Goal: Transaction & Acquisition: Purchase product/service

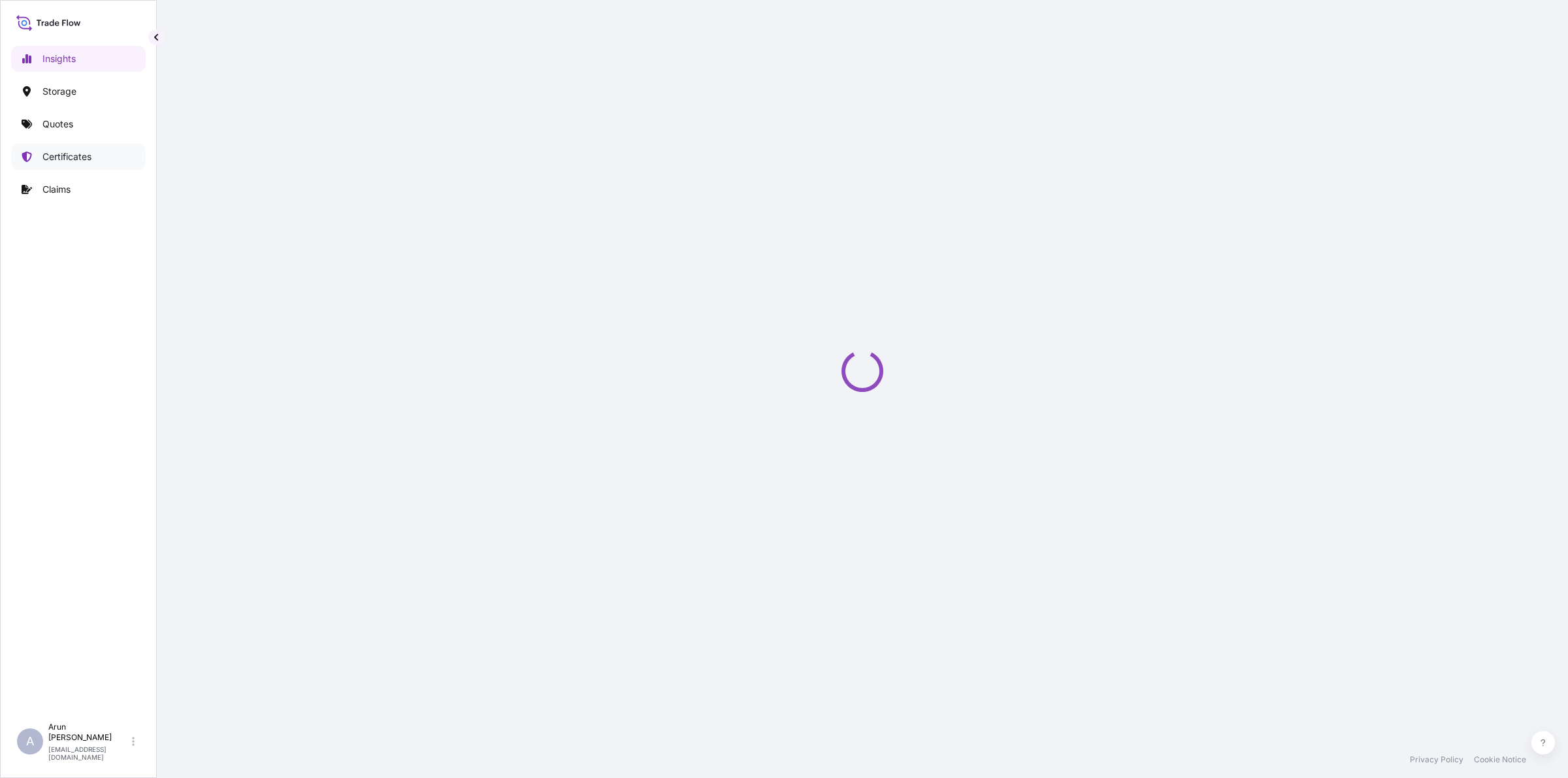
select select "2025"
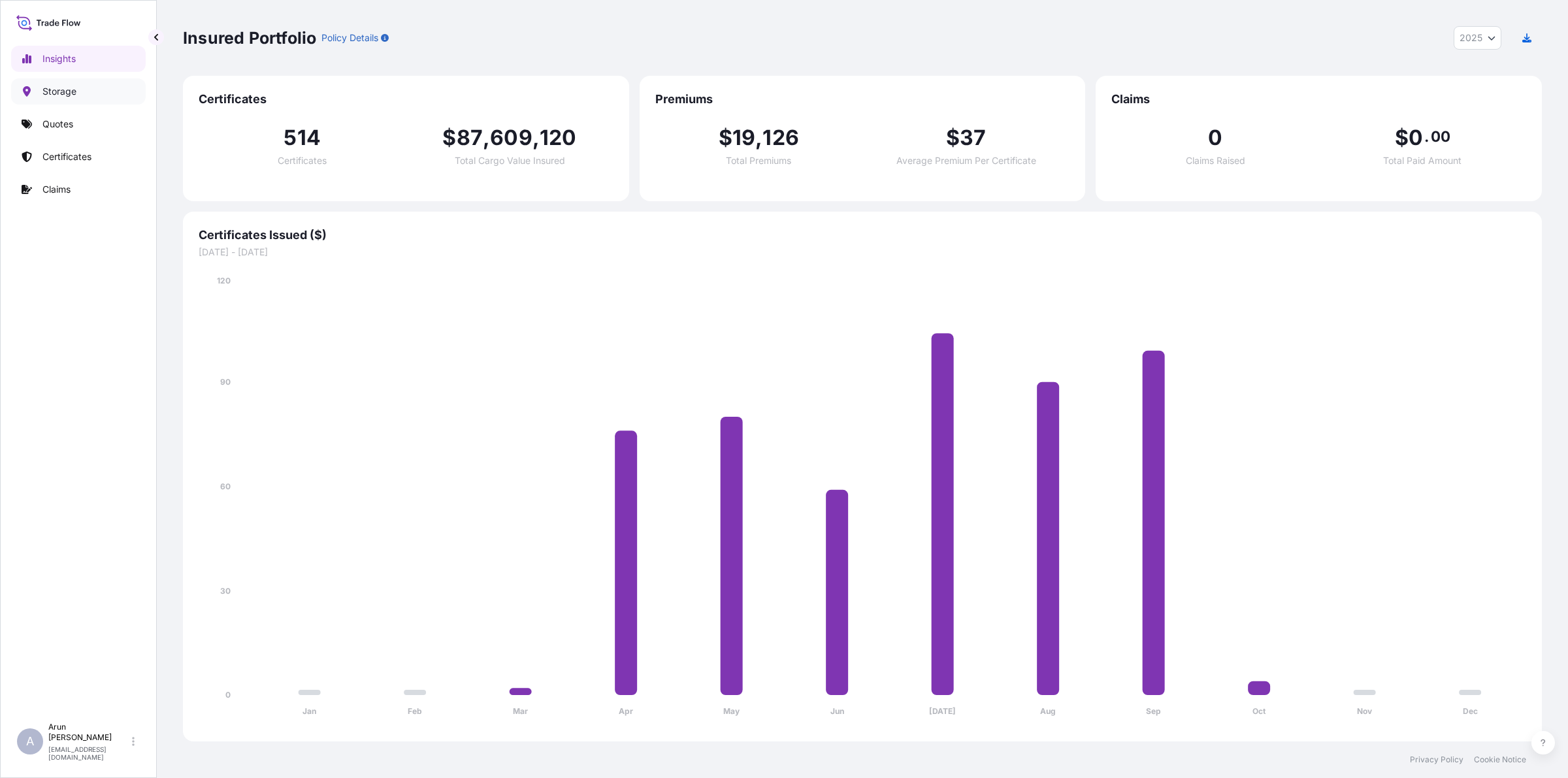
click at [50, 97] on p "Storage" at bounding box center [59, 92] width 34 height 14
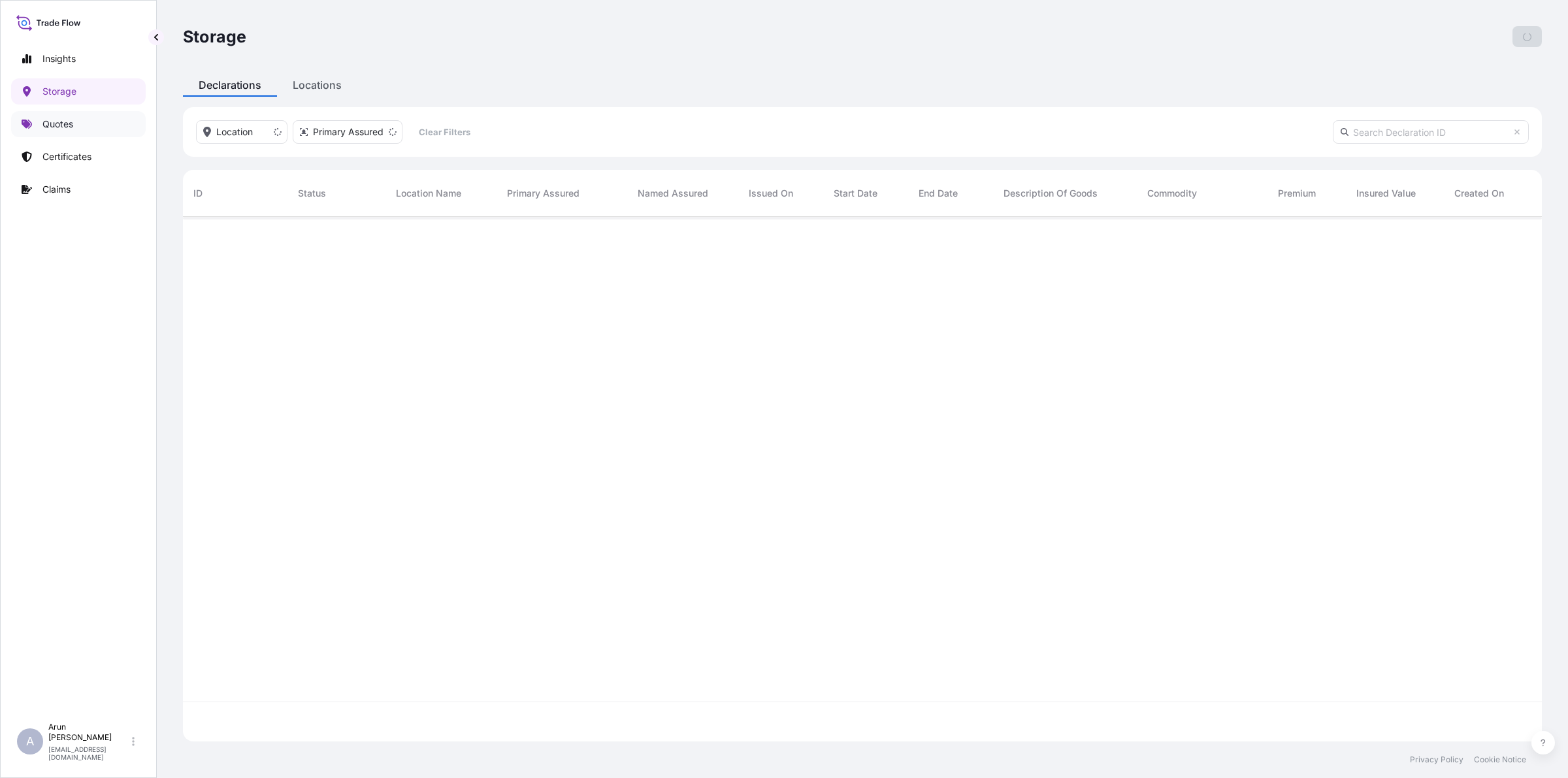
scroll to position [560, 1346]
click at [62, 128] on p "Quotes" at bounding box center [58, 125] width 31 height 14
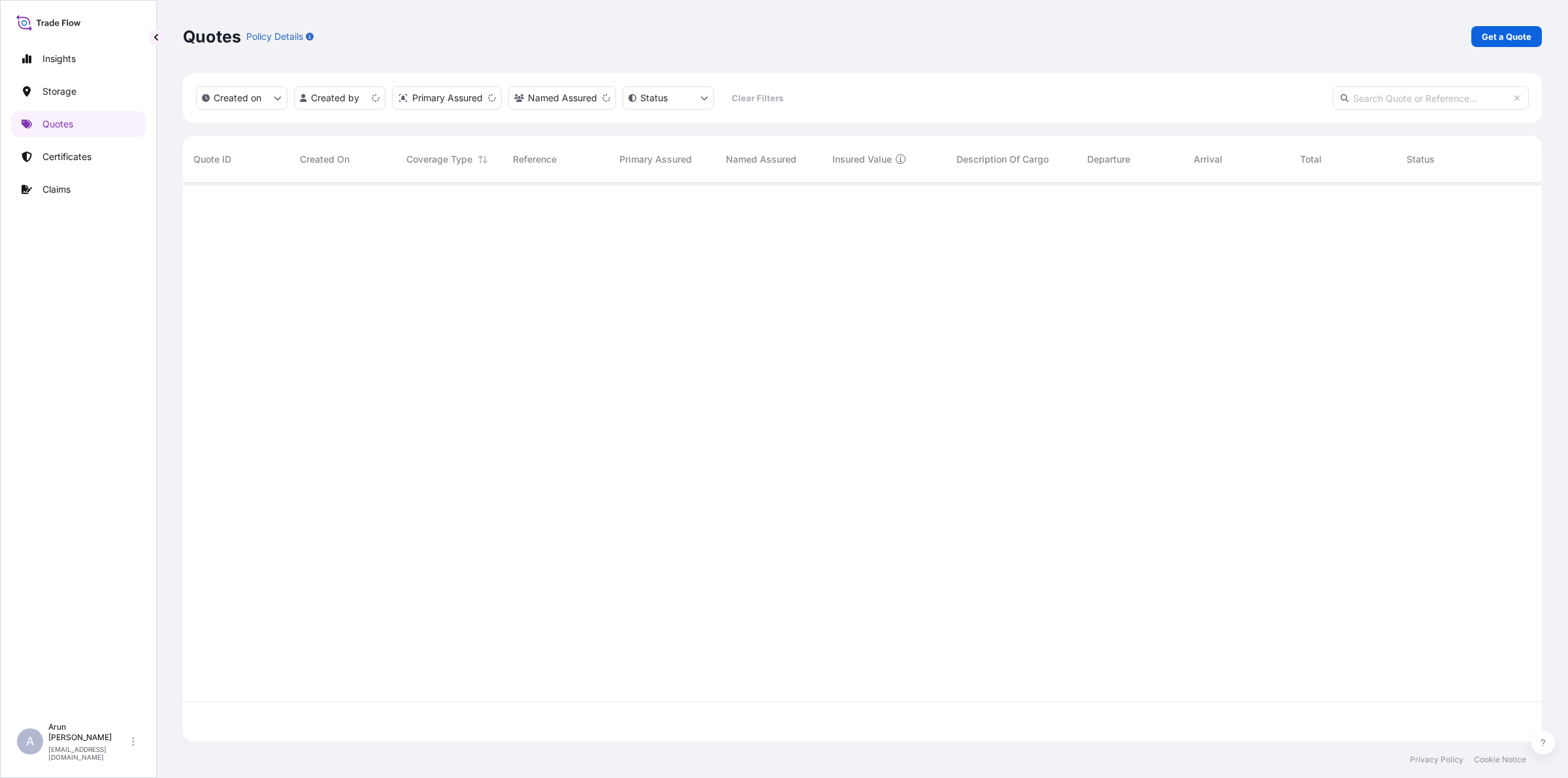
scroll to position [553, 1346]
click at [1513, 30] on p "Get a Quote" at bounding box center [1505, 37] width 49 height 14
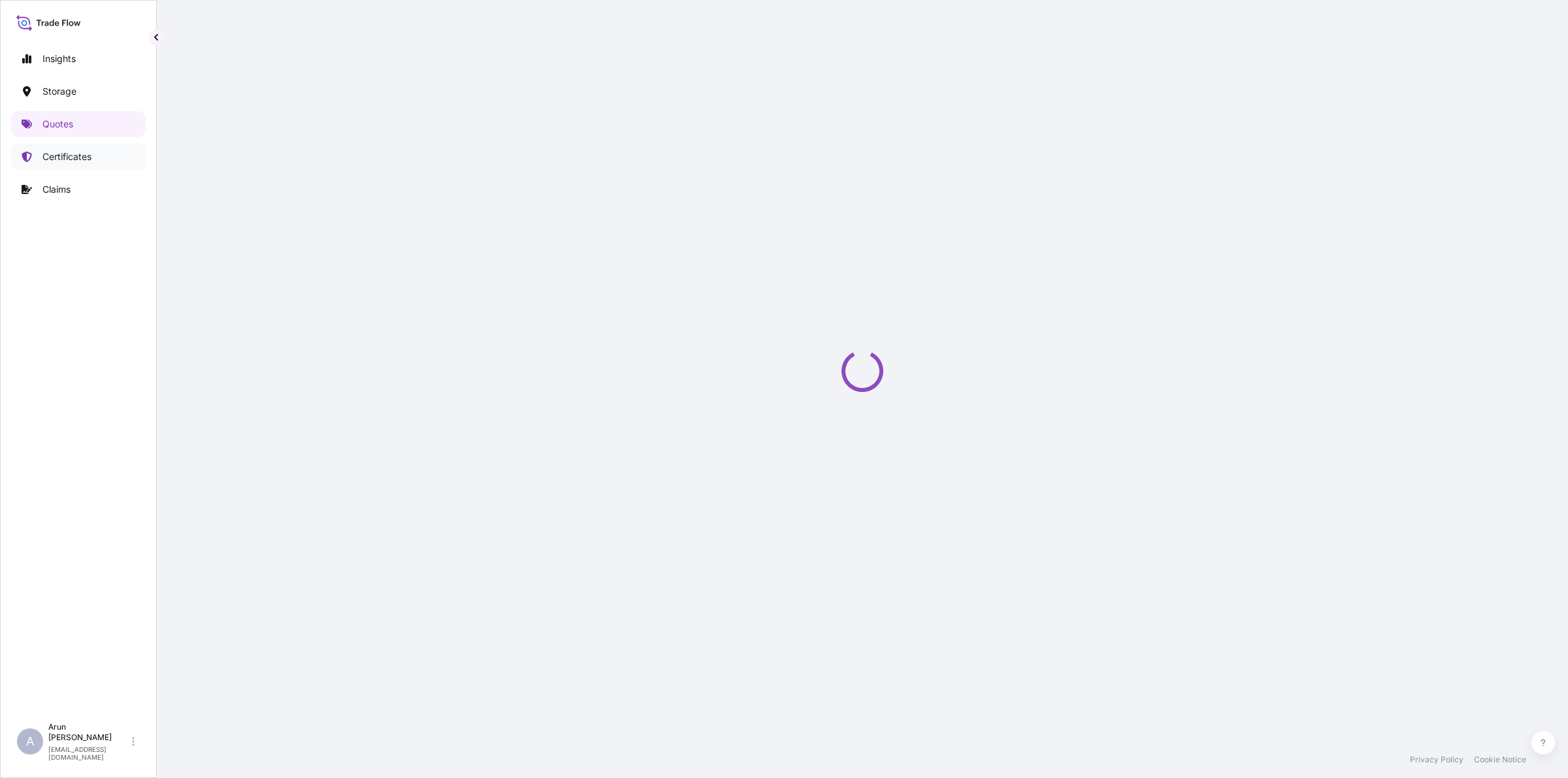
select select "Water"
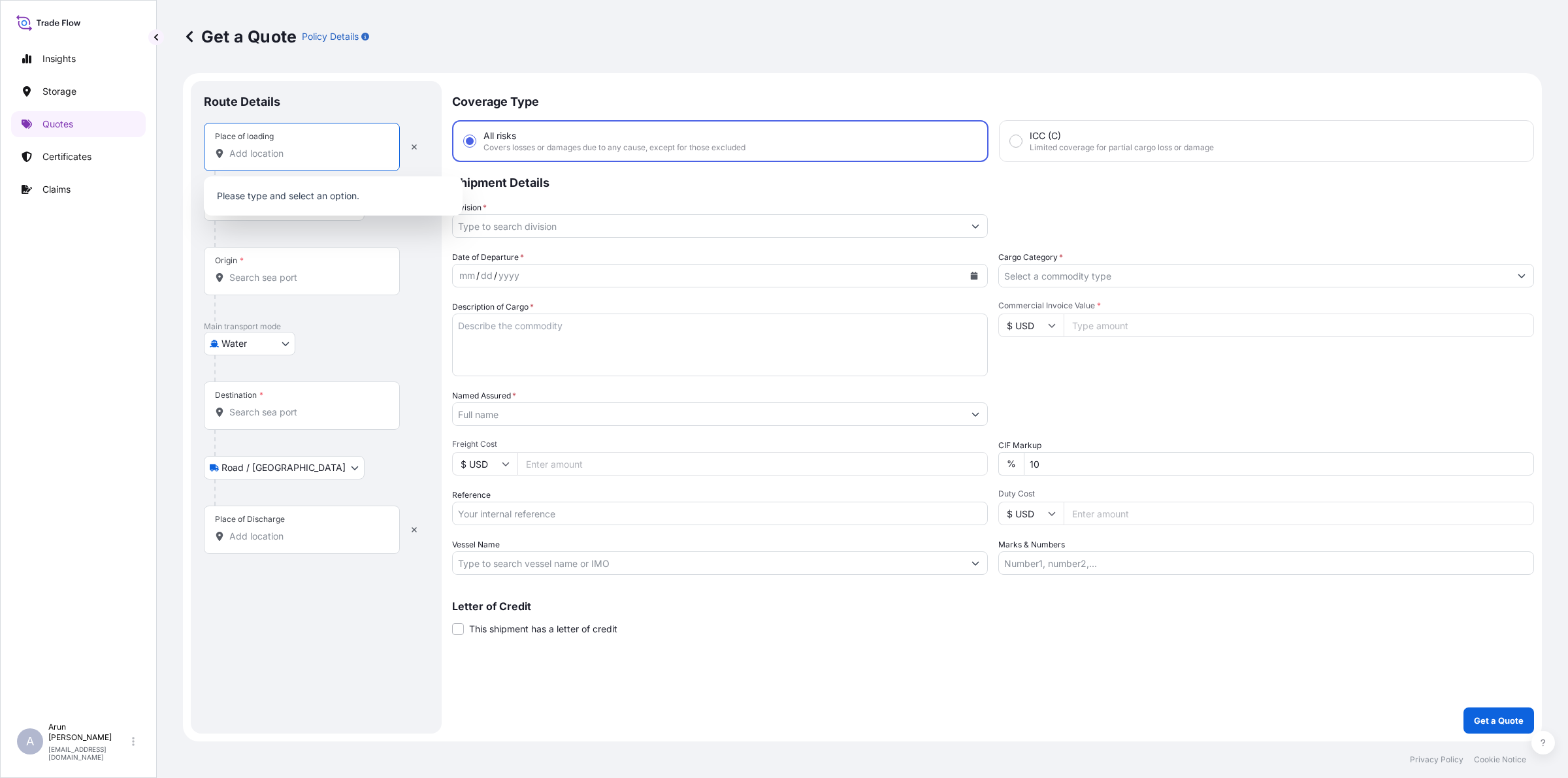
click at [289, 155] on input "Place of loading" at bounding box center [307, 153] width 154 height 14
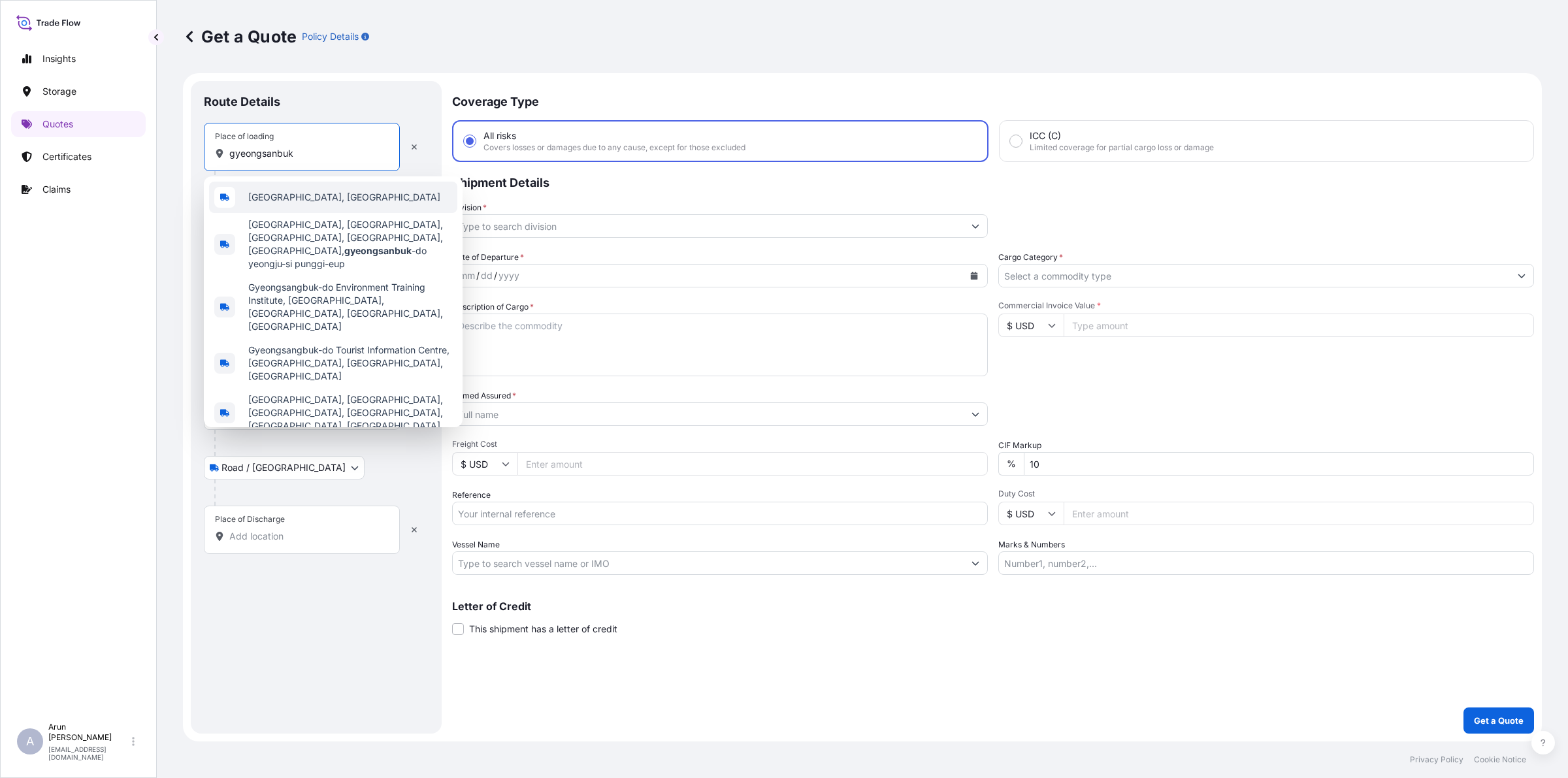
click at [298, 197] on span "[GEOGRAPHIC_DATA], [GEOGRAPHIC_DATA]" at bounding box center [344, 198] width 192 height 14
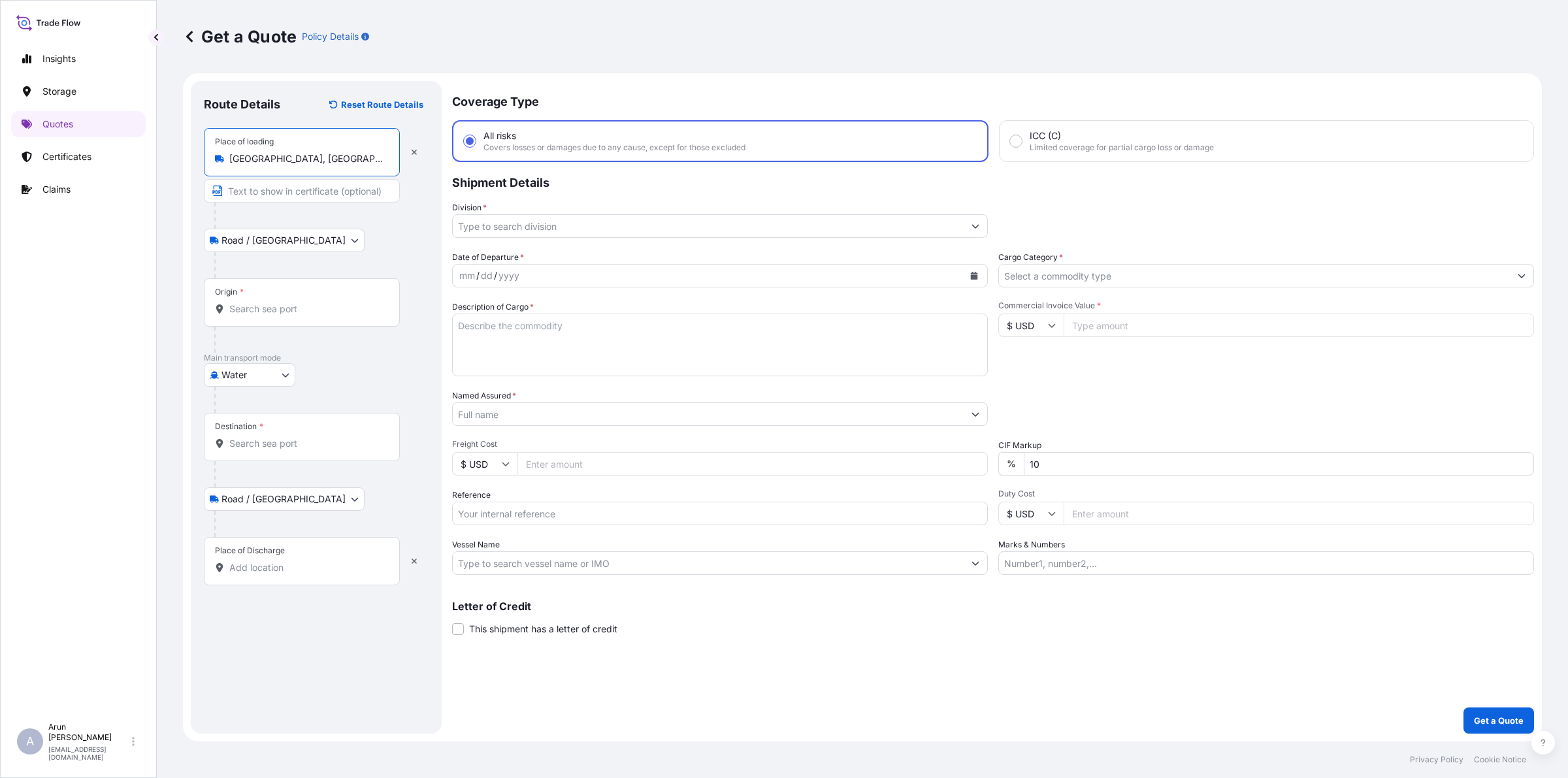
type input "[GEOGRAPHIC_DATA], [GEOGRAPHIC_DATA]"
click at [285, 191] on input "Text to appear on certificate" at bounding box center [301, 191] width 196 height 23
type input "s"
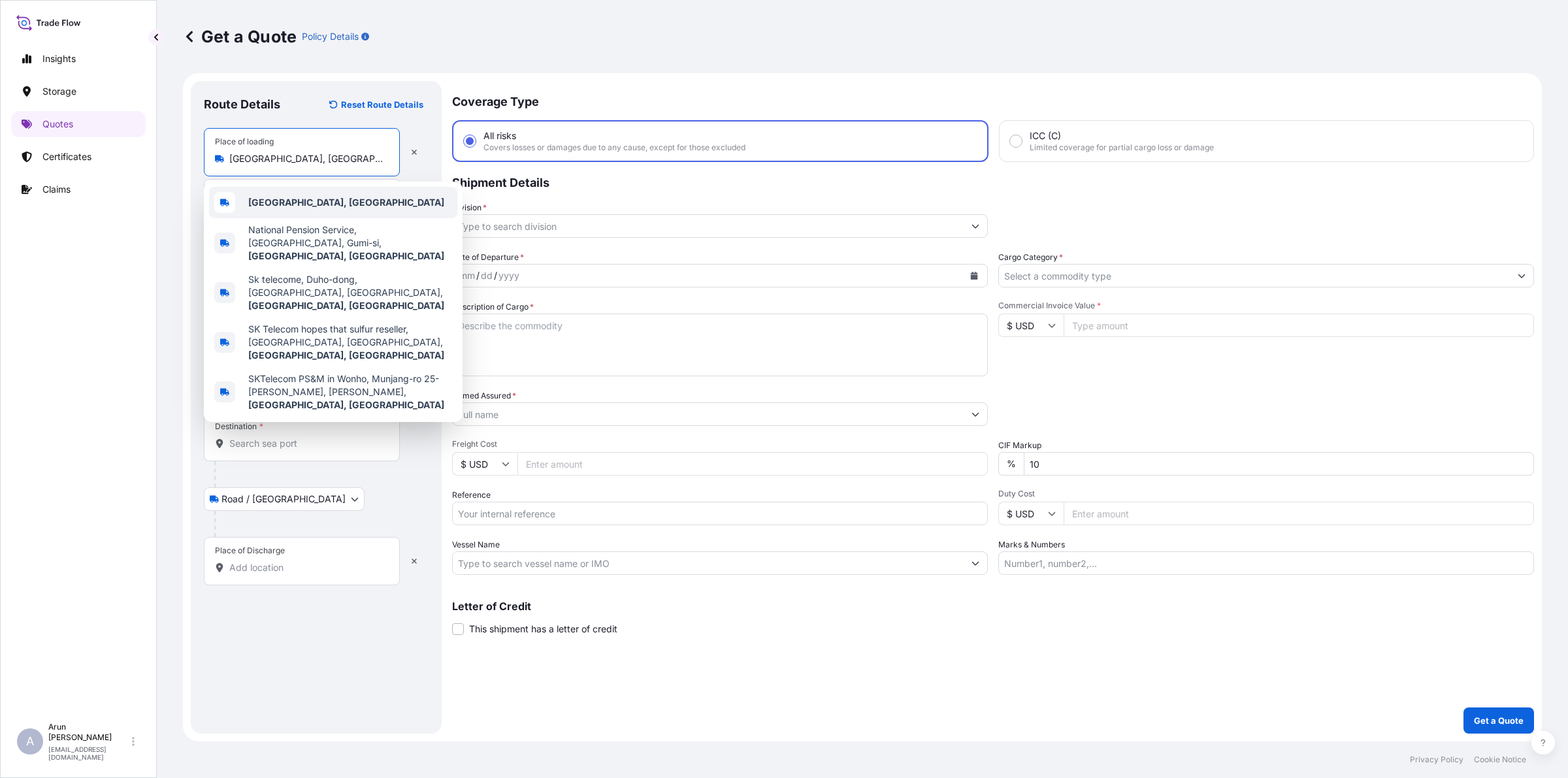
drag, startPoint x: 376, startPoint y: 160, endPoint x: 213, endPoint y: 196, distance: 166.9
click at [213, 196] on body "5 options available. Insights Storage Quotes Certificates Claims A [PERSON_NAME…" at bounding box center [784, 389] width 1568 height 778
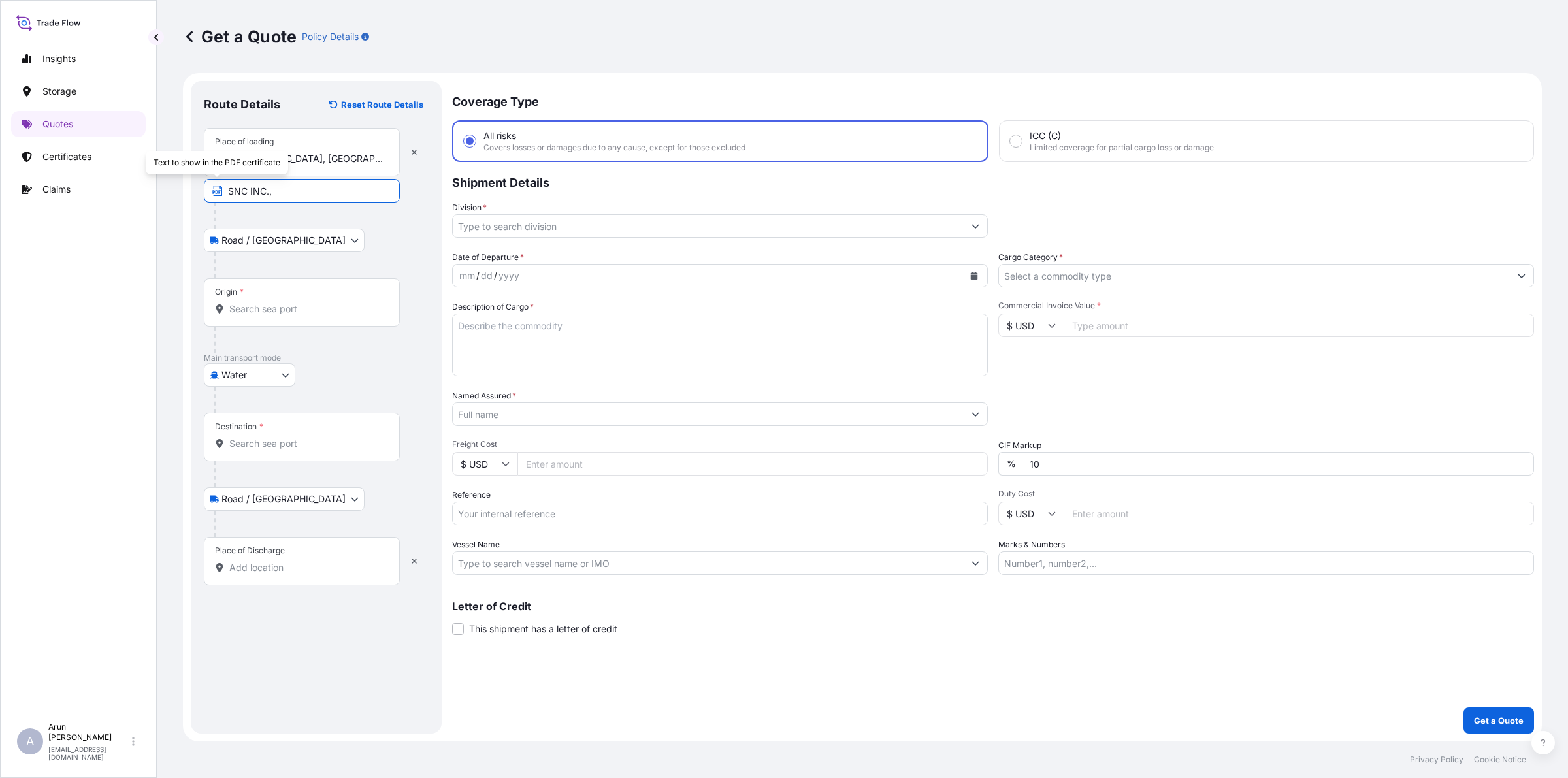
click at [287, 198] on input "SNC INC.," at bounding box center [301, 191] width 196 height 23
paste input "[GEOGRAPHIC_DATA], [GEOGRAPHIC_DATA]"
type input "SNC INC., Gyeongsangbuk-do, [GEOGRAPHIC_DATA]"
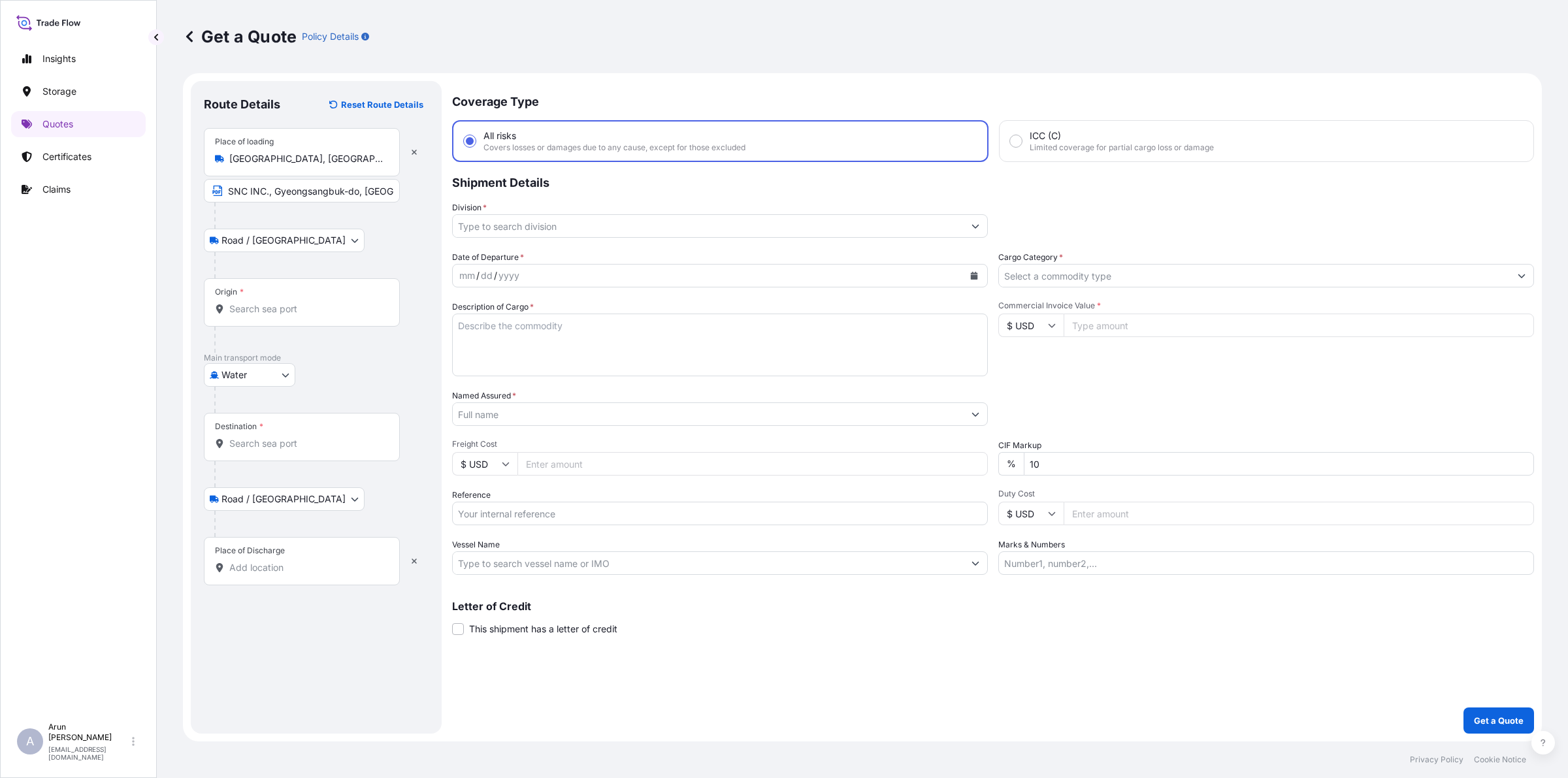
click at [294, 298] on div "Origin *" at bounding box center [301, 302] width 196 height 48
click at [294, 302] on input "Origin *" at bounding box center [307, 309] width 154 height 14
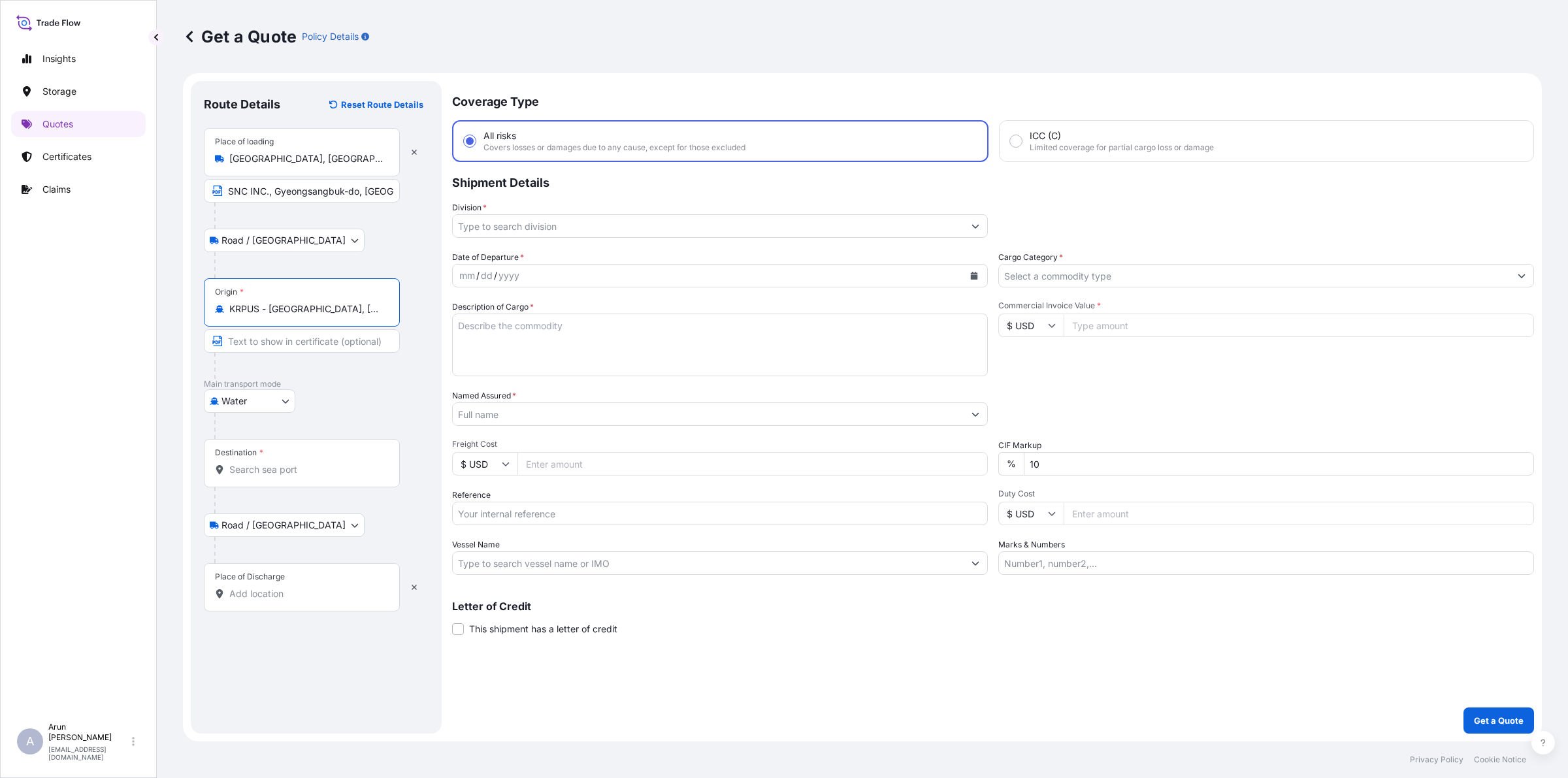
type input "KRPUS - [GEOGRAPHIC_DATA], [GEOGRAPHIC_DATA], [GEOGRAPHIC_DATA]"
click at [289, 471] on input "Destination *" at bounding box center [307, 470] width 154 height 14
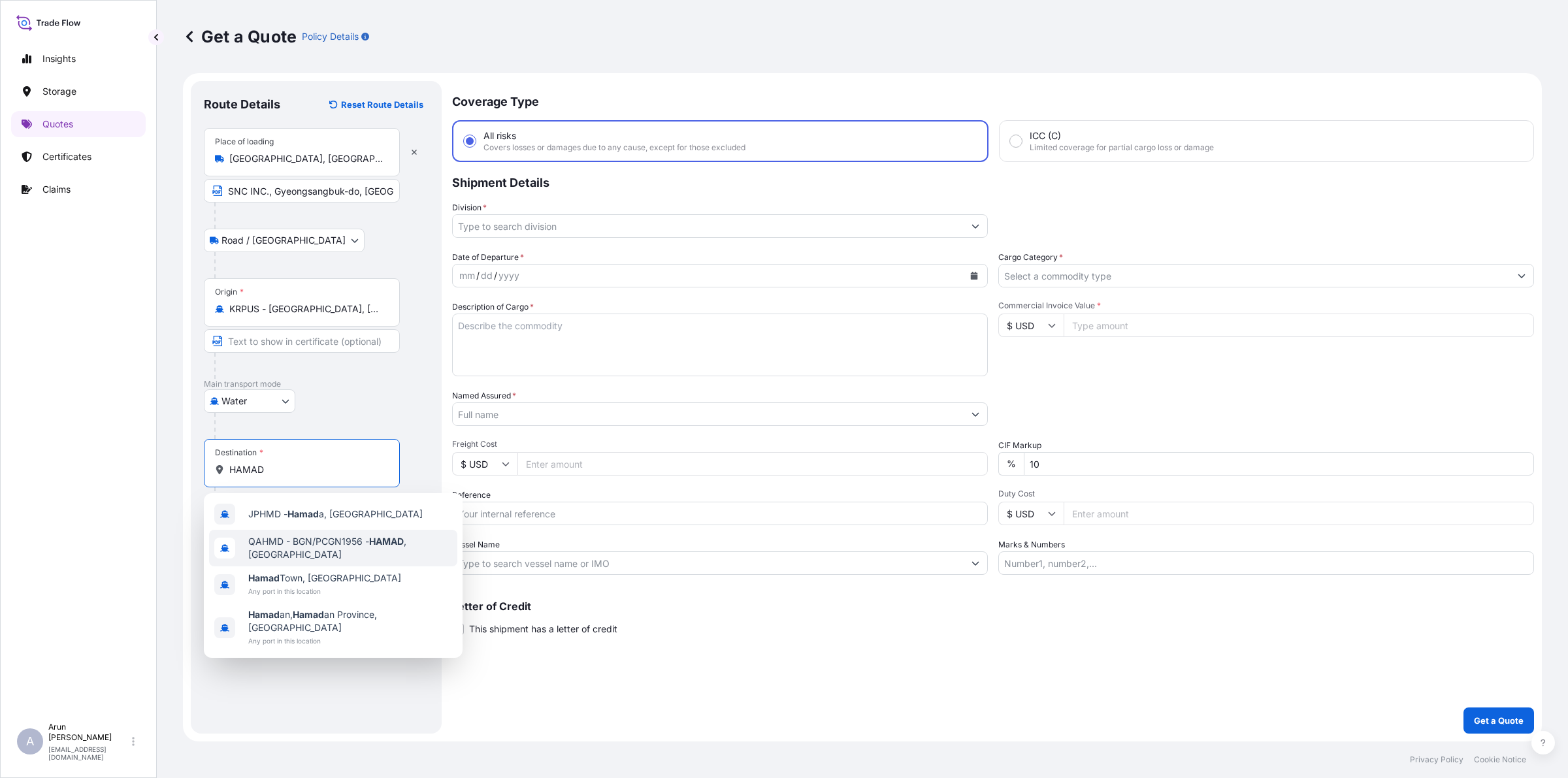
click at [358, 538] on span "QAHMD - BGN/PCGN1956 - HAMAD , [GEOGRAPHIC_DATA]" at bounding box center [349, 547] width 204 height 26
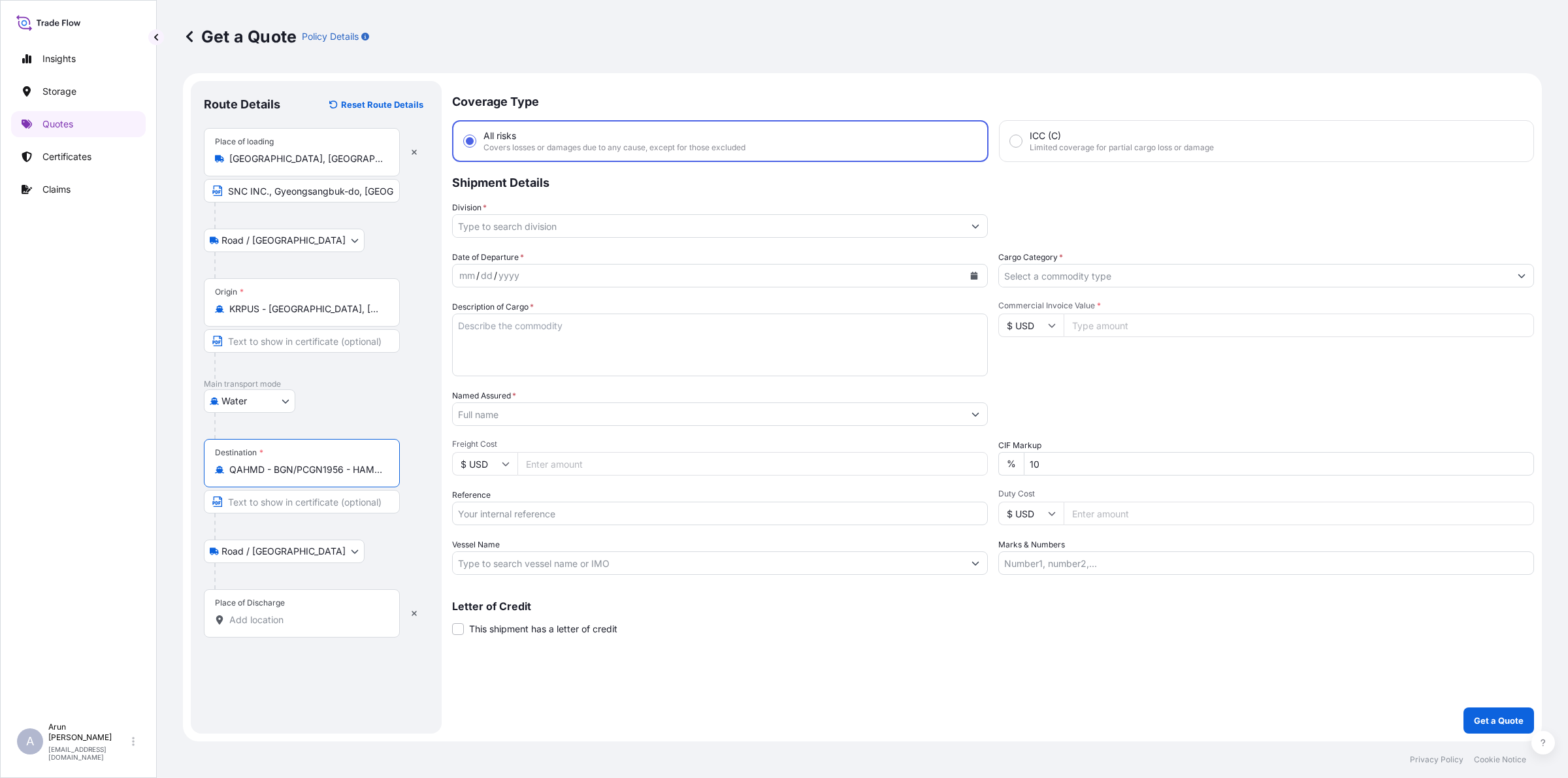
type input "QAHMD - BGN/PCGN1956 - HAMAD, [GEOGRAPHIC_DATA]"
click at [321, 613] on div "Place of Discharge" at bounding box center [301, 614] width 196 height 48
click at [321, 614] on input "Place of Discharge" at bounding box center [307, 621] width 154 height 14
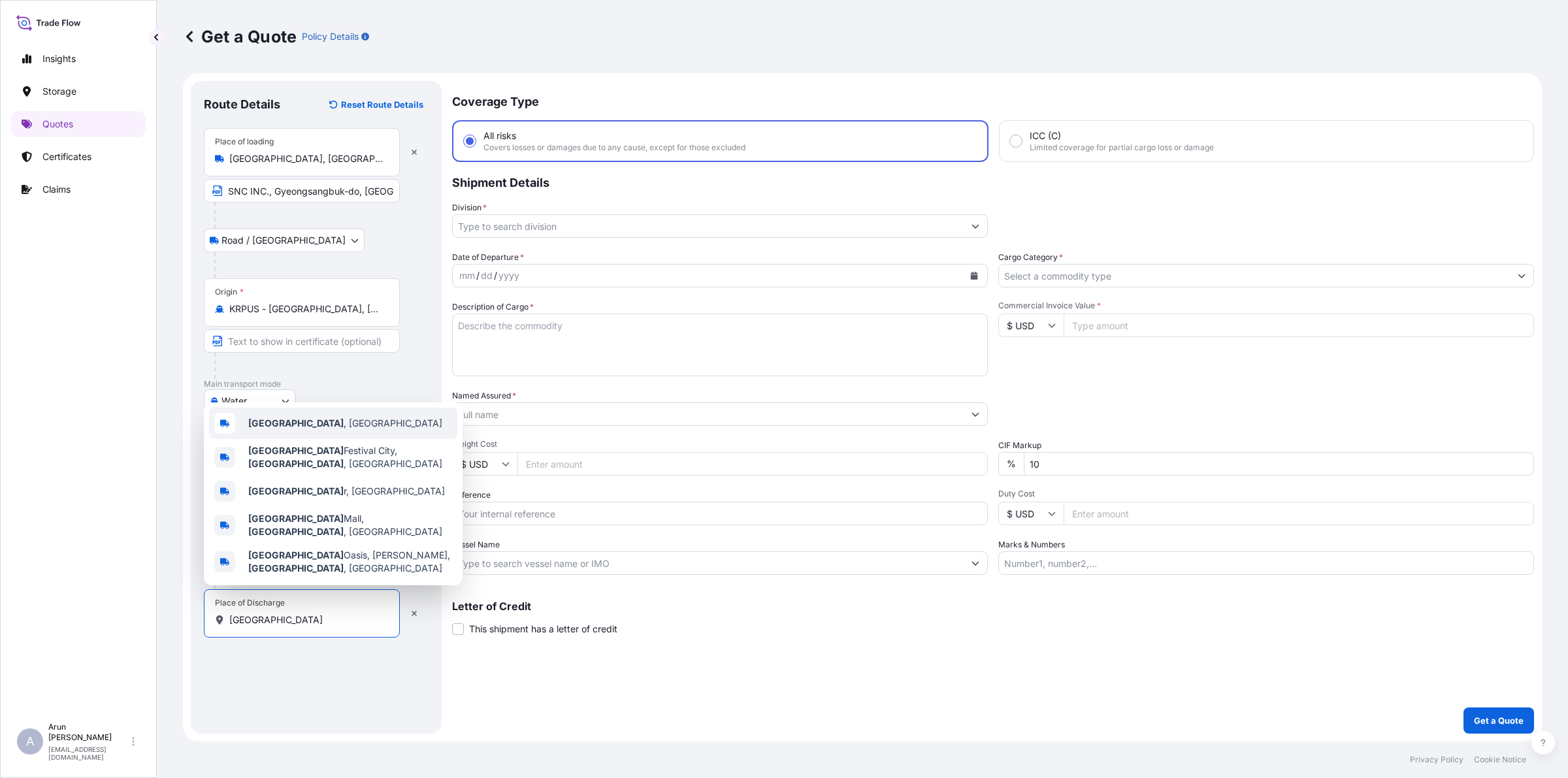
click at [297, 439] on div "[GEOGRAPHIC_DATA] , [GEOGRAPHIC_DATA]" at bounding box center [333, 423] width 248 height 31
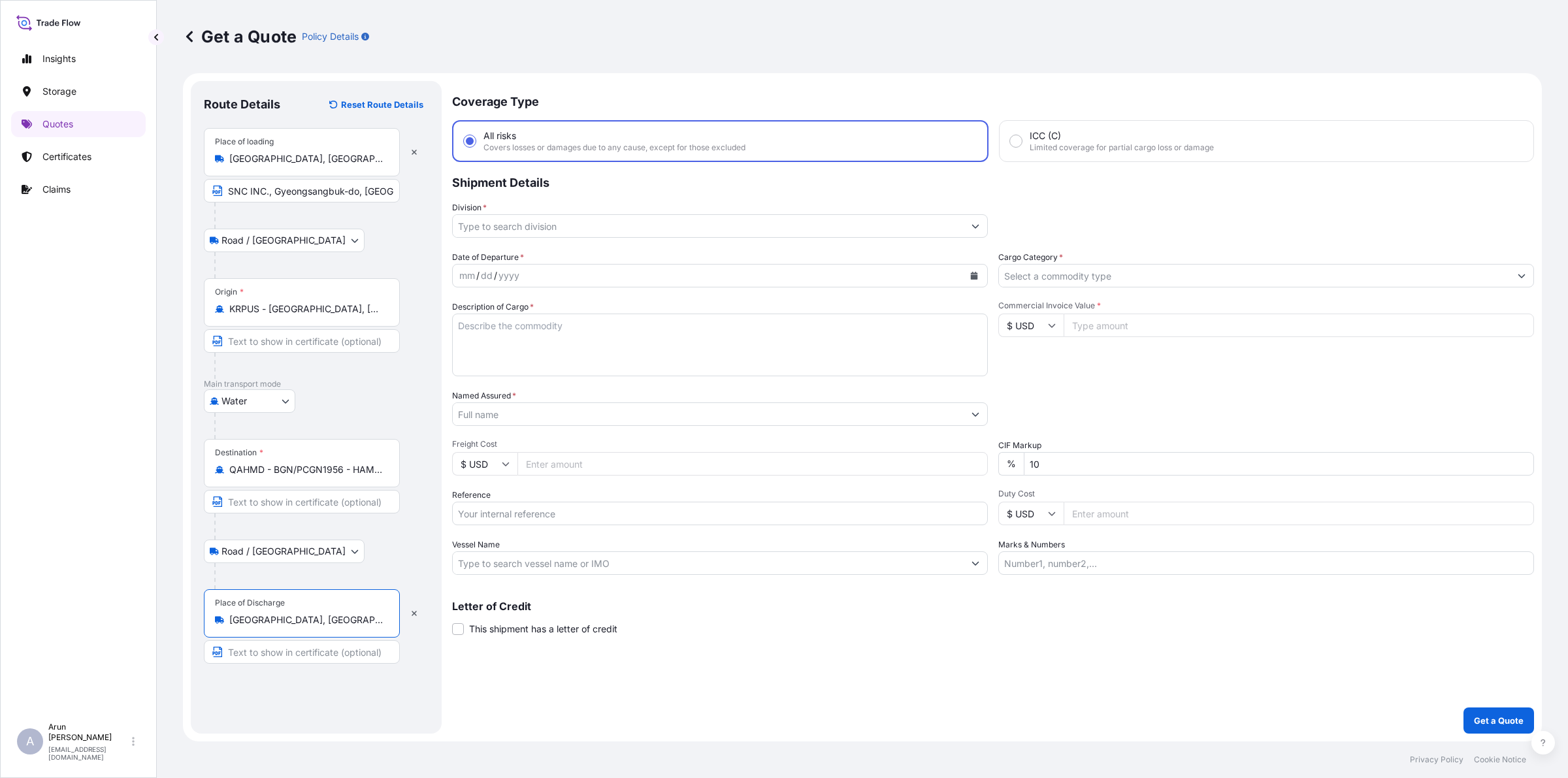
type input "[GEOGRAPHIC_DATA], [GEOGRAPHIC_DATA]"
click at [289, 658] on input "Text to appear on certificate" at bounding box center [301, 652] width 196 height 23
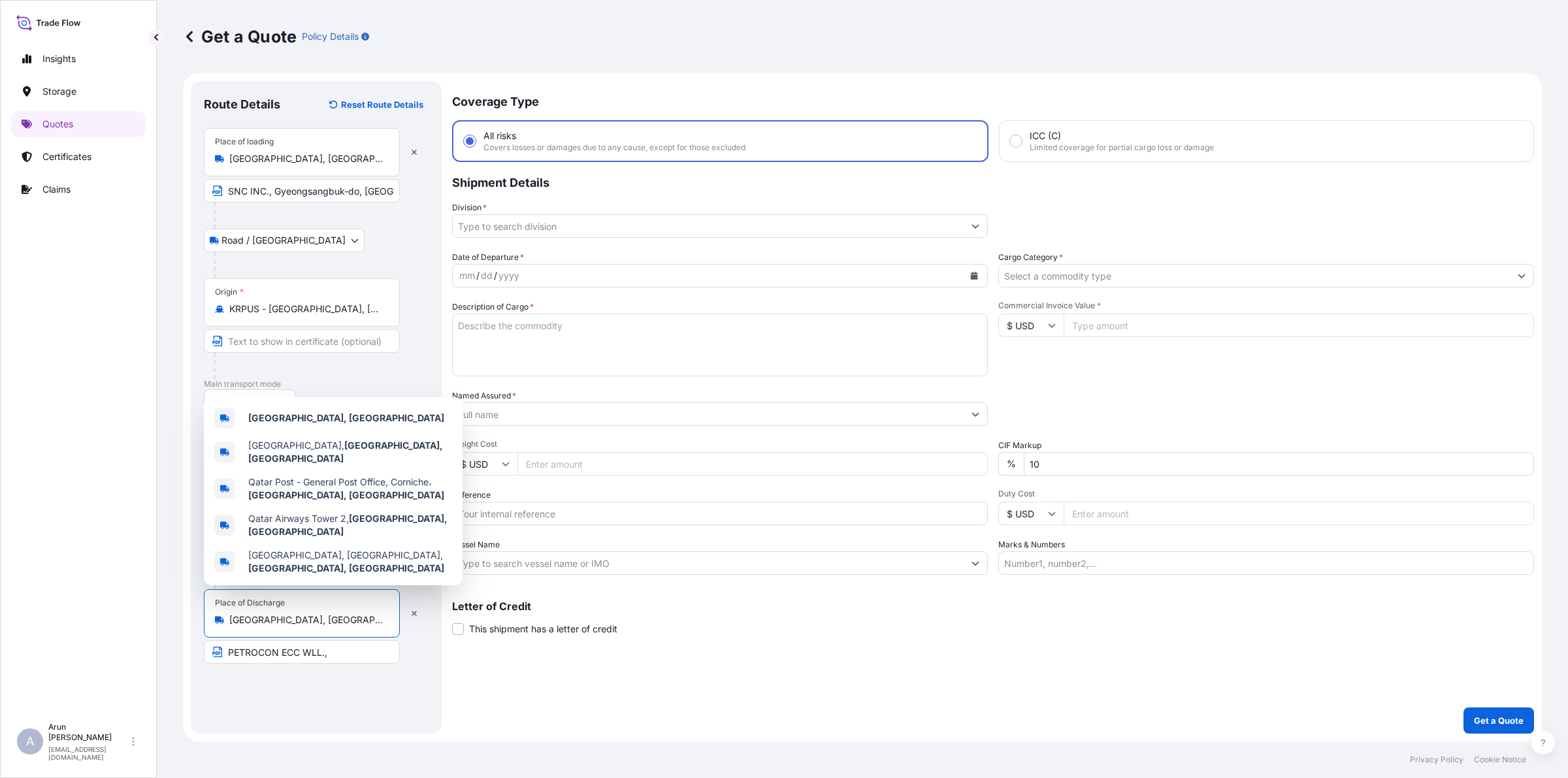
drag, startPoint x: 283, startPoint y: 616, endPoint x: 121, endPoint y: 638, distance: 163.5
click at [121, 638] on div "Insights Storage Quotes Certificates Claims A [PERSON_NAME] [PERSON_NAME][EMAIL…" at bounding box center [784, 389] width 1568 height 778
click at [350, 657] on input "PETROCON ECC WLL.," at bounding box center [301, 652] width 196 height 23
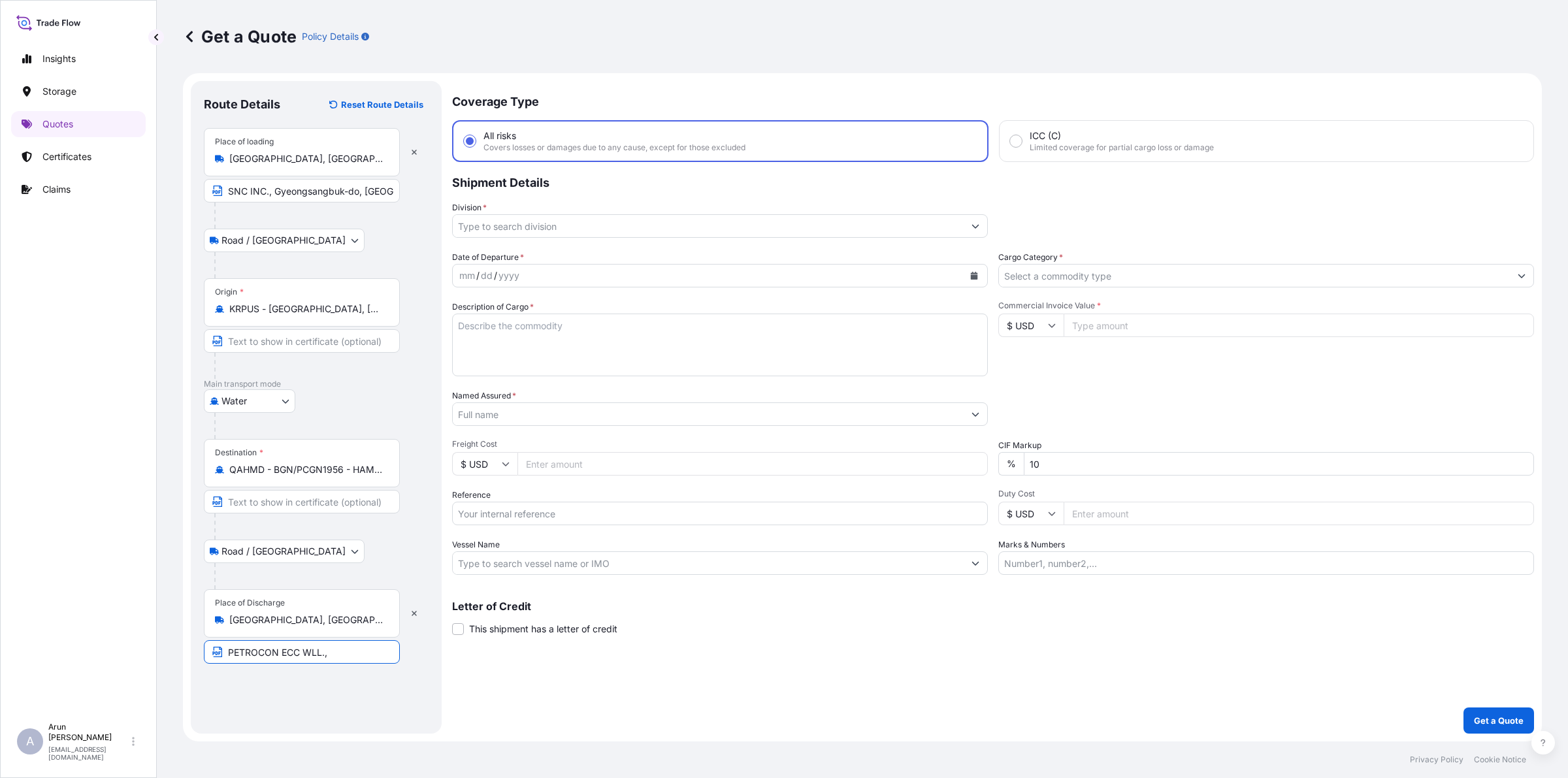
paste input "[GEOGRAPHIC_DATA], [GEOGRAPHIC_DATA]"
type input "PETROCON ECC WLL., [GEOGRAPHIC_DATA], [GEOGRAPHIC_DATA]"
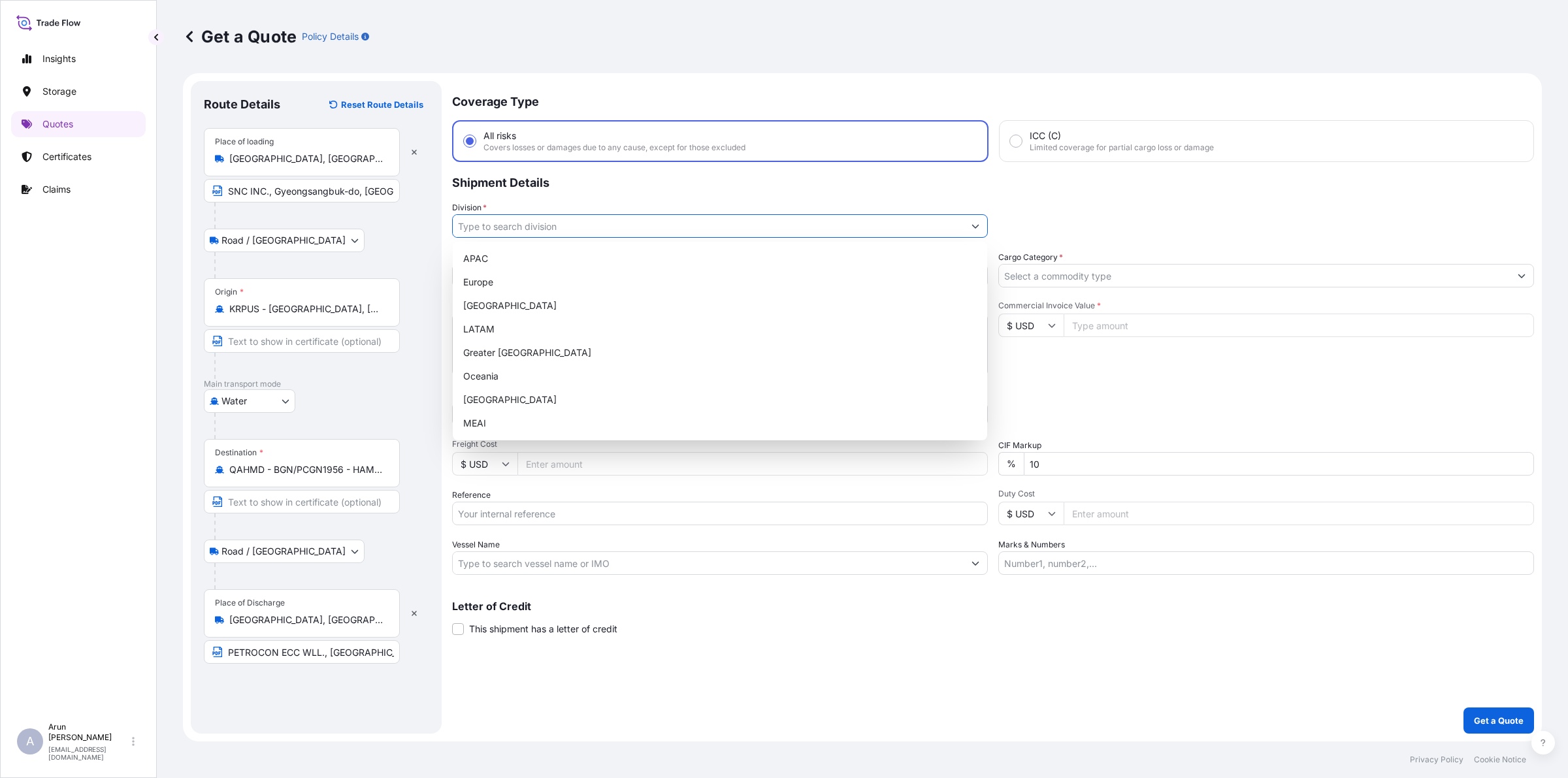
click at [502, 236] on input "Division *" at bounding box center [707, 226] width 510 height 23
click at [490, 428] on div "MEAI" at bounding box center [720, 424] width 524 height 23
type input "MEAI"
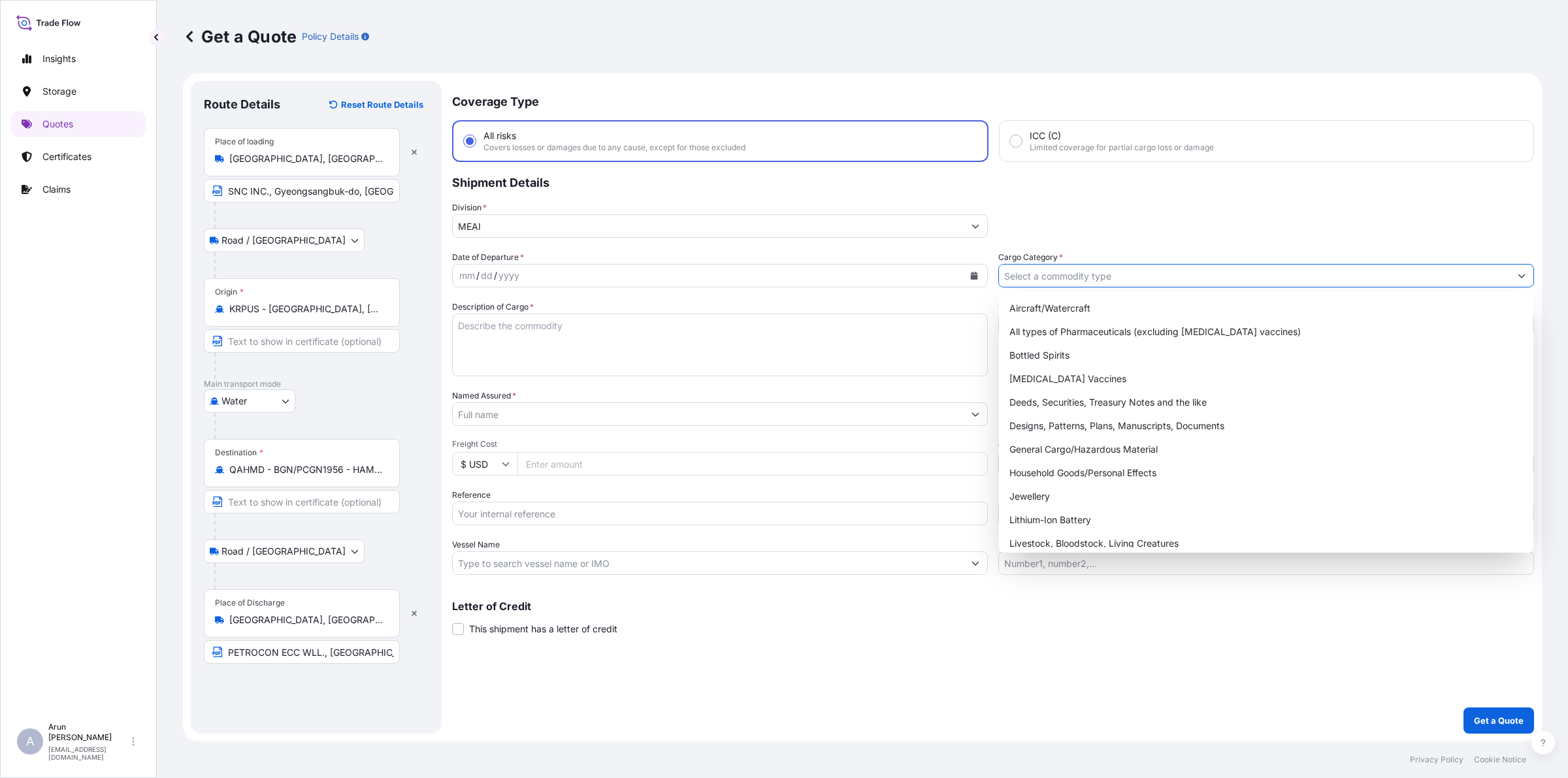
click at [1086, 276] on input "Cargo Category *" at bounding box center [1253, 276] width 510 height 23
click at [1075, 449] on div "General Cargo/Hazardous Material" at bounding box center [1266, 450] width 524 height 23
type input "General Cargo/Hazardous Material"
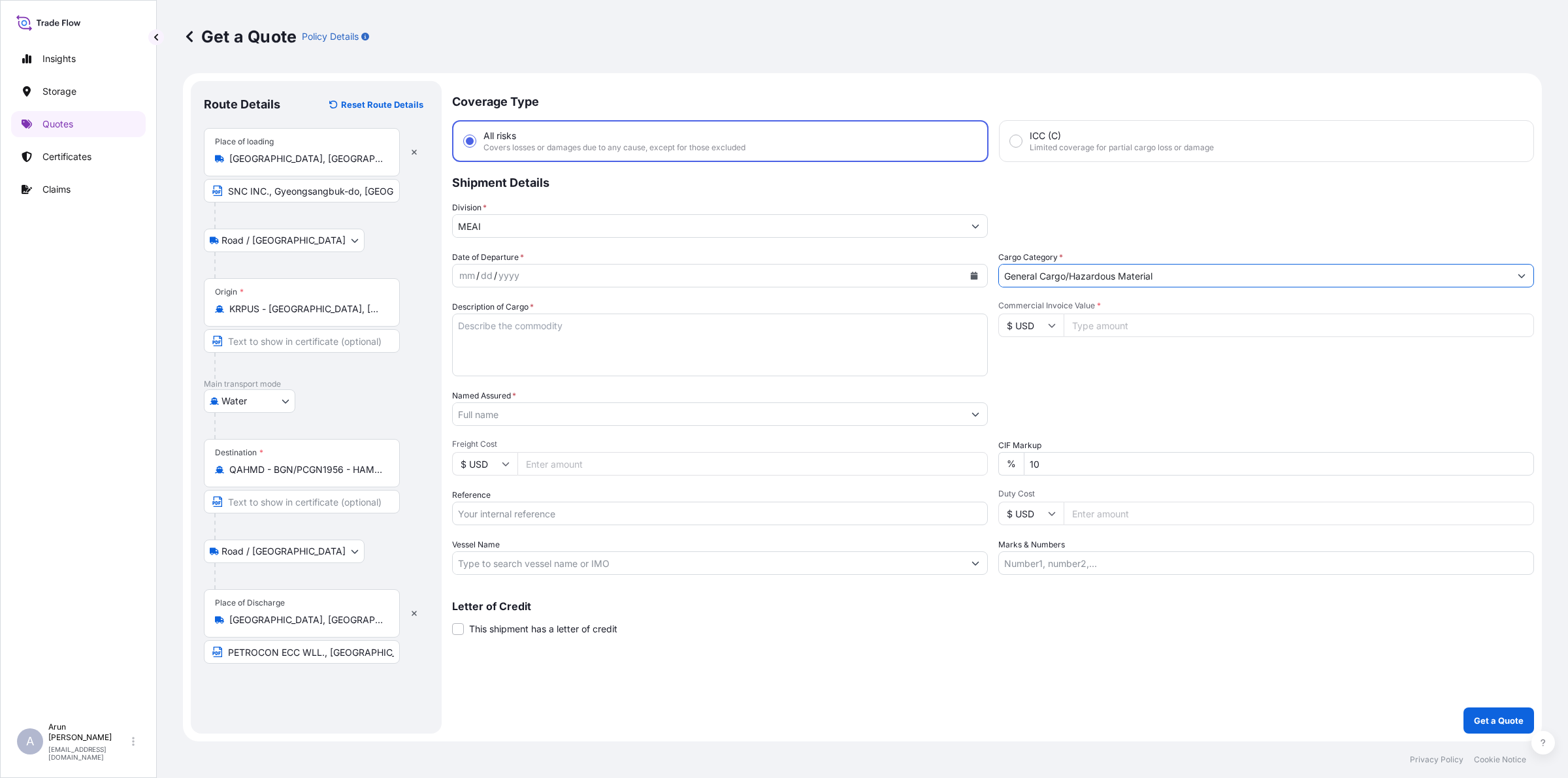
click at [974, 278] on icon "Calendar" at bounding box center [974, 276] width 7 height 8
click at [551, 359] on div "1" at bounding box center [549, 360] width 23 height 23
click at [555, 351] on textarea "Description of Cargo *" at bounding box center [719, 345] width 536 height 63
type textarea "GATE VALVE, DUAL CHECK VALVE, SWING CHECK VALVE"
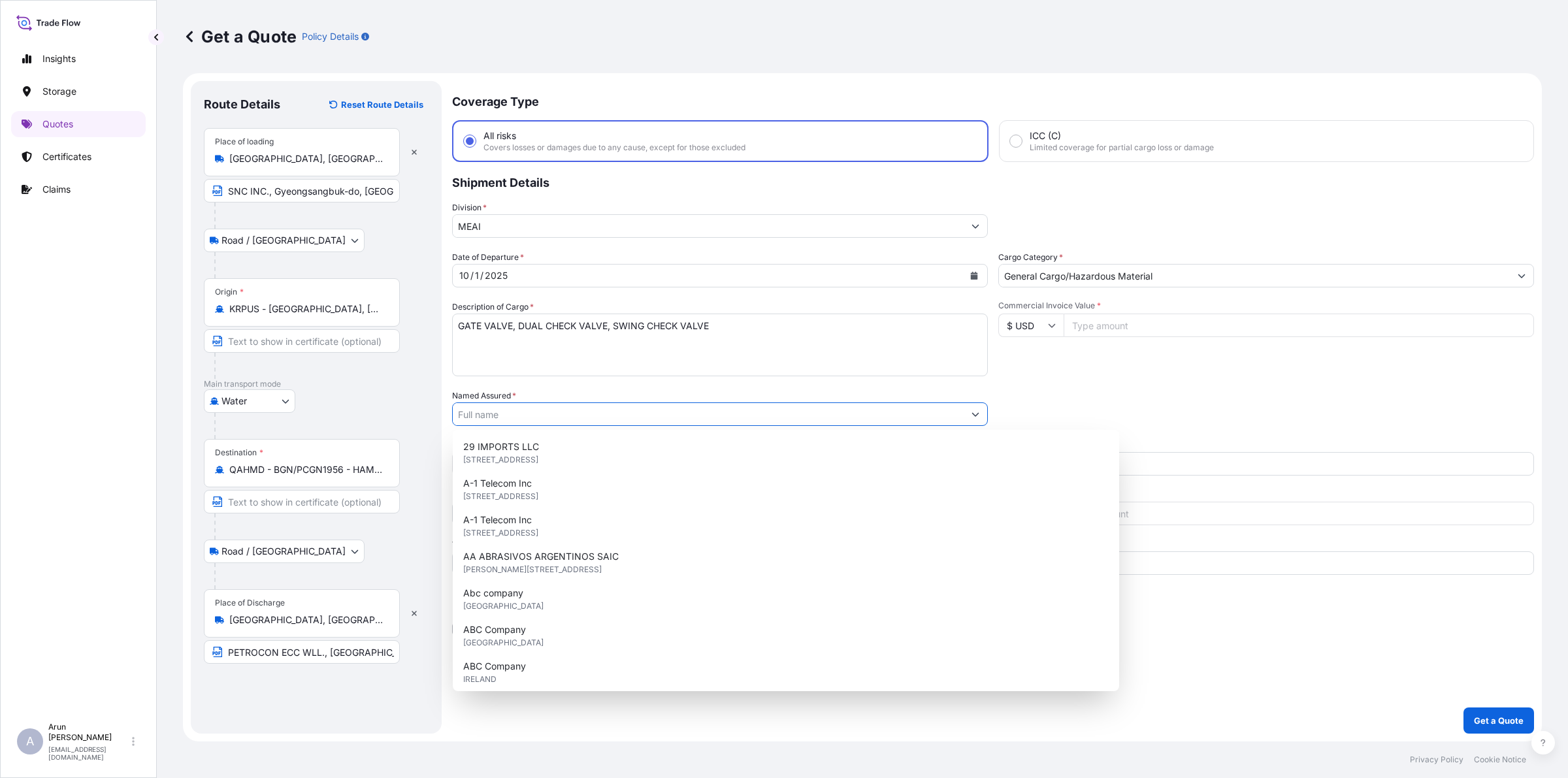
click at [549, 415] on input "Named Assured *" at bounding box center [707, 414] width 510 height 23
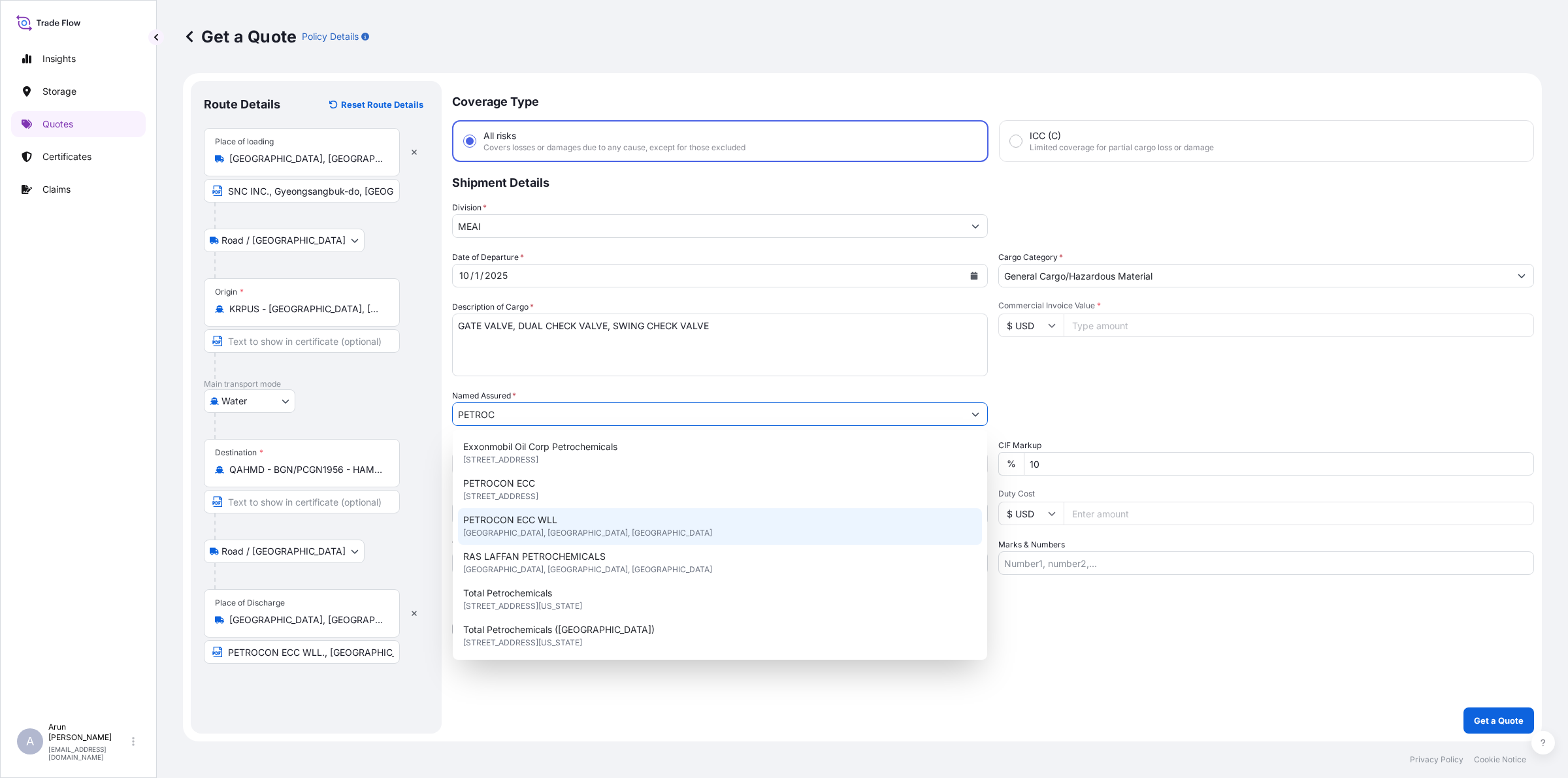
click at [520, 531] on span "[GEOGRAPHIC_DATA], [GEOGRAPHIC_DATA], [GEOGRAPHIC_DATA]" at bounding box center [588, 534] width 249 height 14
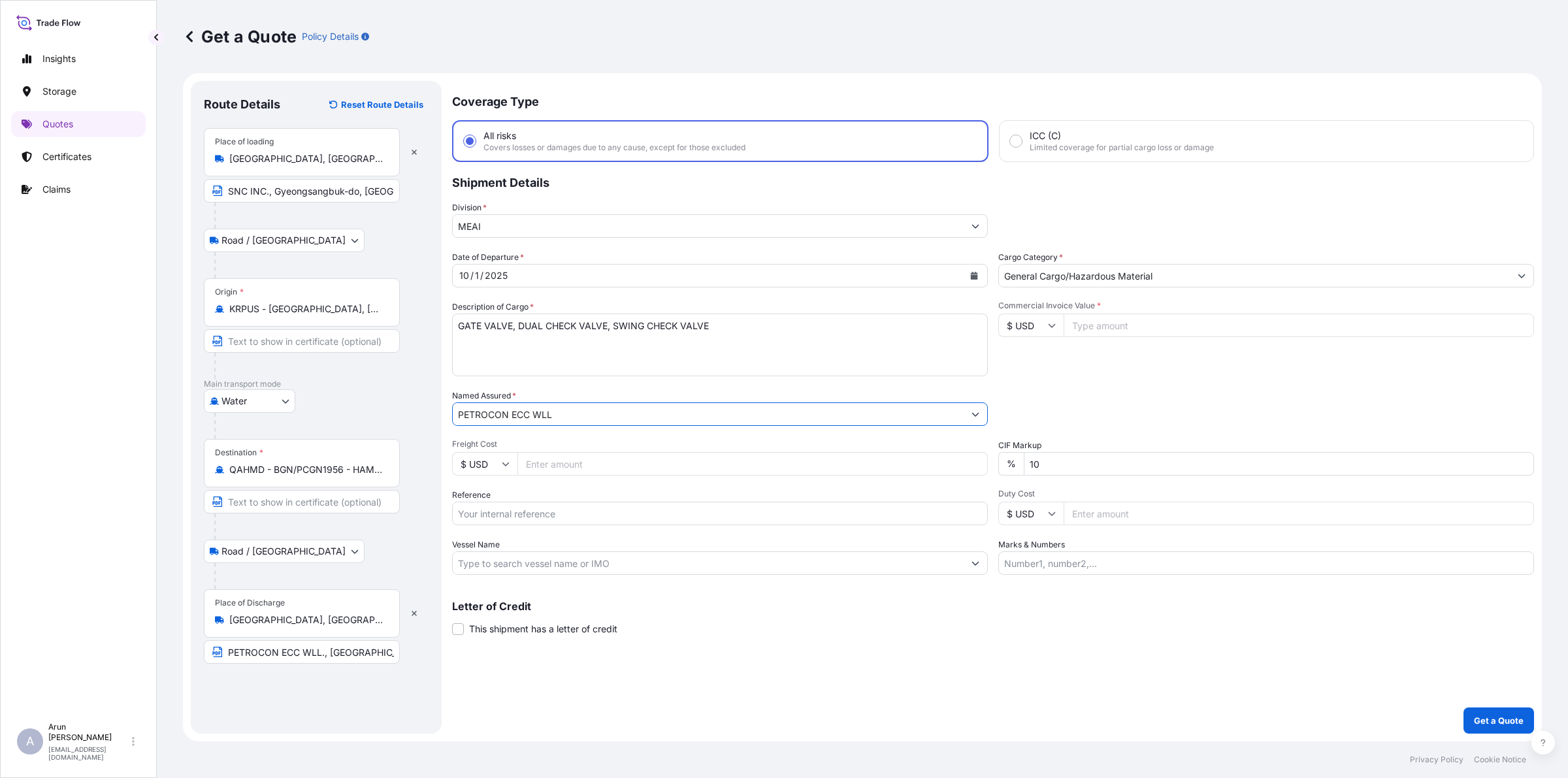
type input "PETROCON ECC WLL"
click at [545, 464] on input "Freight Cost" at bounding box center [752, 463] width 470 height 23
type input "1150"
click at [535, 512] on input "Reference" at bounding box center [719, 514] width 536 height 23
click at [1464, 708] on button "Get a Quote" at bounding box center [1499, 720] width 70 height 26
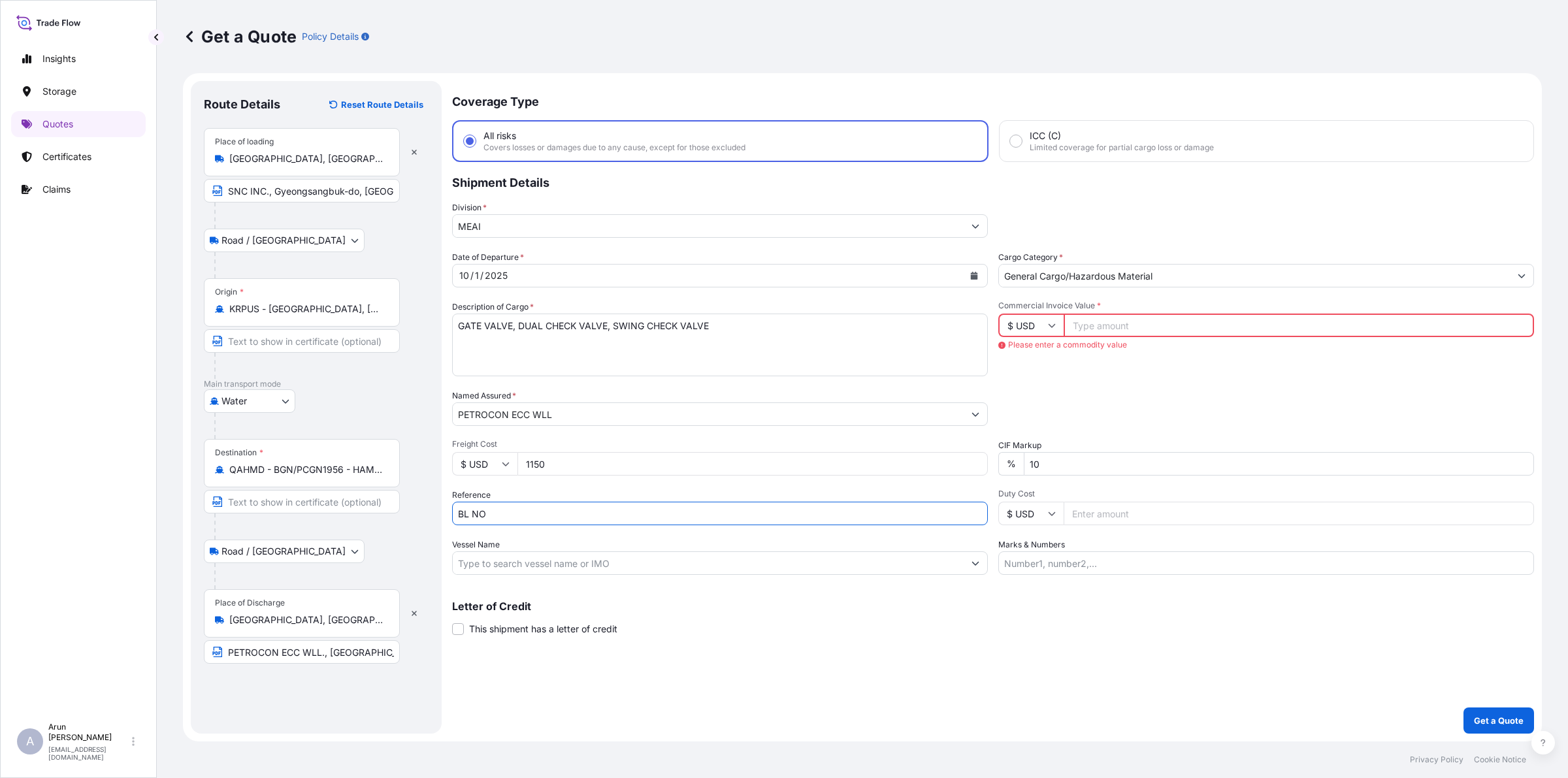
click at [535, 512] on input "BL NO" at bounding box center [719, 514] width 536 height 23
type input "BL NO: MKM2509073"
click at [569, 551] on input "Vessel Name" at bounding box center [707, 563] width 510 height 23
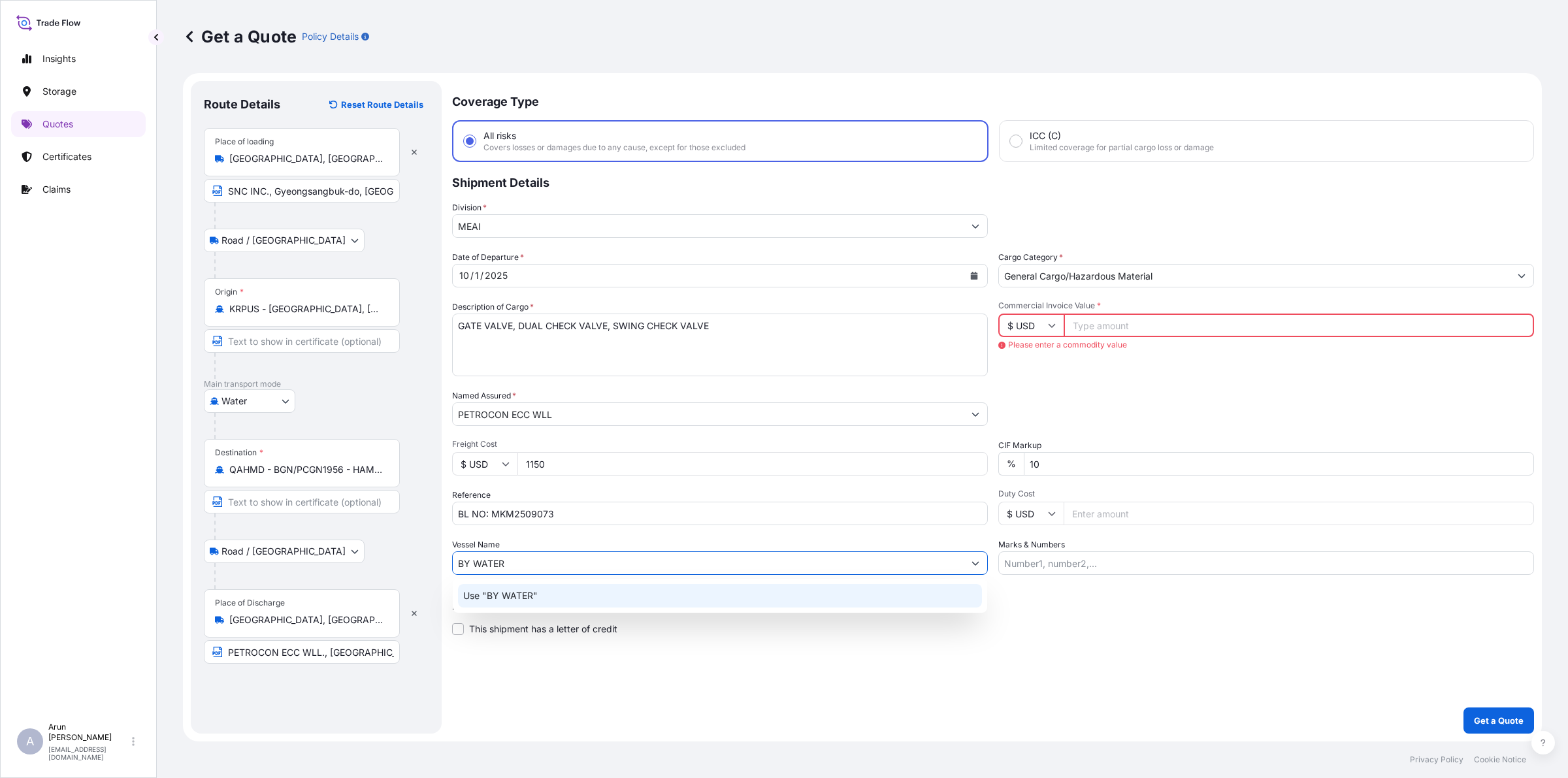
click at [573, 594] on div "Use "BY WATER"" at bounding box center [720, 596] width 524 height 23
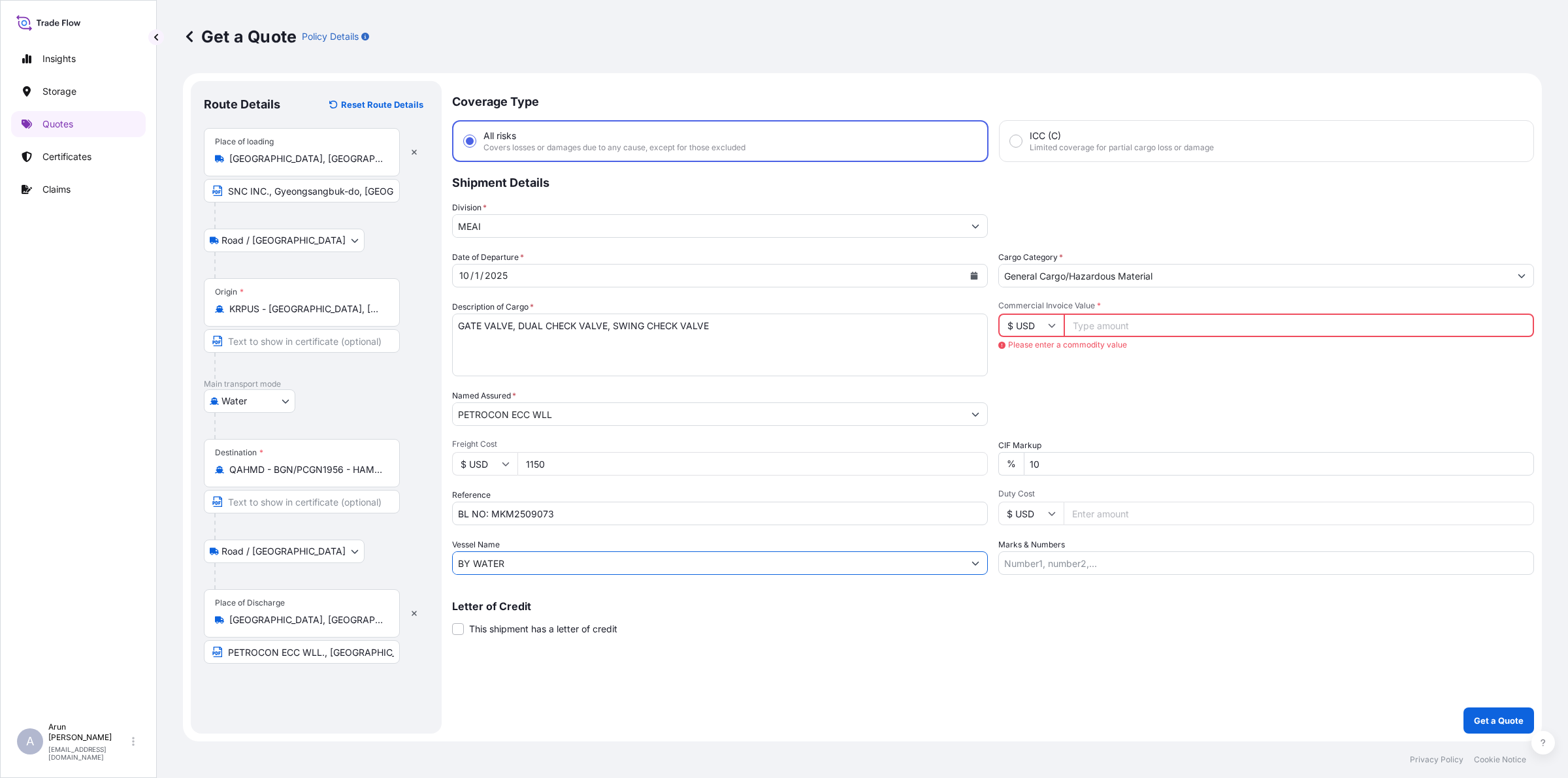
type input "BY WATER"
click at [1087, 325] on input "Commercial Invoice Value *" at bounding box center [1298, 325] width 470 height 23
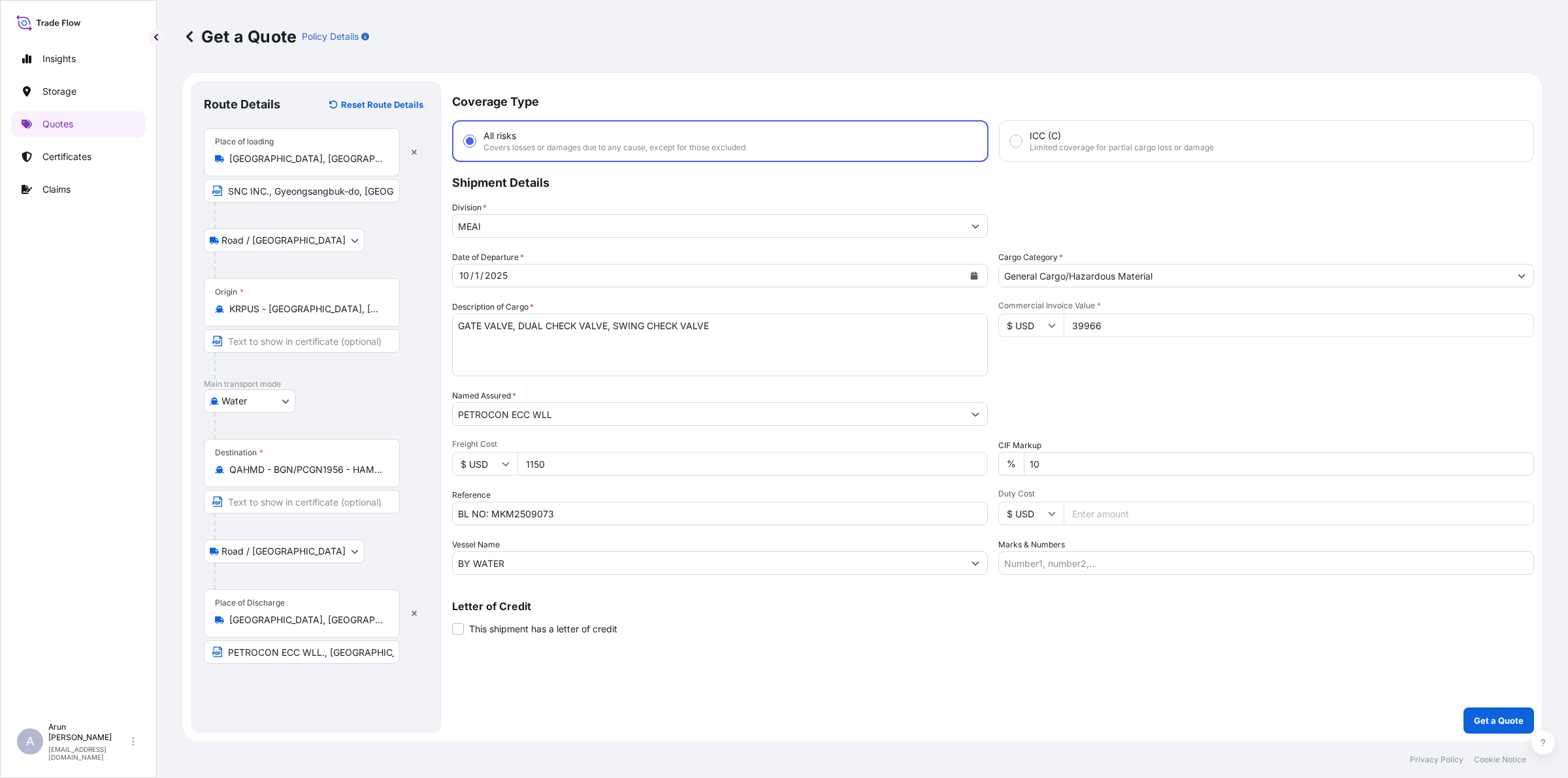
type input "39966"
click at [1056, 468] on input "10" at bounding box center [1279, 463] width 510 height 23
type input "1"
type input "0"
click at [1049, 560] on input "Marks & Numbers" at bounding box center [1265, 563] width 536 height 23
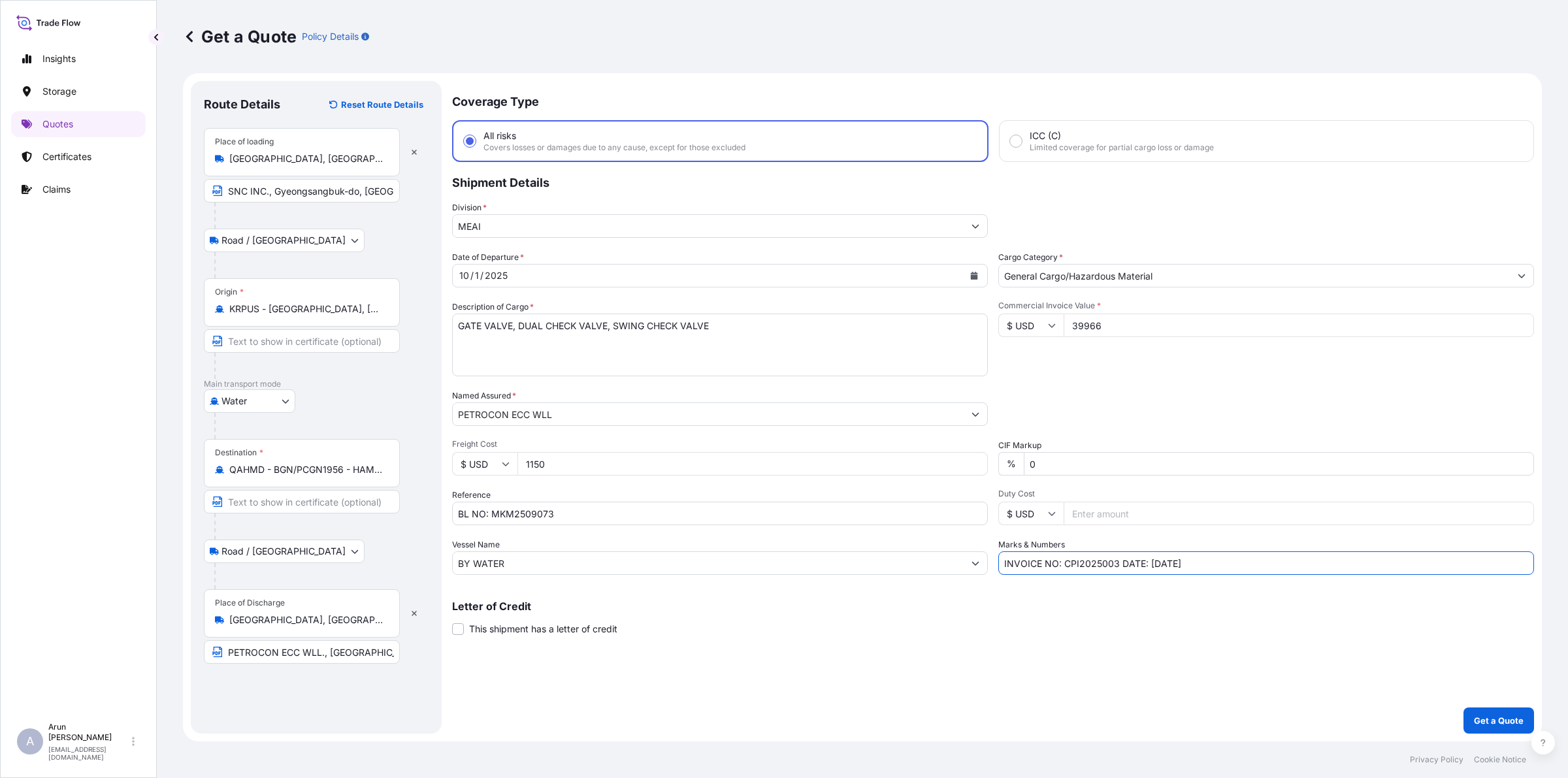
drag, startPoint x: 1059, startPoint y: 566, endPoint x: 1121, endPoint y: 566, distance: 62.0
click at [1121, 566] on input "INVOICE NO: CPI2025003 DATE: [DATE]" at bounding box center [1265, 563] width 536 height 23
click at [1191, 568] on input "INVOICE NO: SVTIN-250915-01 DATE: [DATE]" at bounding box center [1265, 563] width 536 height 23
click at [1274, 553] on input "INVOICE NO: SVTIN-250915-01 DATE: [DATE]" at bounding box center [1265, 563] width 536 height 23
type input "INVOICE NO: SVTIN-250915-01 DATE: [DATE]"
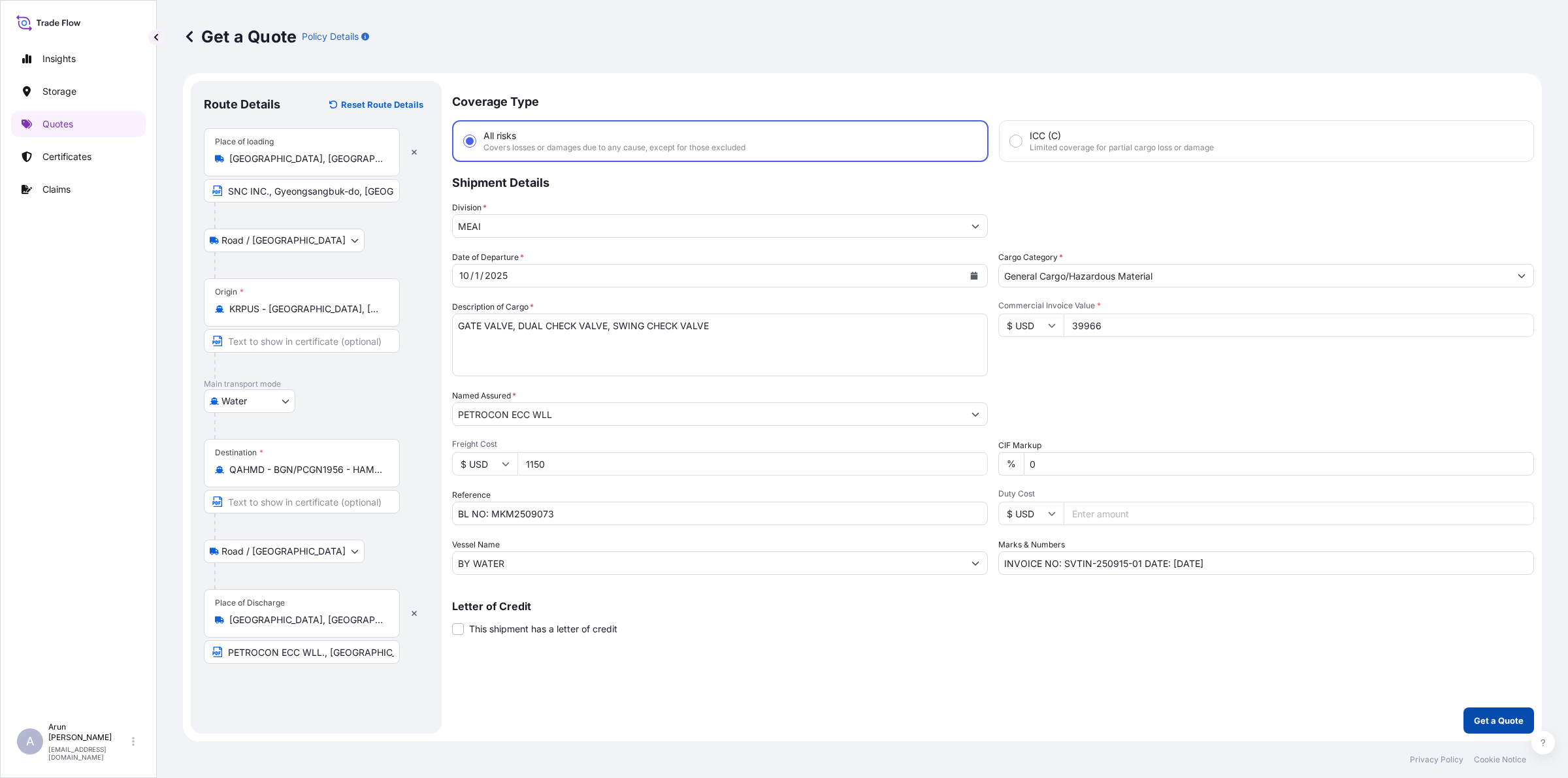
click at [1496, 712] on button "Get a Quote" at bounding box center [1499, 720] width 70 height 26
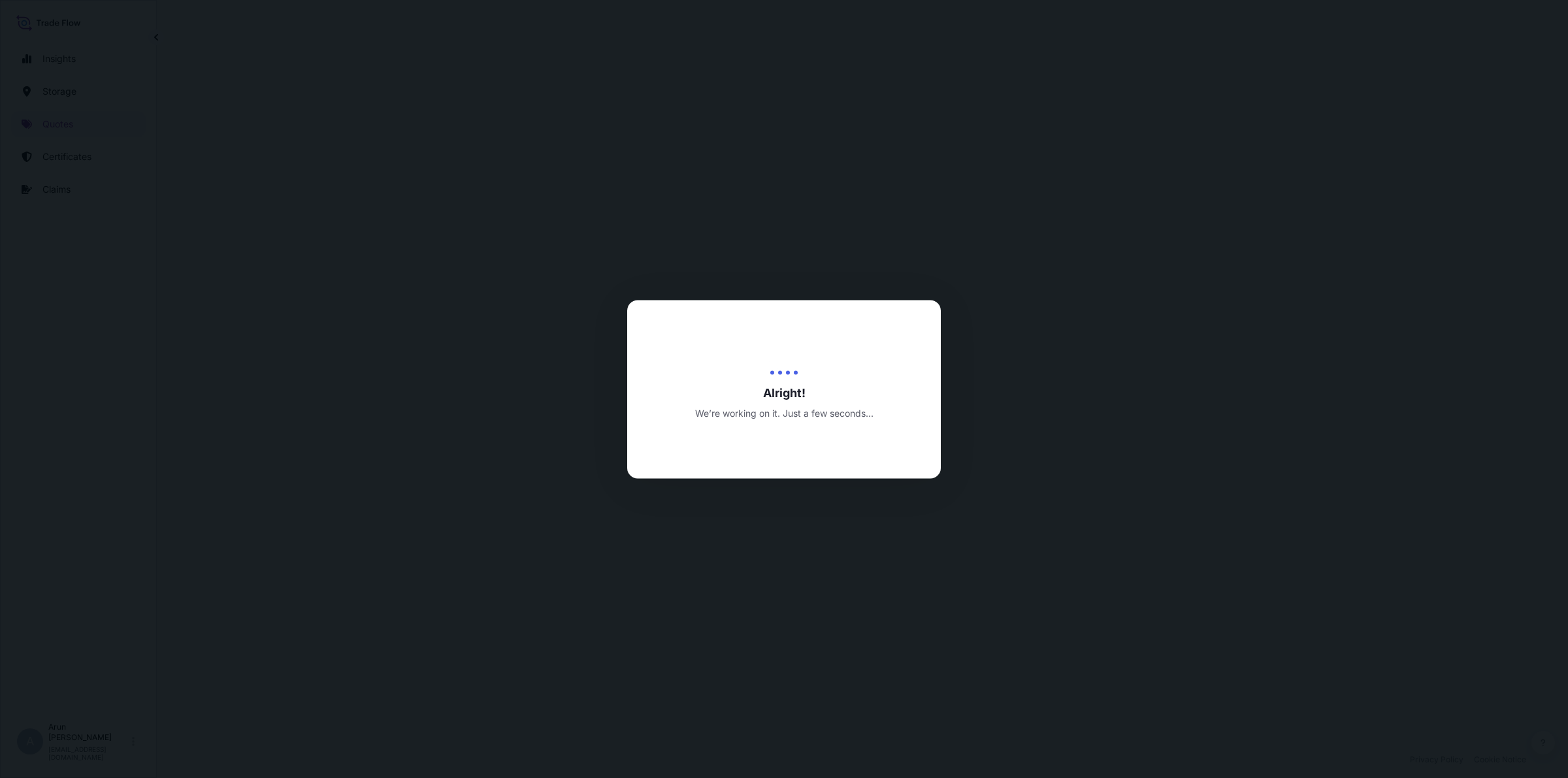
select select "Road / [GEOGRAPHIC_DATA]"
select select "Water"
select select "Road / [GEOGRAPHIC_DATA]"
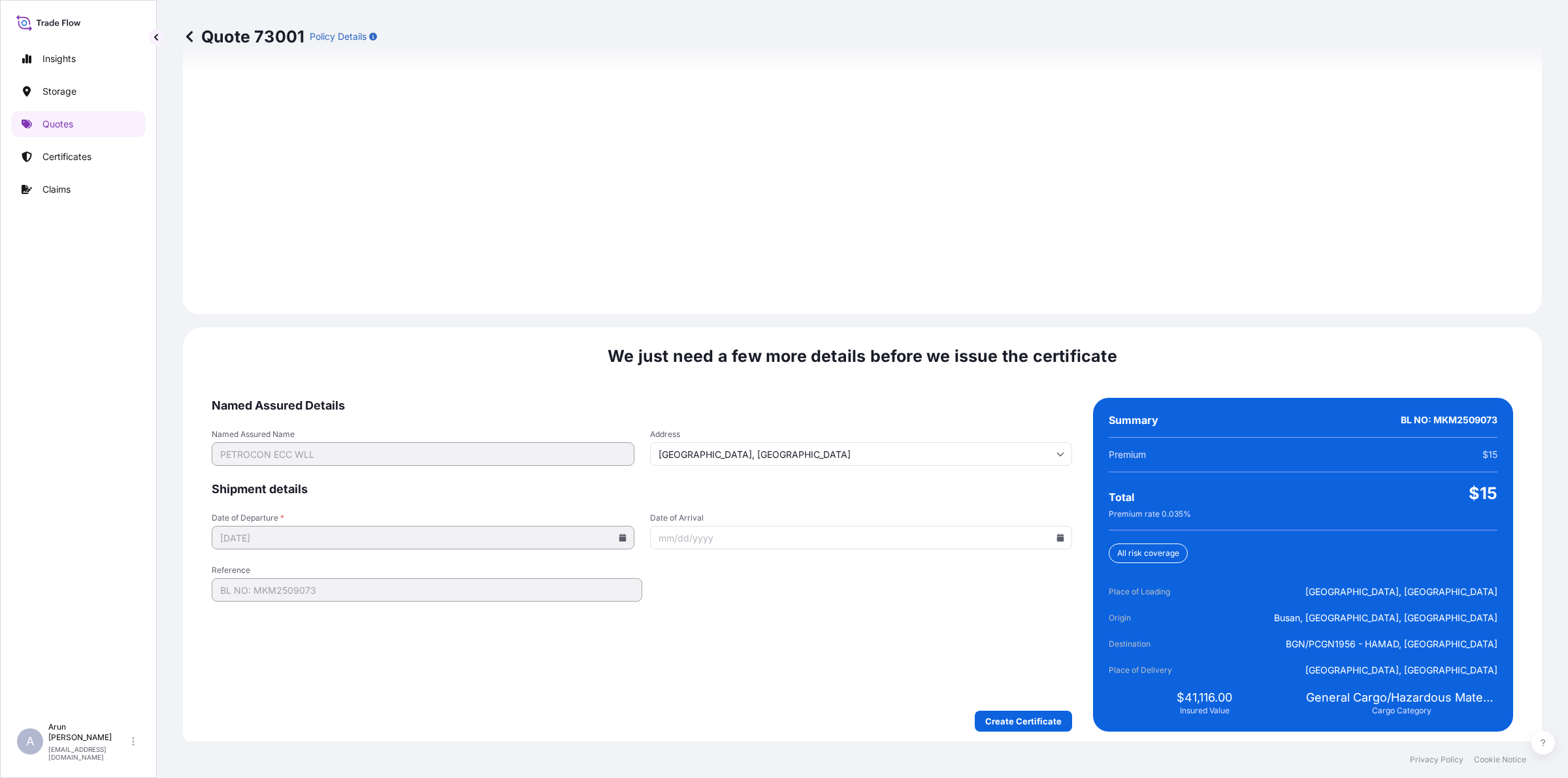
scroll to position [1806, 0]
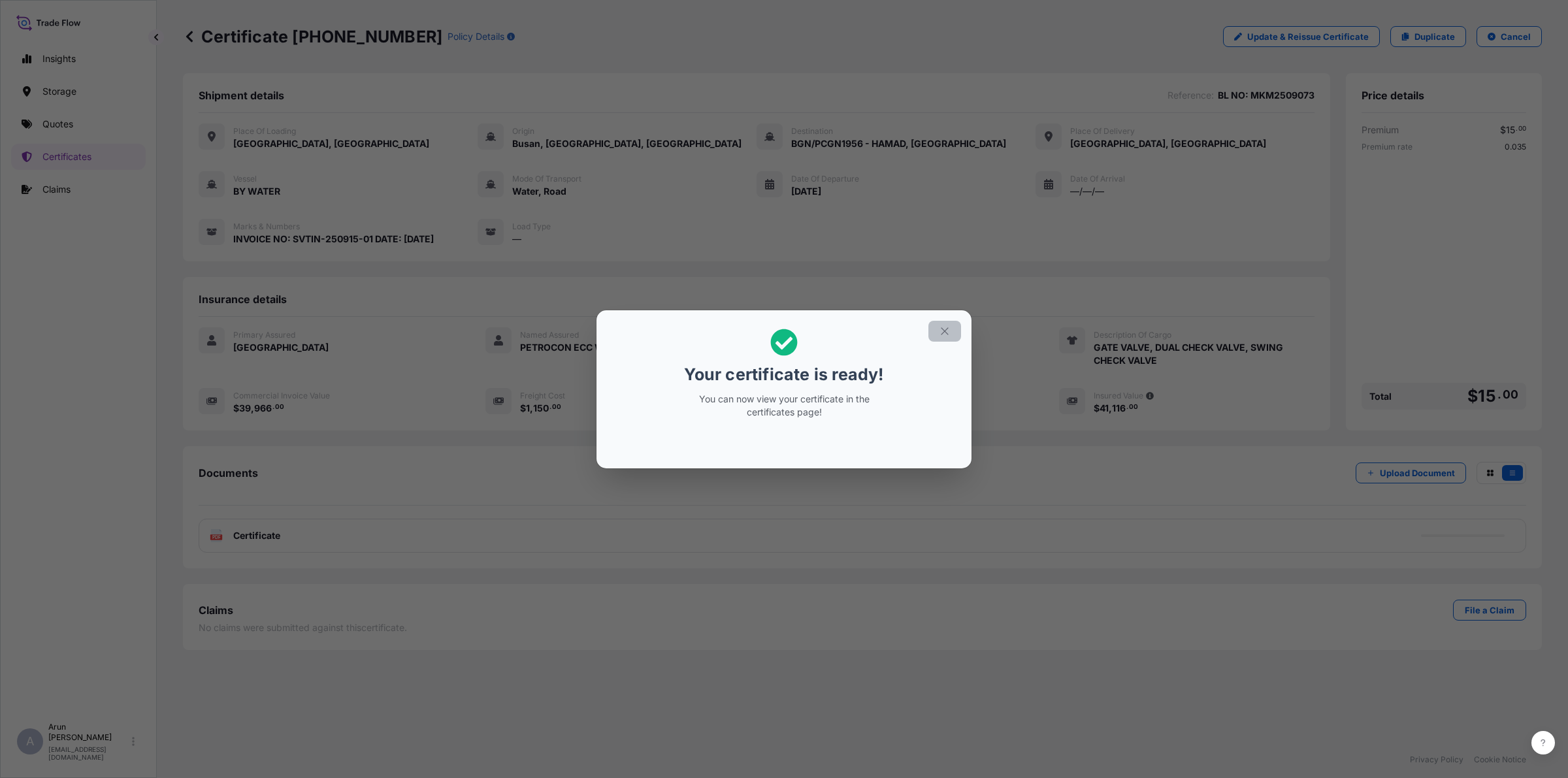
click at [936, 324] on button "button" at bounding box center [945, 331] width 33 height 21
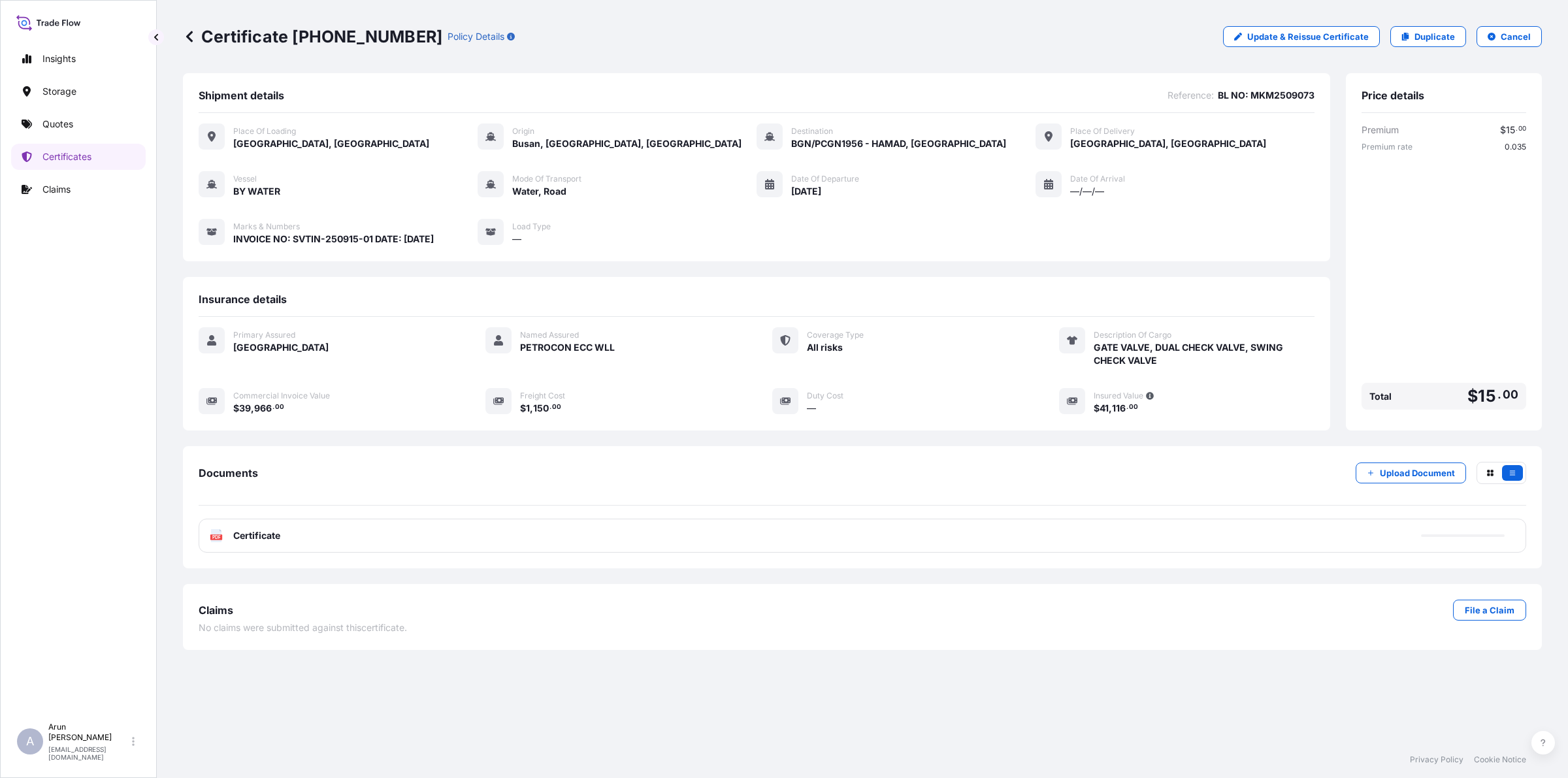
click at [265, 542] on div "PDF Certificate" at bounding box center [863, 536] width 1328 height 34
click at [272, 553] on div "Documents Upload Document PDF Certificate [DATE]" at bounding box center [863, 507] width 1359 height 123
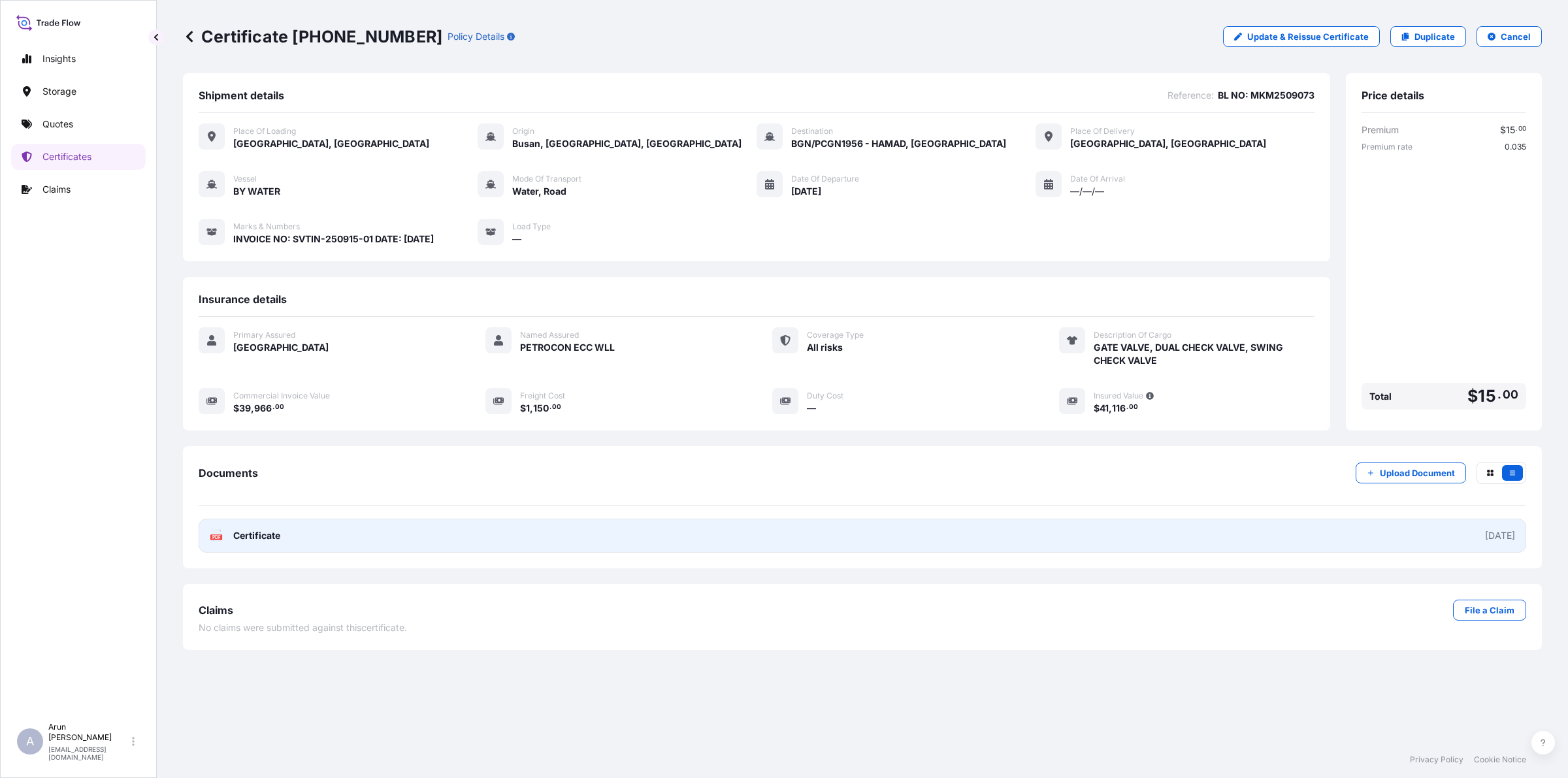
click at [292, 534] on link "PDF Certificate [DATE]" at bounding box center [863, 536] width 1328 height 34
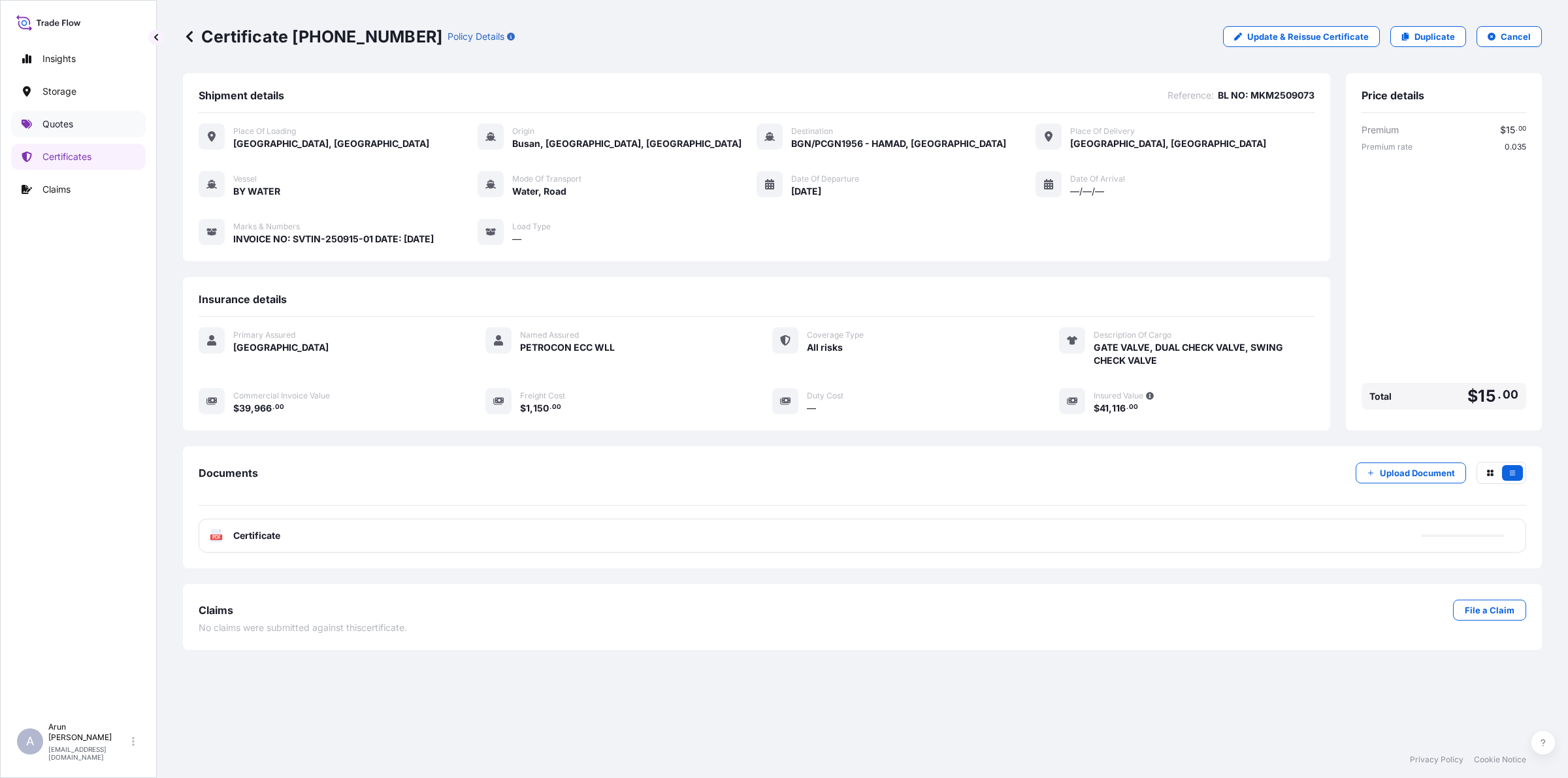
click at [42, 126] on link "Quotes" at bounding box center [78, 124] width 134 height 26
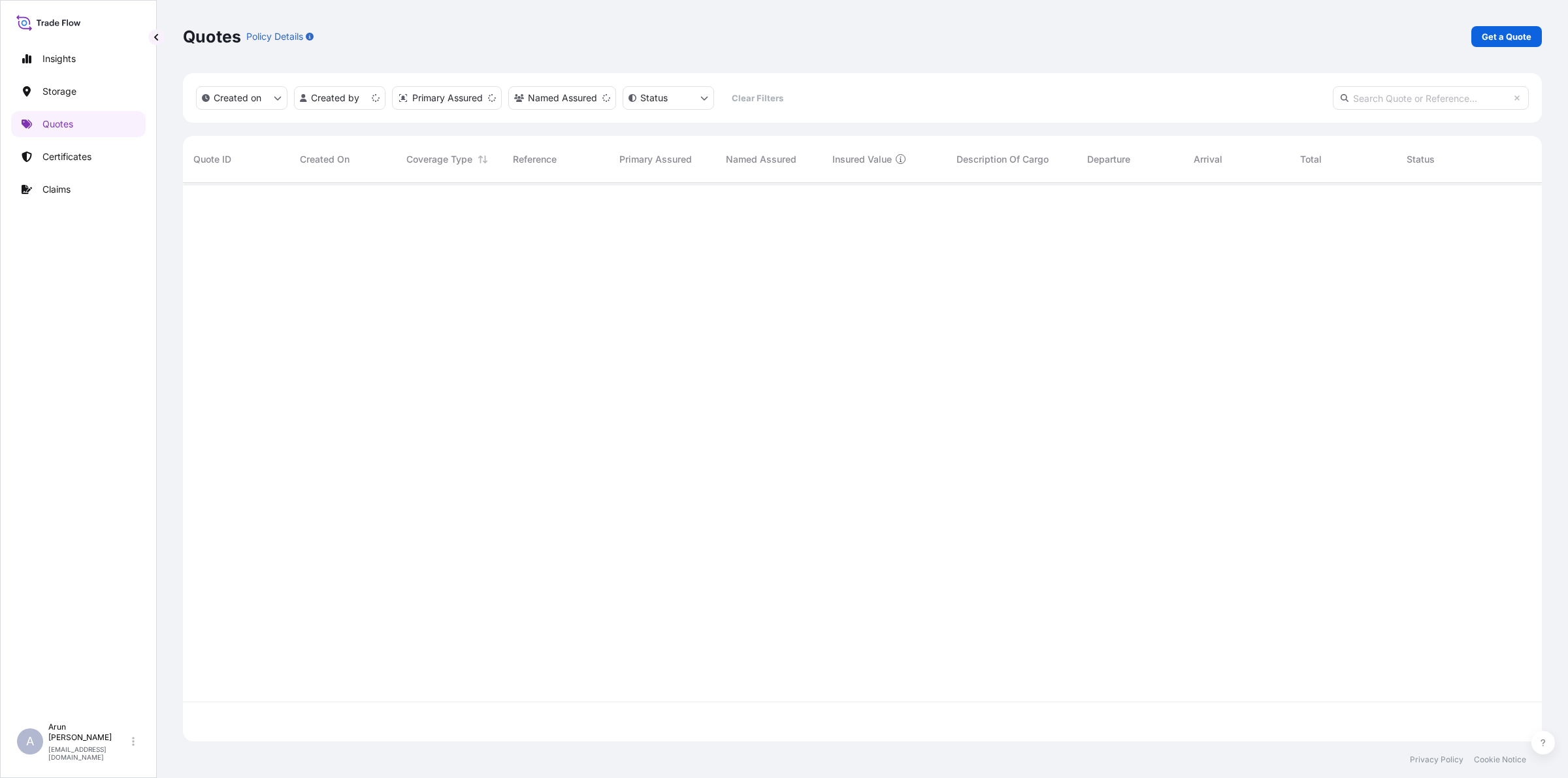
scroll to position [553, 1346]
click at [1488, 33] on p "Get a Quote" at bounding box center [1505, 37] width 49 height 14
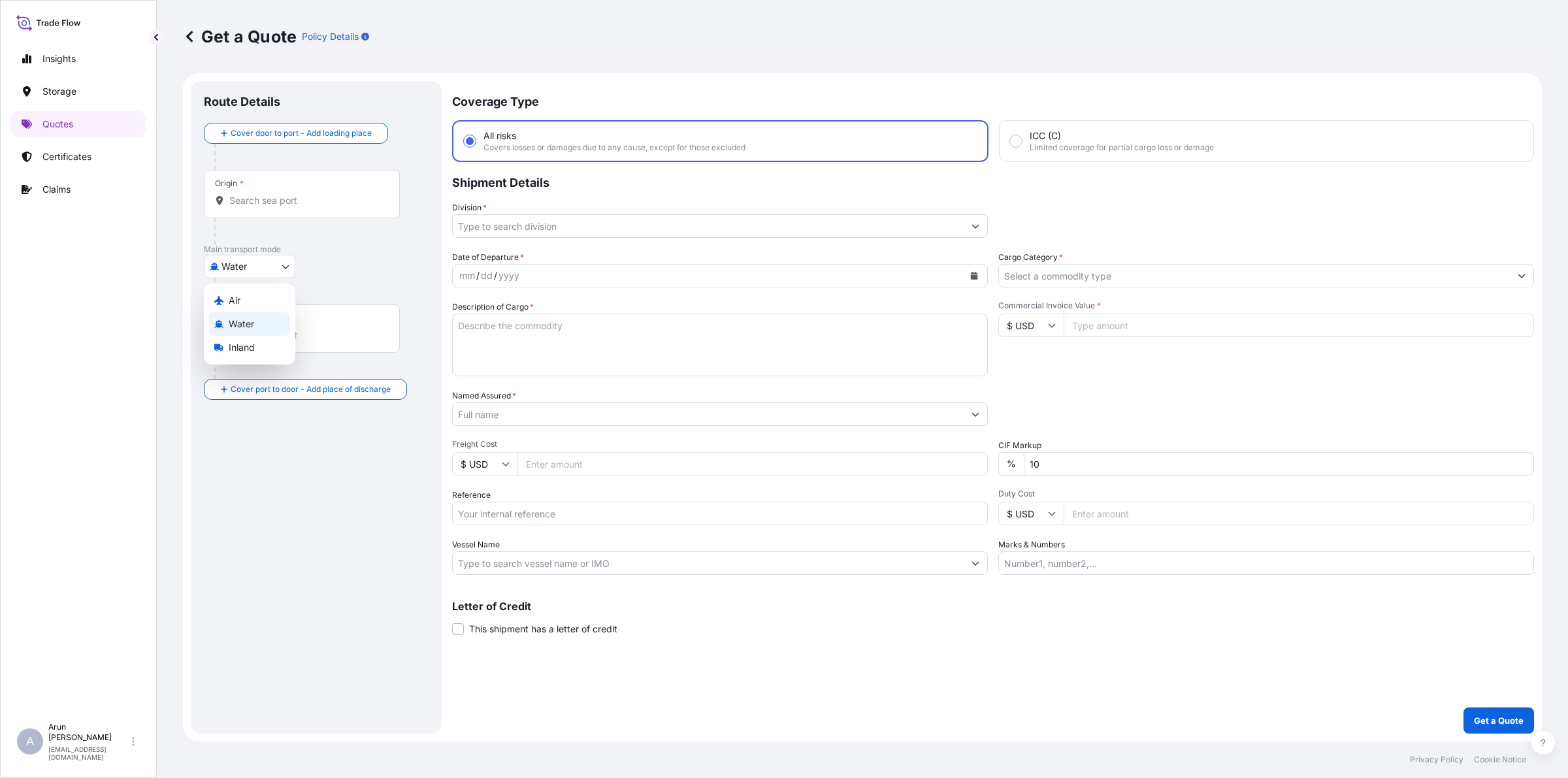
click at [280, 269] on body "Insights Storage Quotes Certificates Claims A [PERSON_NAME] [PERSON_NAME][EMAIL…" at bounding box center [784, 389] width 1568 height 778
click at [238, 291] on div "Air" at bounding box center [250, 300] width 81 height 23
select select "Air"
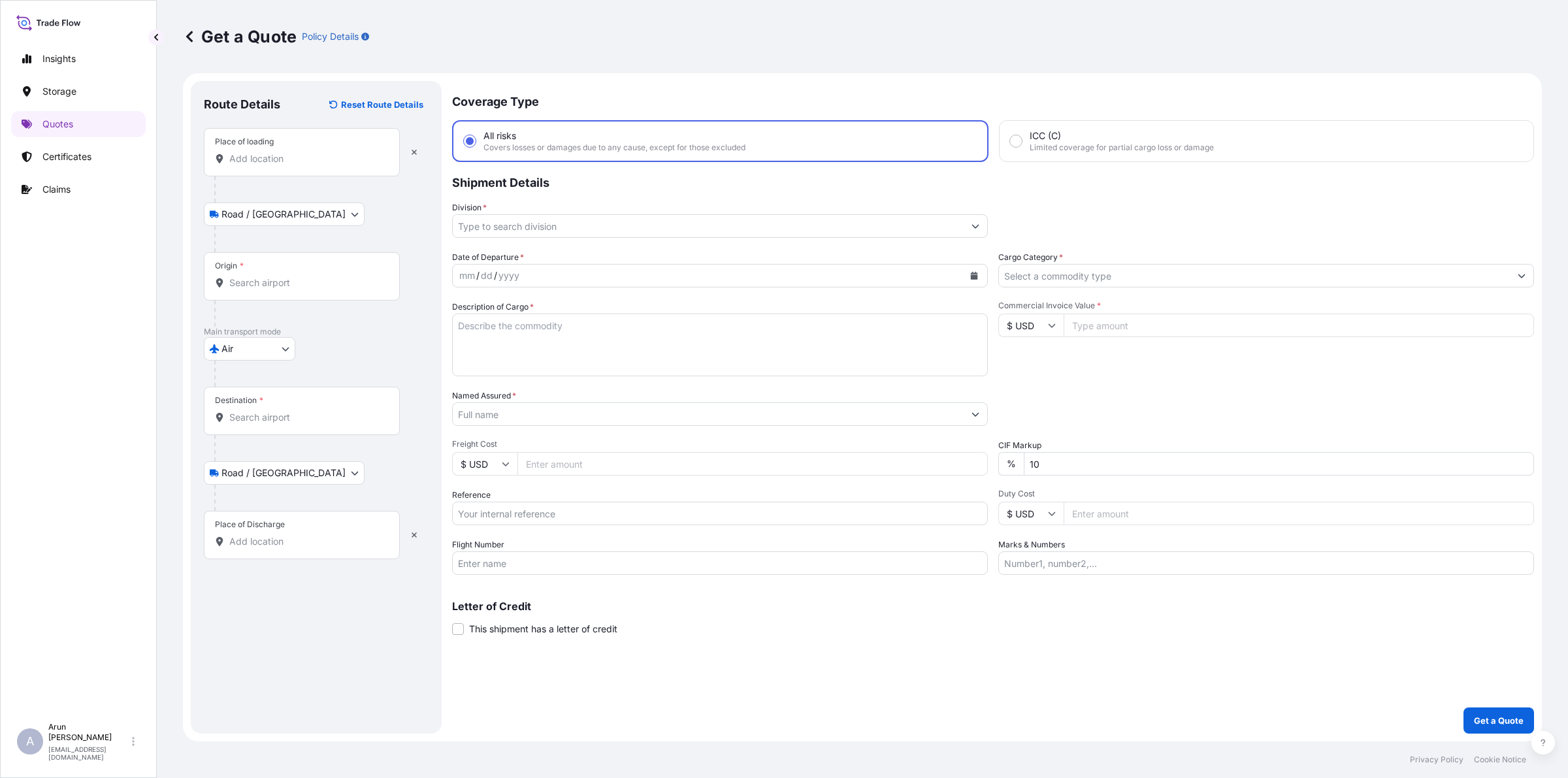
click at [324, 167] on div "Place of loading" at bounding box center [301, 153] width 196 height 48
click at [324, 165] on input "Place of loading" at bounding box center [307, 159] width 154 height 14
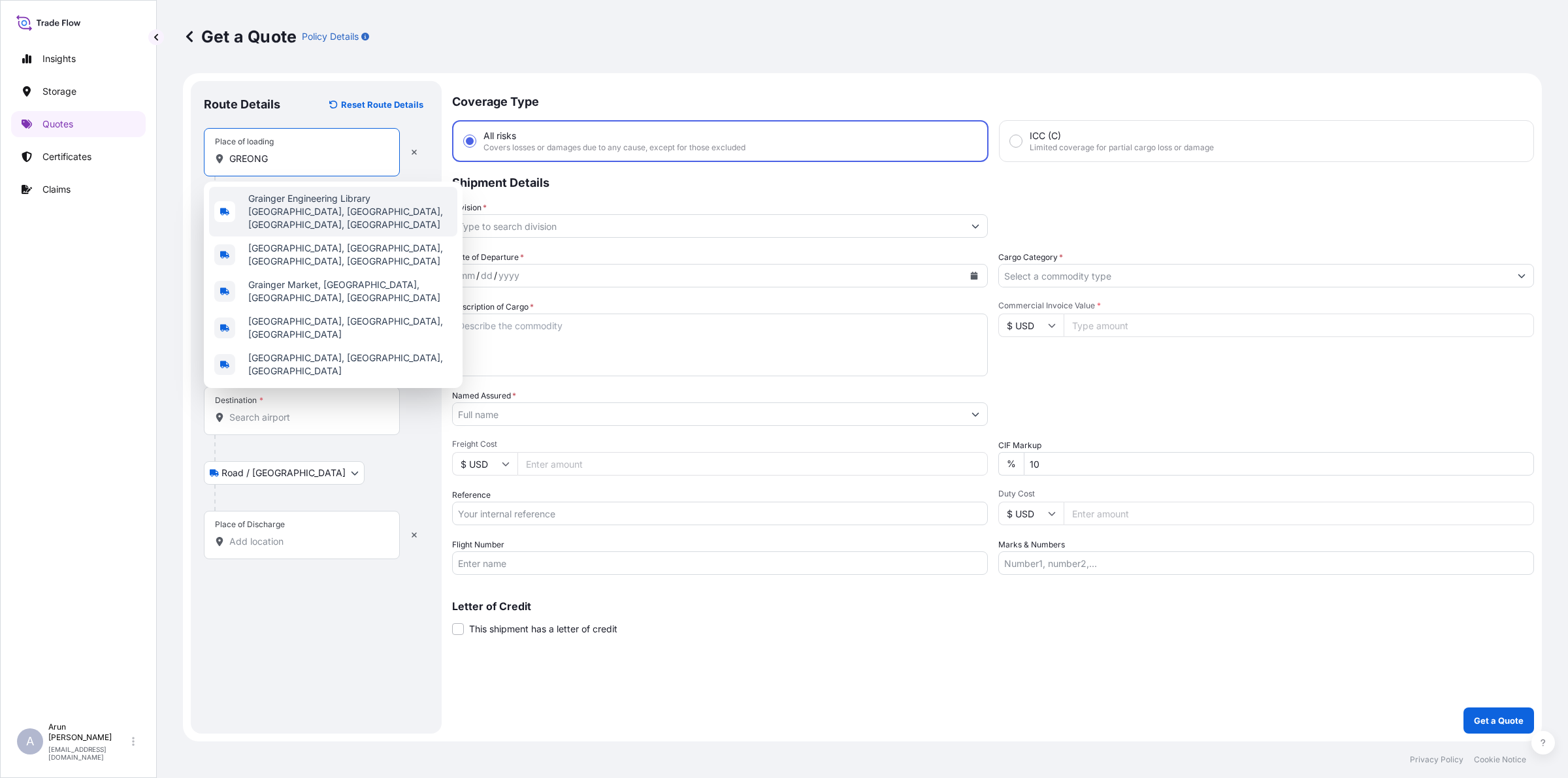
drag, startPoint x: 292, startPoint y: 164, endPoint x: 171, endPoint y: 165, distance: 121.0
click at [171, 165] on div "Get a Quote Policy Details Route Details Reset Route Details Place of loading […" at bounding box center [862, 371] width 1411 height 741
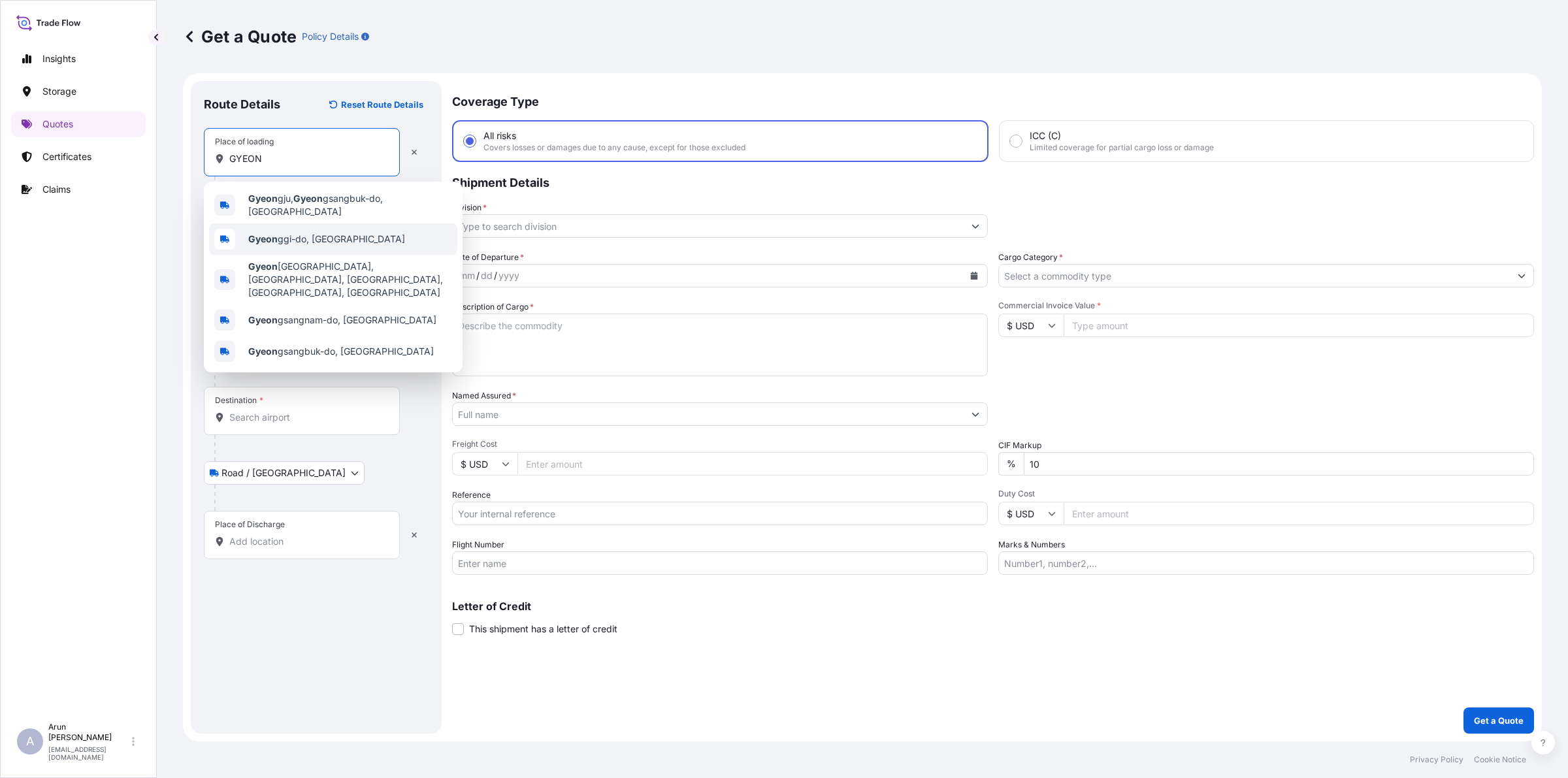
click at [384, 230] on div "Gyeon ggi-do, [GEOGRAPHIC_DATA]" at bounding box center [333, 239] width 248 height 31
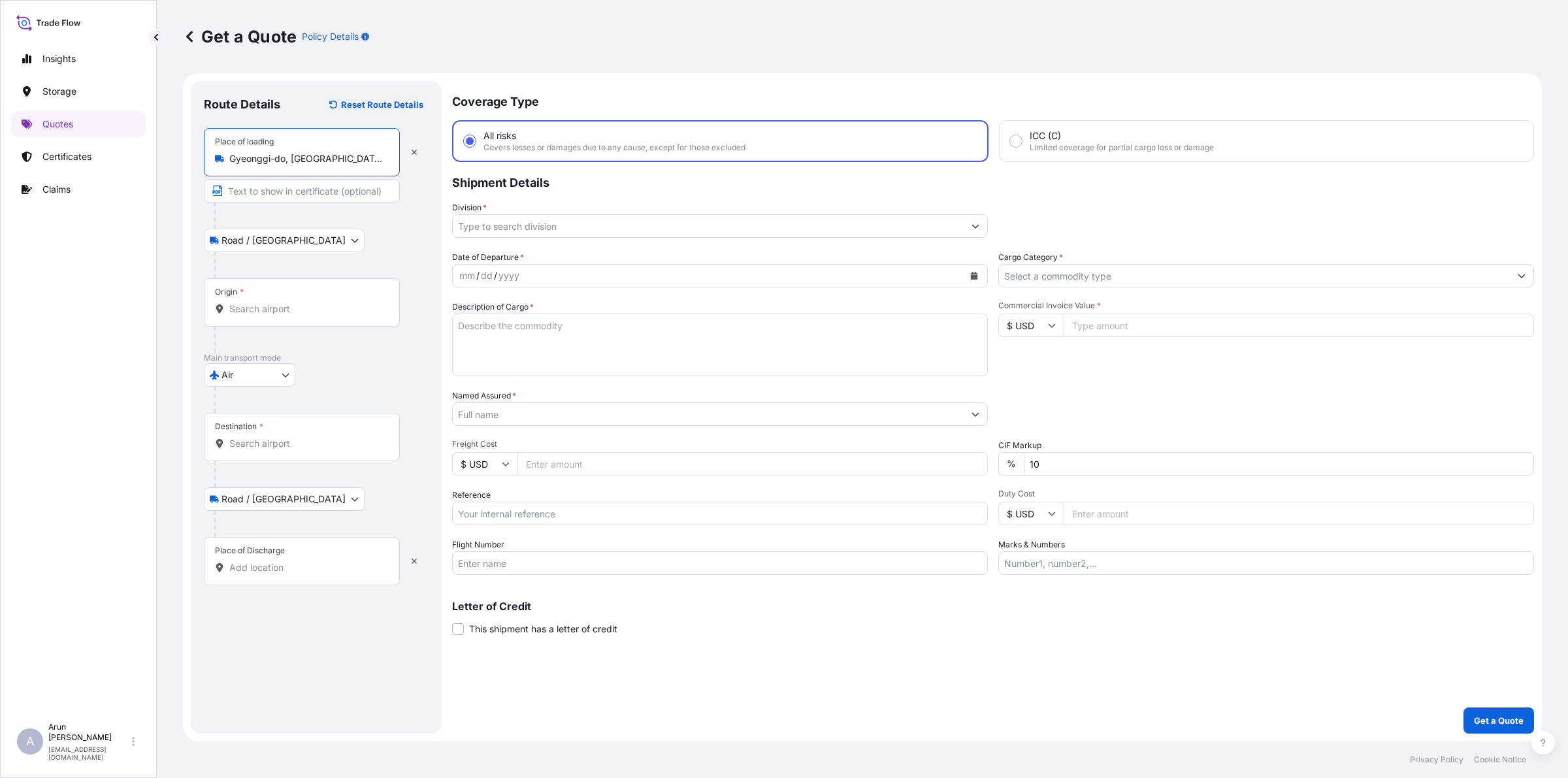
type input "Gyeonggi-do, [GEOGRAPHIC_DATA]"
click at [272, 191] on input "Text to appear on certificate" at bounding box center [301, 191] width 196 height 23
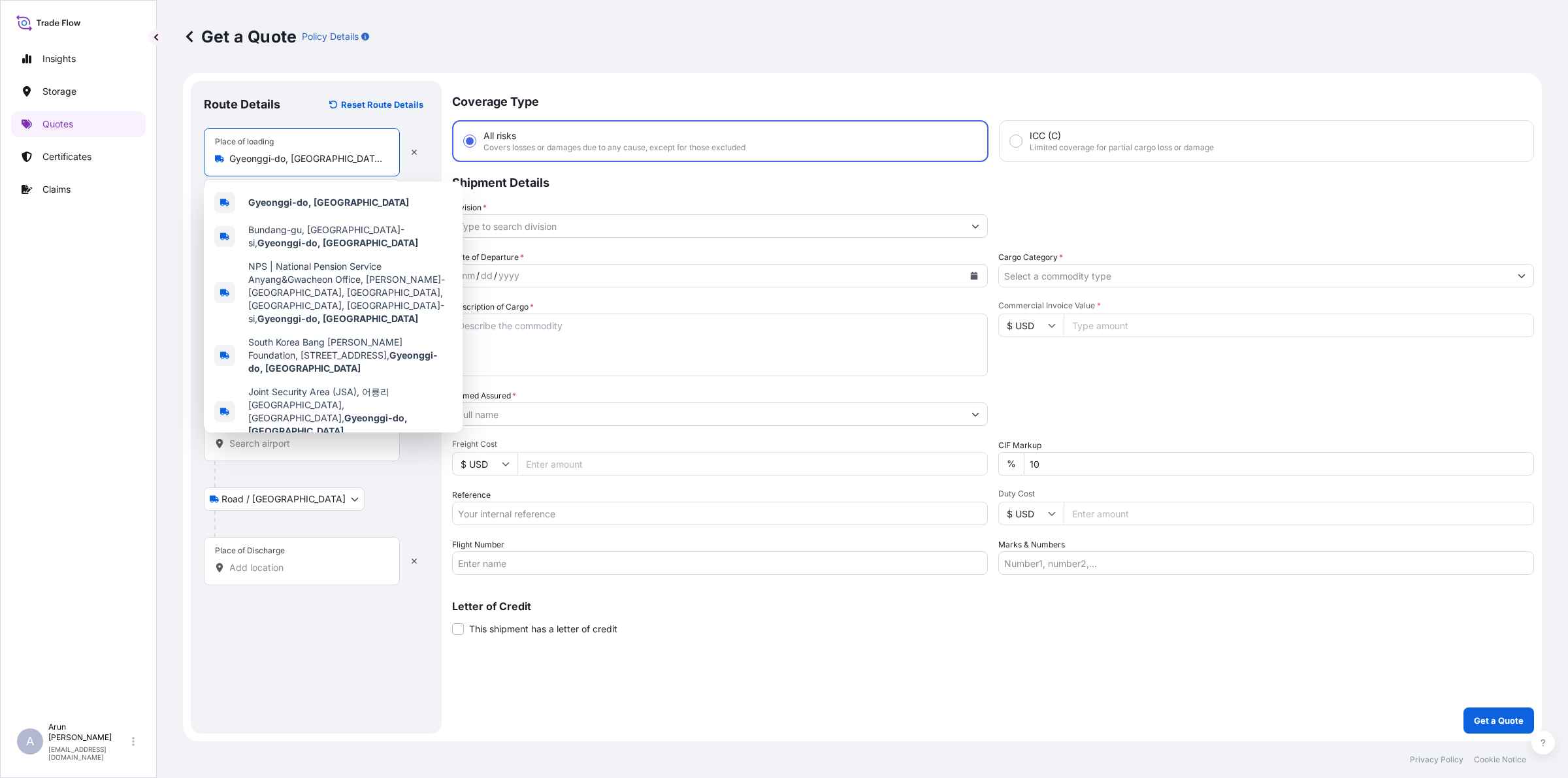
drag, startPoint x: 349, startPoint y: 161, endPoint x: 226, endPoint y: 167, distance: 123.1
click at [226, 167] on div "Place of loading [GEOGRAPHIC_DATA], [GEOGRAPHIC_DATA]" at bounding box center [301, 153] width 196 height 48
click at [270, 198] on b "Gyeonggi-do, [GEOGRAPHIC_DATA]" at bounding box center [328, 203] width 161 height 12
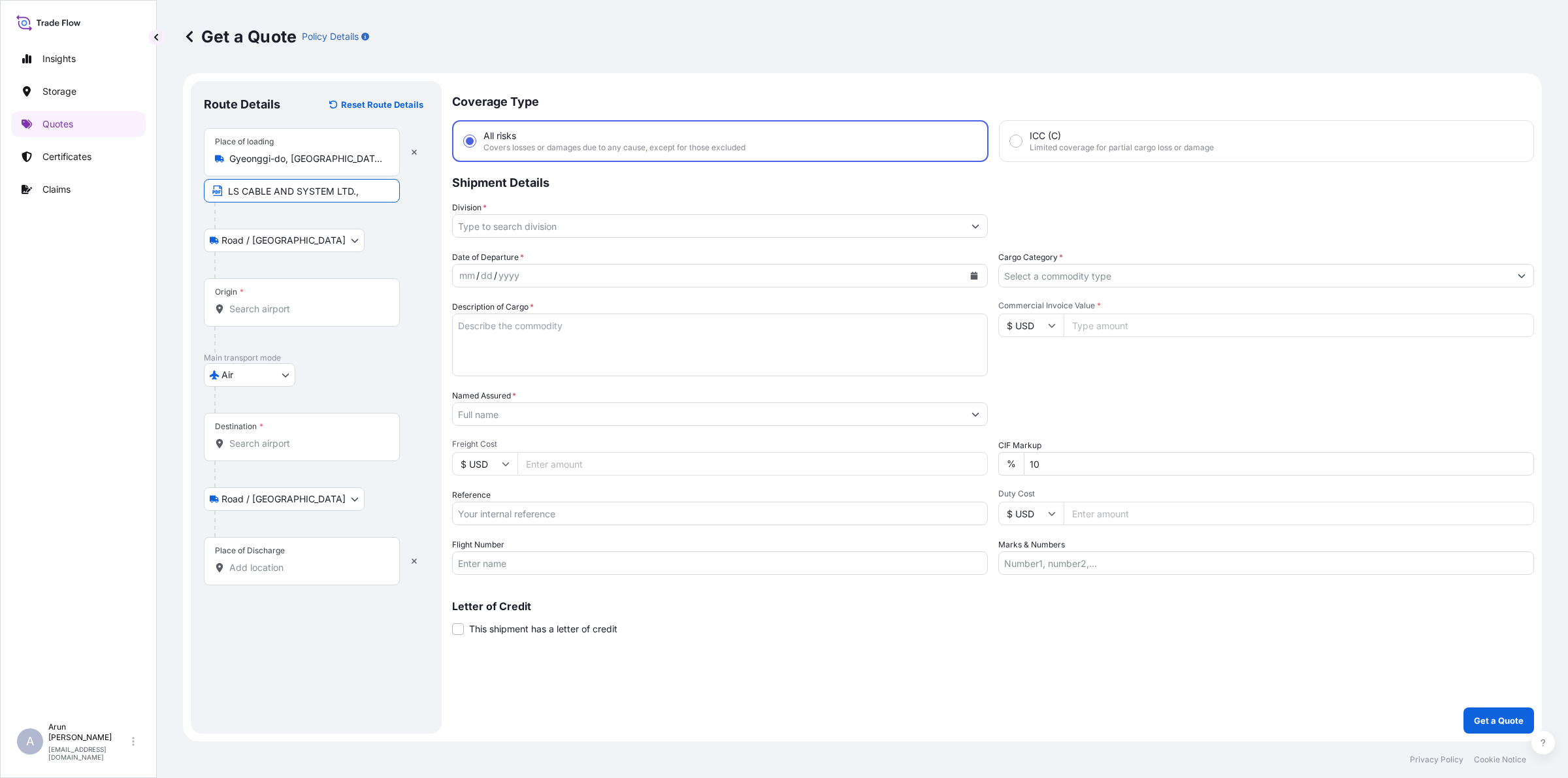
click at [380, 188] on input "LS CABLE AND SYSTEM LTD.," at bounding box center [301, 191] width 196 height 23
paste input "Gyeonggi-do, [GEOGRAPHIC_DATA]"
type input "LS CABLE AND SYSTEM LTD., Gyeonggi-do, [GEOGRAPHIC_DATA]"
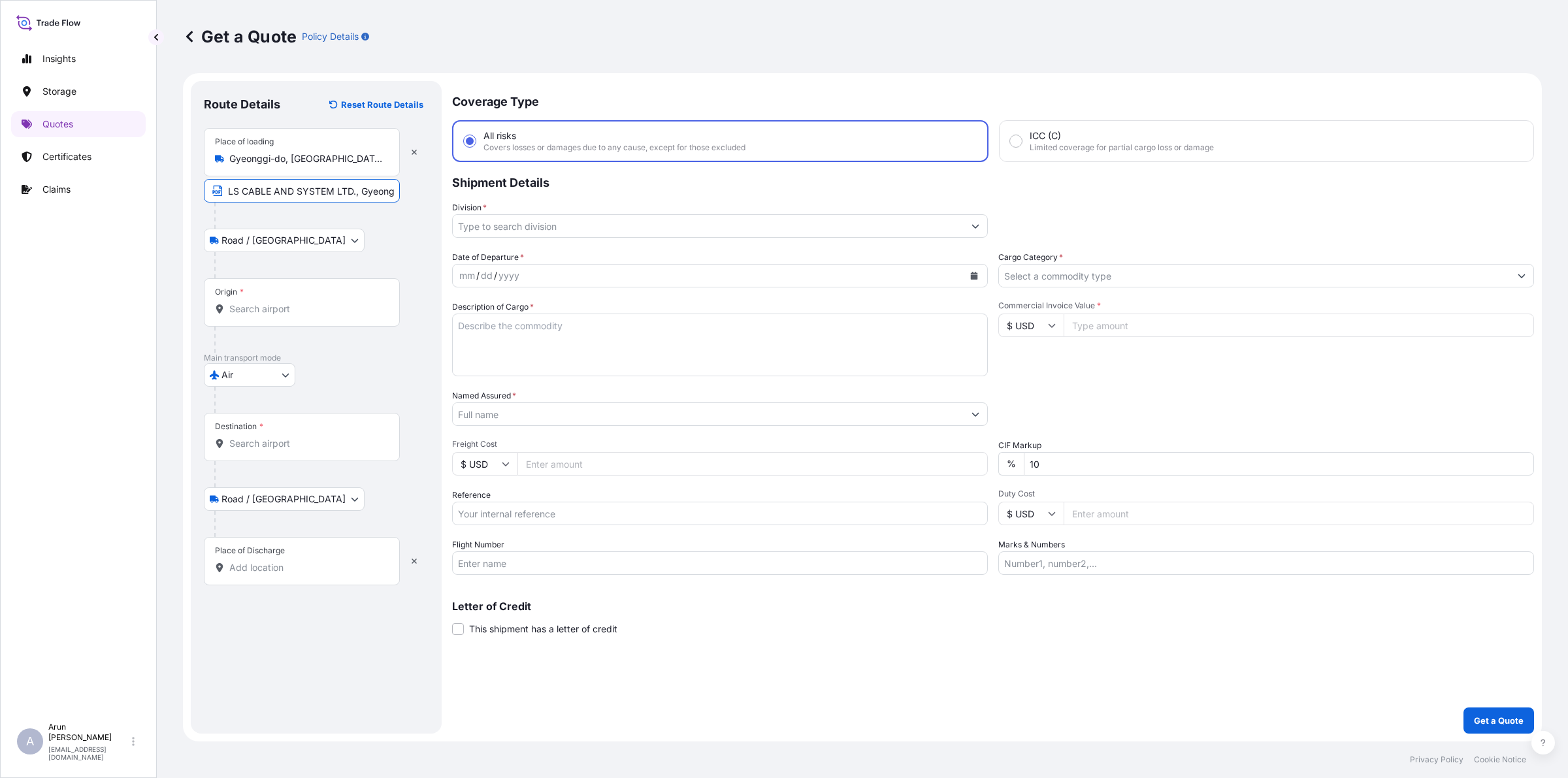
click at [289, 306] on input "Origin *" at bounding box center [307, 309] width 154 height 14
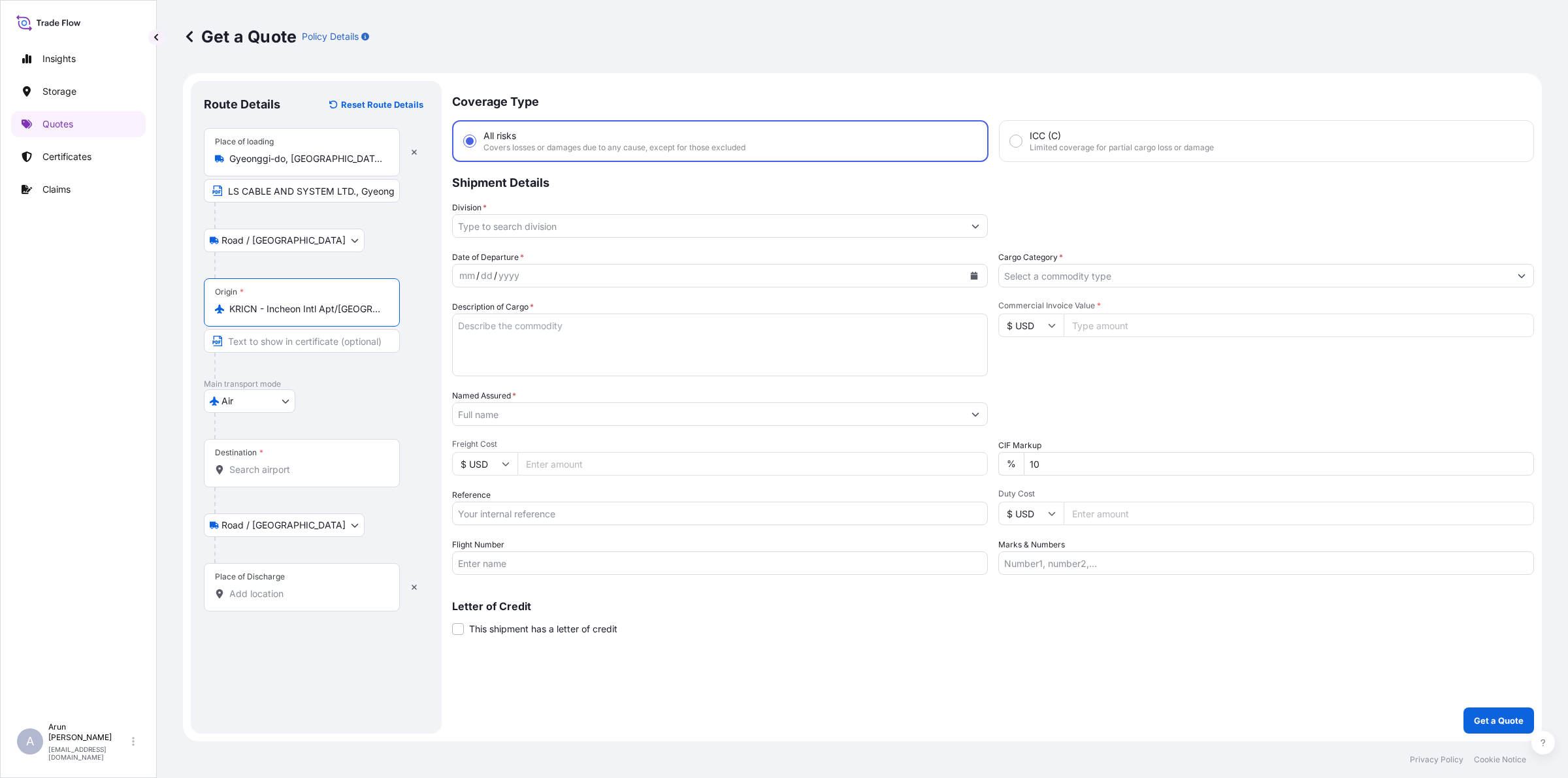
type input "KRICN - Incheon Intl Apt/[GEOGRAPHIC_DATA], [GEOGRAPHIC_DATA], [GEOGRAPHIC_DATA]"
click at [278, 468] on input "Destination *" at bounding box center [307, 470] width 154 height 14
type input "QADOH - [GEOGRAPHIC_DATA], [GEOGRAPHIC_DATA]"
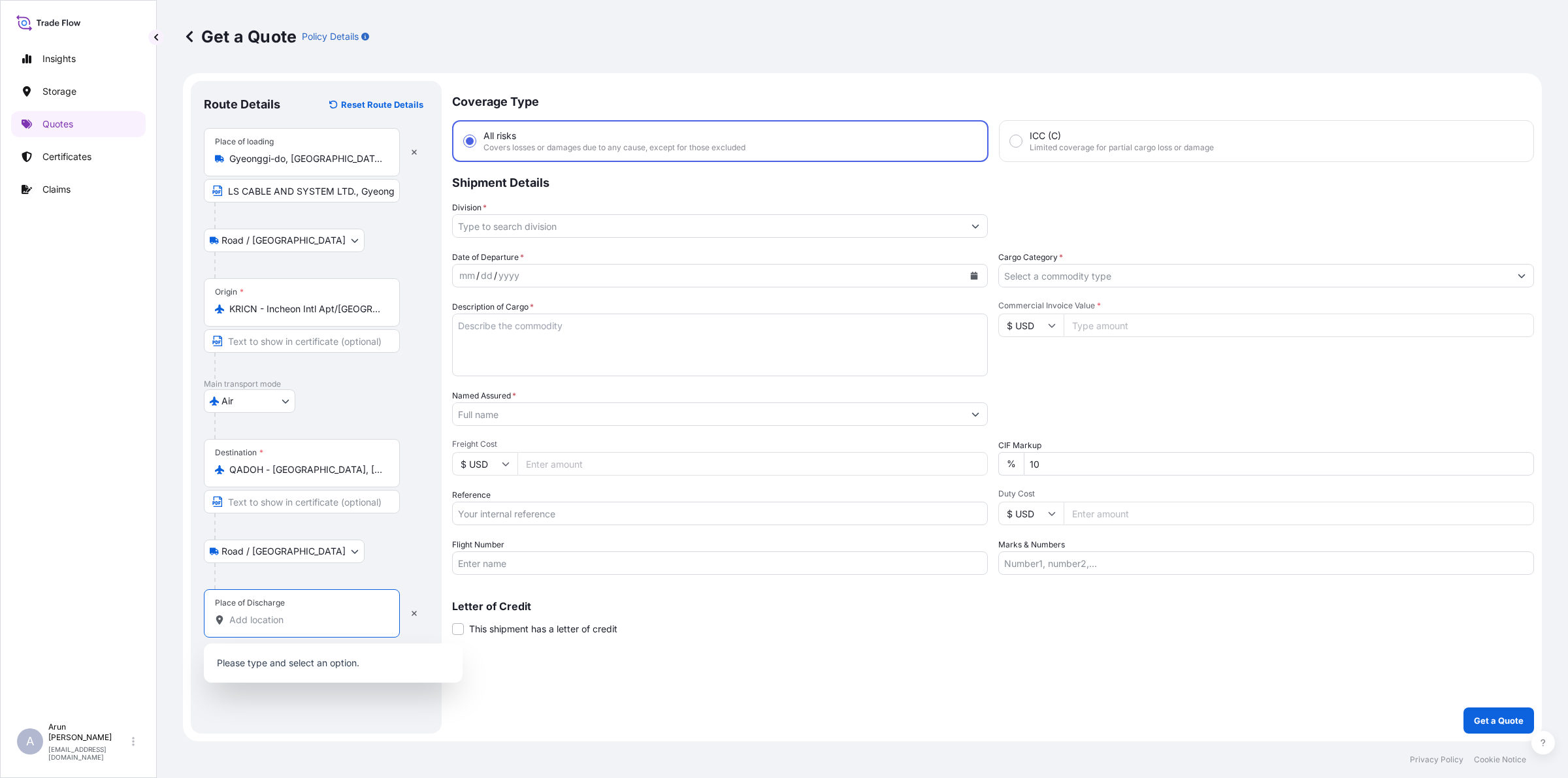
click at [292, 622] on input "Place of Discharge" at bounding box center [307, 621] width 154 height 14
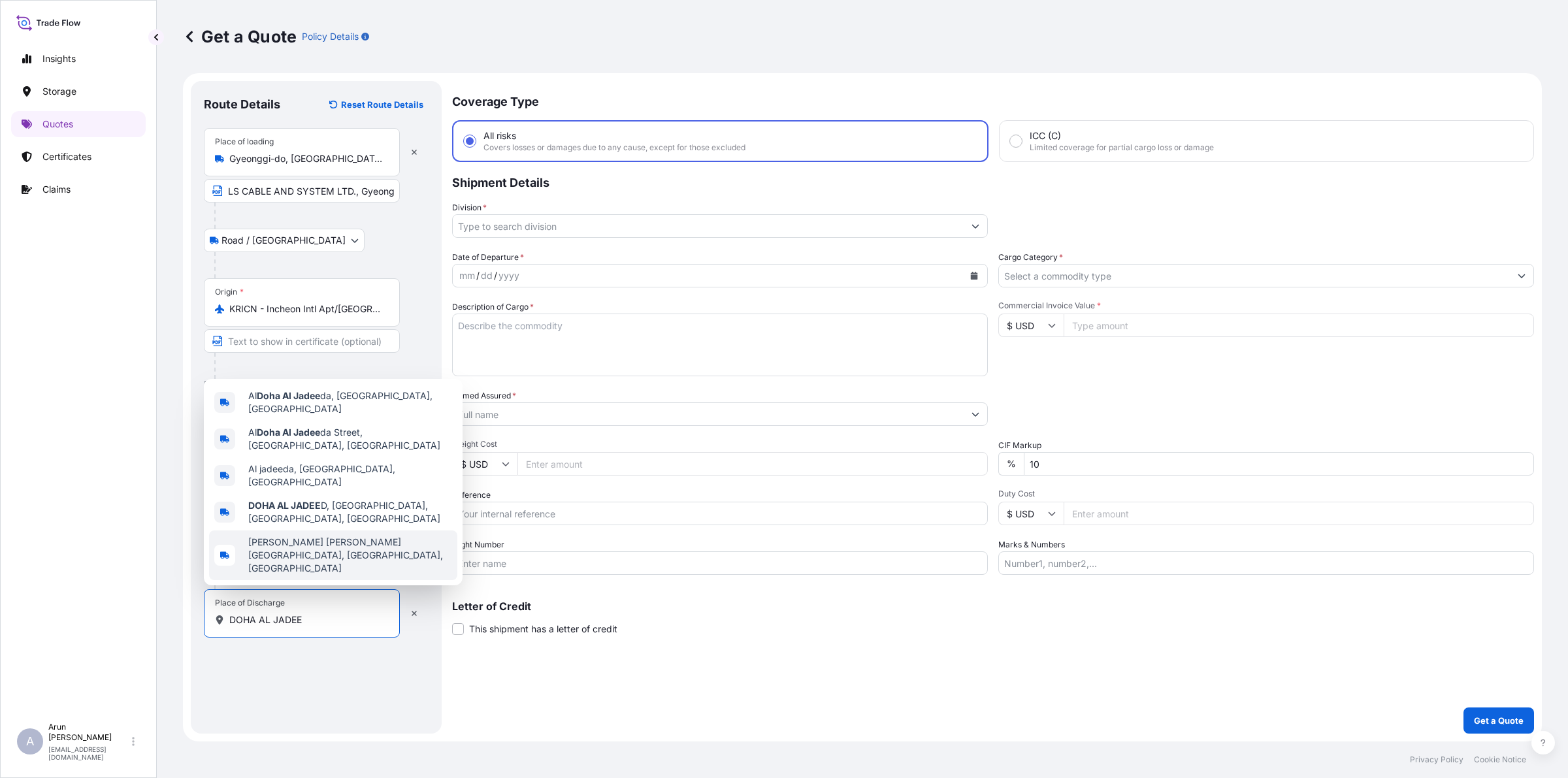
drag, startPoint x: 256, startPoint y: 623, endPoint x: 335, endPoint y: 616, distance: 79.3
click at [335, 616] on input "DOHA AL JADEE" at bounding box center [307, 621] width 154 height 14
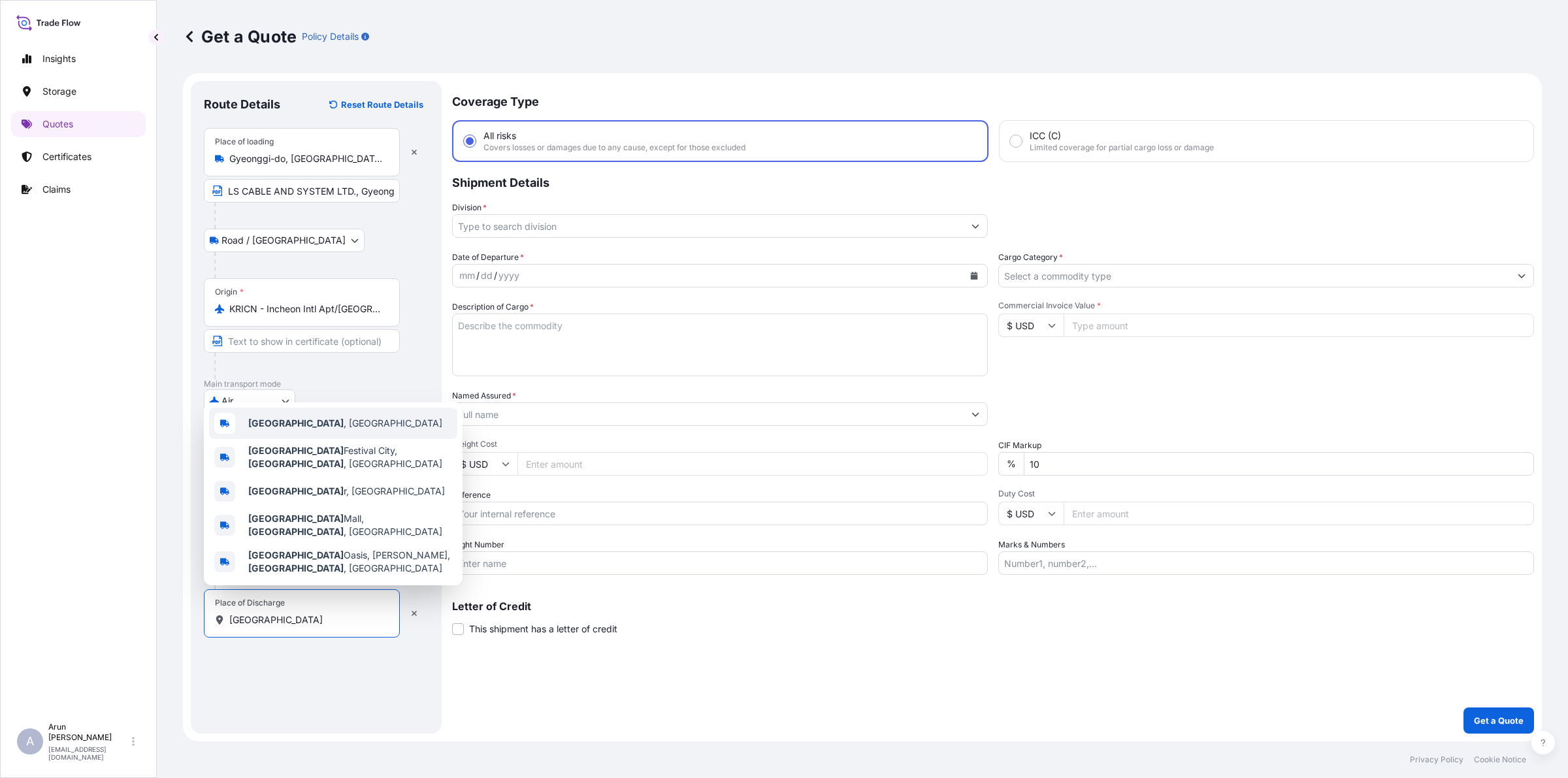
click at [256, 439] on div "[GEOGRAPHIC_DATA] , [GEOGRAPHIC_DATA]" at bounding box center [333, 423] width 248 height 31
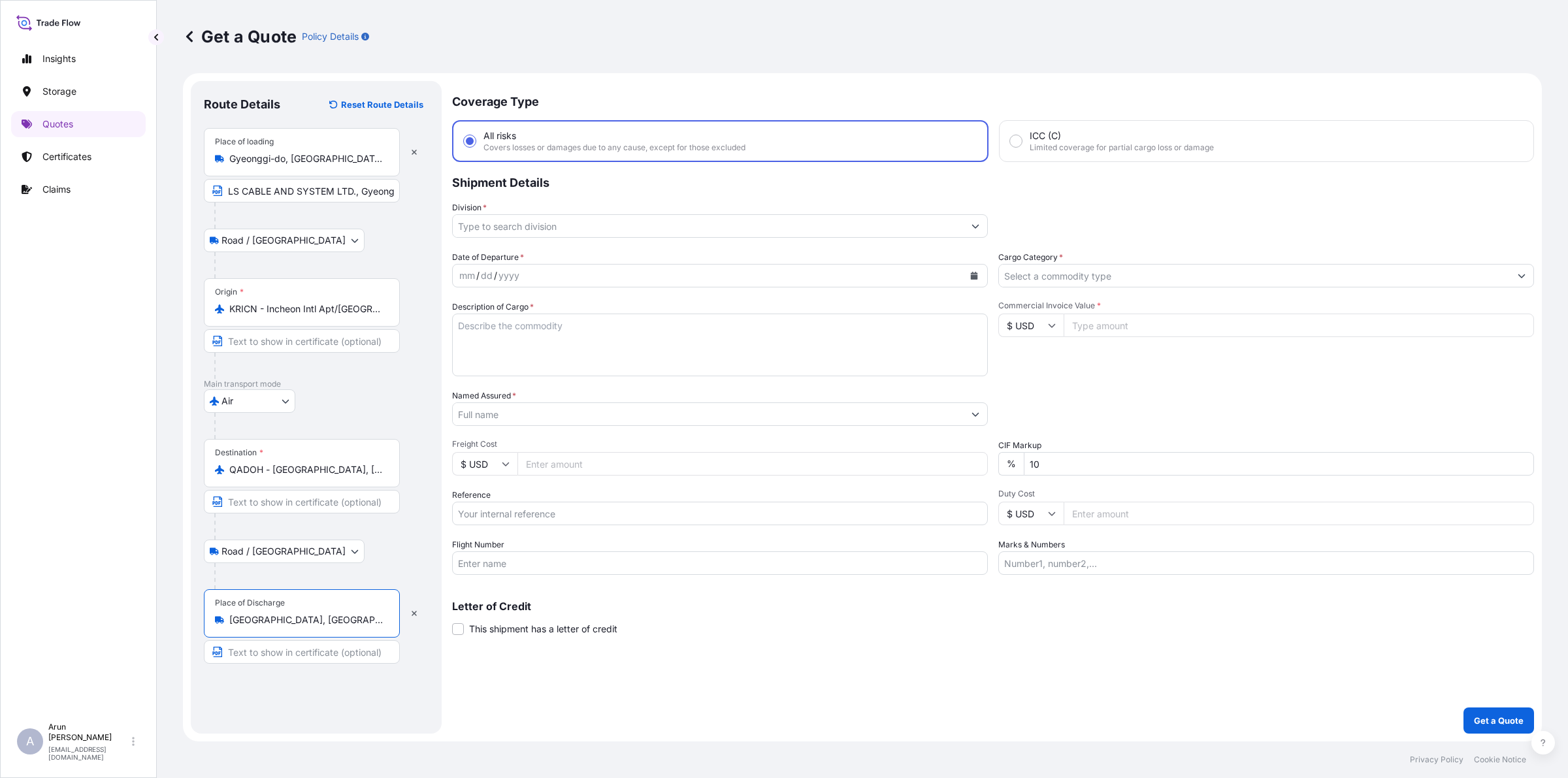
type input "[GEOGRAPHIC_DATA], [GEOGRAPHIC_DATA]"
click at [266, 651] on input "Text to appear on certificate" at bounding box center [301, 652] width 196 height 23
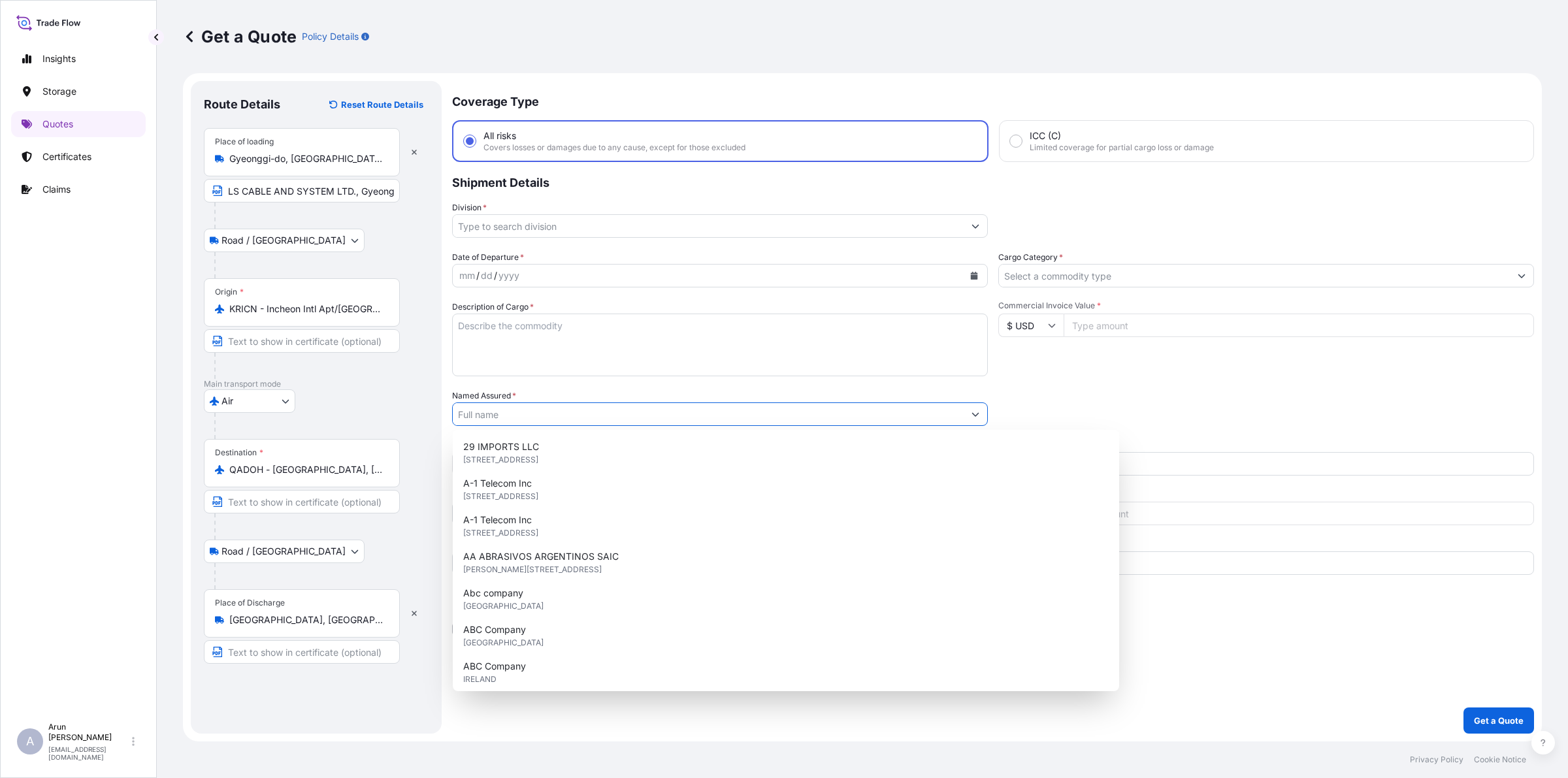
click at [541, 412] on input "Named Assured *" at bounding box center [707, 414] width 510 height 23
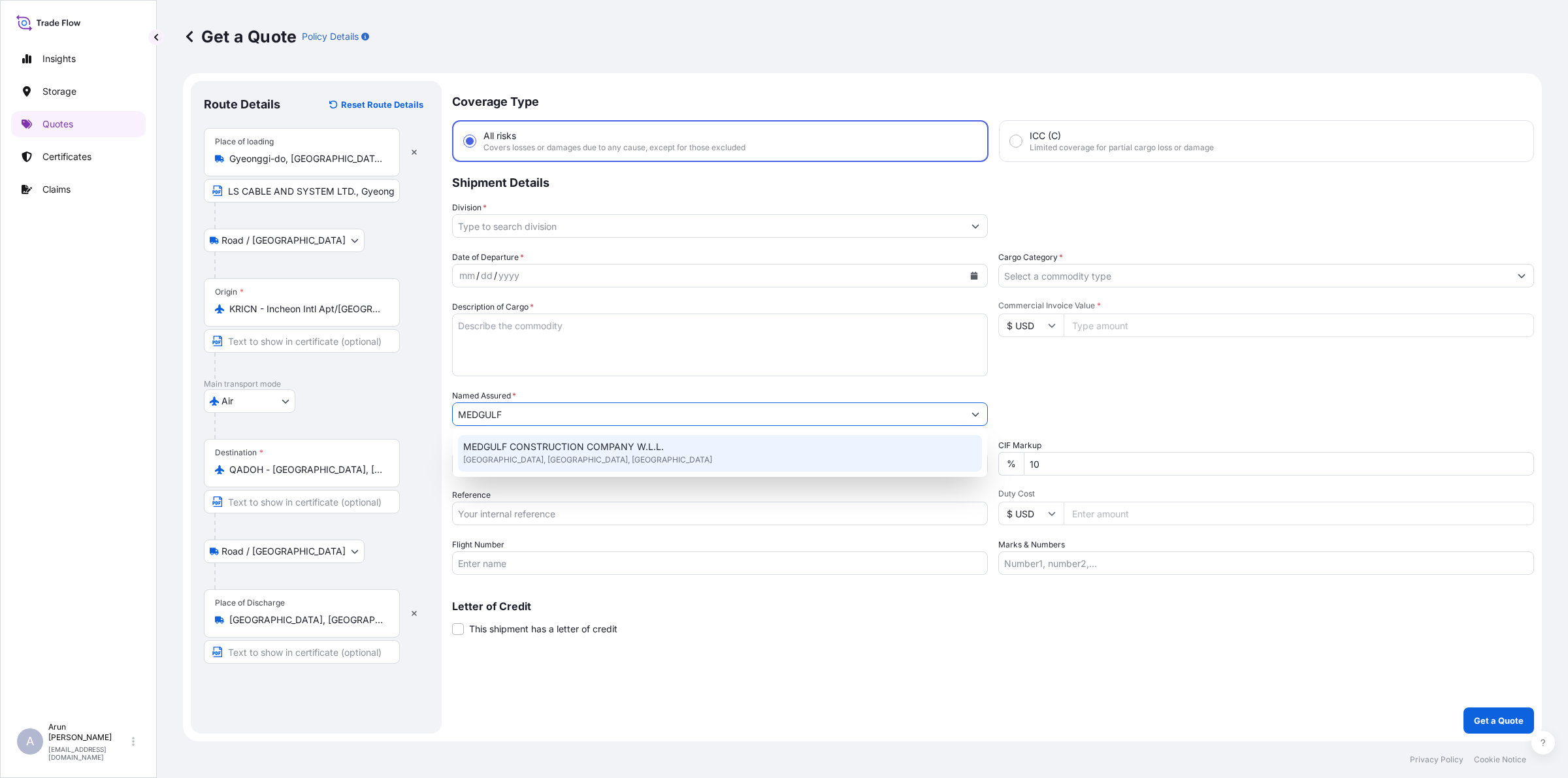
click at [544, 445] on span "MEDGULF CONSTRUCTION COMPANY W.L.L." at bounding box center [564, 447] width 201 height 14
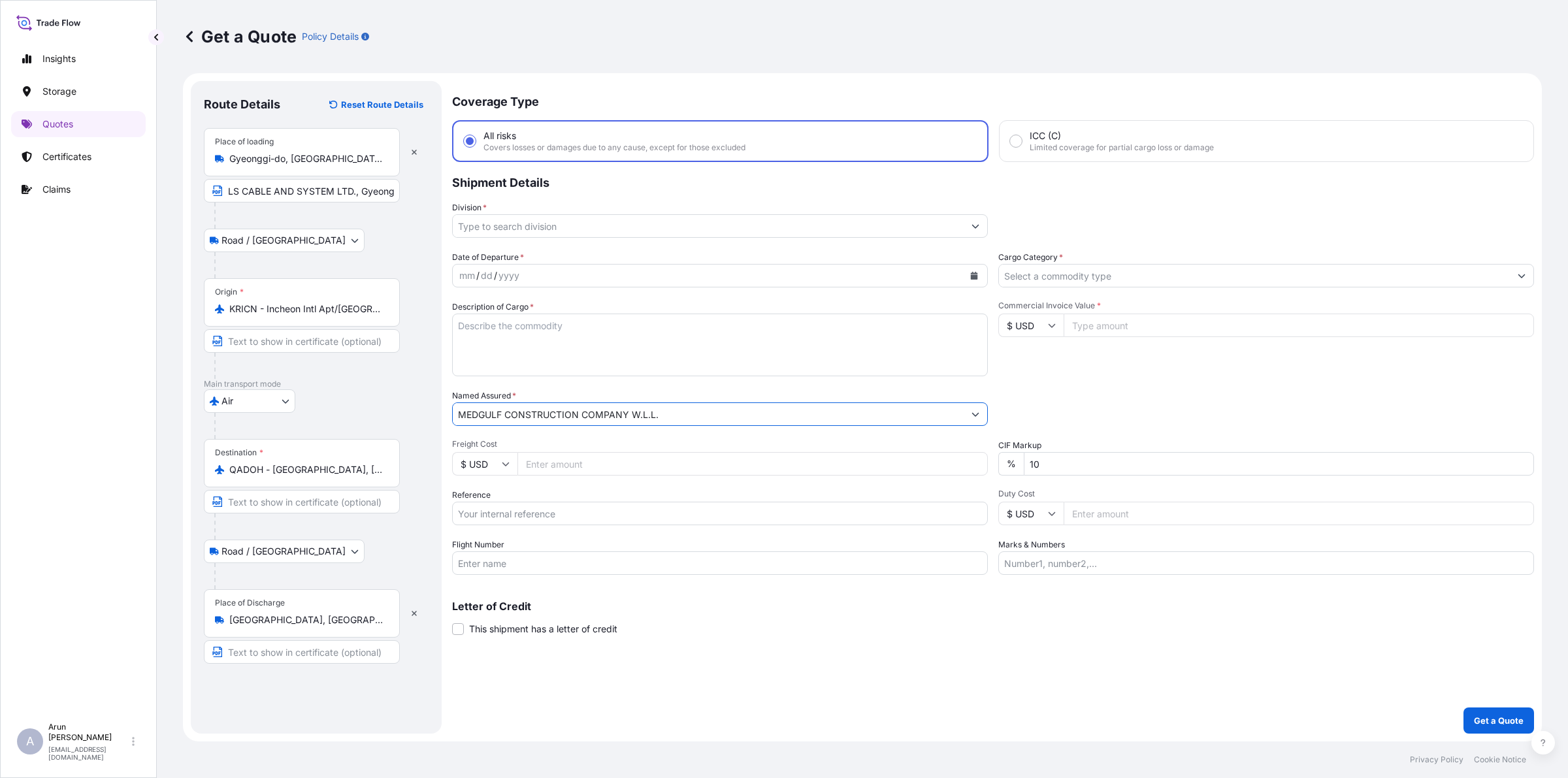
drag, startPoint x: 661, startPoint y: 416, endPoint x: 457, endPoint y: 449, distance: 206.7
click at [457, 449] on div "Date of Departure * mm / dd / yyyy Cargo Category * Description of Cargo * Comm…" at bounding box center [992, 413] width 1082 height 324
type input "MEDGULF CONSTRUCTION COMPANY W.L.L."
click at [325, 657] on input "Text to appear on certificate" at bounding box center [301, 652] width 196 height 23
paste input "MEDGULF CONSTRUCTION COMPANY W.L.L."
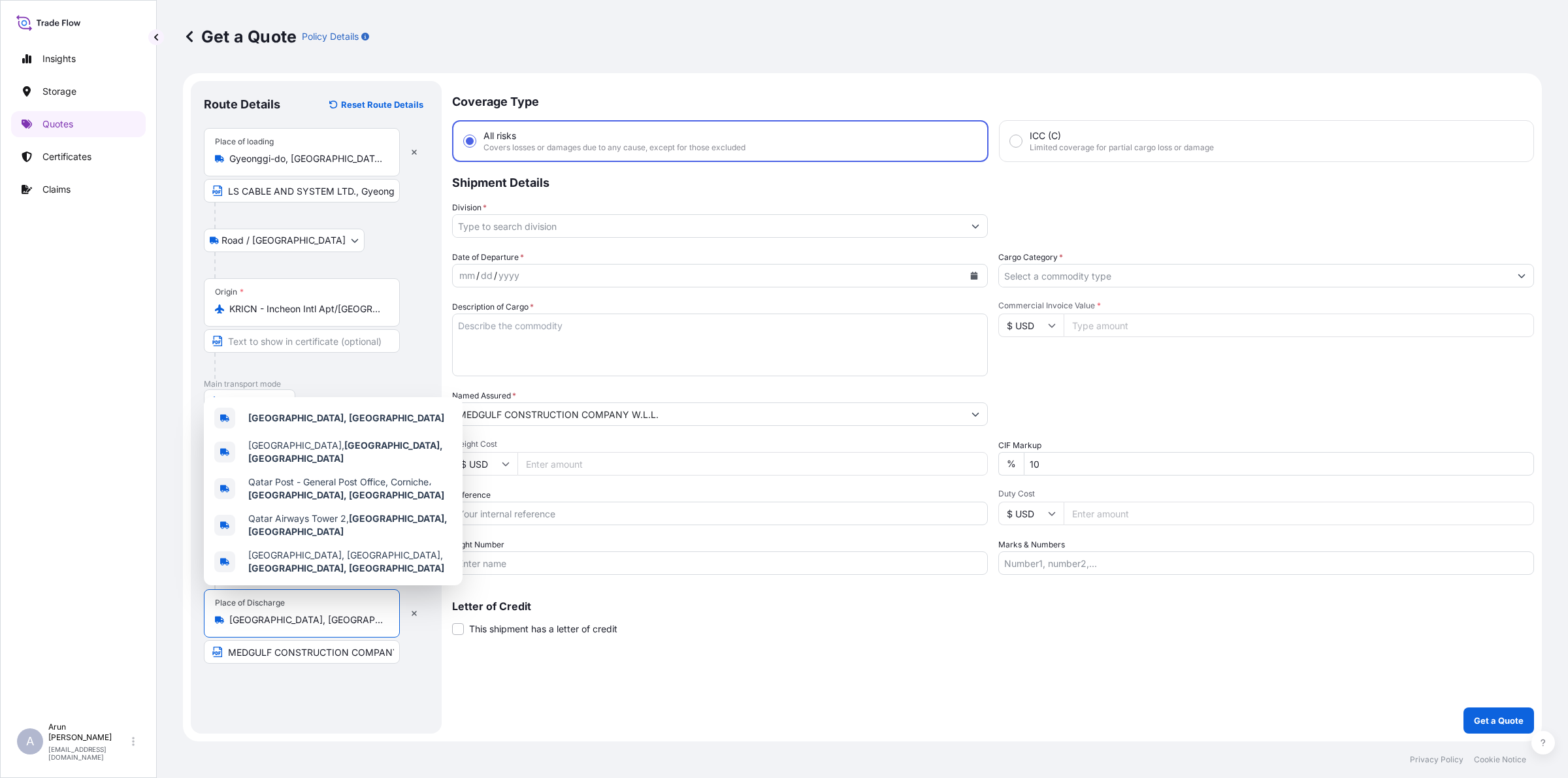
drag, startPoint x: 289, startPoint y: 616, endPoint x: 219, endPoint y: 618, distance: 70.0
click at [219, 618] on div "[GEOGRAPHIC_DATA], [GEOGRAPHIC_DATA]" at bounding box center [302, 621] width 174 height 14
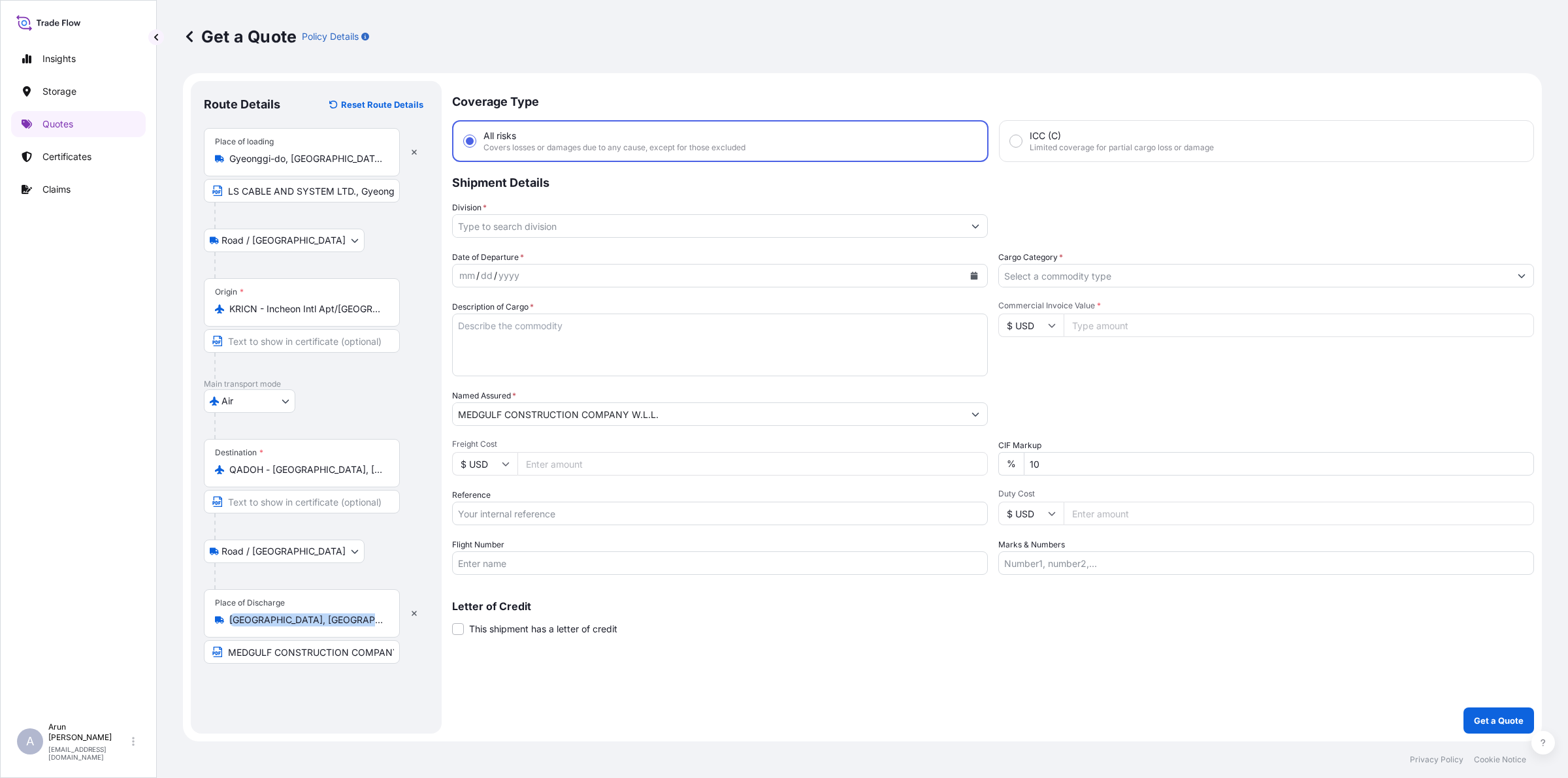
drag, startPoint x: 245, startPoint y: 632, endPoint x: 187, endPoint y: 645, distance: 59.4
click at [187, 645] on form "Route Details Reset Route Details Place of loading Gyeonggi-do, [GEOGRAPHIC_DAT…" at bounding box center [863, 407] width 1359 height 669
copy div
click at [368, 653] on input "MEDGULF CONSTRUCTION COMPANY W.L.L." at bounding box center [301, 652] width 196 height 23
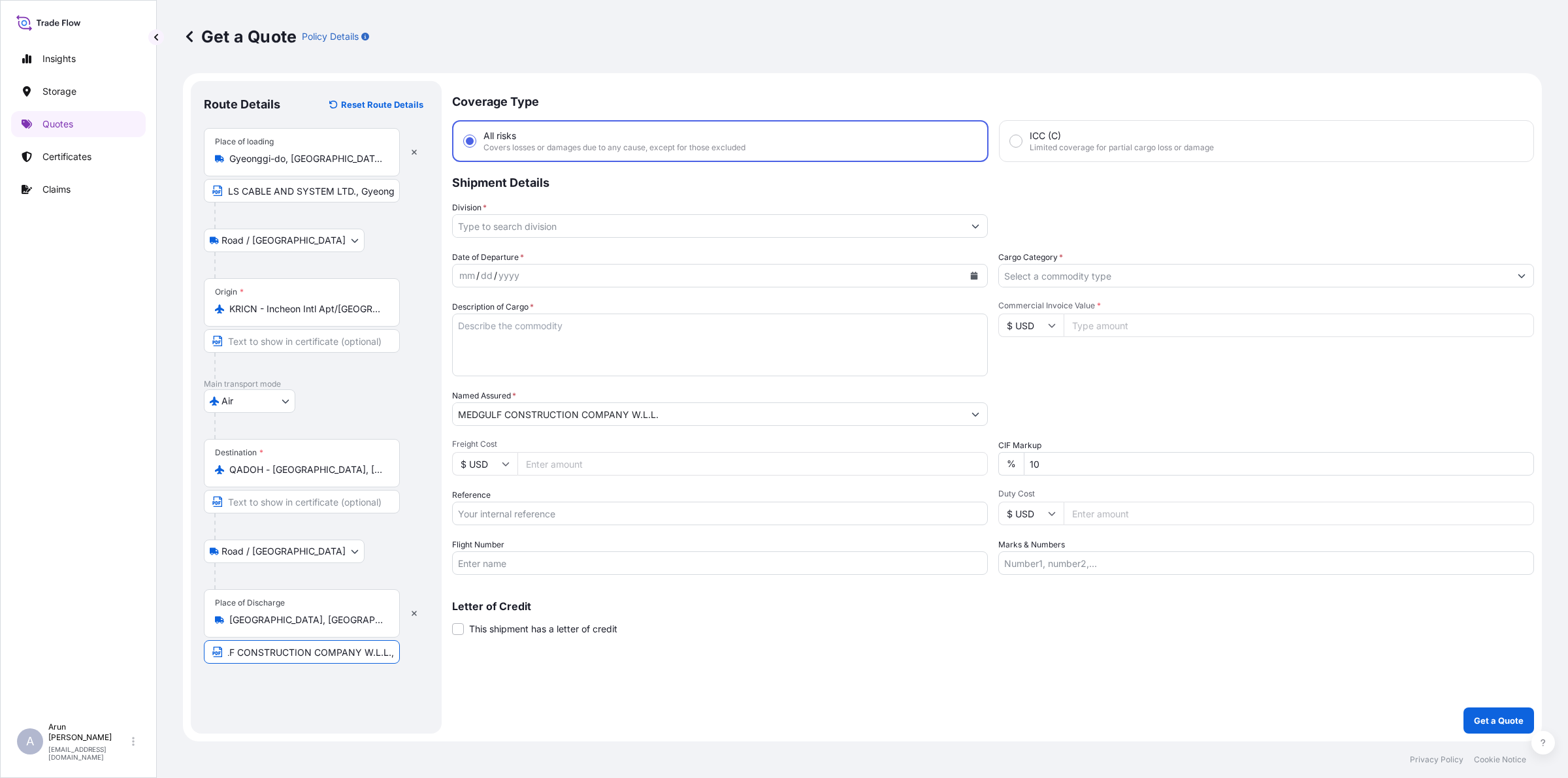
paste input "[GEOGRAPHIC_DATA], [GEOGRAPHIC_DATA]"
type input "MEDGULF CONSTRUCTION COMPANY W.L.L., [GEOGRAPHIC_DATA], [GEOGRAPHIC_DATA]"
click at [365, 469] on input "QADOH - [GEOGRAPHIC_DATA], [GEOGRAPHIC_DATA]" at bounding box center [307, 470] width 154 height 14
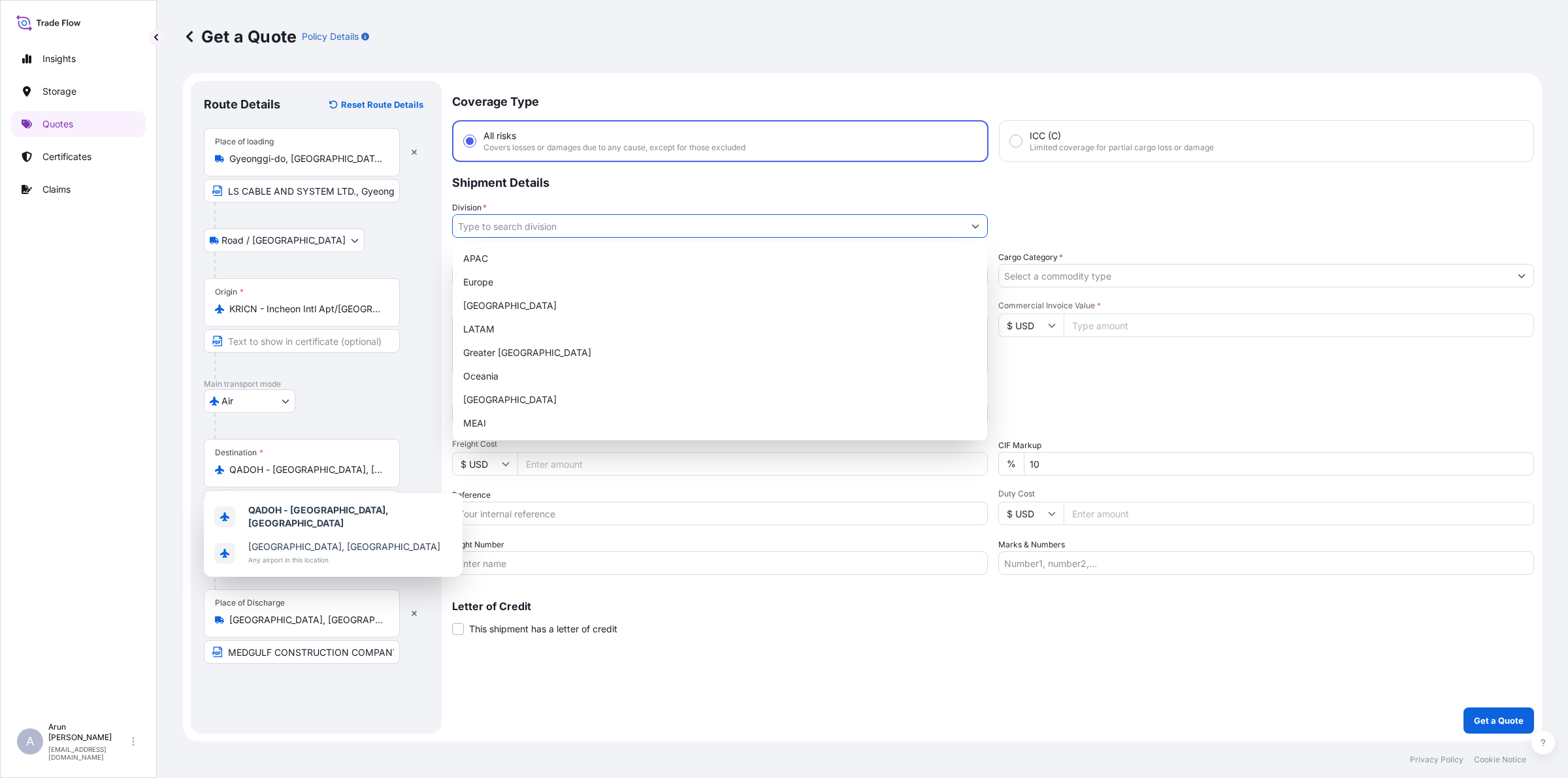
click at [575, 223] on input "Division *" at bounding box center [707, 226] width 510 height 23
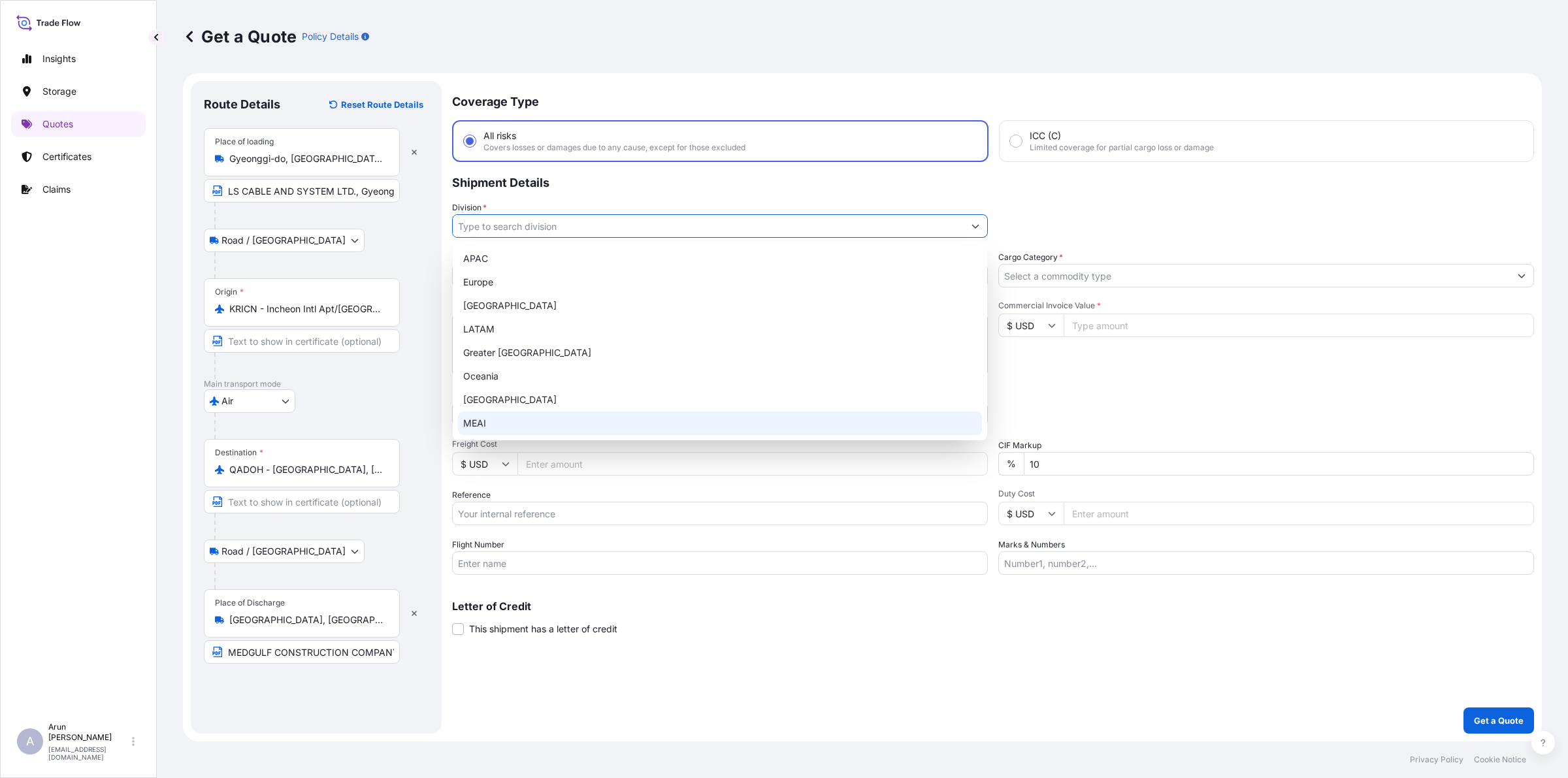
click at [500, 418] on div "MEAI" at bounding box center [720, 424] width 524 height 23
type input "MEAI"
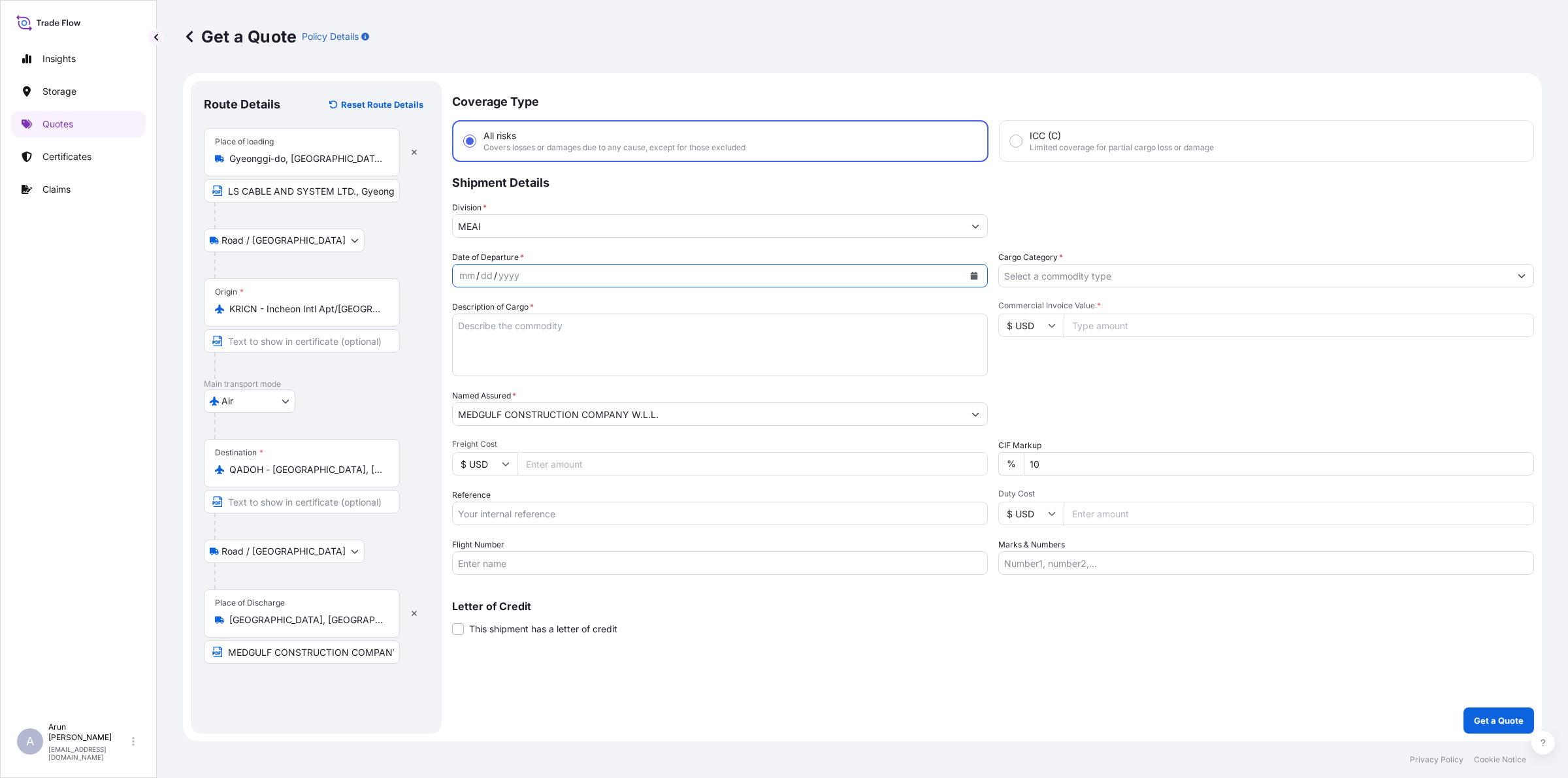
click at [970, 273] on icon "Calendar" at bounding box center [974, 276] width 8 height 8
click at [595, 363] on div "3" at bounding box center [599, 360] width 23 height 23
click at [519, 345] on textarea "Description of Cargo *" at bounding box center [719, 345] width 536 height 63
type textarea "BUS DUCK"
click at [552, 459] on input "Freight Cost" at bounding box center [752, 463] width 470 height 23
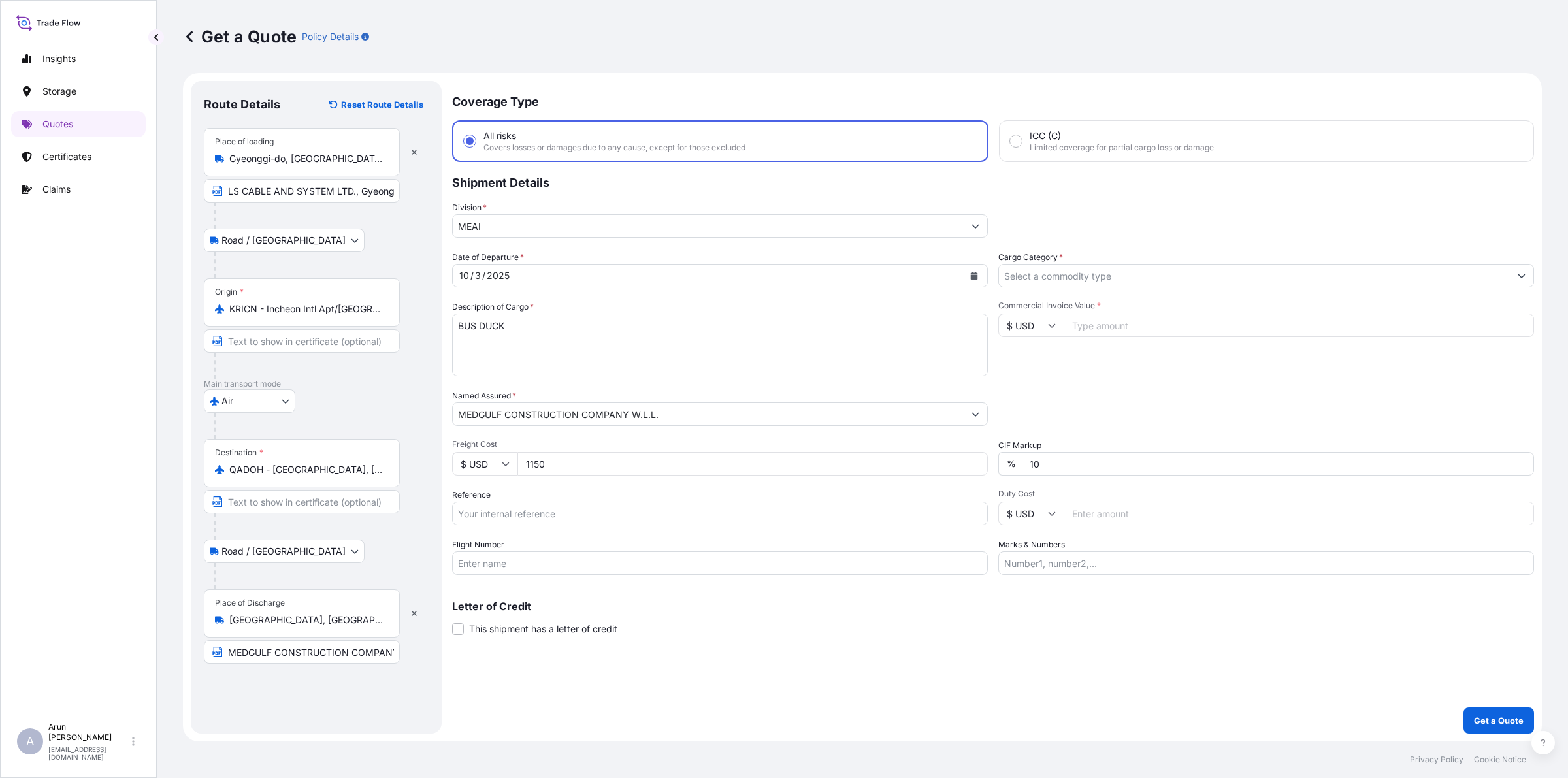
type input "1150"
click at [569, 511] on input "Reference" at bounding box center [719, 514] width 536 height 23
drag, startPoint x: 482, startPoint y: 513, endPoint x: 562, endPoint y: 513, distance: 80.0
click at [562, 513] on input "AWB: 125-17563545" at bounding box center [719, 514] width 536 height 23
type input "AWB: 157-39317294"
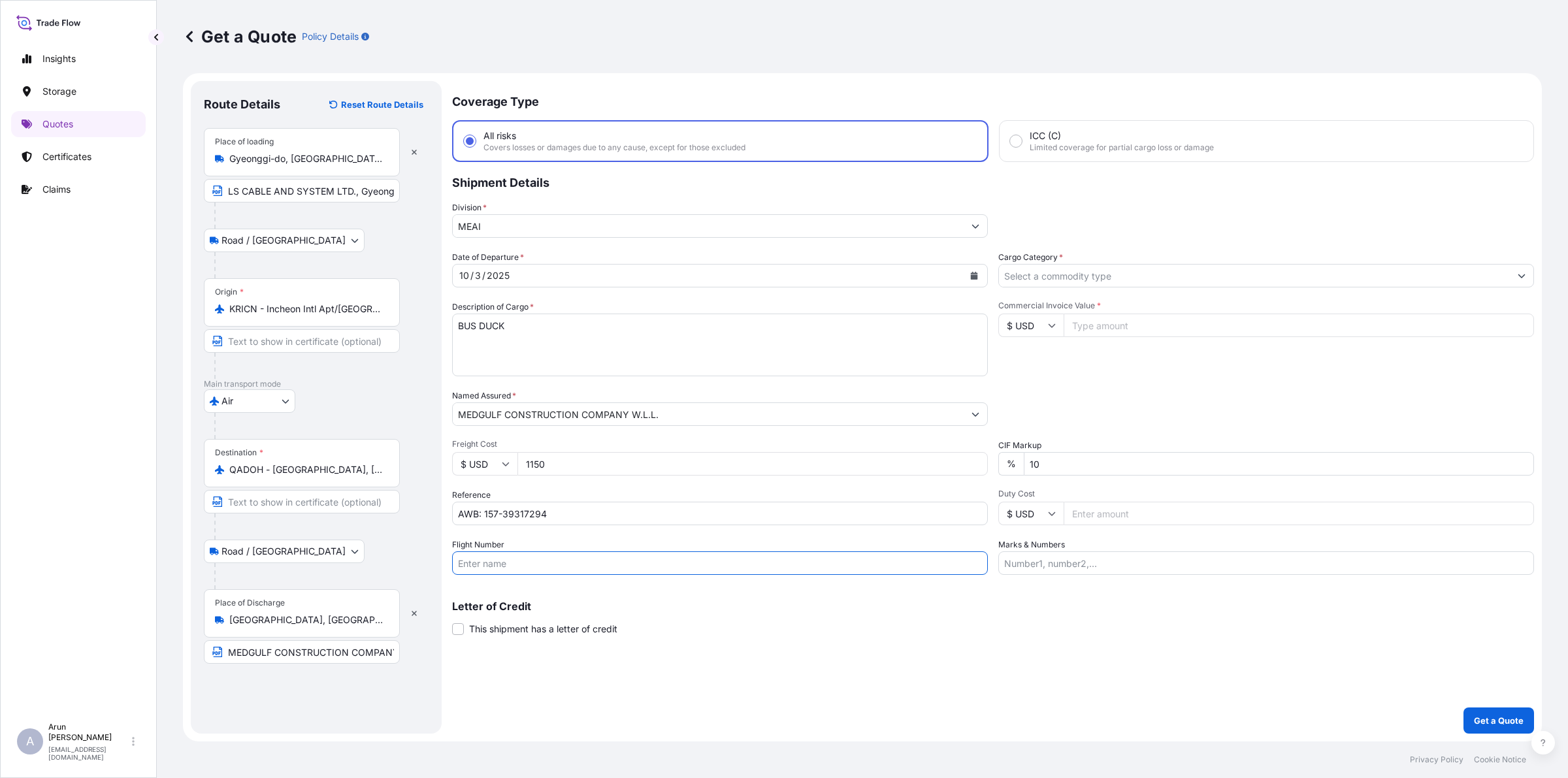
click at [542, 551] on input "Flight Number" at bounding box center [719, 563] width 536 height 23
type input "BY AIR"
click at [1079, 279] on input "Cargo Category *" at bounding box center [1253, 276] width 510 height 23
type input "17113"
drag, startPoint x: 1054, startPoint y: 465, endPoint x: 1001, endPoint y: 488, distance: 57.8
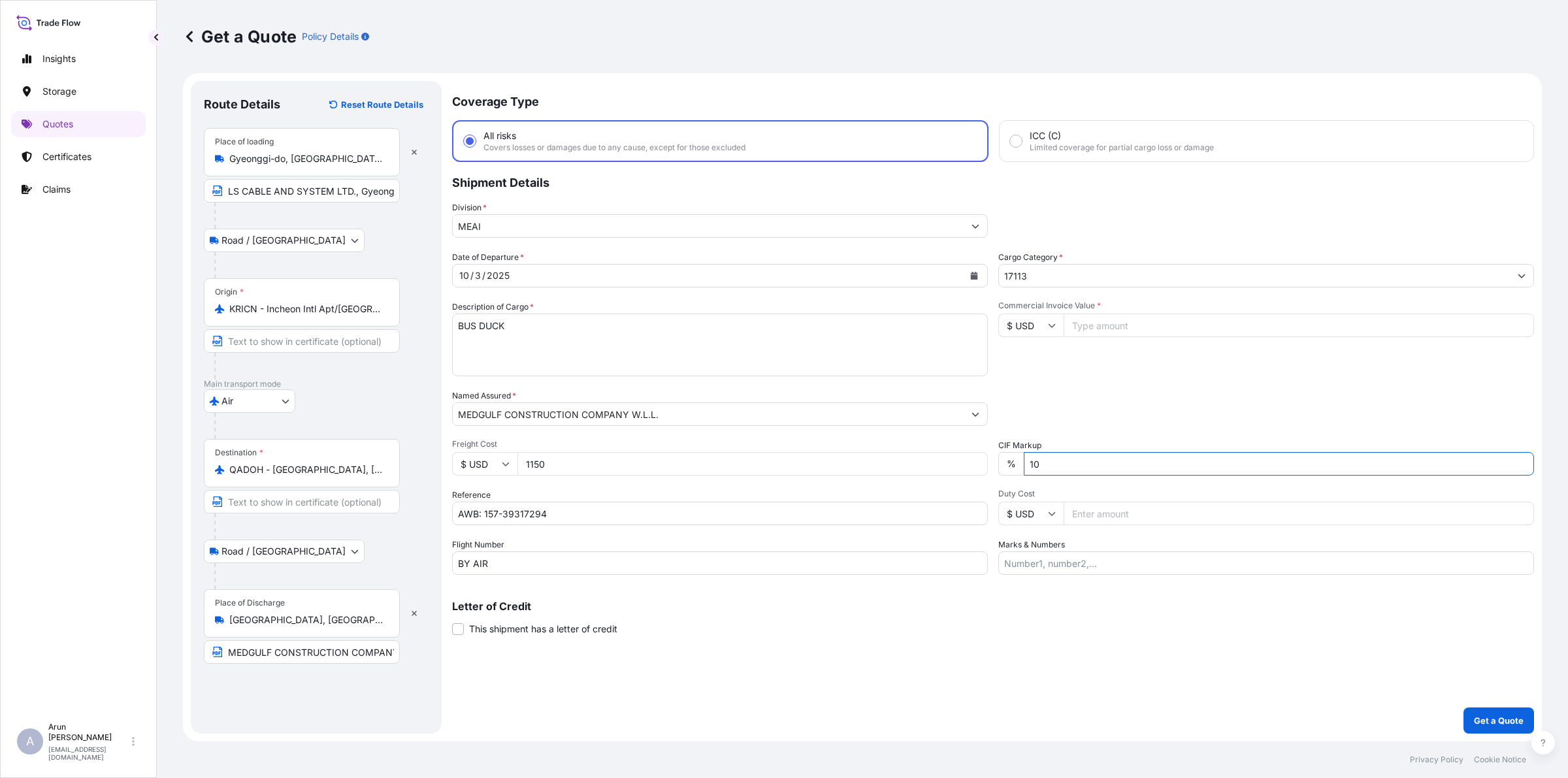
click at [1001, 488] on div "Date of Departure * [DATE] Cargo Category * 17113 Description of Cargo * BUS DU…" at bounding box center [992, 413] width 1082 height 324
type input "0"
click at [1108, 332] on input "Commercial Invoice Value *" at bounding box center [1298, 325] width 470 height 23
drag, startPoint x: 1103, startPoint y: 300, endPoint x: 1112, endPoint y: 315, distance: 17.5
click at [1103, 301] on span "Commercial Invoice Value *" at bounding box center [1265, 305] width 536 height 11
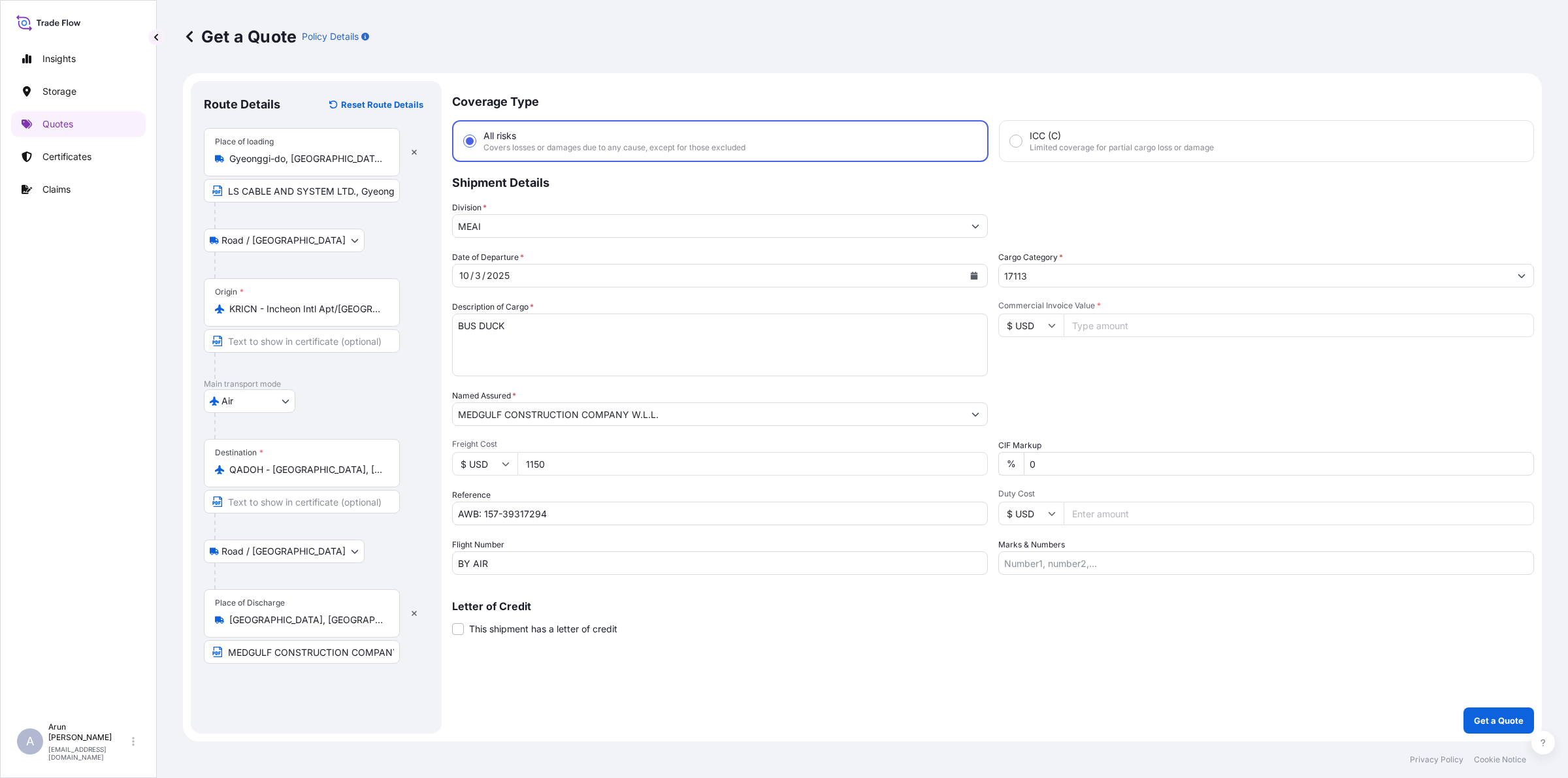
click at [1103, 314] on input "Commercial Invoice Value *" at bounding box center [1298, 325] width 470 height 23
click at [1122, 329] on input "Commercial Invoice Value *" at bounding box center [1298, 325] width 470 height 23
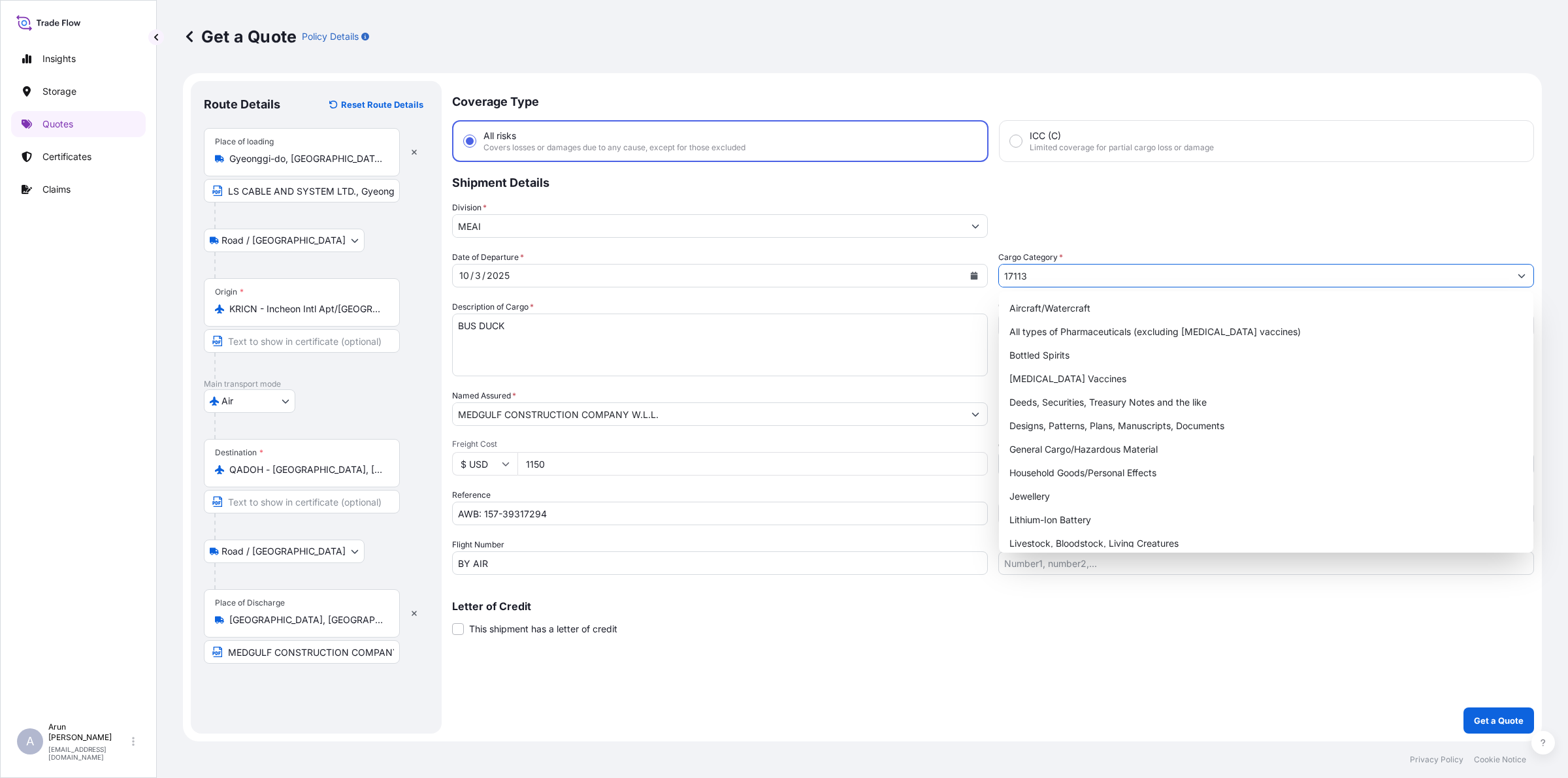
drag, startPoint x: 1052, startPoint y: 266, endPoint x: 964, endPoint y: 294, distance: 92.3
click at [964, 294] on div "Date of Departure * [DATE] Cargo Category * 17113 Description of Cargo * BUS DU…" at bounding box center [992, 413] width 1082 height 324
click at [1042, 448] on div "General Cargo/Hazardous Material" at bounding box center [1266, 450] width 524 height 23
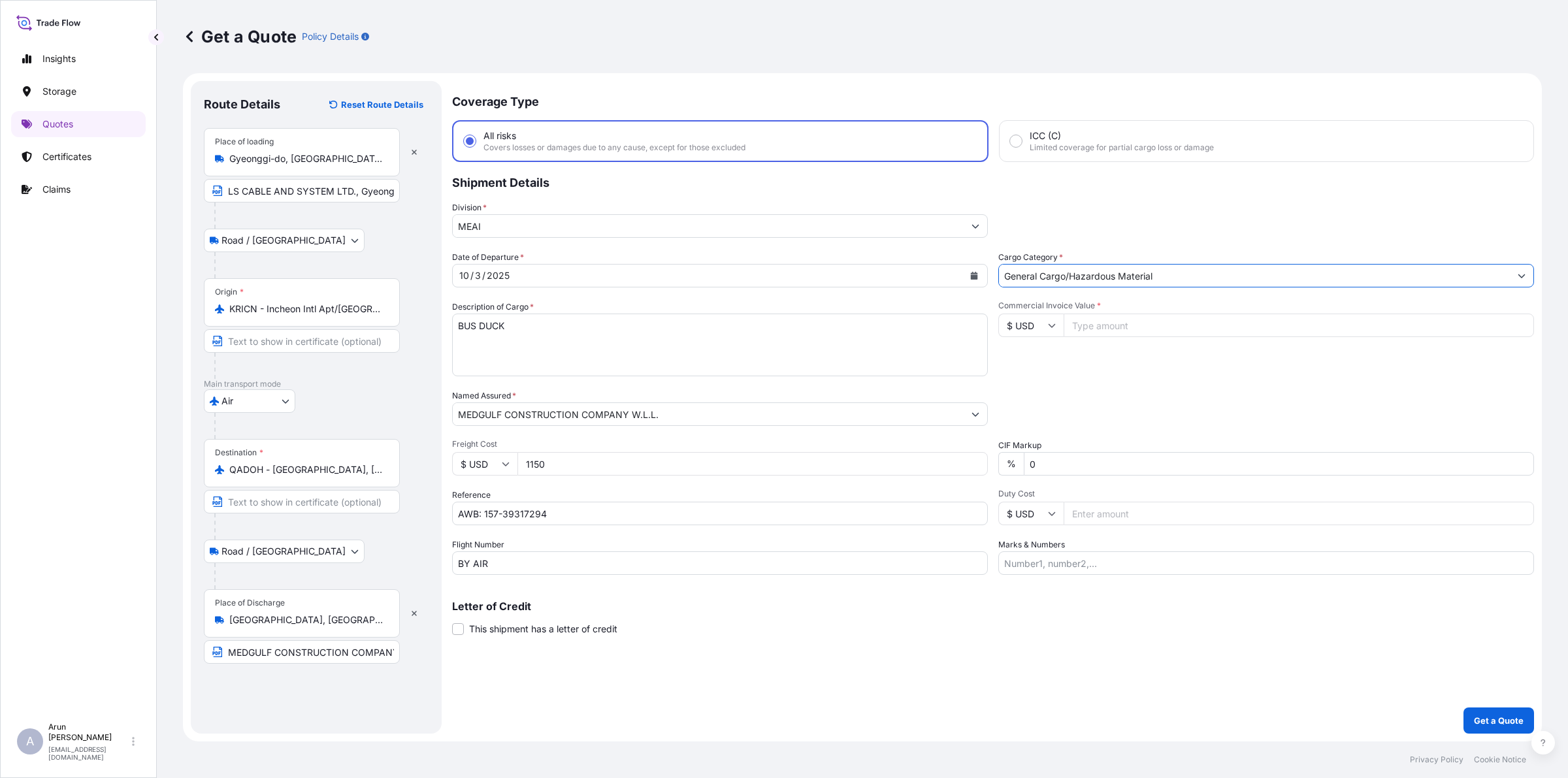
type input "General Cargo/Hazardous Material"
click at [1098, 323] on input "Commercial Invoice Value *" at bounding box center [1298, 325] width 470 height 23
type input "17113"
click at [1073, 556] on input "Marks & Numbers" at bounding box center [1265, 563] width 536 height 23
drag, startPoint x: 1060, startPoint y: 566, endPoint x: 1121, endPoint y: 564, distance: 61.0
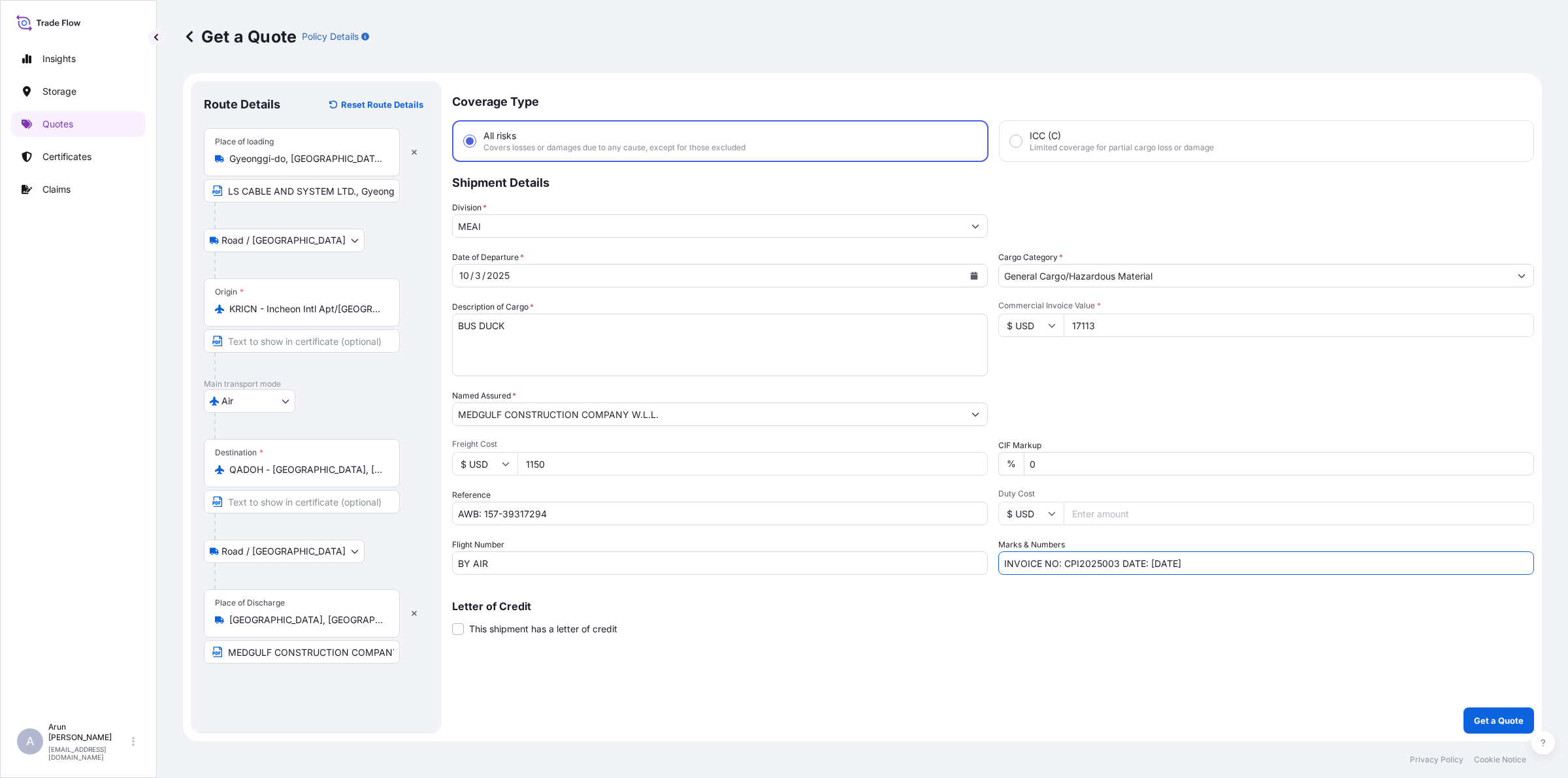
click at [1121, 564] on input "INVOICE NO: CPI2025003 DATE: [DATE]" at bounding box center [1265, 563] width 536 height 23
click at [1143, 566] on input "INVOICE NO: JL250926DATE: [DATE]" at bounding box center [1265, 563] width 536 height 23
click at [1219, 571] on input "INVOICE NO: JL250926DATE: [DATE]" at bounding box center [1265, 563] width 536 height 23
click at [1106, 566] on input "INVOICE NO: JL250926DATE: [DATE]" at bounding box center [1265, 563] width 536 height 23
type input "INVOICE NO: JL250926 DATE: [DATE]"
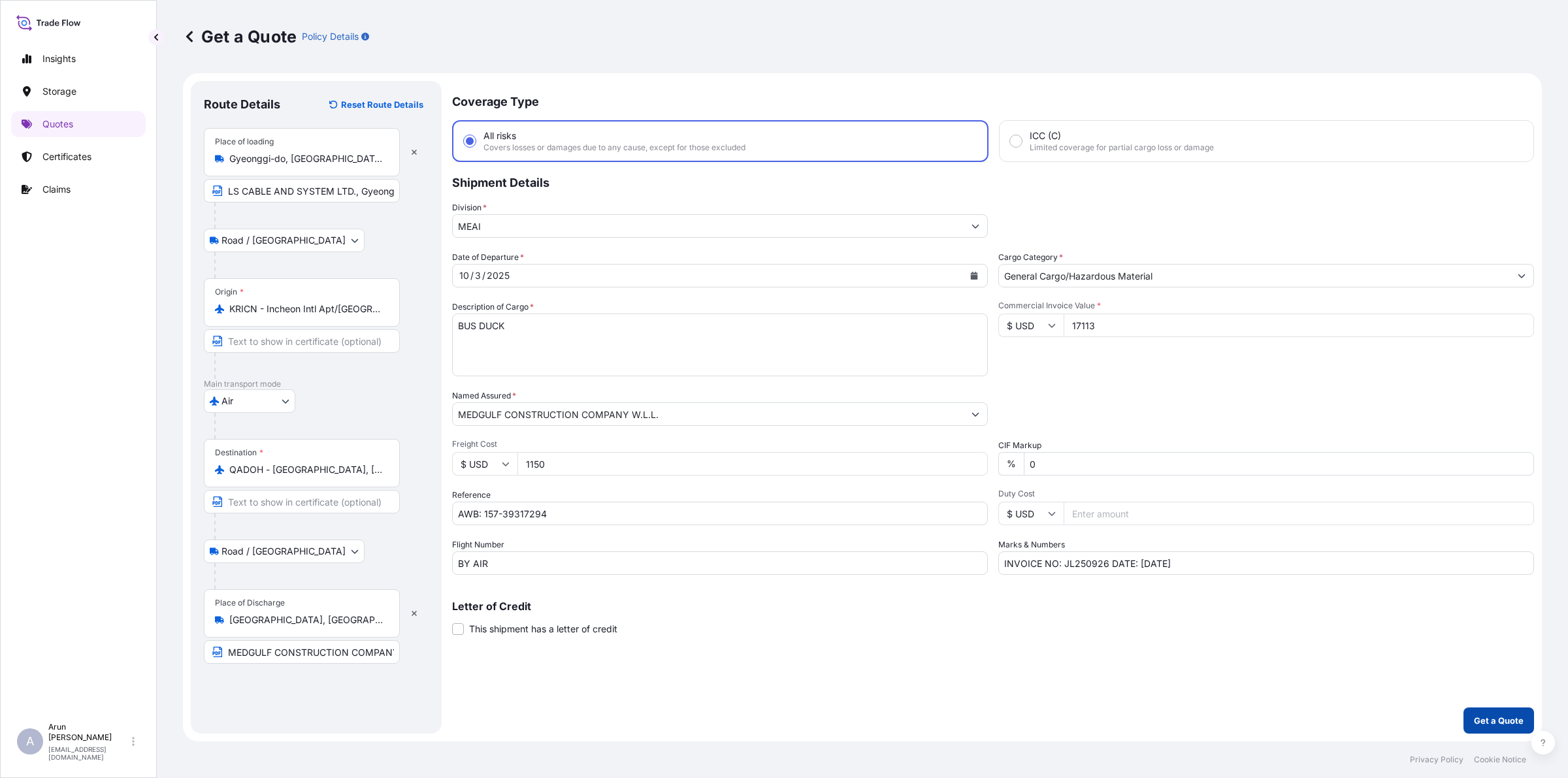
click at [1530, 717] on button "Get a Quote" at bounding box center [1499, 720] width 70 height 26
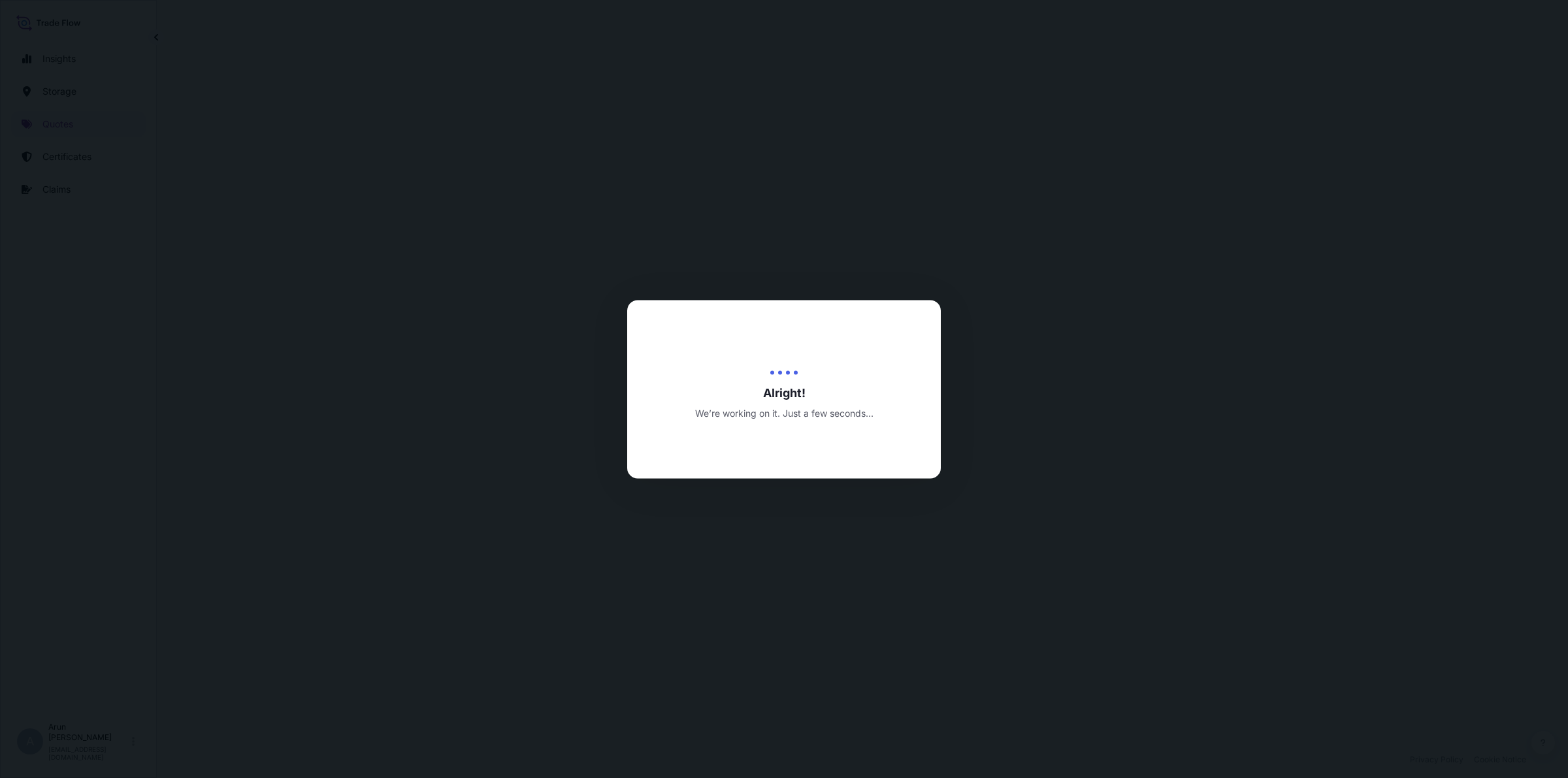
select select "Road / [GEOGRAPHIC_DATA]"
select select "Air"
select select "Road / [GEOGRAPHIC_DATA]"
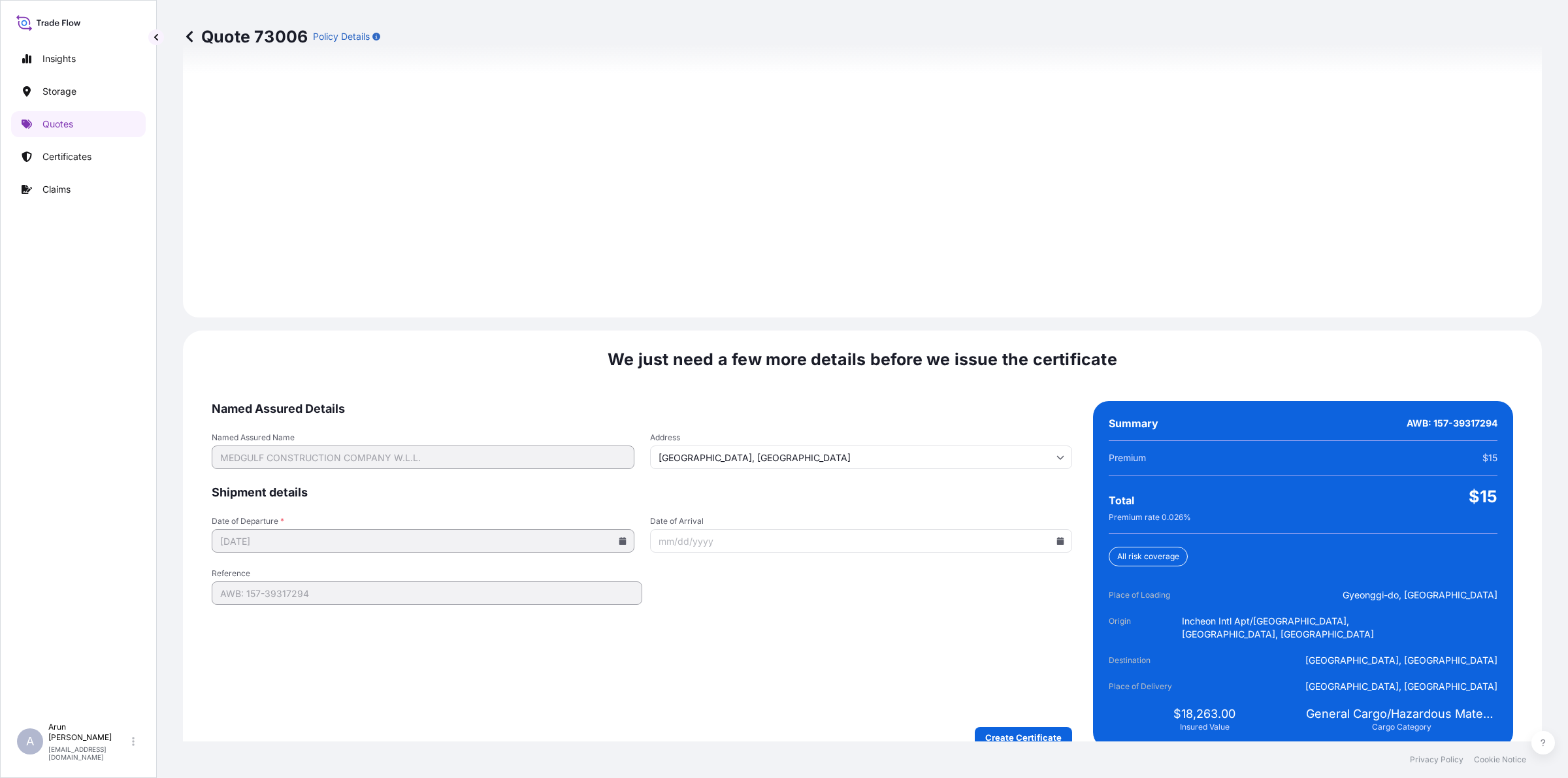
scroll to position [1806, 0]
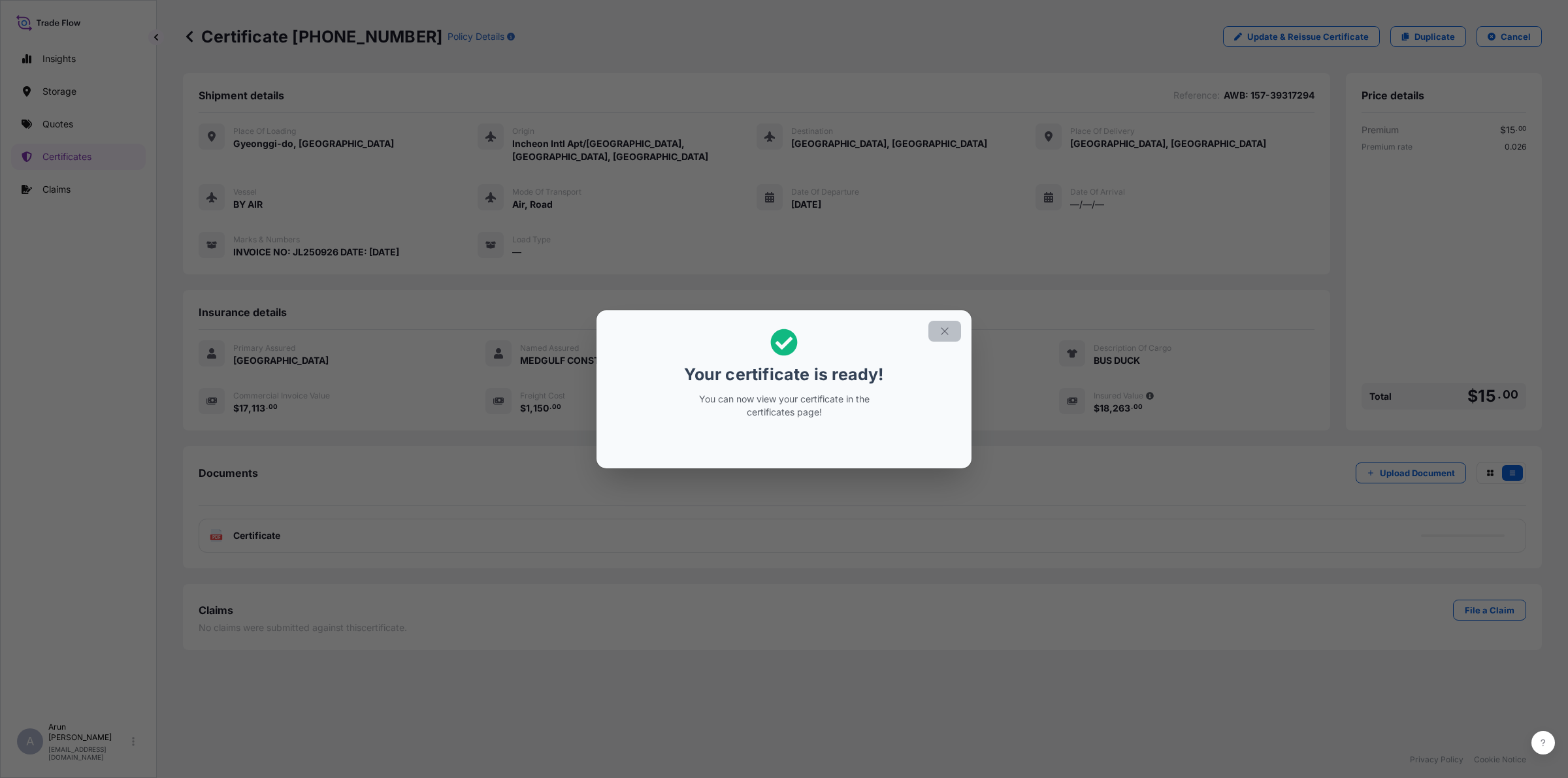
click at [953, 337] on button "button" at bounding box center [945, 331] width 33 height 21
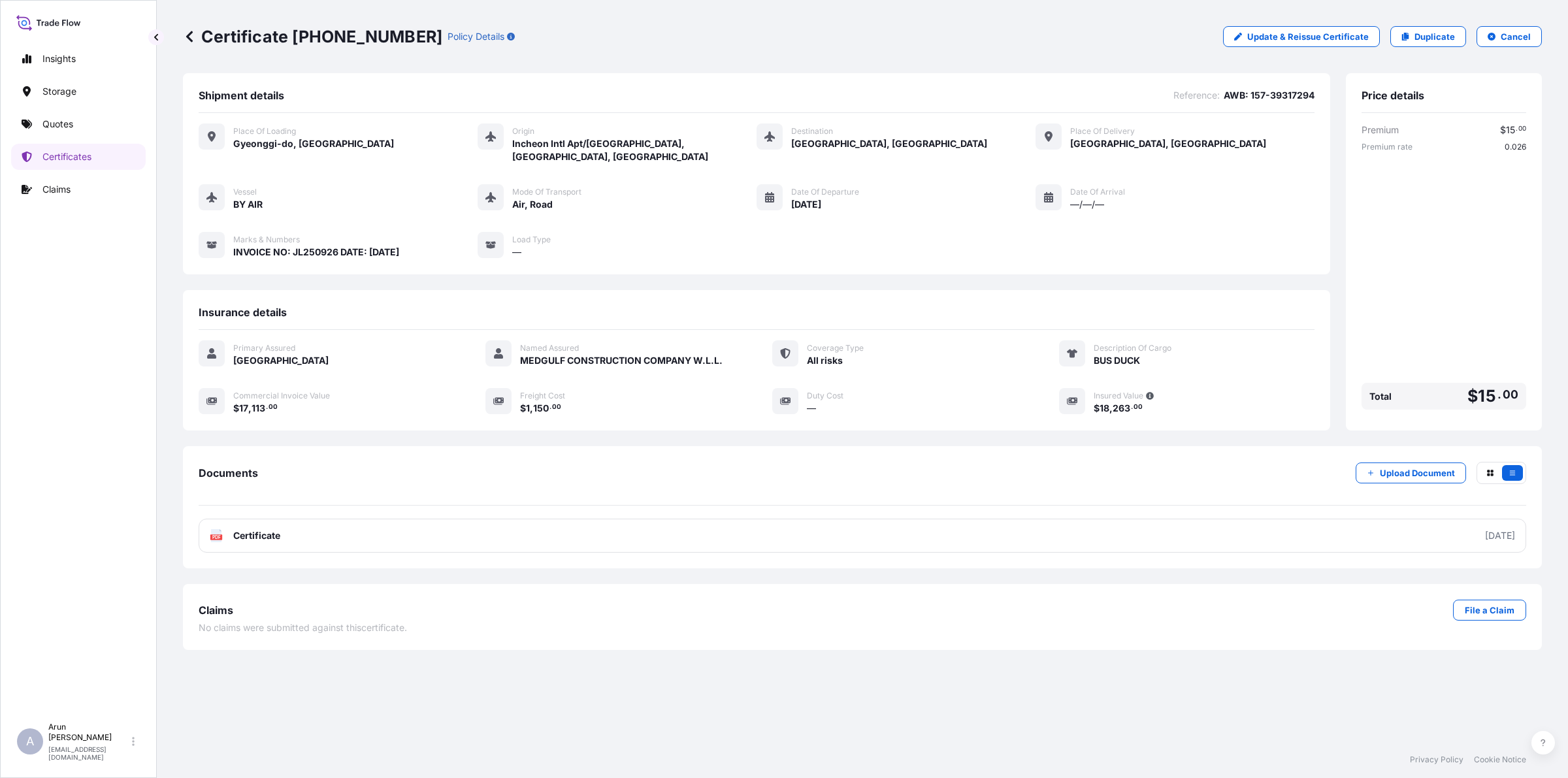
click at [434, 535] on link "PDF Certificate [DATE]" at bounding box center [863, 536] width 1328 height 34
click at [57, 125] on p "Quotes" at bounding box center [58, 125] width 31 height 14
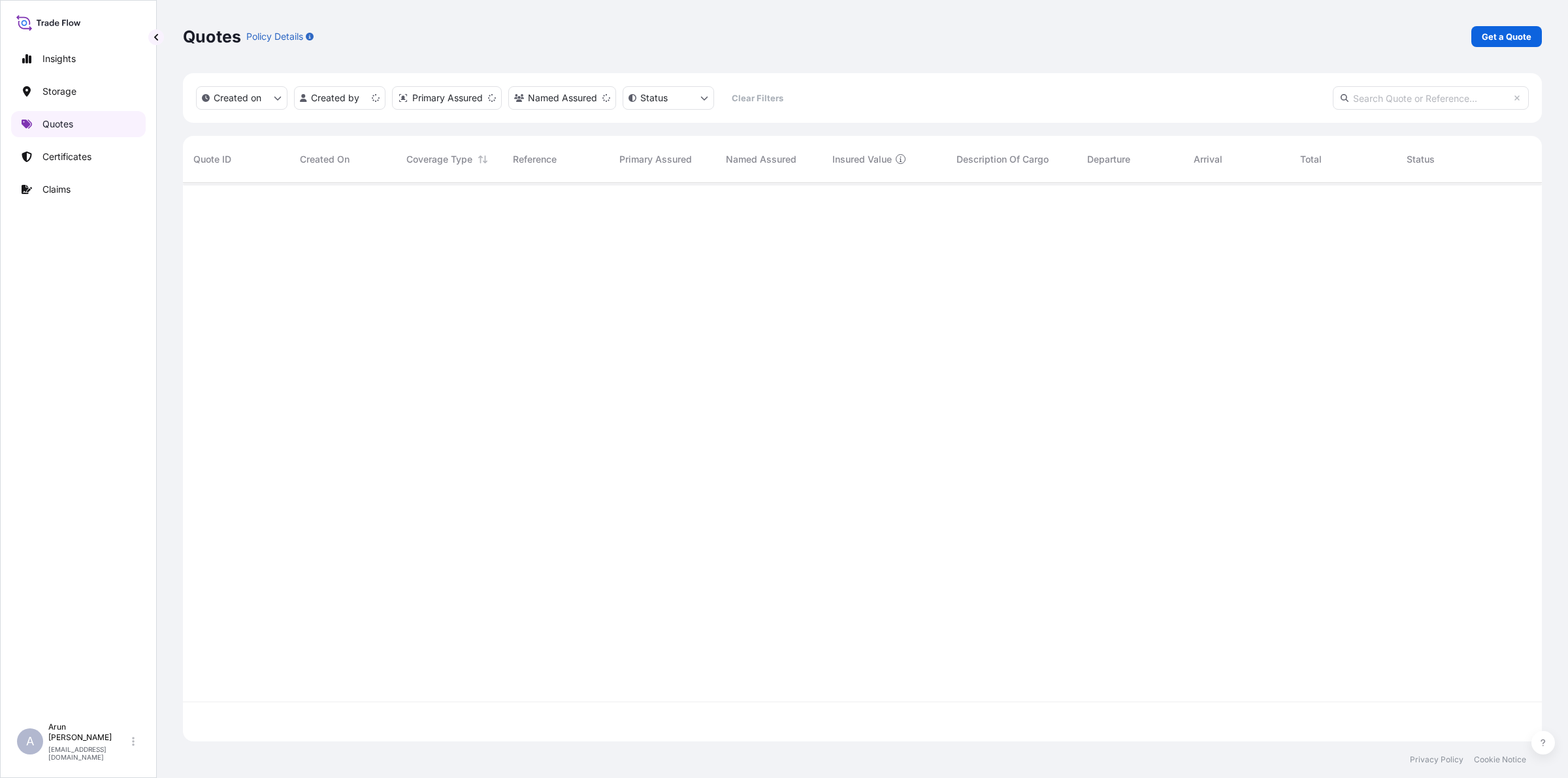
scroll to position [553, 1346]
click at [1490, 38] on p "Get a Quote" at bounding box center [1505, 37] width 49 height 14
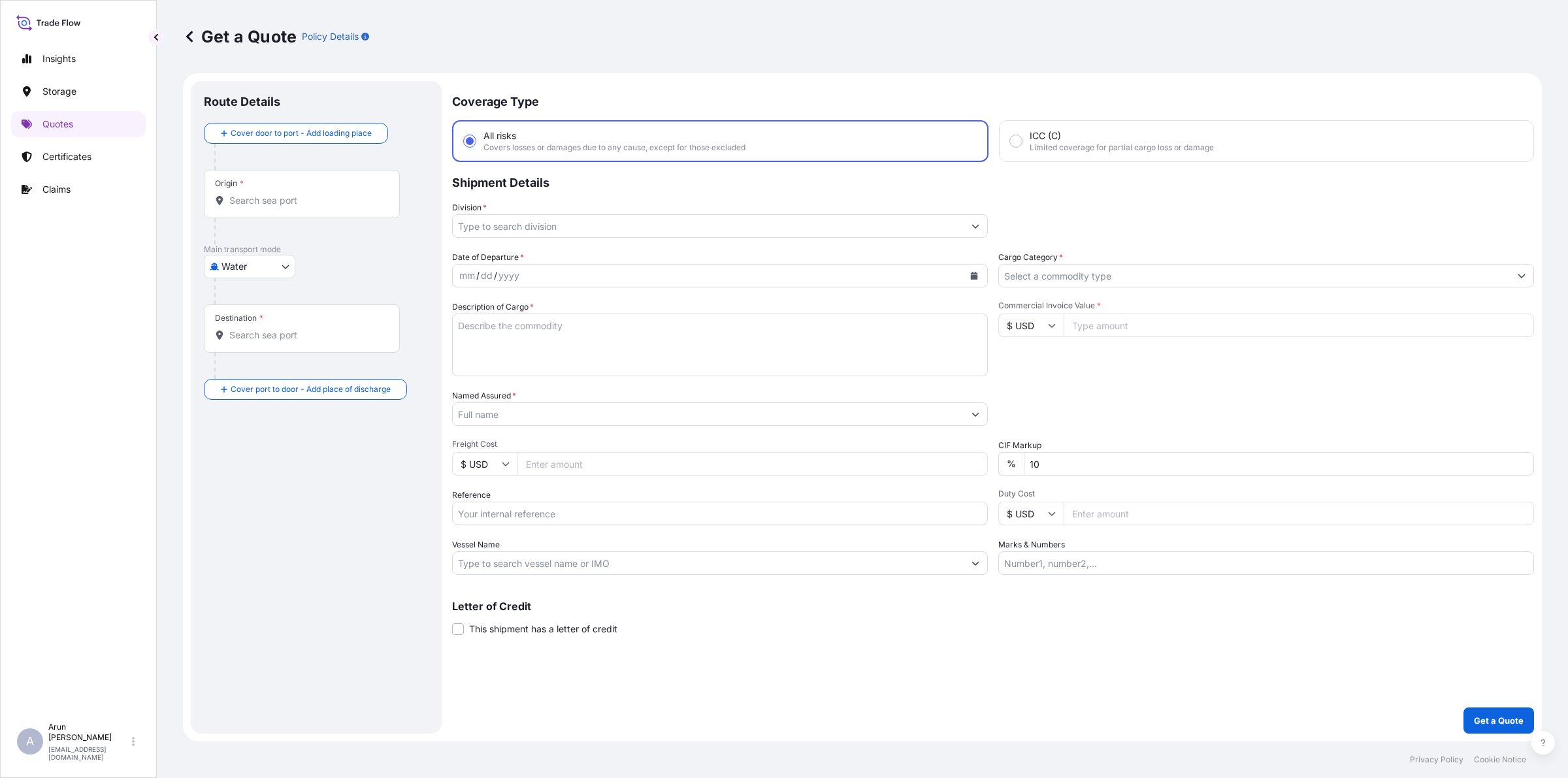
click at [289, 260] on body "Insights Storage Quotes Certificates Claims A [PERSON_NAME] [PERSON_NAME][EMAIL…" at bounding box center [784, 389] width 1568 height 778
click at [236, 354] on div "Inland" at bounding box center [250, 347] width 81 height 23
select select "Inland"
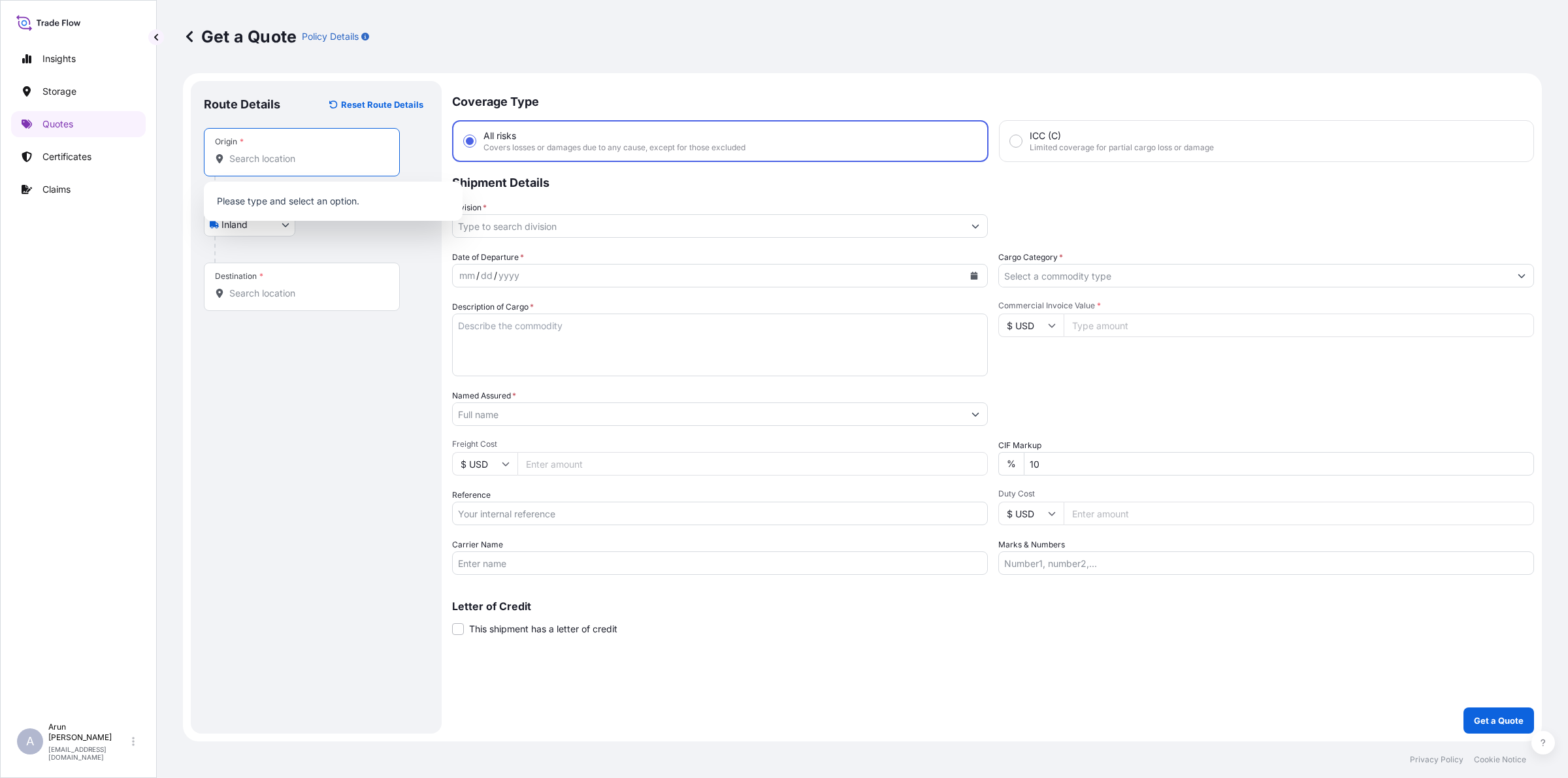
click at [292, 162] on input "Origin *" at bounding box center [307, 159] width 154 height 14
drag, startPoint x: 256, startPoint y: 158, endPoint x: 261, endPoint y: 101, distance: 57.2
click at [257, 145] on div "Origin *" at bounding box center [301, 153] width 196 height 48
click at [257, 153] on input "Origin *" at bounding box center [307, 159] width 154 height 14
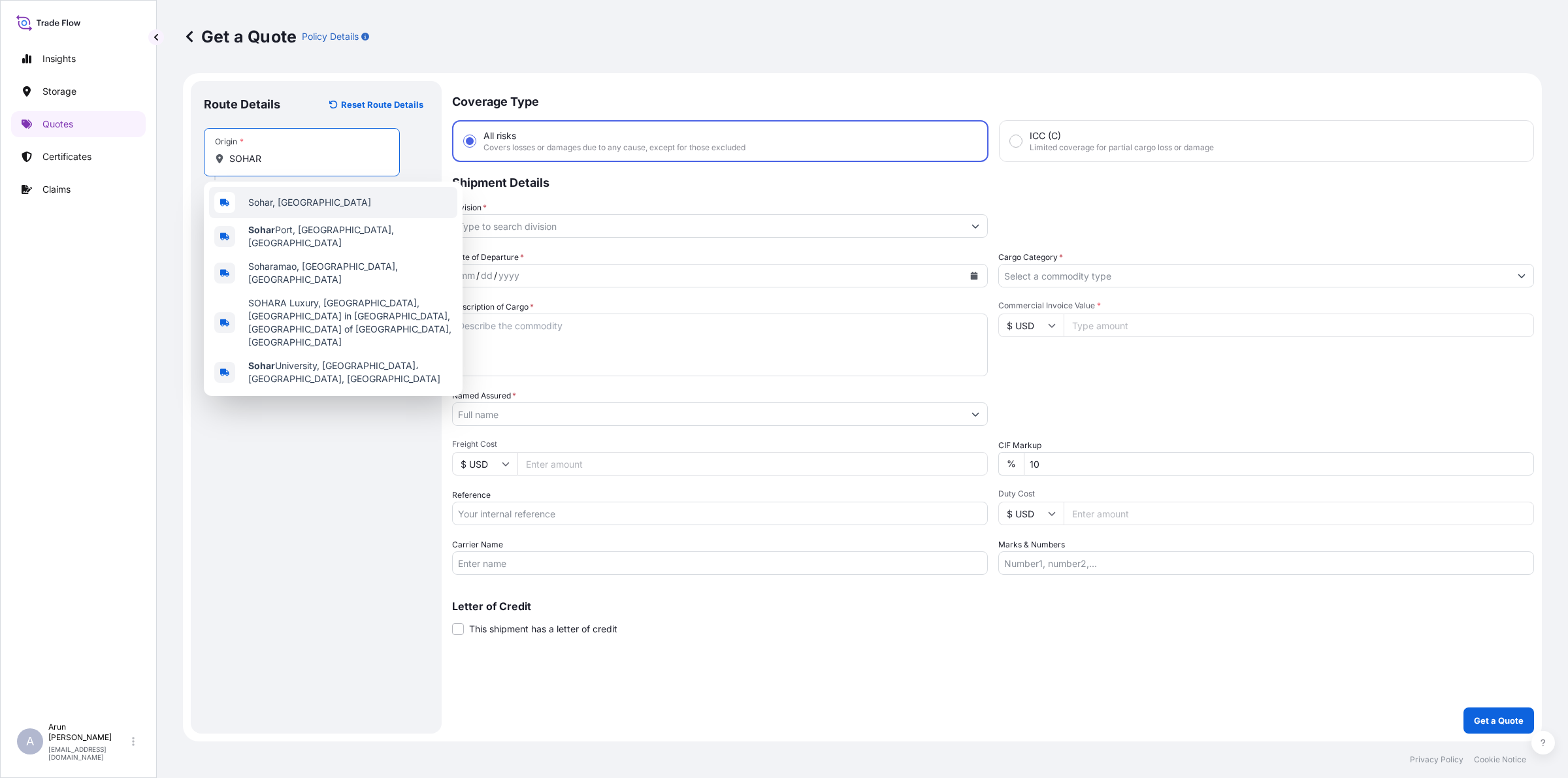
click at [306, 193] on div "Sohar, [GEOGRAPHIC_DATA]" at bounding box center [333, 203] width 248 height 31
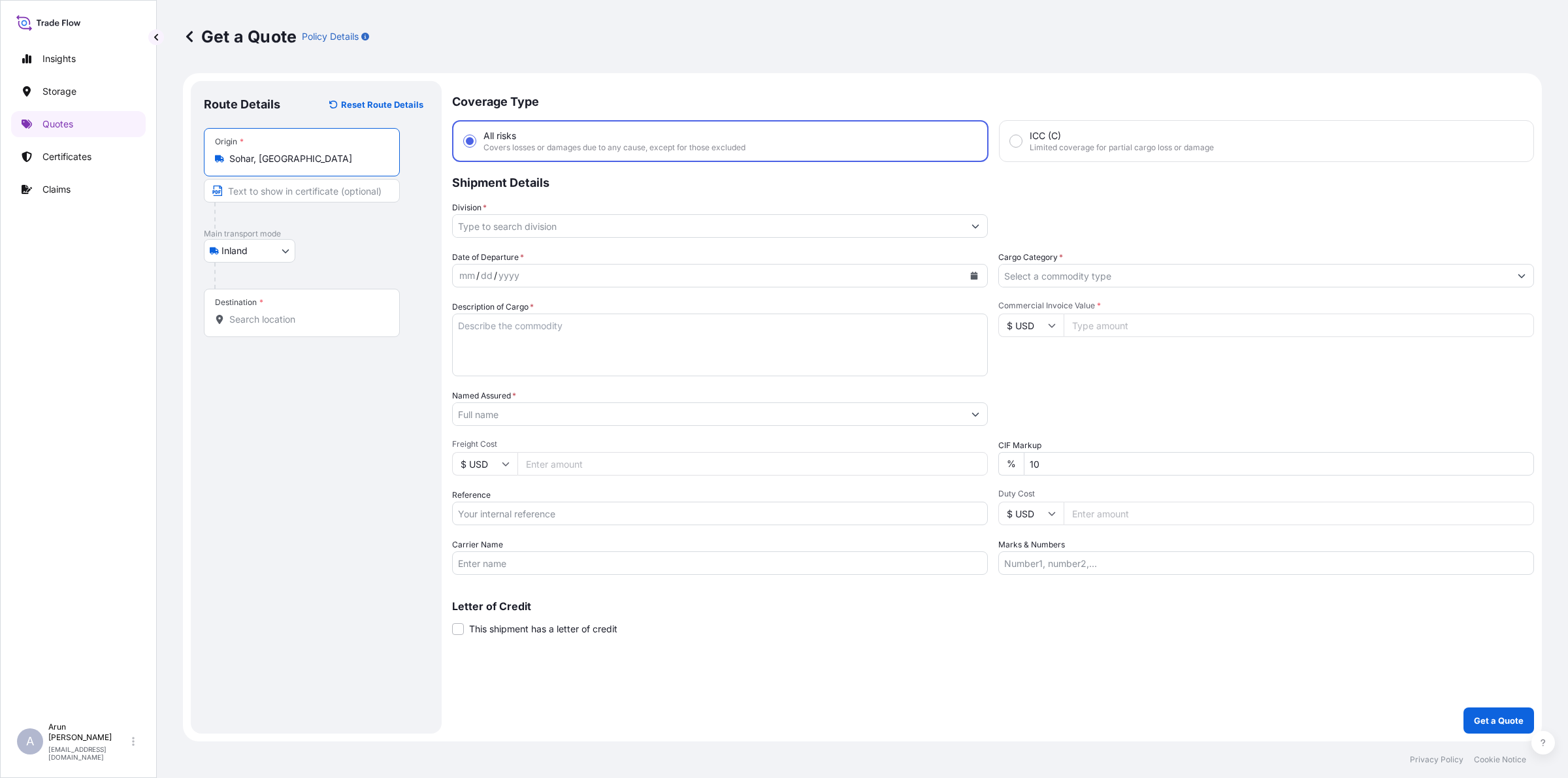
type input "Sohar, [GEOGRAPHIC_DATA]"
click at [288, 187] on input "Text to appear on certificate" at bounding box center [301, 191] width 196 height 23
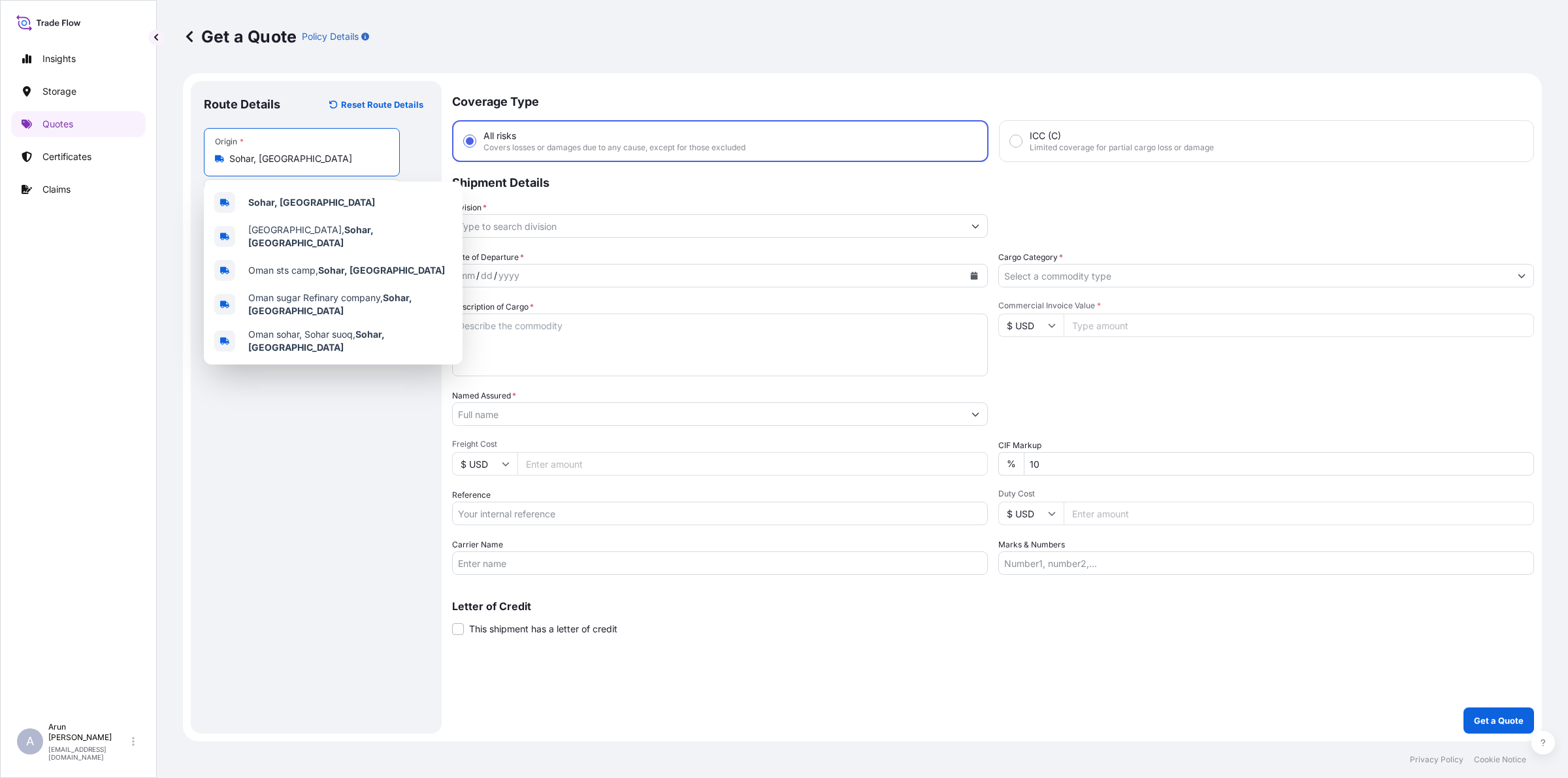
drag, startPoint x: 279, startPoint y: 164, endPoint x: 206, endPoint y: 180, distance: 74.7
click at [206, 180] on div "Origin * [GEOGRAPHIC_DATA], [GEOGRAPHIC_DATA] INDUSTRIAL SUPPLIES CO LLC" at bounding box center [316, 179] width 225 height 100
click at [306, 204] on div "Sohar, [GEOGRAPHIC_DATA]" at bounding box center [333, 203] width 248 height 31
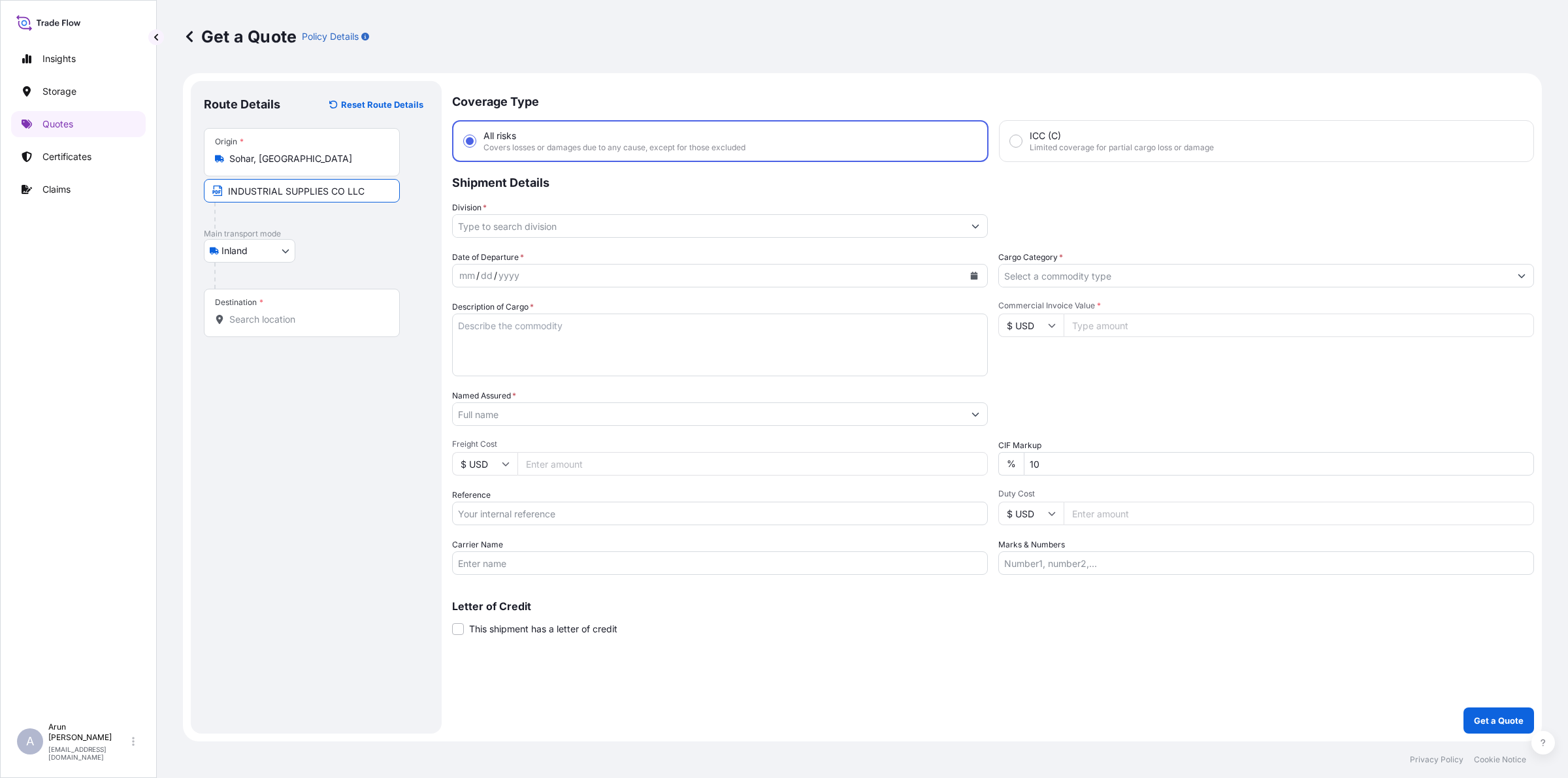
click at [373, 197] on input "INDUSTRIAL SUPPLIES CO LLC" at bounding box center [301, 191] width 196 height 23
paste input "Sohar, [GEOGRAPHIC_DATA]"
type input "INDUSTRIAL SUPPLIES CO LLC., [GEOGRAPHIC_DATA], [GEOGRAPHIC_DATA]"
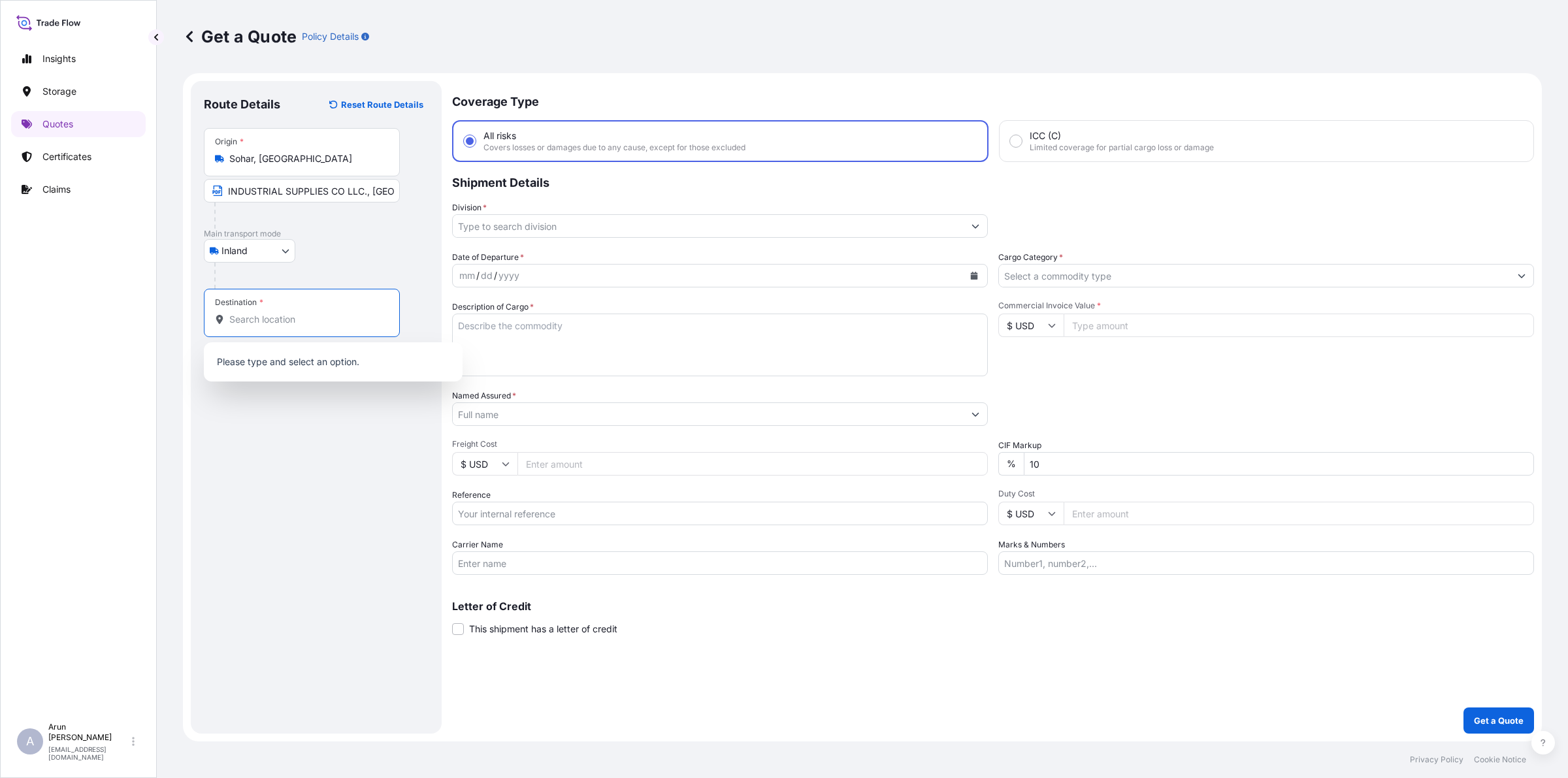
click at [349, 324] on input "Destination *" at bounding box center [307, 320] width 154 height 14
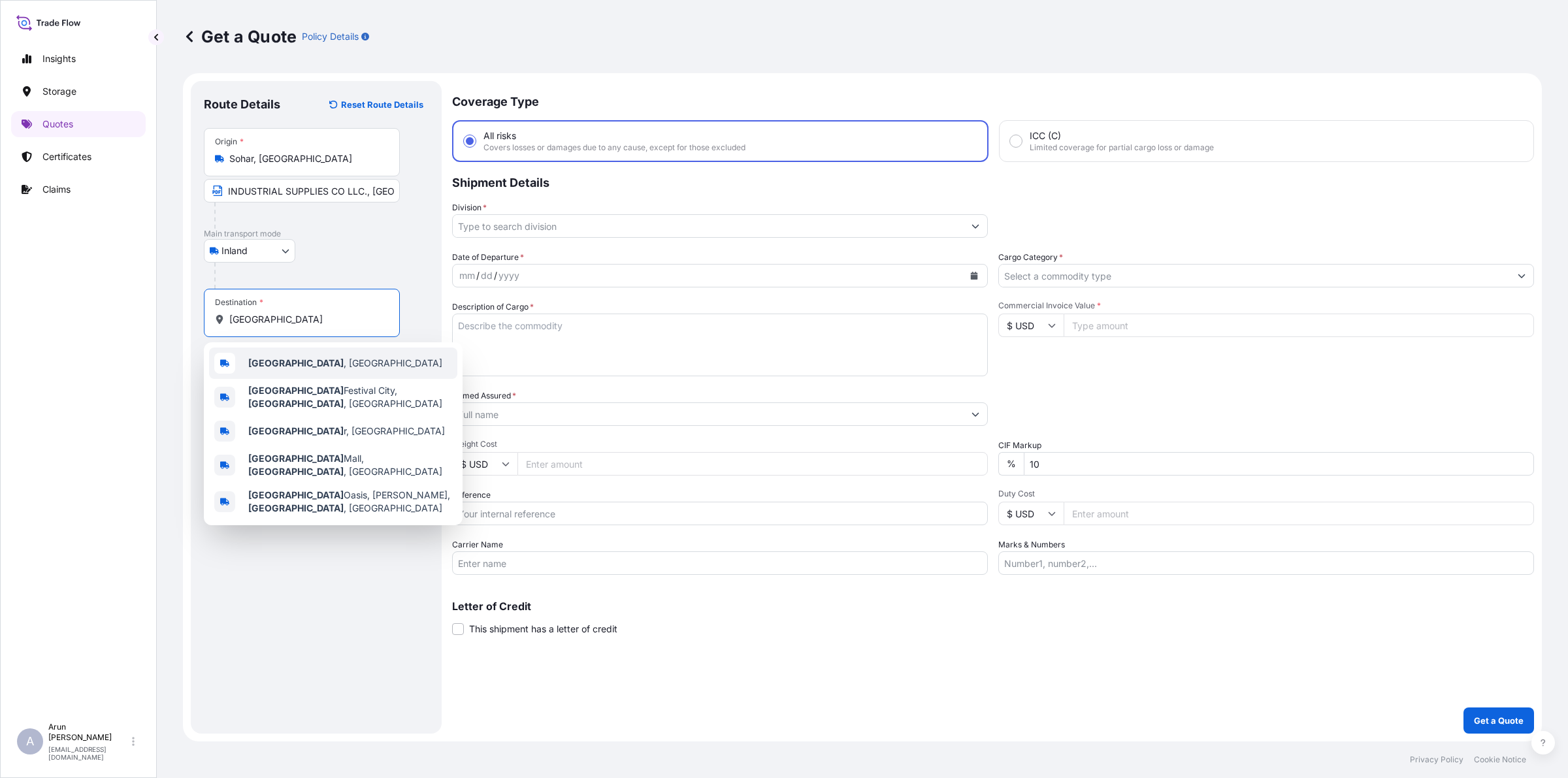
click at [263, 374] on div "[GEOGRAPHIC_DATA] , [GEOGRAPHIC_DATA]" at bounding box center [333, 363] width 248 height 31
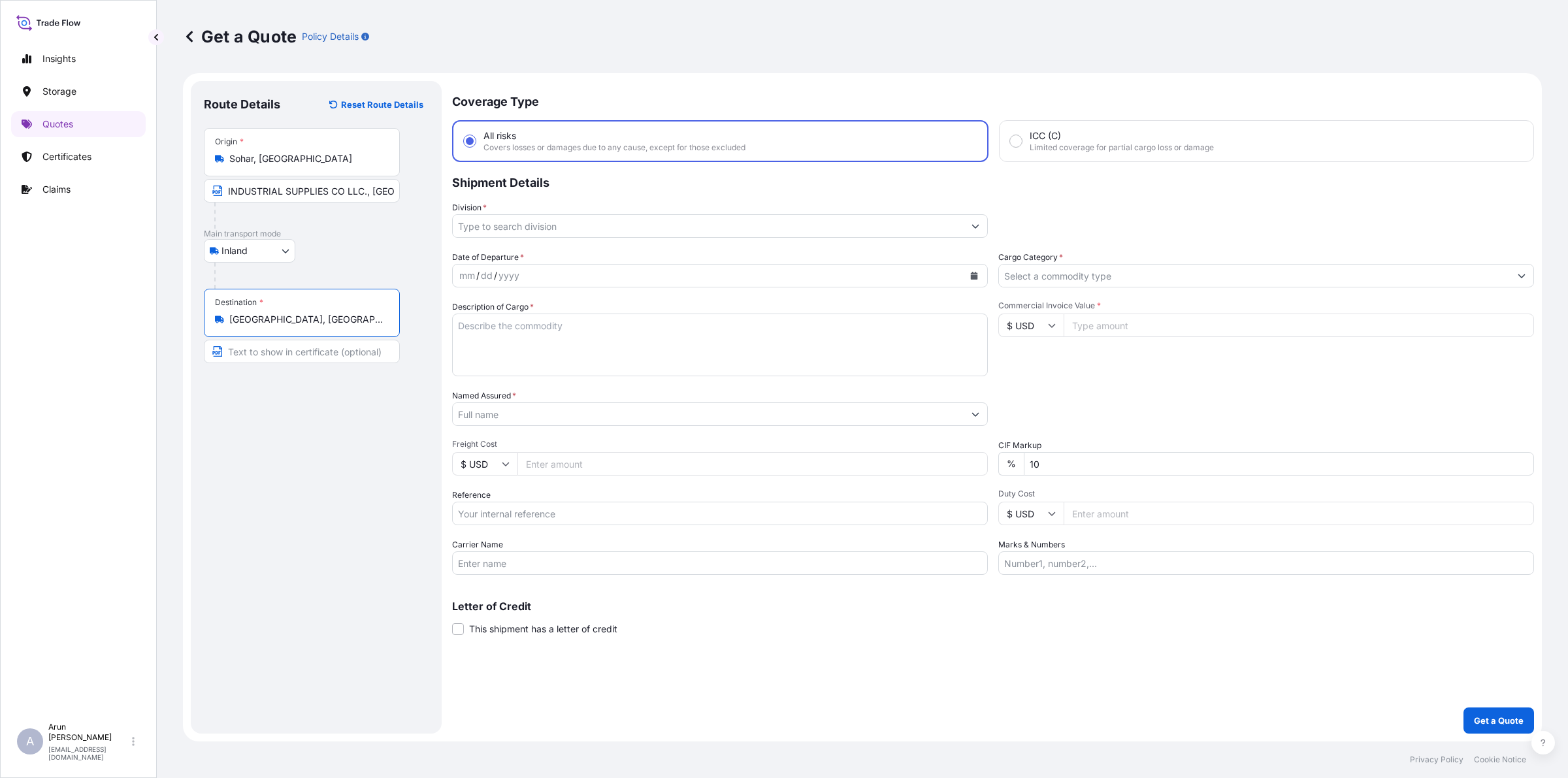
type input "[GEOGRAPHIC_DATA], [GEOGRAPHIC_DATA]"
click at [307, 354] on input "Text to appear on certificate" at bounding box center [301, 351] width 196 height 23
click at [241, 353] on input "Text to appear on certificate" at bounding box center [301, 351] width 196 height 23
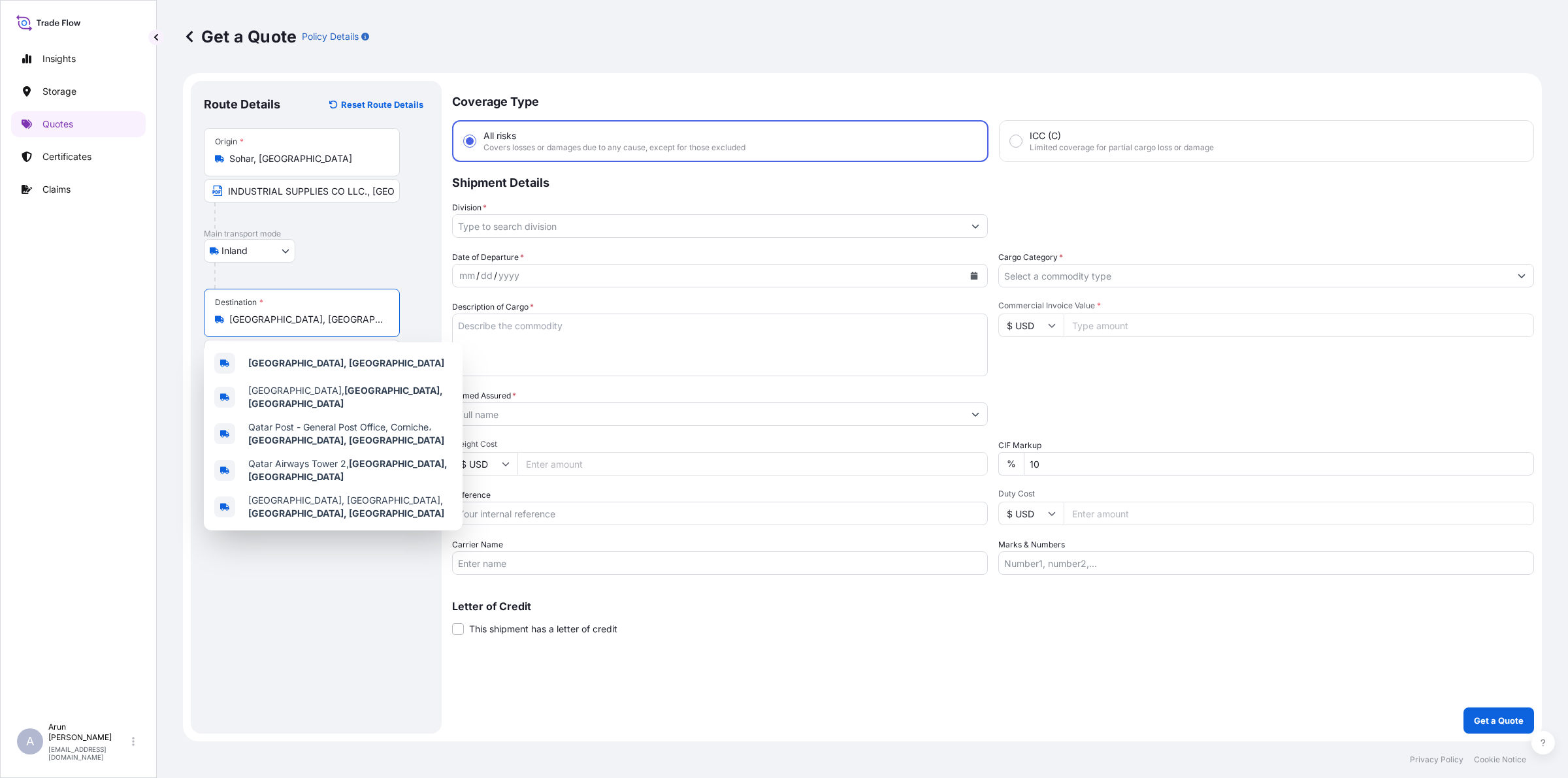
drag, startPoint x: 292, startPoint y: 324, endPoint x: 228, endPoint y: 313, distance: 64.9
click at [228, 313] on div "[GEOGRAPHIC_DATA], [GEOGRAPHIC_DATA]" at bounding box center [302, 320] width 174 height 14
click at [263, 357] on b "[GEOGRAPHIC_DATA], [GEOGRAPHIC_DATA]" at bounding box center [345, 363] width 196 height 12
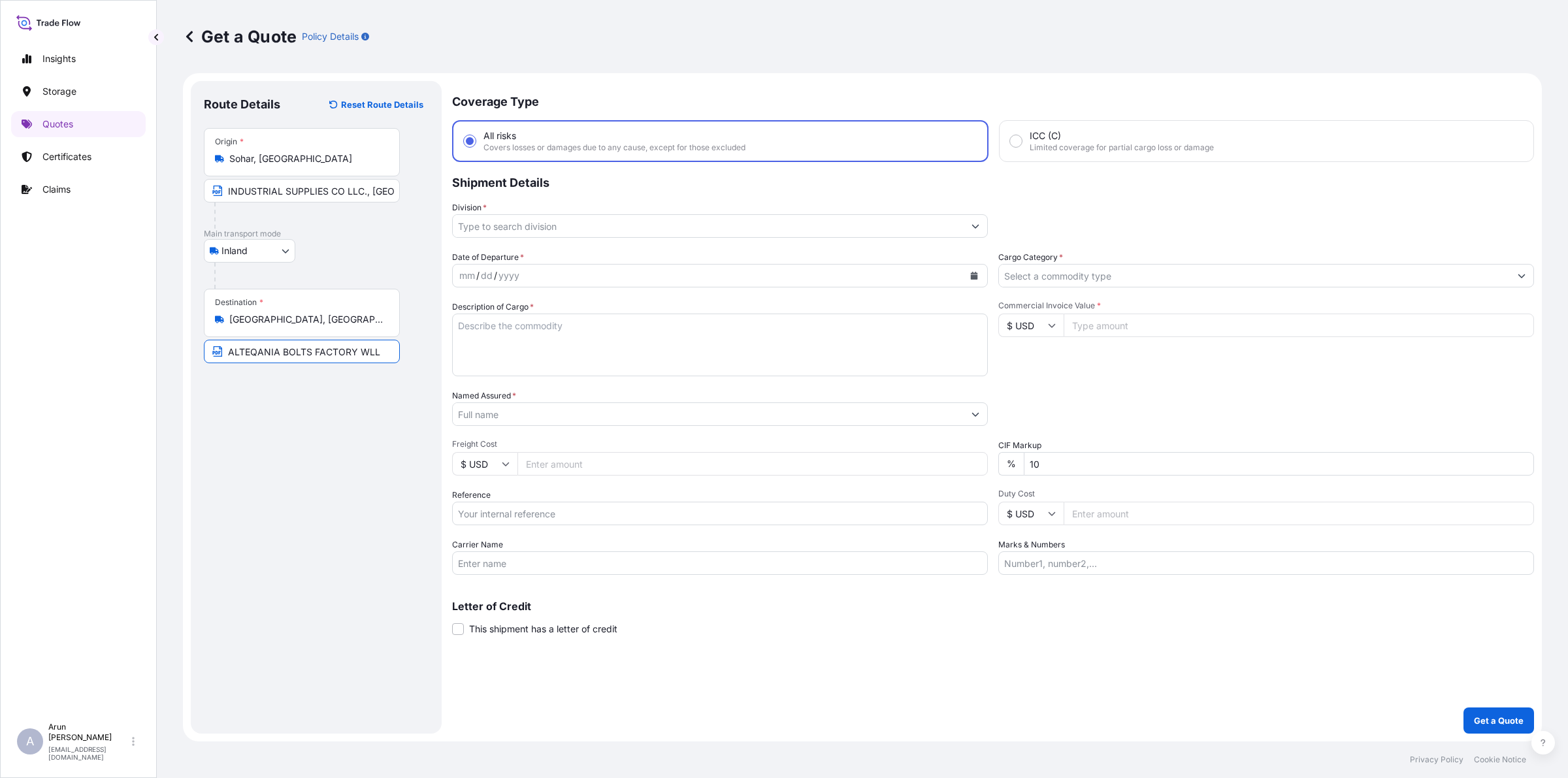
click at [381, 358] on input "ALTEQANIA BOLTS FACTORY WLL" at bounding box center [301, 351] width 196 height 23
paste input "[GEOGRAPHIC_DATA], [GEOGRAPHIC_DATA]"
type input "ALTEQANIA BOLTS FACTORY [GEOGRAPHIC_DATA], [GEOGRAPHIC_DATA], [GEOGRAPHIC_DATA]"
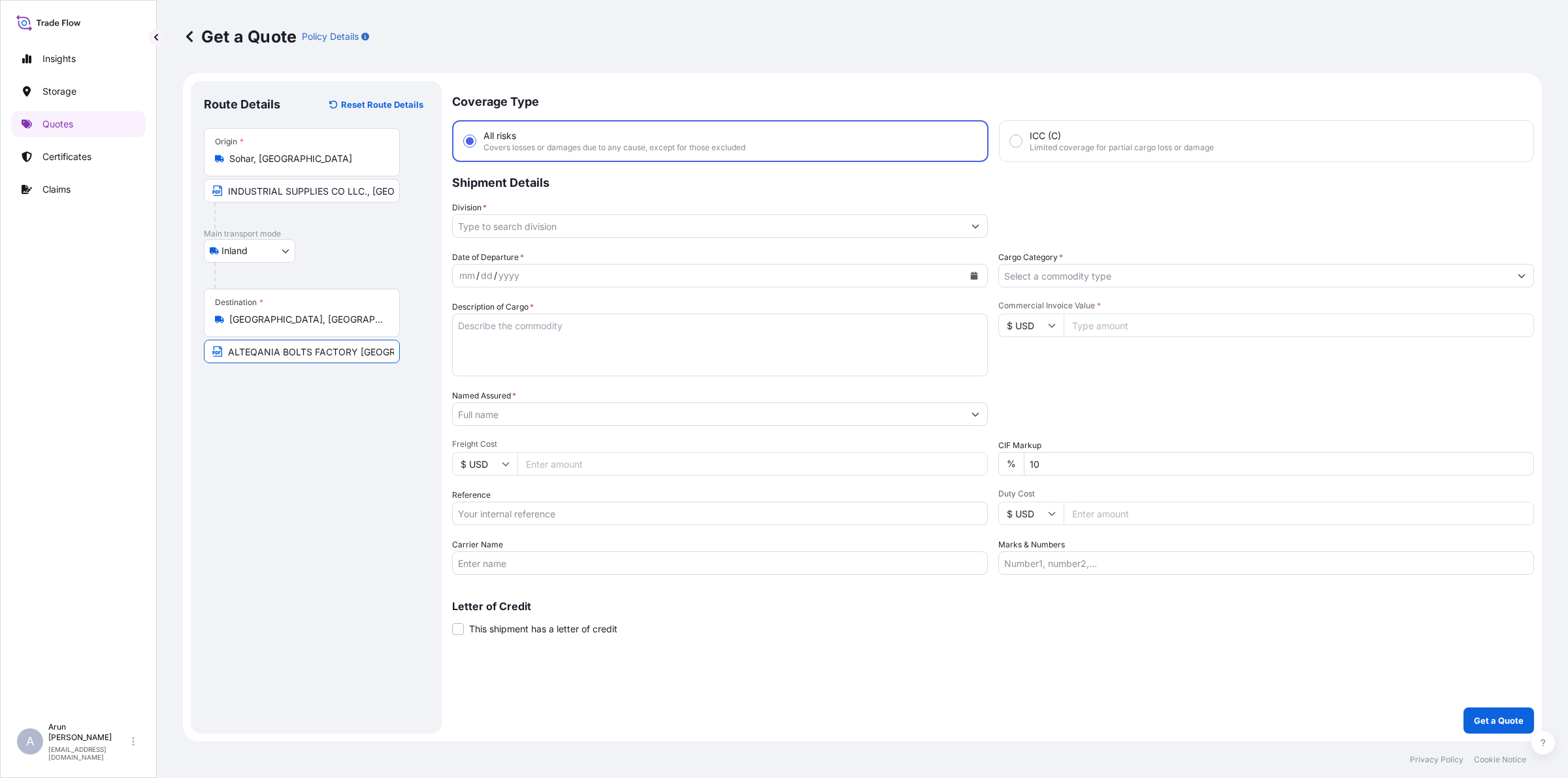
click at [560, 209] on div "Division *" at bounding box center [719, 220] width 536 height 37
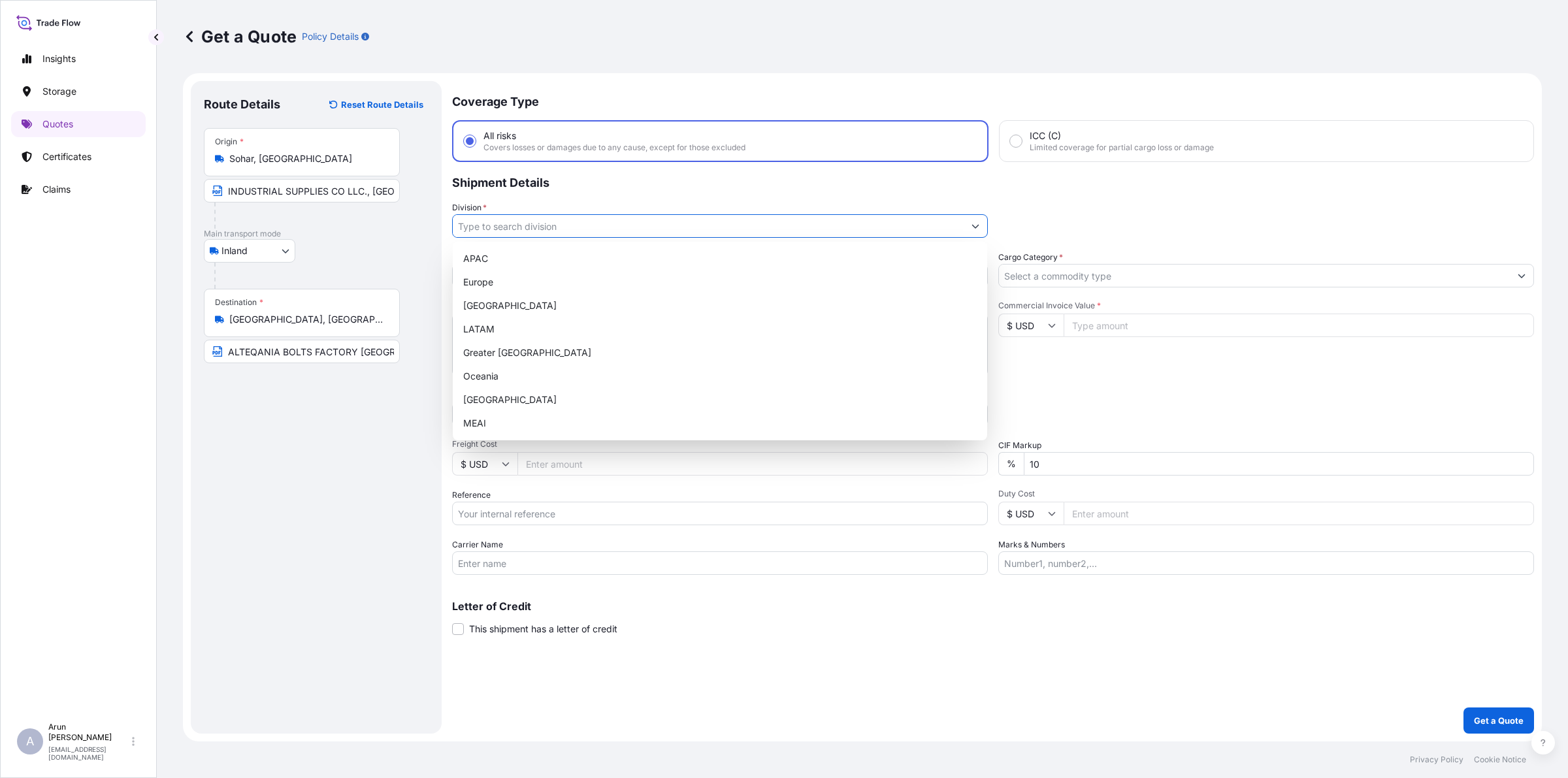
click at [557, 219] on input "Division *" at bounding box center [707, 226] width 510 height 23
click at [481, 422] on div "MEAI" at bounding box center [720, 424] width 524 height 23
type input "MEAI"
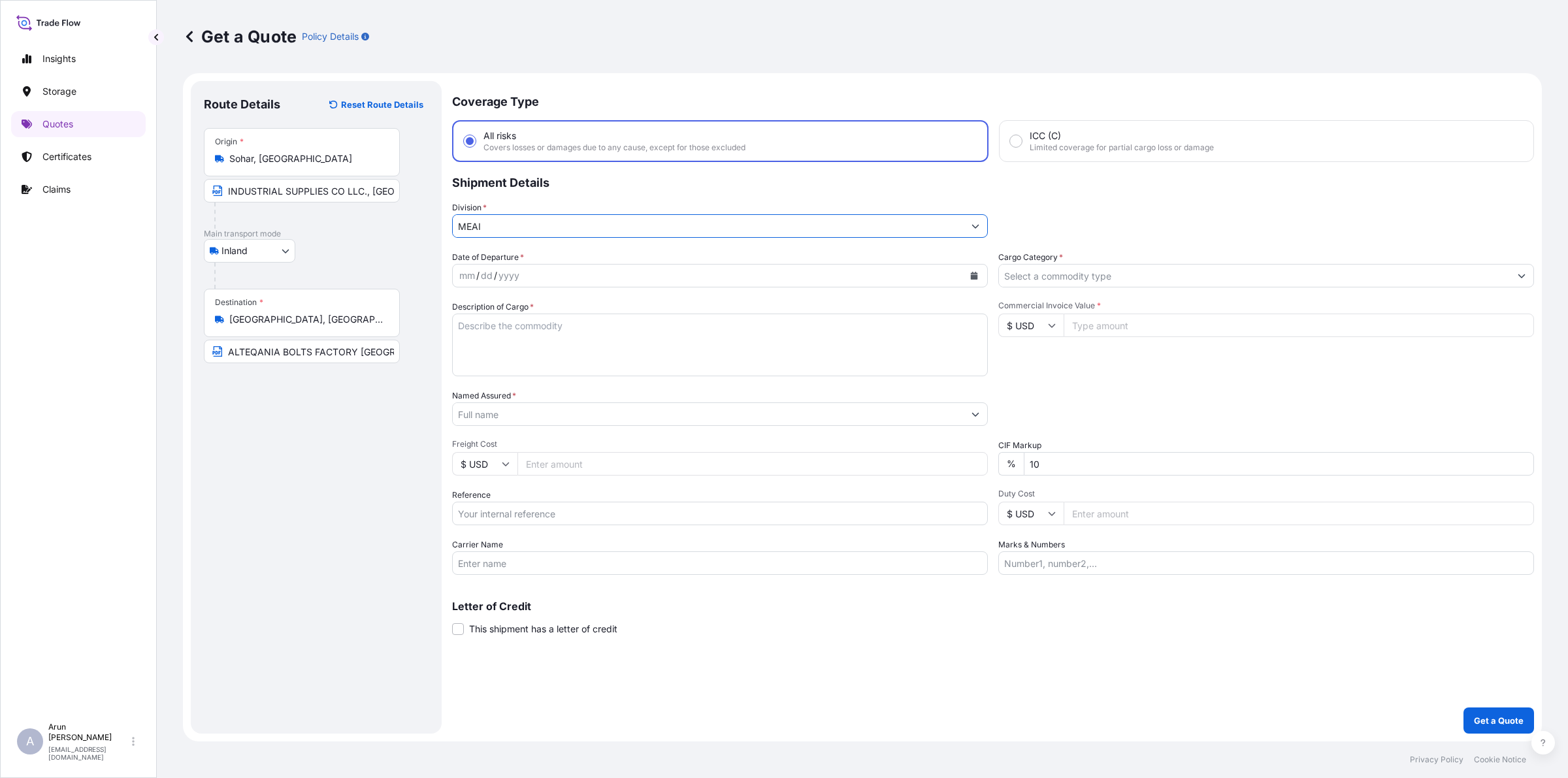
click at [530, 276] on div "mm / dd / yyyy" at bounding box center [707, 276] width 510 height 23
click at [975, 274] on icon "Calendar" at bounding box center [974, 276] width 7 height 8
click at [576, 357] on div "2" at bounding box center [574, 360] width 23 height 23
click at [573, 347] on textarea "Description of Cargo *" at bounding box center [719, 345] width 536 height 63
type textarea "HEX NUT, STUD BOLT WITH 2 HEAVY HEX NUTS"
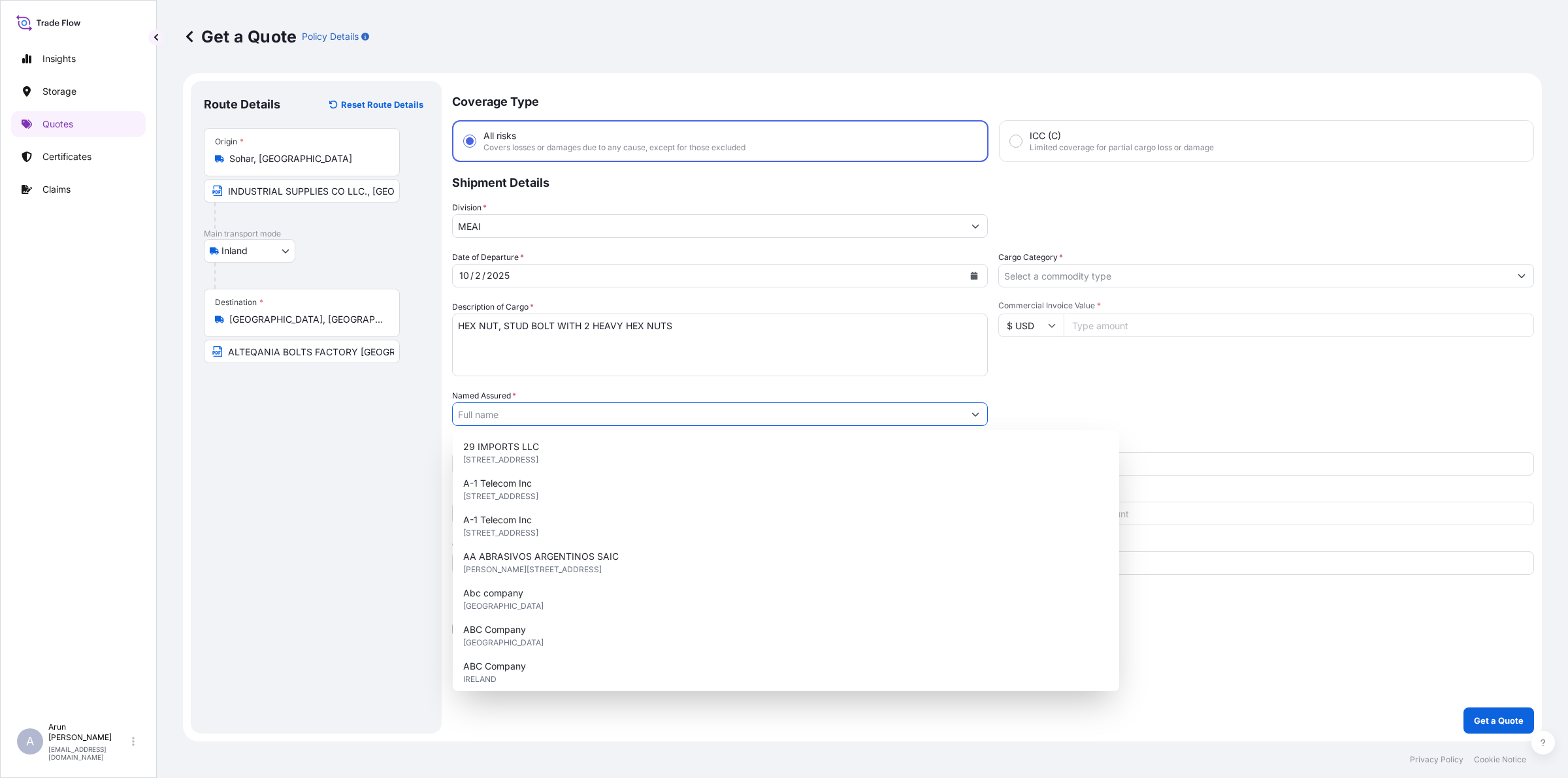
click at [543, 412] on input "Named Assured *" at bounding box center [707, 414] width 510 height 23
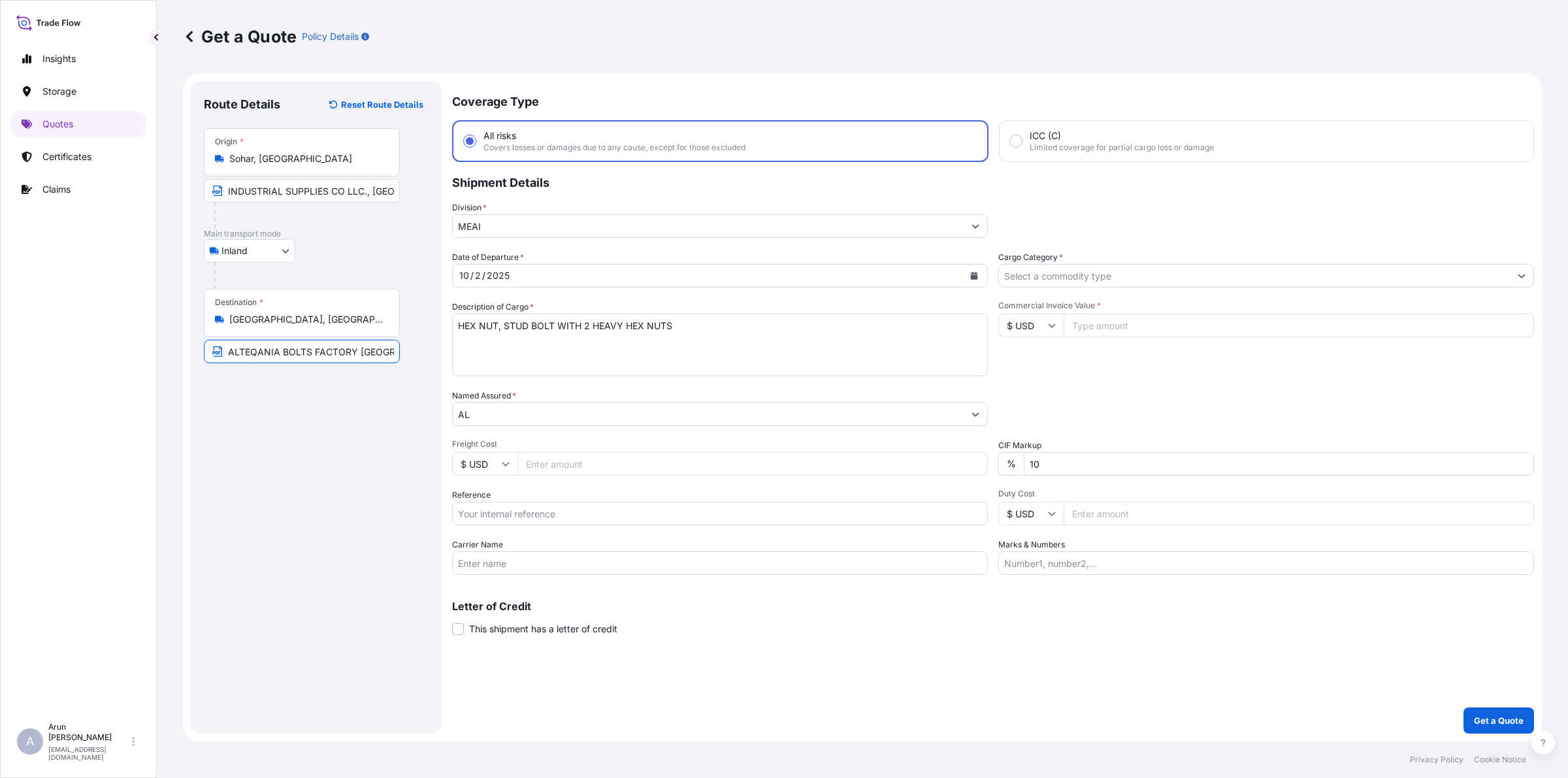
drag, startPoint x: 224, startPoint y: 353, endPoint x: 361, endPoint y: 375, distance: 138.8
click at [367, 375] on div "Route Details Reset Route Details Place of loading Road / [GEOGRAPHIC_DATA] / I…" at bounding box center [316, 406] width 225 height 626
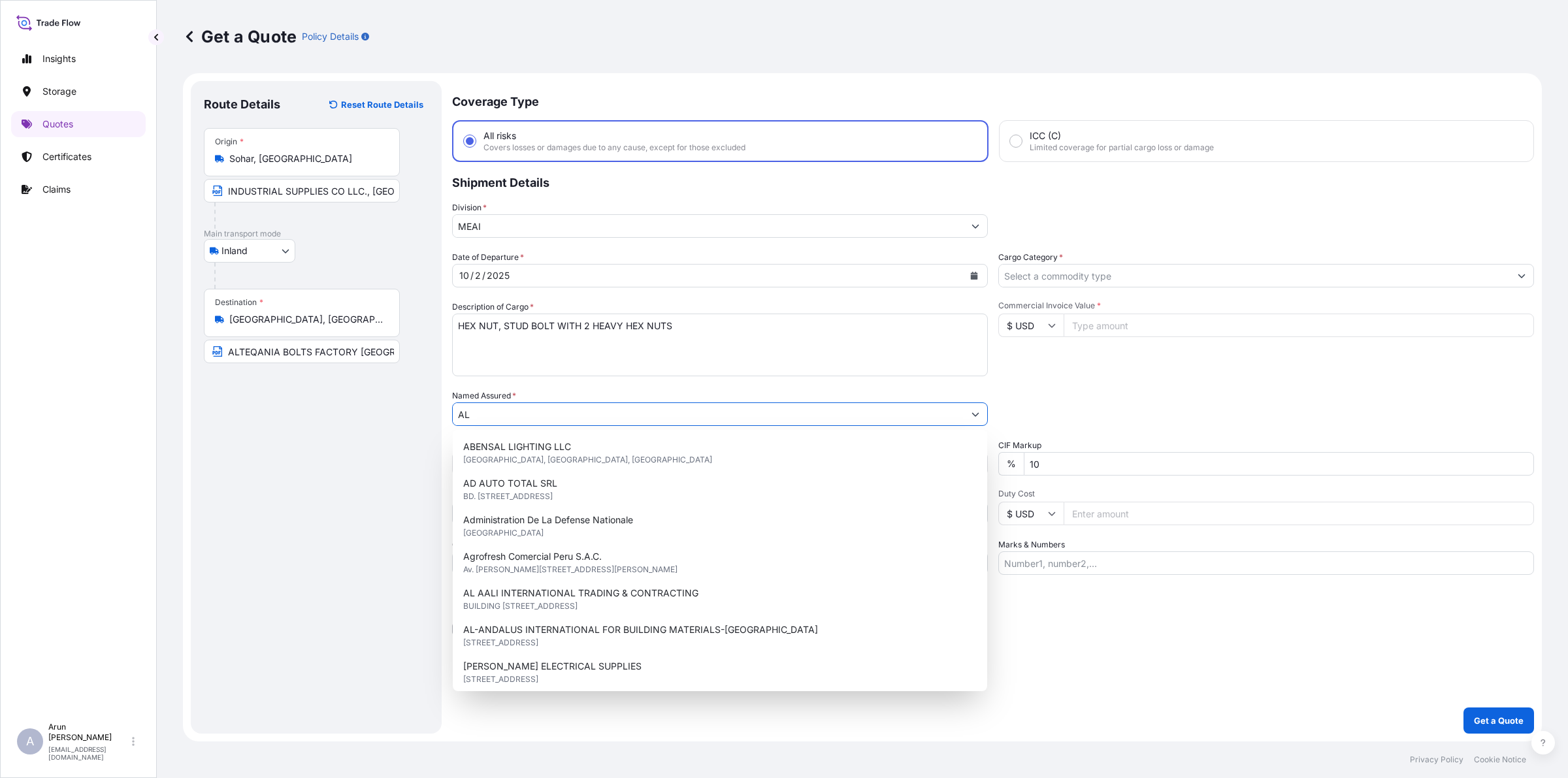
drag, startPoint x: 529, startPoint y: 416, endPoint x: 435, endPoint y: 417, distance: 94.0
click at [435, 417] on form "Route Details Reset Route Details Place of loading Road / Inland Road / Inland …" at bounding box center [863, 407] width 1359 height 669
paste input "TEQANIA BOLTS FACTORY W"
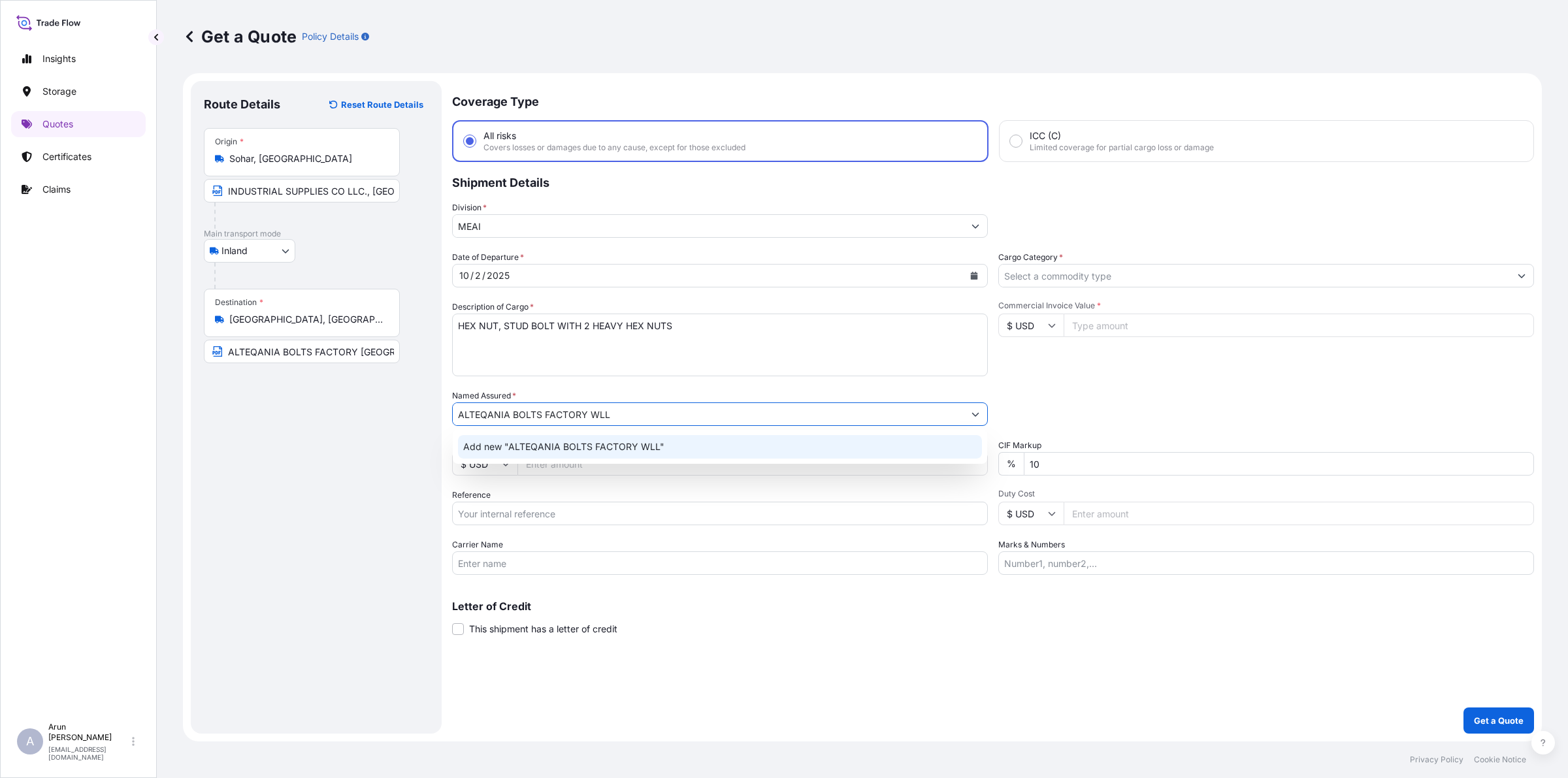
click at [559, 451] on span "Add new "ALTEQANIA BOLTS FACTORY WLL"" at bounding box center [564, 447] width 202 height 14
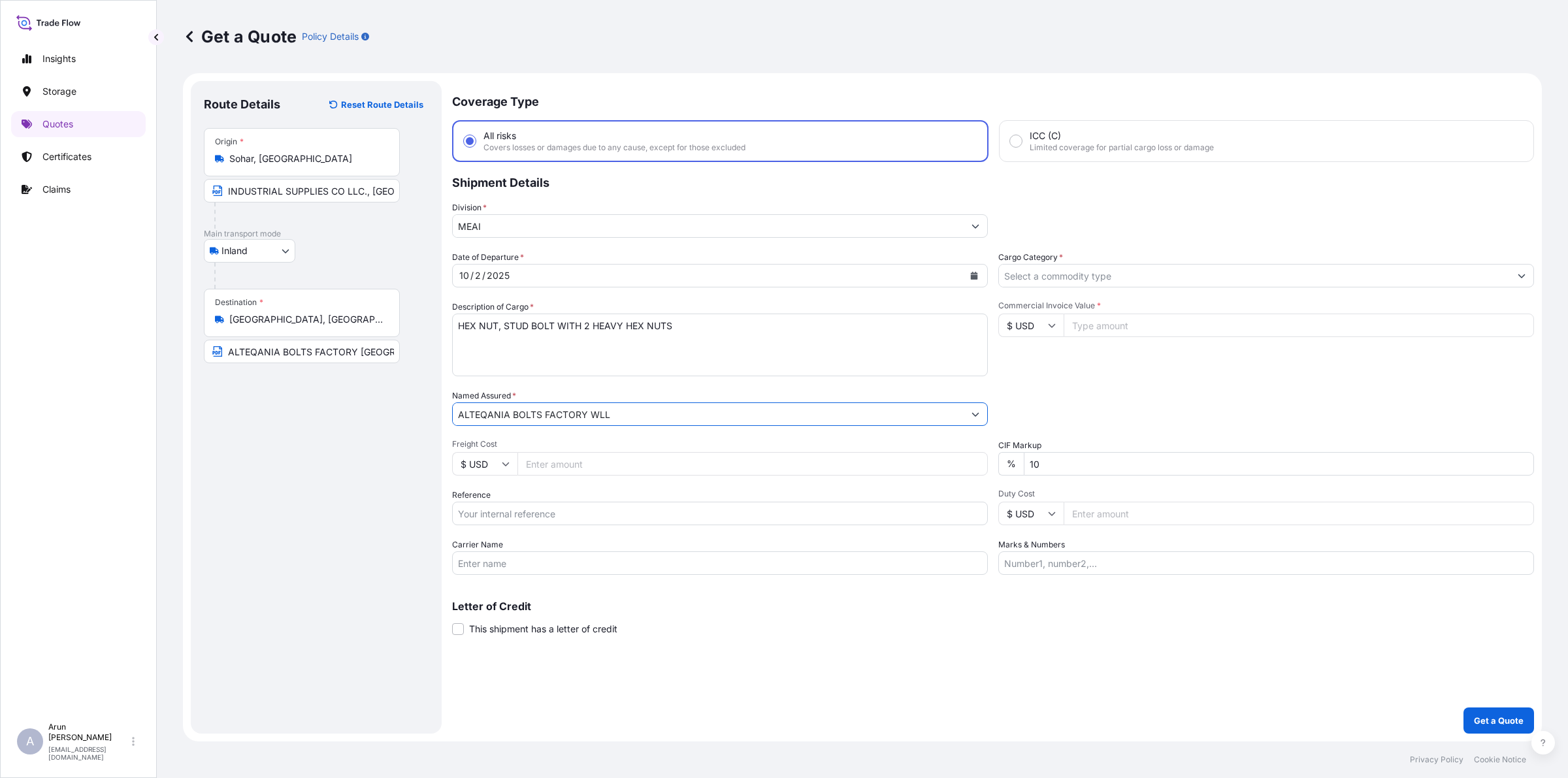
type input "ALTEQANIA BOLTS FACTORY WLL"
click at [582, 472] on input "Freight Cost" at bounding box center [752, 463] width 470 height 23
click at [1093, 276] on input "Cargo Category *" at bounding box center [1253, 276] width 510 height 23
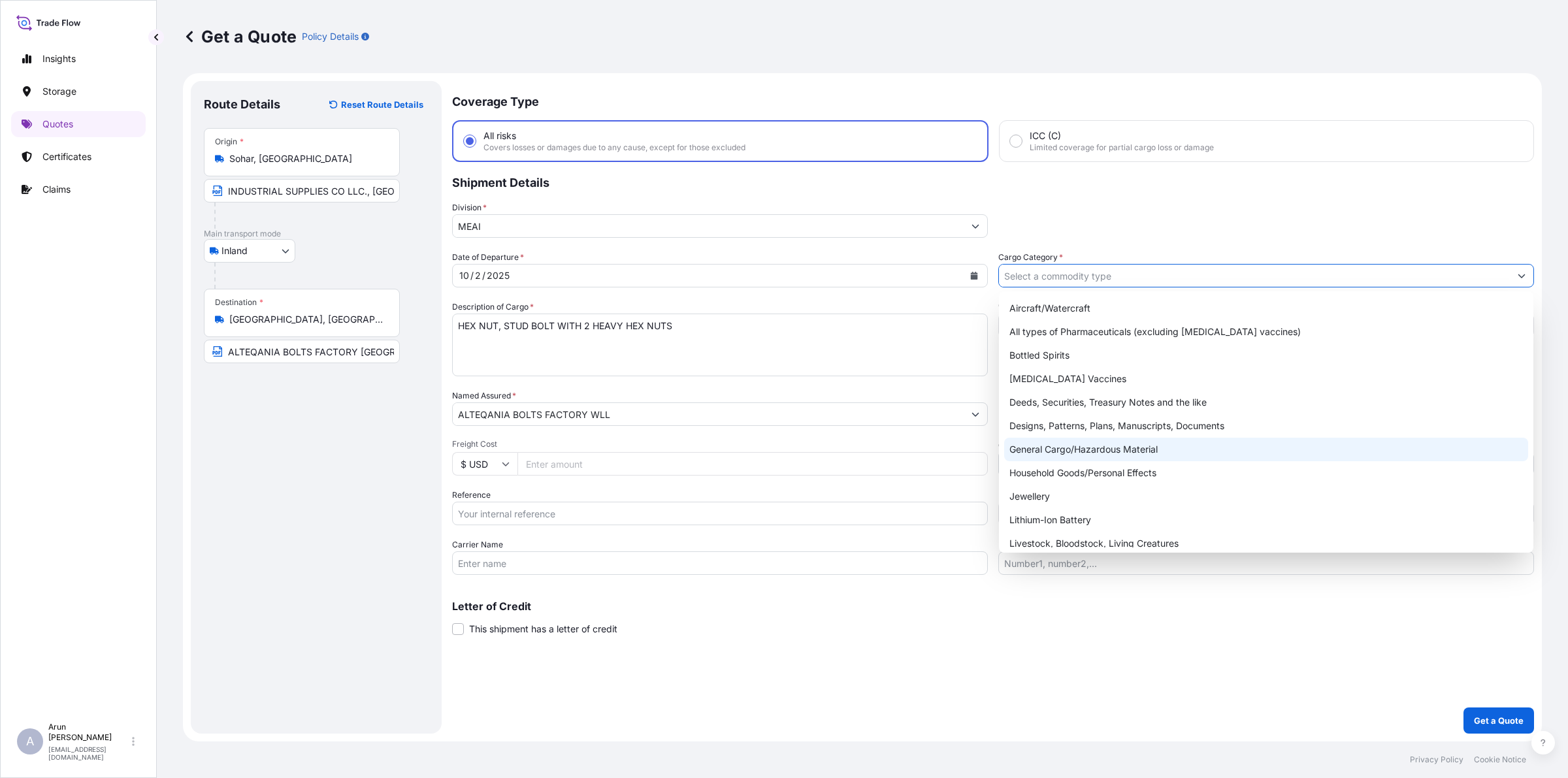
click at [1065, 453] on div "General Cargo/Hazardous Material" at bounding box center [1266, 450] width 524 height 23
type input "General Cargo/Hazardous Material"
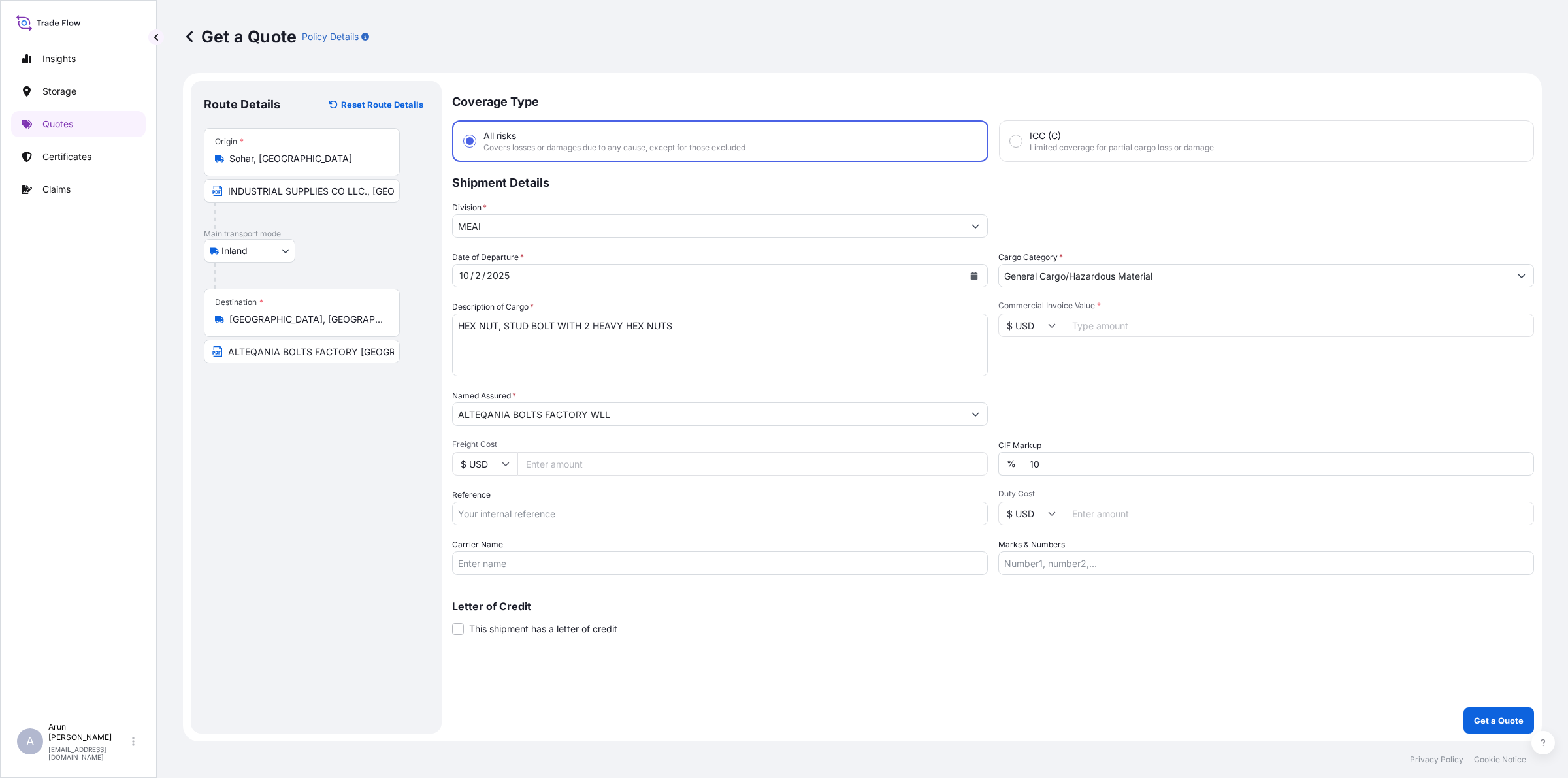
click at [1089, 327] on input "Commercial Invoice Value *" at bounding box center [1298, 325] width 470 height 23
type input "22418.28"
drag, startPoint x: 1042, startPoint y: 476, endPoint x: 990, endPoint y: 483, distance: 52.5
click at [990, 483] on div "Date of Departure * [DATE] Cargo Category * General Cargo/Hazardous Material De…" at bounding box center [992, 413] width 1082 height 324
type input "0"
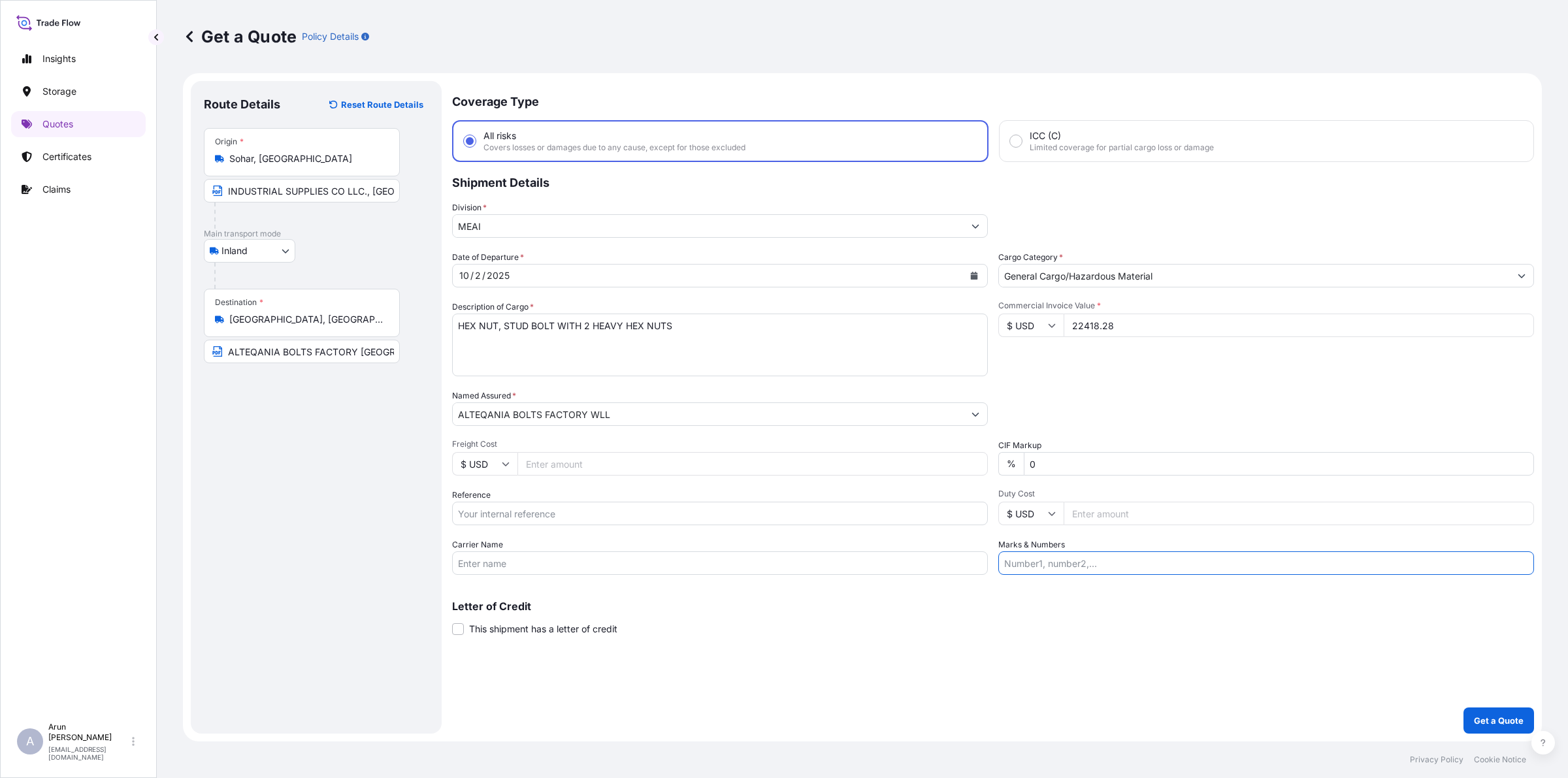
click at [1071, 564] on input "Marks & Numbers" at bounding box center [1265, 563] width 536 height 23
drag, startPoint x: 1061, startPoint y: 566, endPoint x: 1117, endPoint y: 575, distance: 56.7
click at [1117, 575] on div "Coverage Type All risks Covers losses or damages due to any cause, except for t…" at bounding box center [992, 407] width 1082 height 653
click at [1177, 566] on input "INVOICE NO: [PERSON_NAME]-SI-25/332 DATE: [DATE]" at bounding box center [1265, 563] width 536 height 23
click at [1334, 551] on input "INVOICE NO: [PERSON_NAME]-SI-25/332 DATE: [DATE]" at bounding box center [1265, 563] width 536 height 23
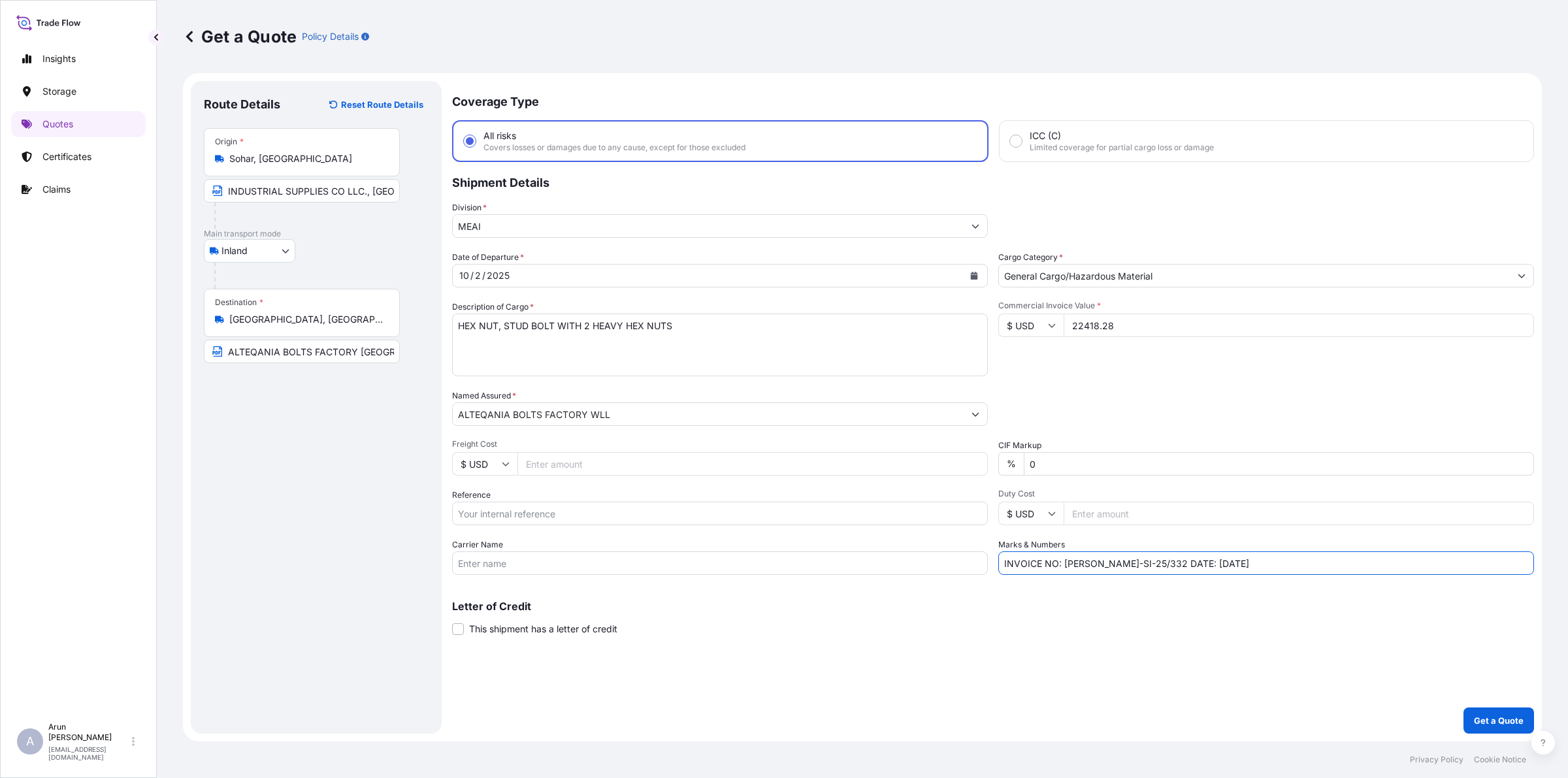
type input "INVOICE NO: [PERSON_NAME]-SI-25/332 DATE: [DATE]"
click at [642, 455] on input "Freight Cost" at bounding box center [752, 463] width 470 height 23
click at [625, 517] on input "Reference" at bounding box center [719, 514] width 536 height 23
drag, startPoint x: 1060, startPoint y: 562, endPoint x: 1144, endPoint y: 570, distance: 84.4
click at [1144, 570] on input "INVOICE NO: [PERSON_NAME]-SI-25/332 DATE: [DATE]" at bounding box center [1265, 563] width 536 height 23
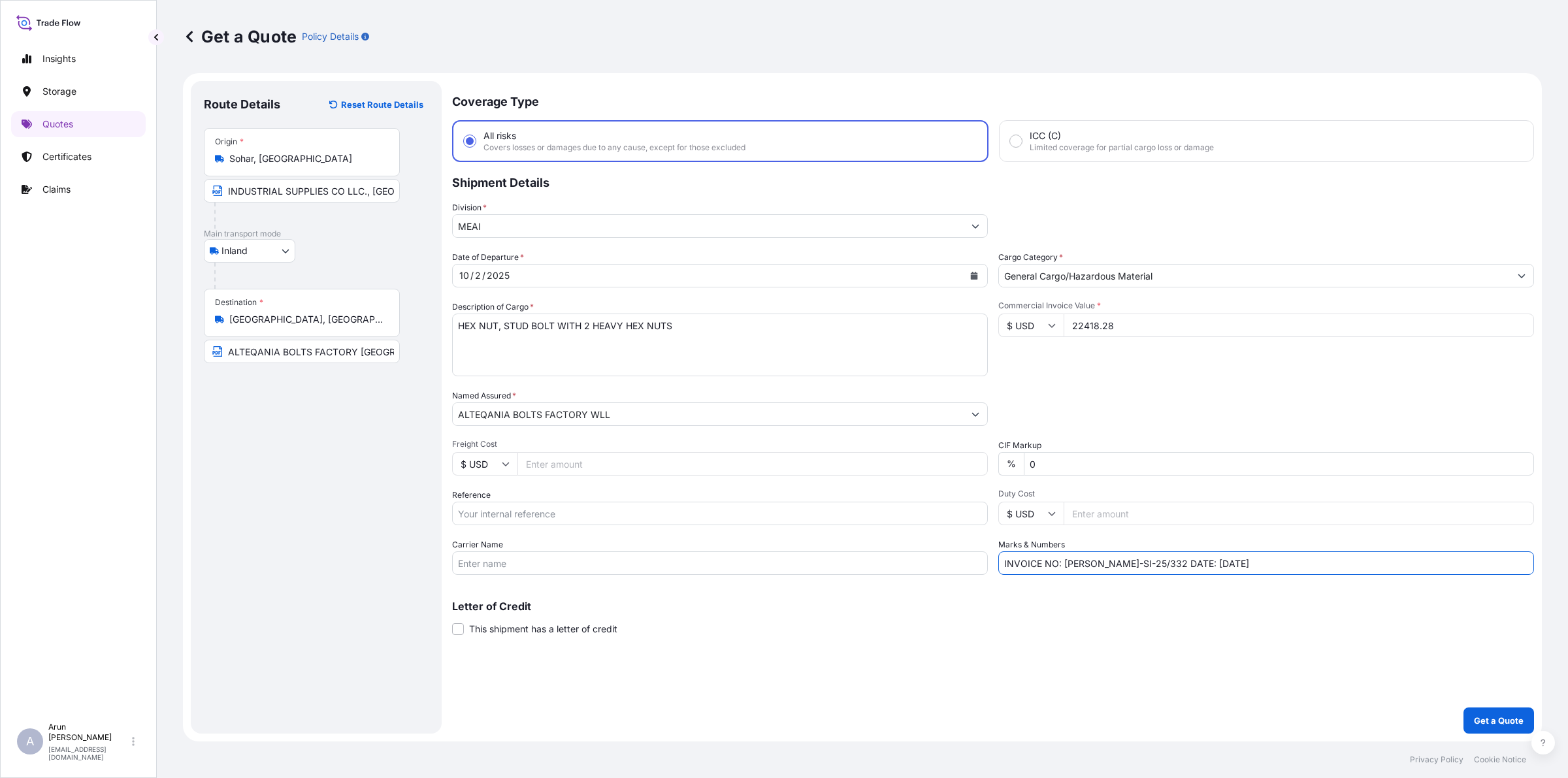
click at [688, 518] on input "Reference" at bounding box center [719, 514] width 536 height 23
paste input "[PERSON_NAME]-SI-25/332"
click at [458, 510] on input "[PERSON_NAME]-SI-25/332" at bounding box center [719, 514] width 536 height 23
type input "[PERSON_NAME]-SI-25/332"
click at [501, 560] on input "Carrier Name" at bounding box center [719, 563] width 536 height 23
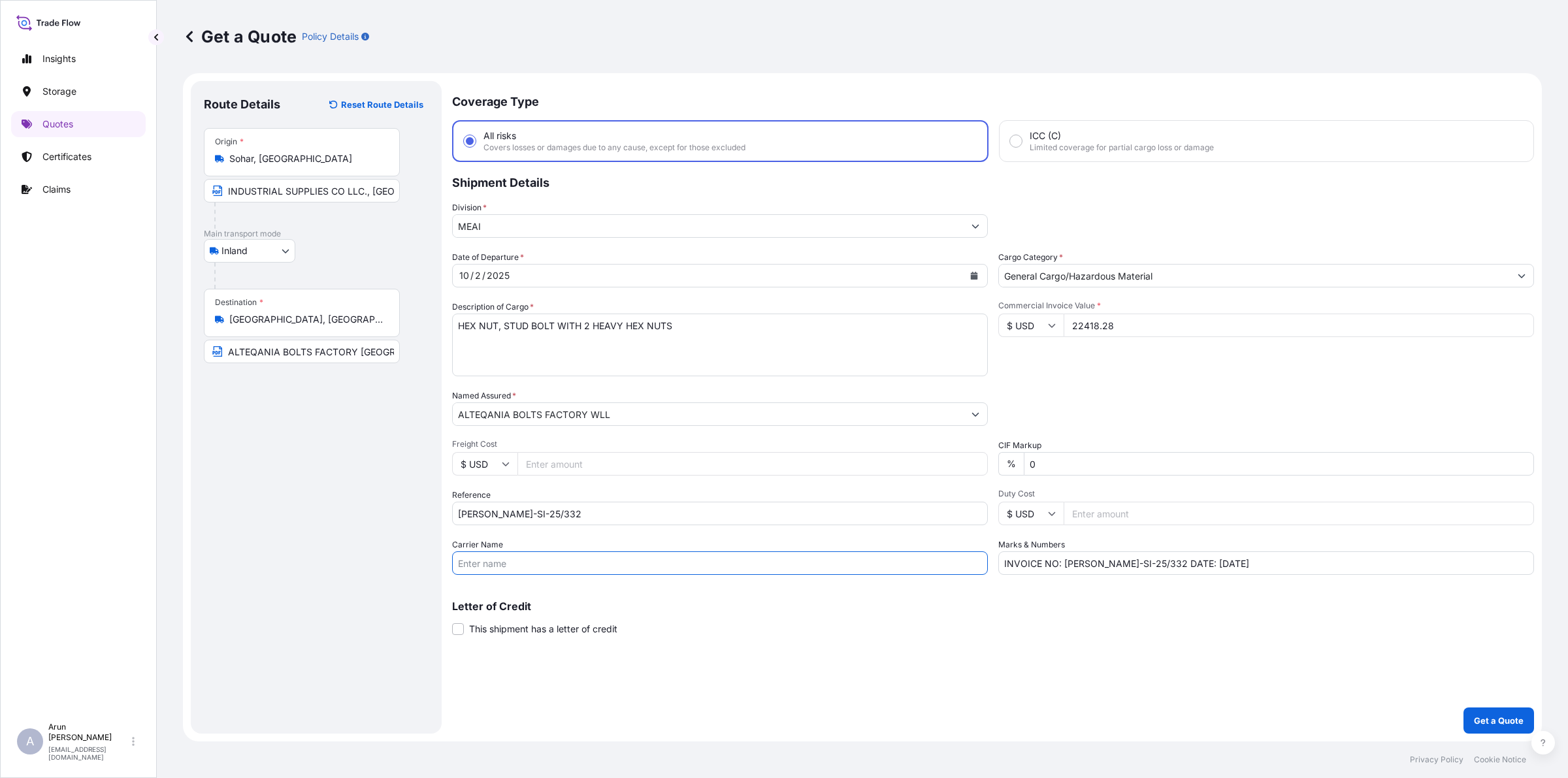
type input "BY TRUCK"
click at [587, 466] on input "Freight Cost" at bounding box center [752, 463] width 470 height 23
click at [709, 341] on textarea "HEX NUT, STUD BOLT WITH 2 HEAVY HEX NUTS" at bounding box center [719, 345] width 536 height 63
click at [674, 331] on textarea "HEX NUT, STUD BOLT WITH 2 HEAVY HEX NUTS, HEX BOLT WITH NUT AND WASHER" at bounding box center [719, 345] width 536 height 63
drag, startPoint x: 922, startPoint y: 318, endPoint x: 1011, endPoint y: 309, distance: 89.5
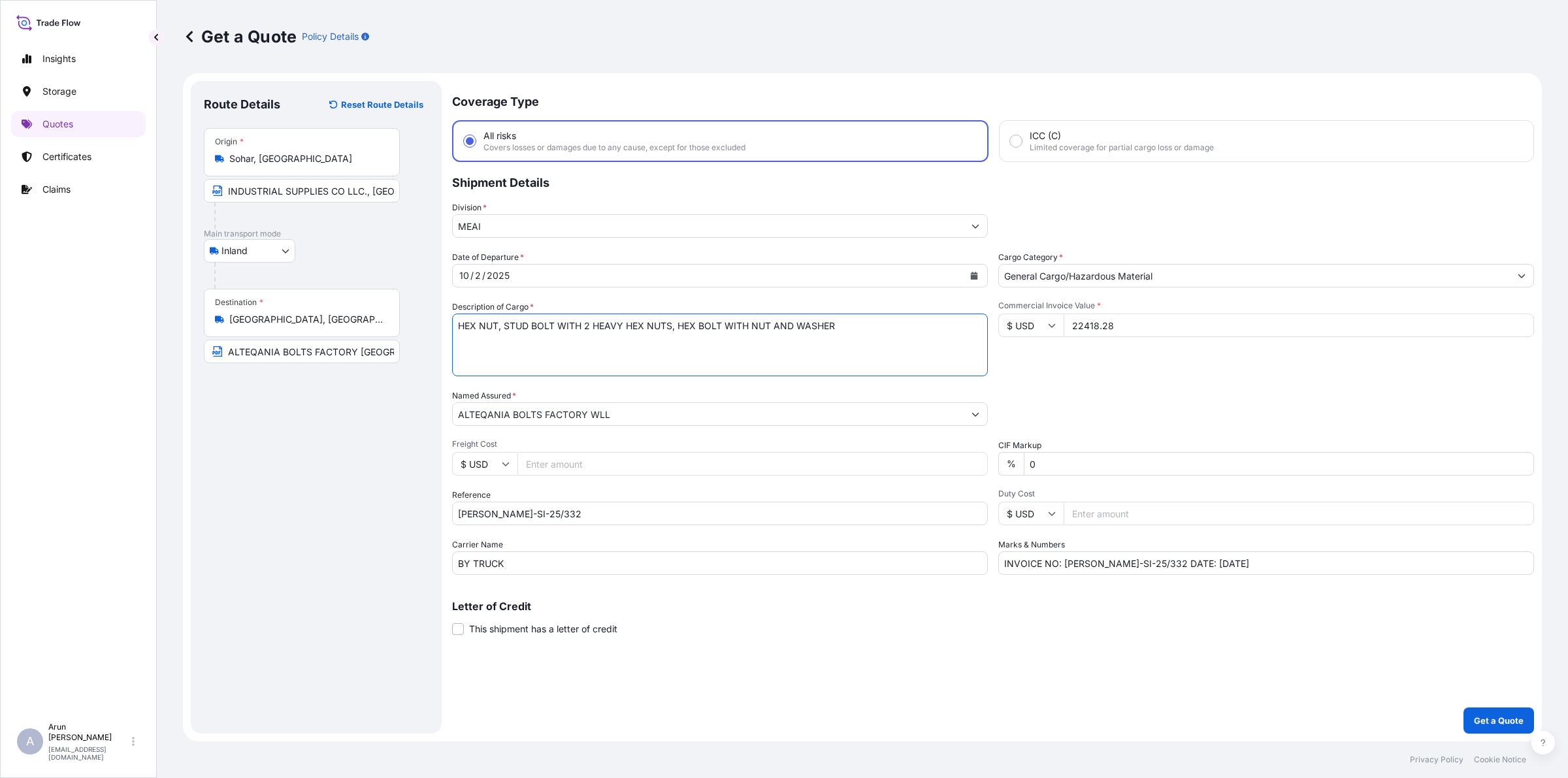
click at [922, 318] on textarea "HEX NUT, STUD BOLT WITH 2 HEAVY HEX NUTS, HEX BOLT WITH NUT AND WASHER" at bounding box center [719, 345] width 536 height 63
type textarea "HEX NUT, STUD BOLT WITH 2 HEAVY HEX NUTS, HEX BOLT WITH NUT AND WASHER"
click at [539, 462] on input "Freight Cost" at bounding box center [752, 463] width 470 height 23
click at [1486, 707] on div "Coverage Type All risks Covers losses or damages due to any cause, except for t…" at bounding box center [992, 407] width 1082 height 653
click at [1488, 729] on button "Get a Quote" at bounding box center [1499, 720] width 70 height 26
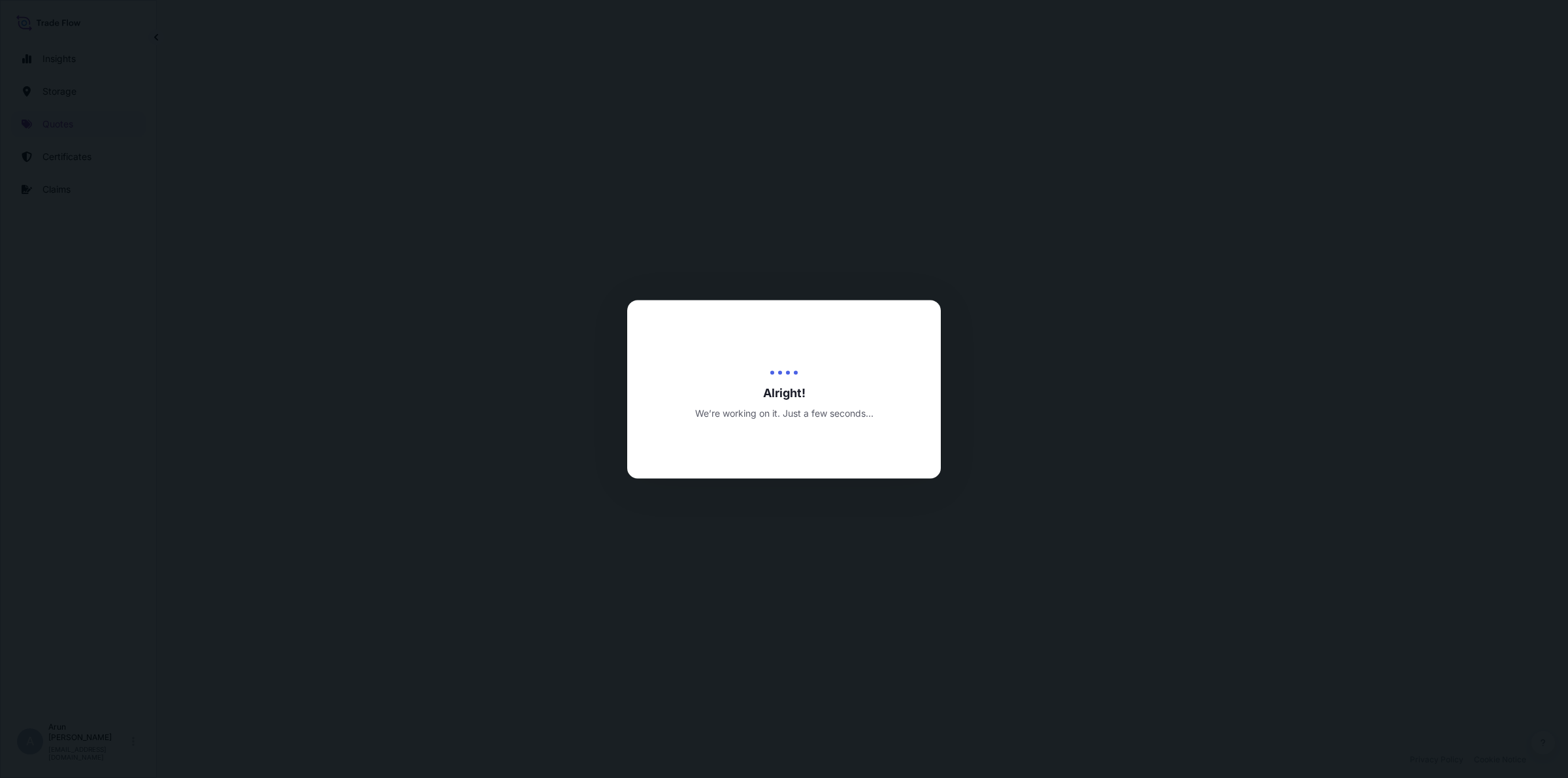
select select "Inland"
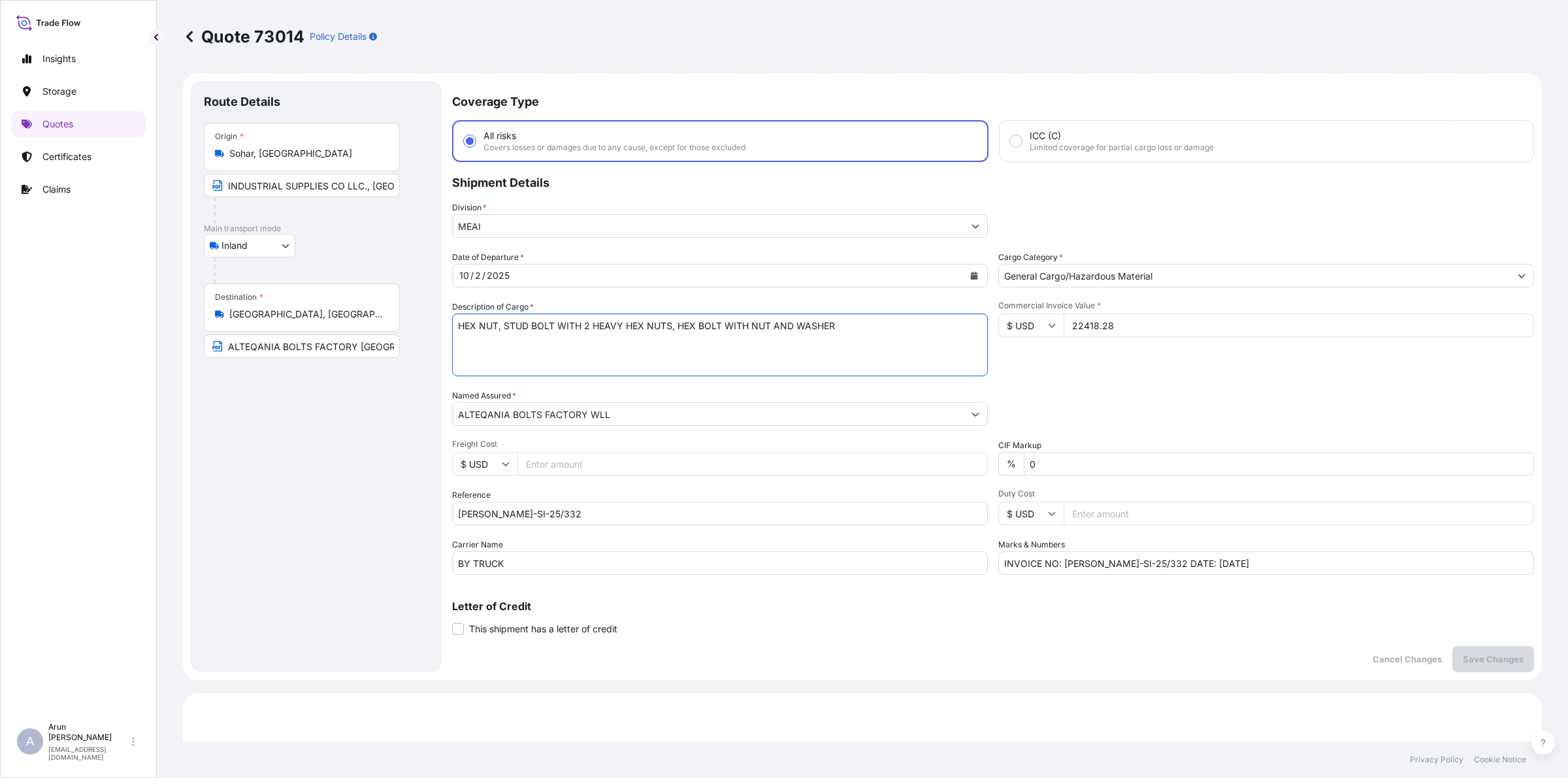
drag, startPoint x: 885, startPoint y: 324, endPoint x: 468, endPoint y: 347, distance: 417.6
click at [475, 348] on textarea "HEX NUT, STUD BOLT WITH 2 HEAVY HEX NUTS, HEX BOLT WITH NUT AND WASHER" at bounding box center [719, 345] width 536 height 63
click at [533, 342] on textarea "HEX NUT, STUD BOLT WITH 2 HEAVY HEX NUTS, HEX BOLT WITH NUT AND WASHER" at bounding box center [719, 345] width 536 height 63
click at [541, 462] on input "Freight Cost" at bounding box center [752, 463] width 470 height 23
click at [536, 354] on textarea "HEX NUT, STUD BOLT WITH 2 HEAVY HEX NUTS, HEX BOLT WITH NUT AND WASHER" at bounding box center [719, 345] width 536 height 63
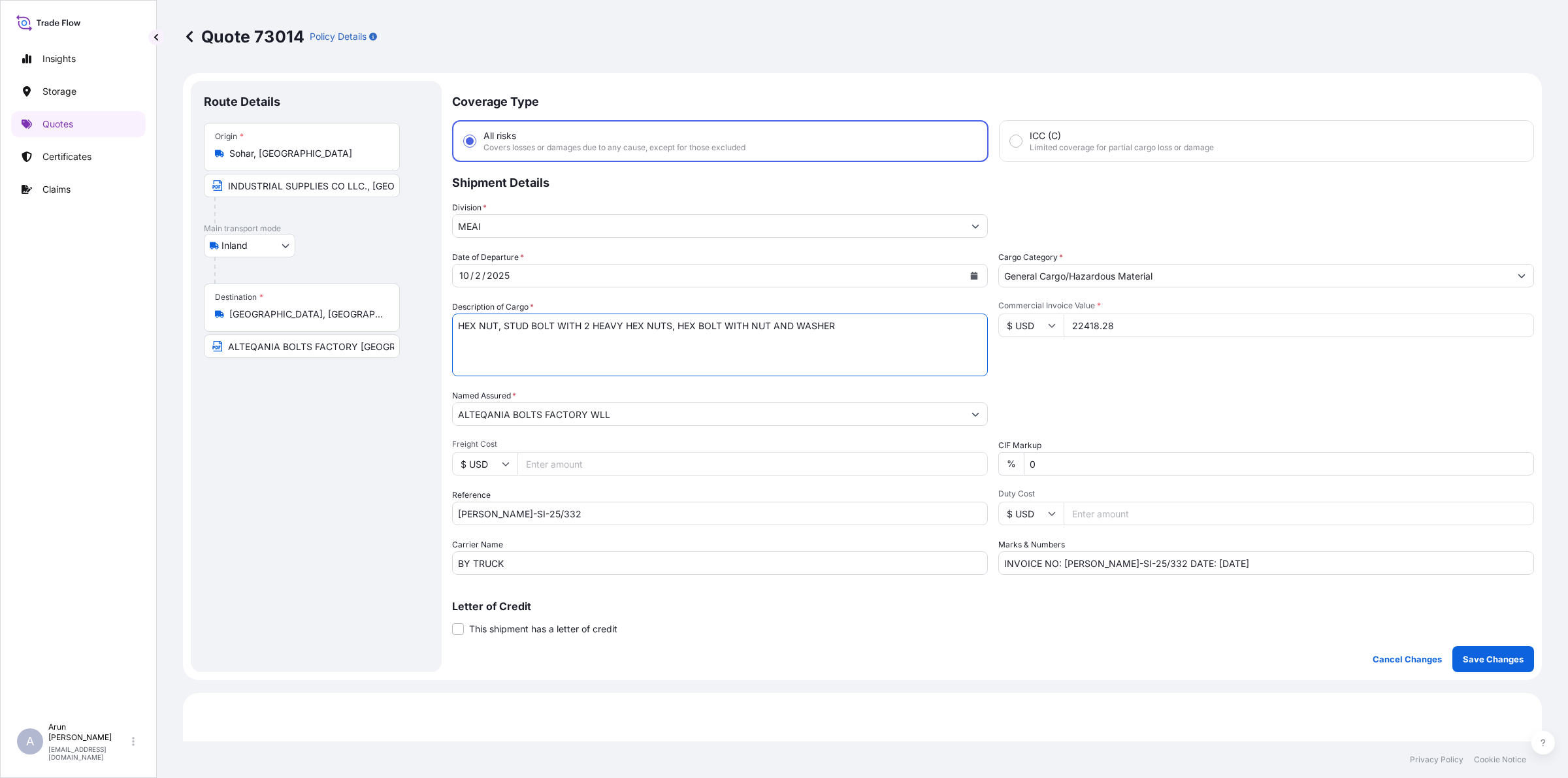
drag, startPoint x: 460, startPoint y: 334, endPoint x: 933, endPoint y: 337, distance: 473.0
click at [933, 337] on textarea "HEX NUT, STUD BOLT WITH 2 HEAVY HEX NUTS, HEX BOLT WITH NUT AND WASHER" at bounding box center [719, 345] width 536 height 63
click at [846, 338] on textarea "HEX NUT, STUD BOLT WITH 2 HEAVY HEX NUTS, HEX BOLT WITH NUT AND WASHER" at bounding box center [719, 345] width 536 height 63
drag, startPoint x: 840, startPoint y: 330, endPoint x: 460, endPoint y: 361, distance: 381.3
click at [460, 361] on textarea "HEX NUT, STUD BOLT WITH 2 HEAVY HEX NUTS, HEX BOLT WITH NUT AND WASHER" at bounding box center [719, 345] width 536 height 63
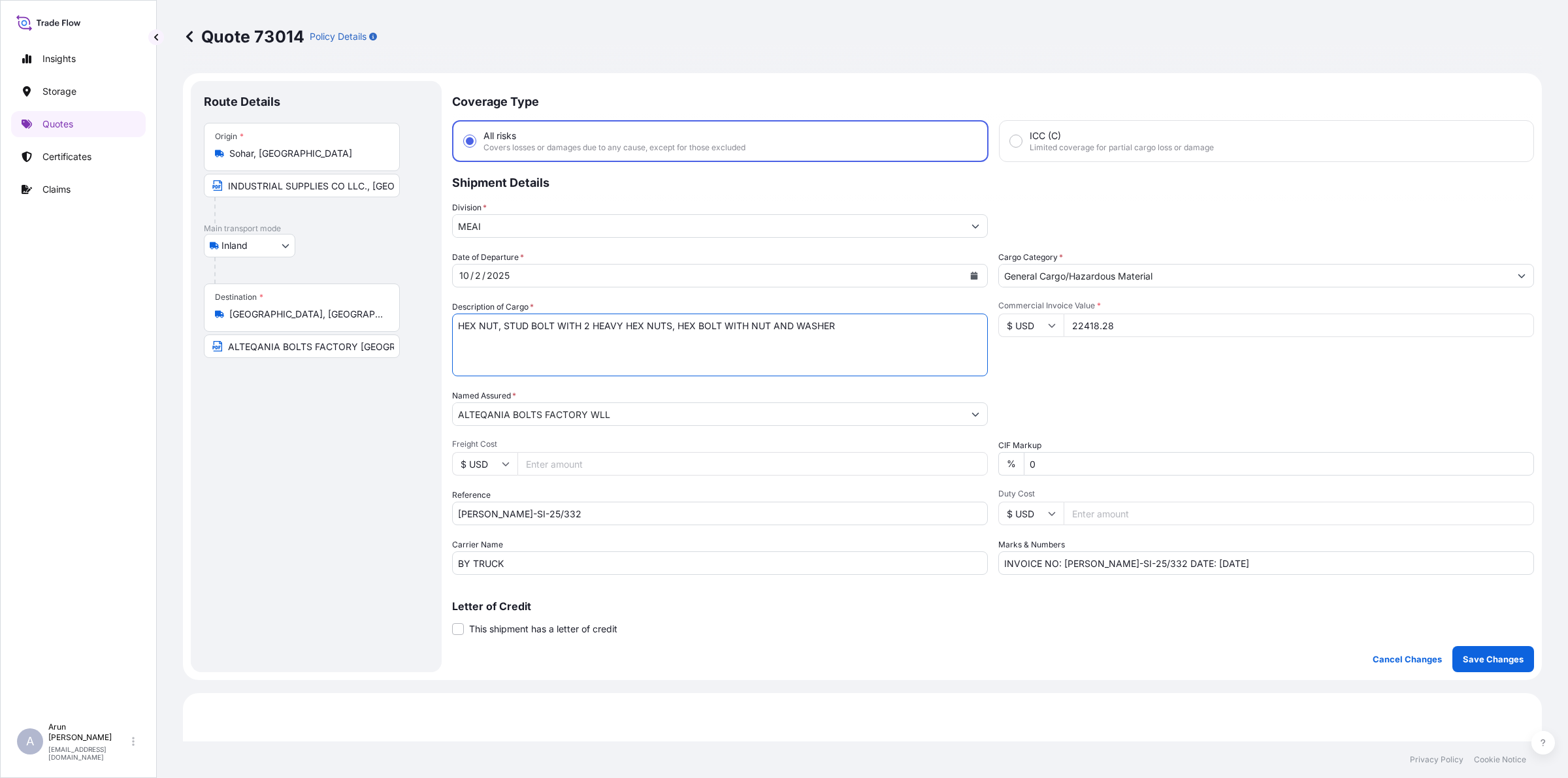
click at [514, 329] on textarea "HEX NUT, STUD BOLT WITH 2 HEAVY HEX NUTS, HEX BOLT WITH NUT AND WASHER" at bounding box center [719, 345] width 536 height 63
click at [855, 329] on textarea "HEX NUT, STUD BOLT WITH 2 HEAVY HEX NUTS, HEX BOLT WITH NUT AND WASHER" at bounding box center [719, 345] width 536 height 63
drag, startPoint x: 855, startPoint y: 329, endPoint x: 452, endPoint y: 338, distance: 403.1
click at [452, 338] on textarea "HEX NUT, STUD BOLT WITH 2 HEAVY HEX NUTS, HEX BOLT WITH NUT AND WASHER" at bounding box center [719, 345] width 536 height 63
click at [531, 466] on input "Freight Cost" at bounding box center [752, 463] width 470 height 23
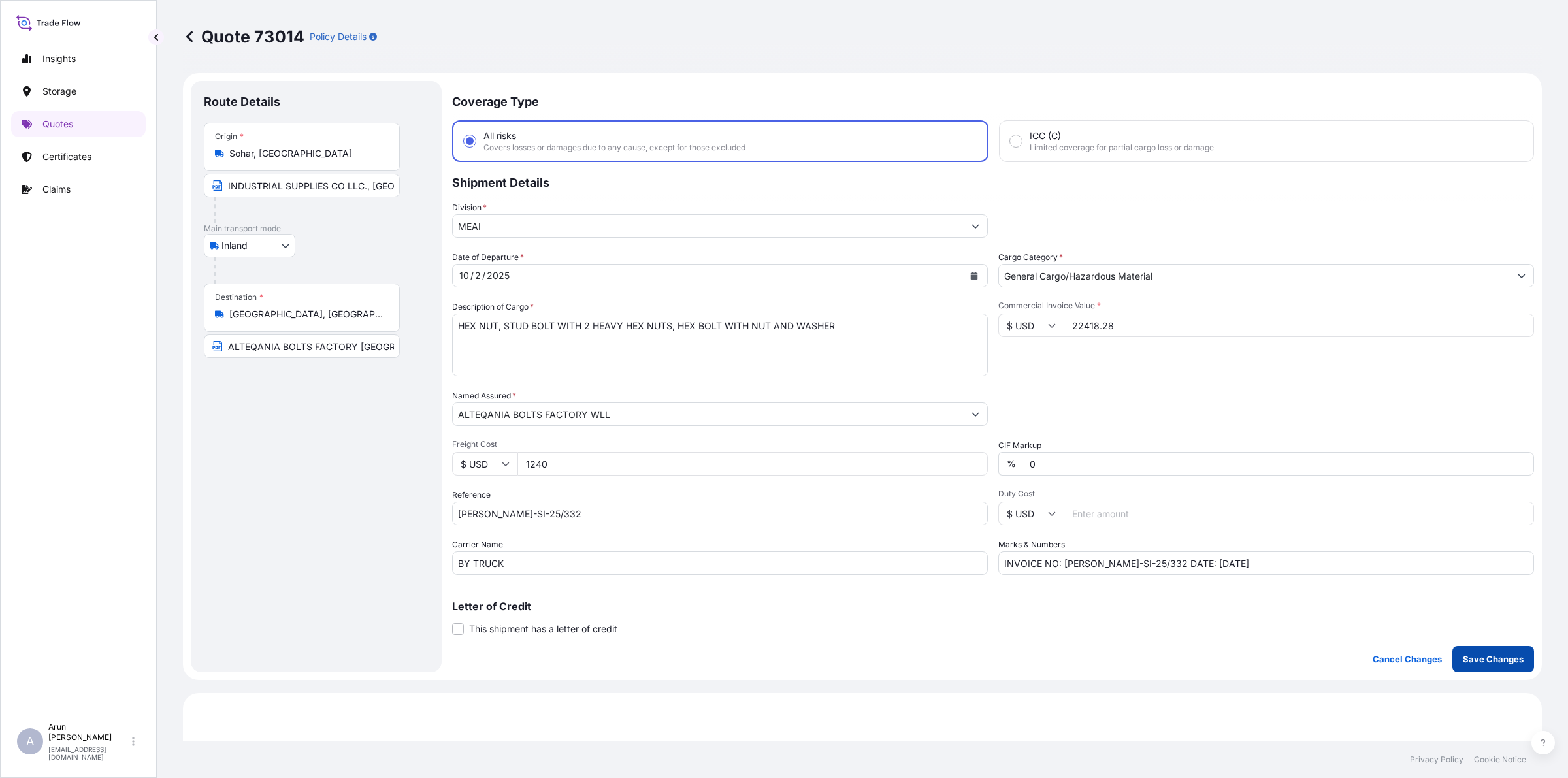
type input "1240"
click at [1492, 658] on p "Save Changes" at bounding box center [1493, 659] width 61 height 14
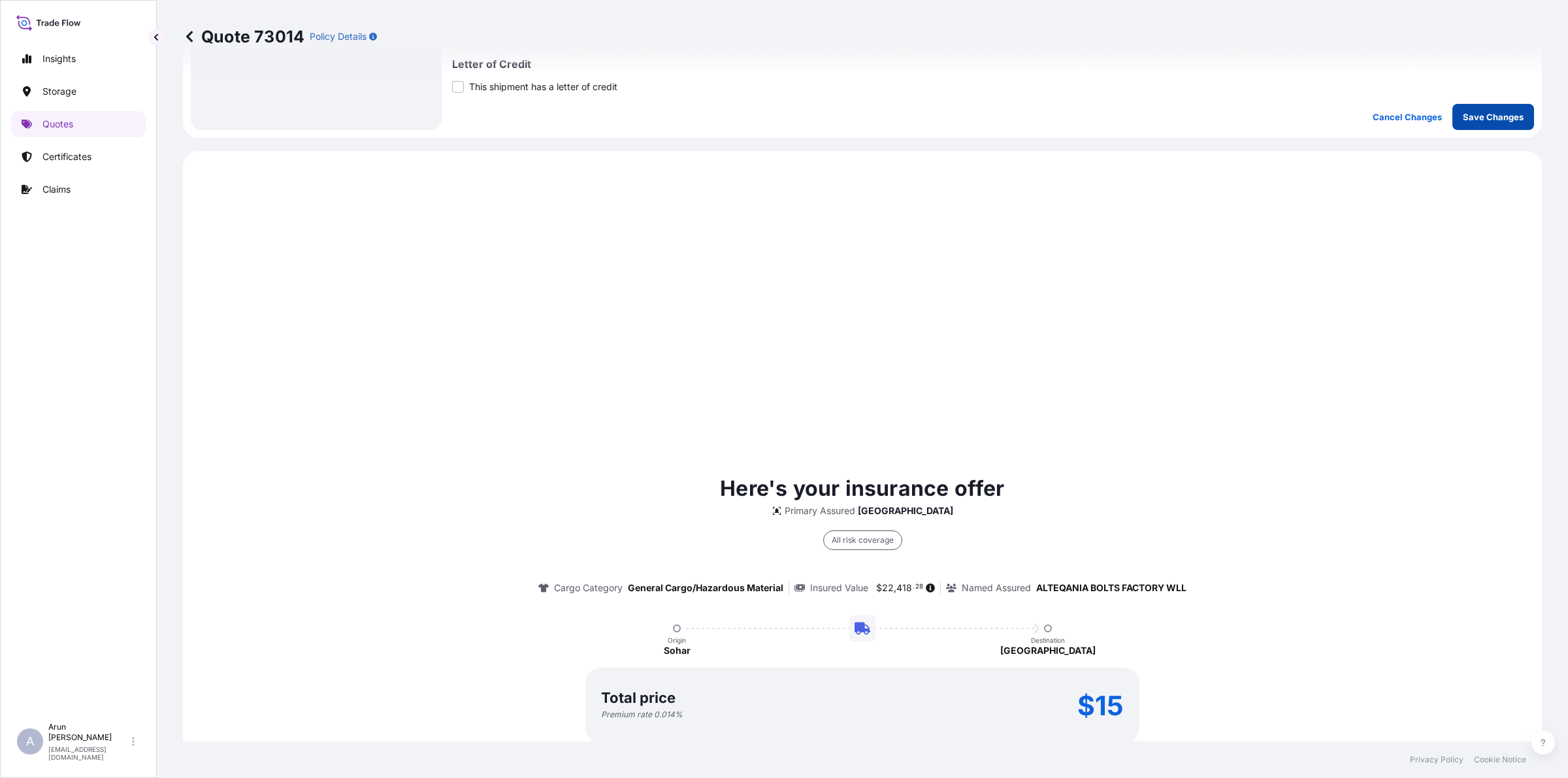
scroll to position [626, 0]
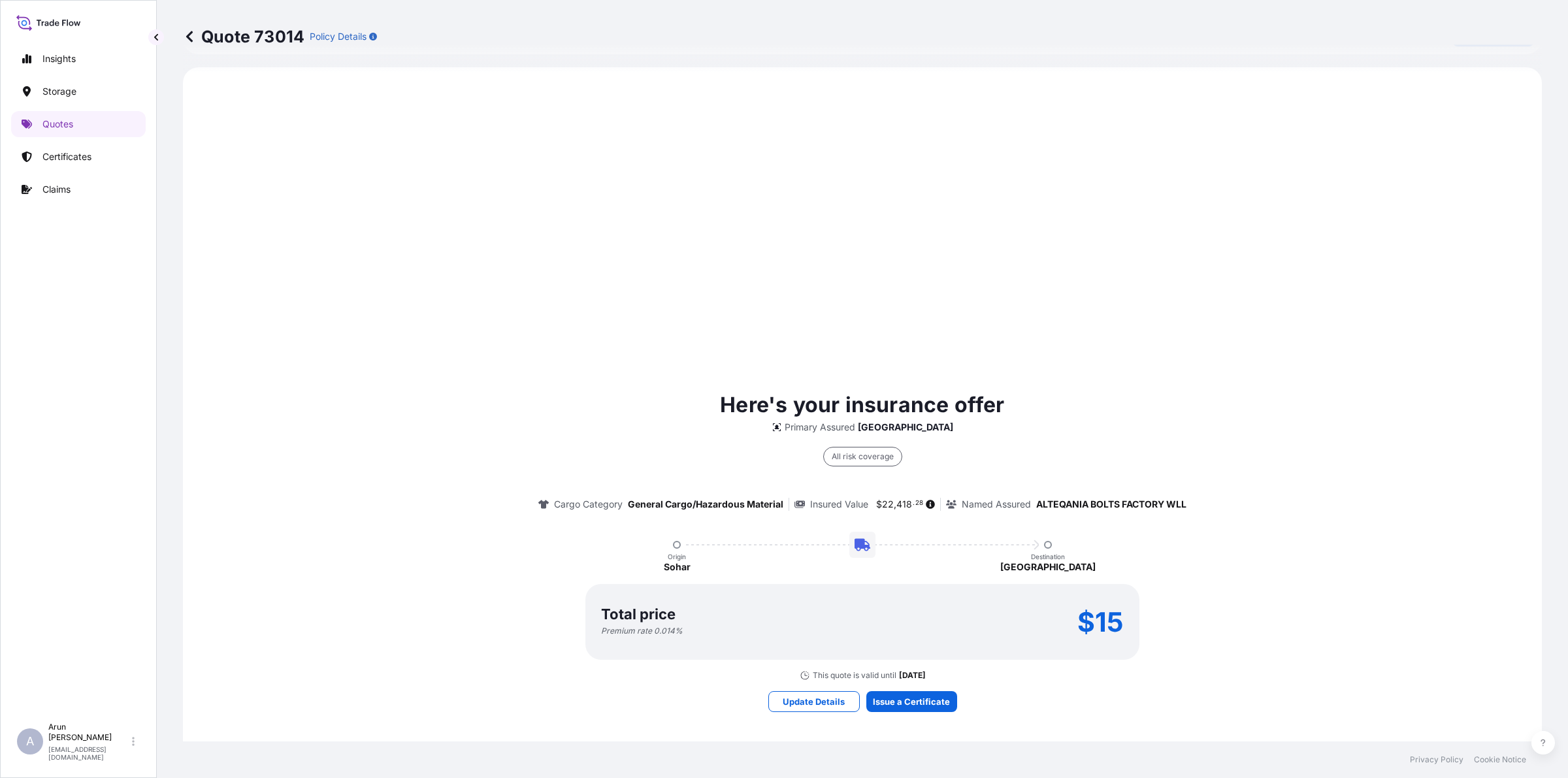
select select "Inland"
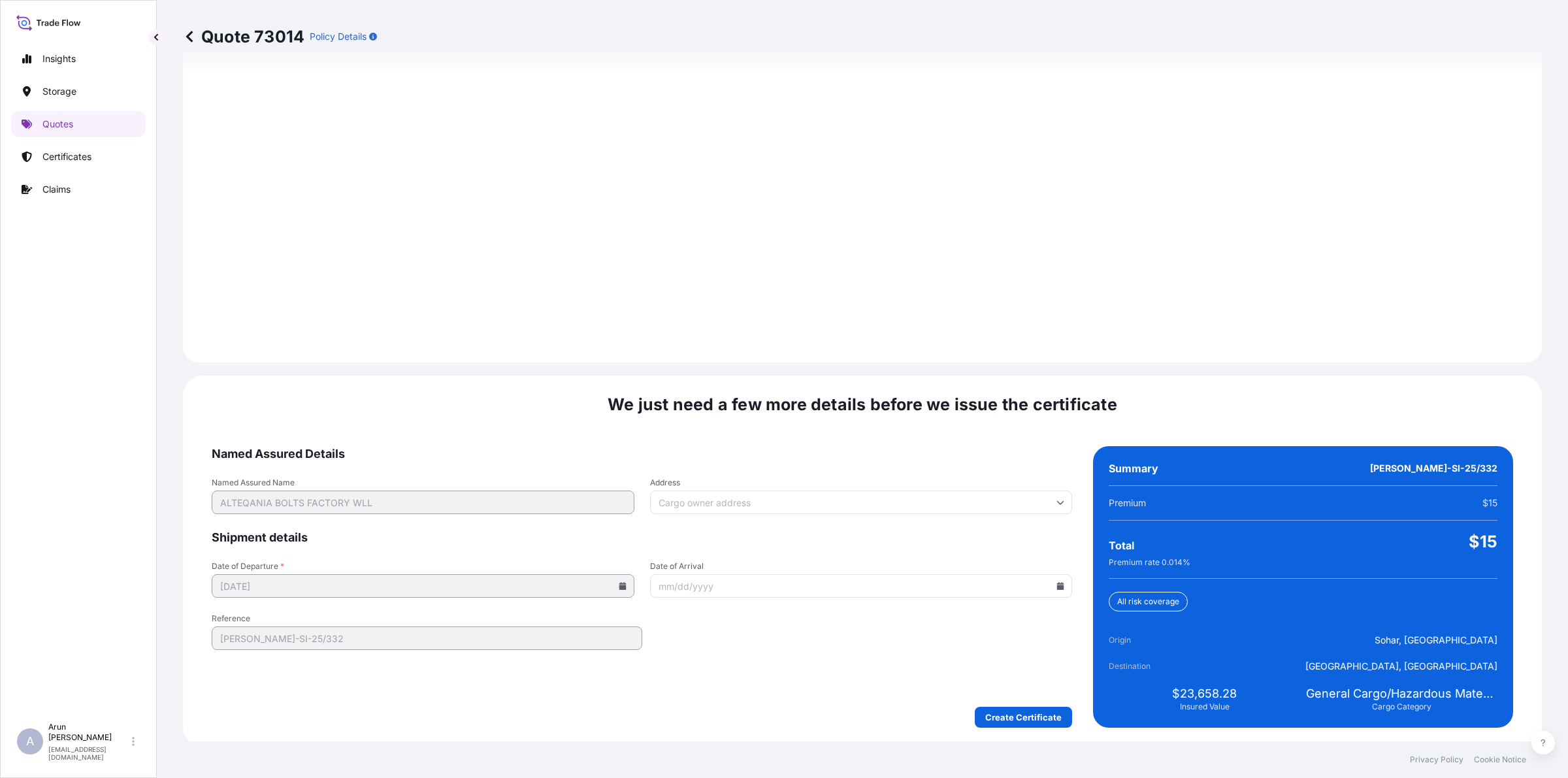
scroll to position [1697, 0]
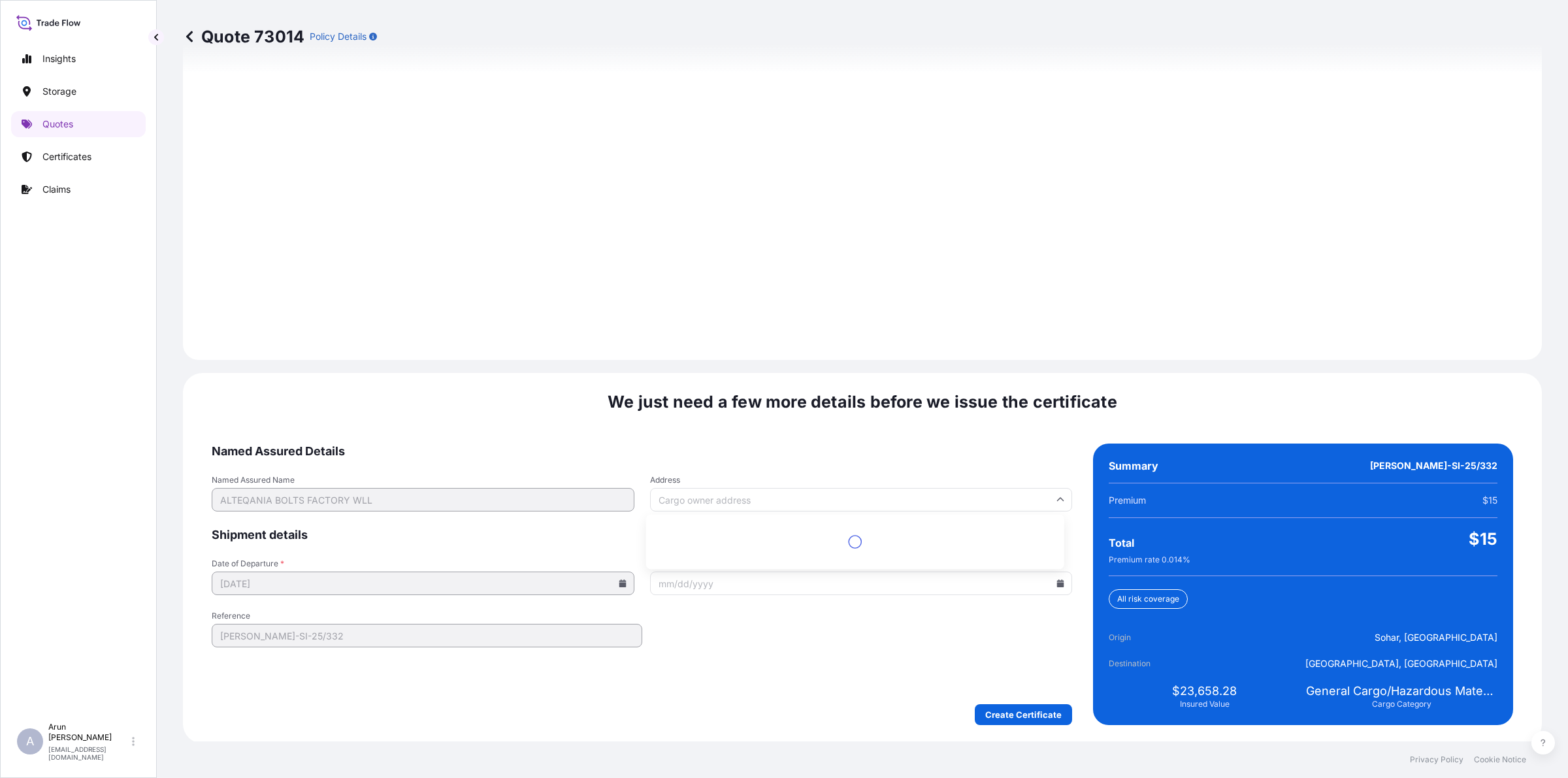
click at [746, 494] on input "Address" at bounding box center [862, 500] width 423 height 23
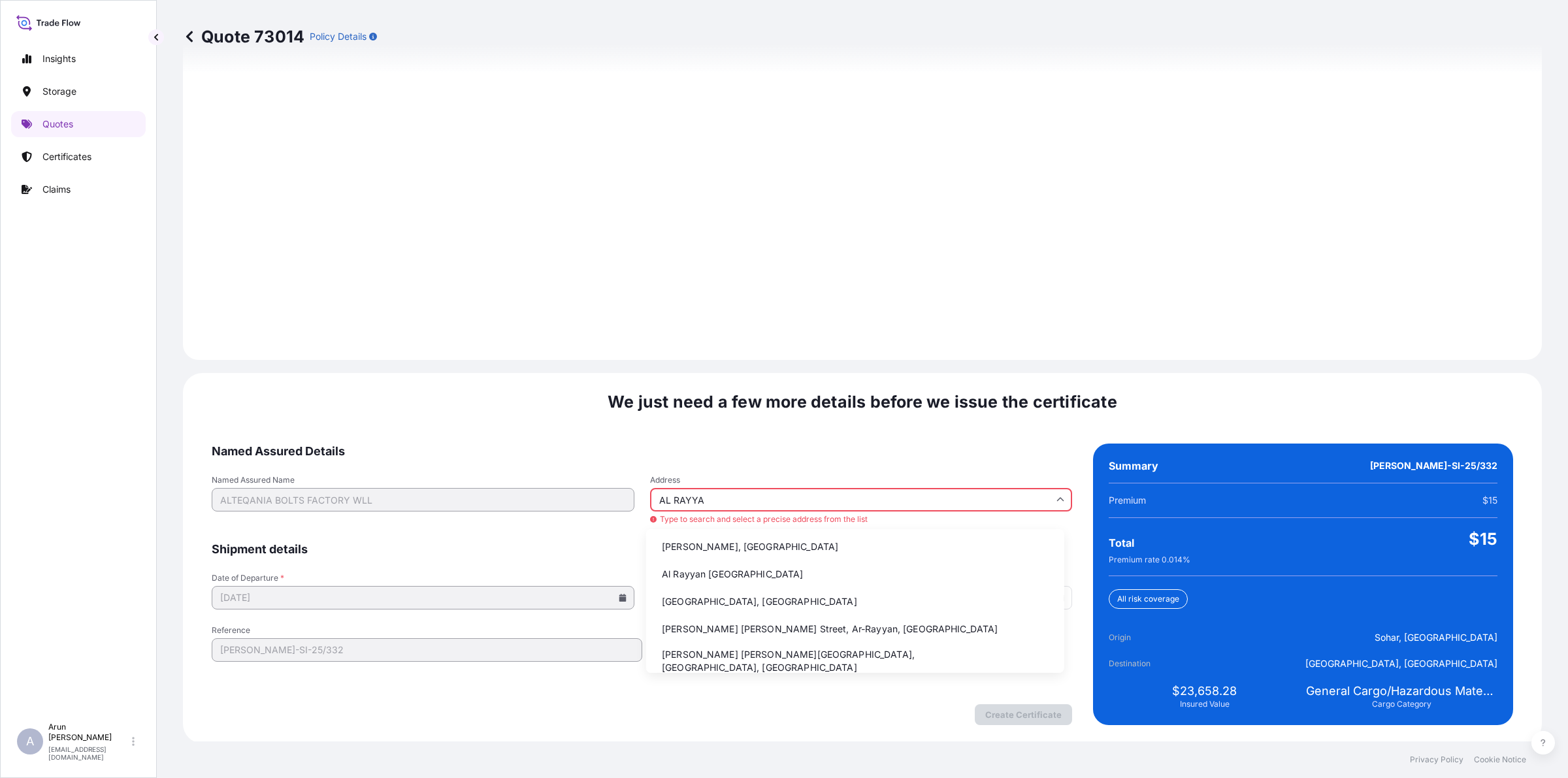
click at [723, 549] on li "[PERSON_NAME], [GEOGRAPHIC_DATA]" at bounding box center [855, 547] width 407 height 25
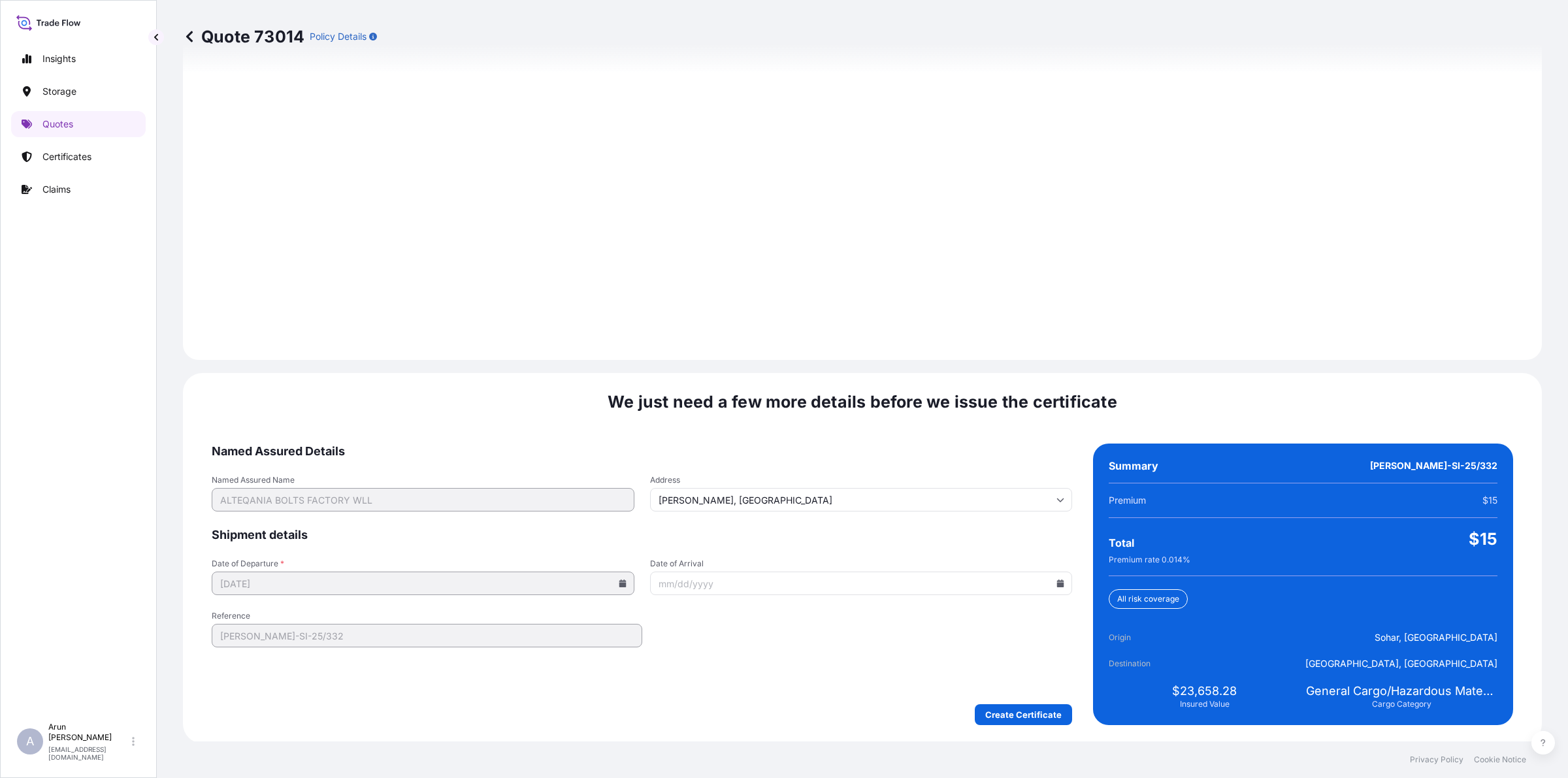
type input "Ar-Rayyan, [GEOGRAPHIC_DATA]"
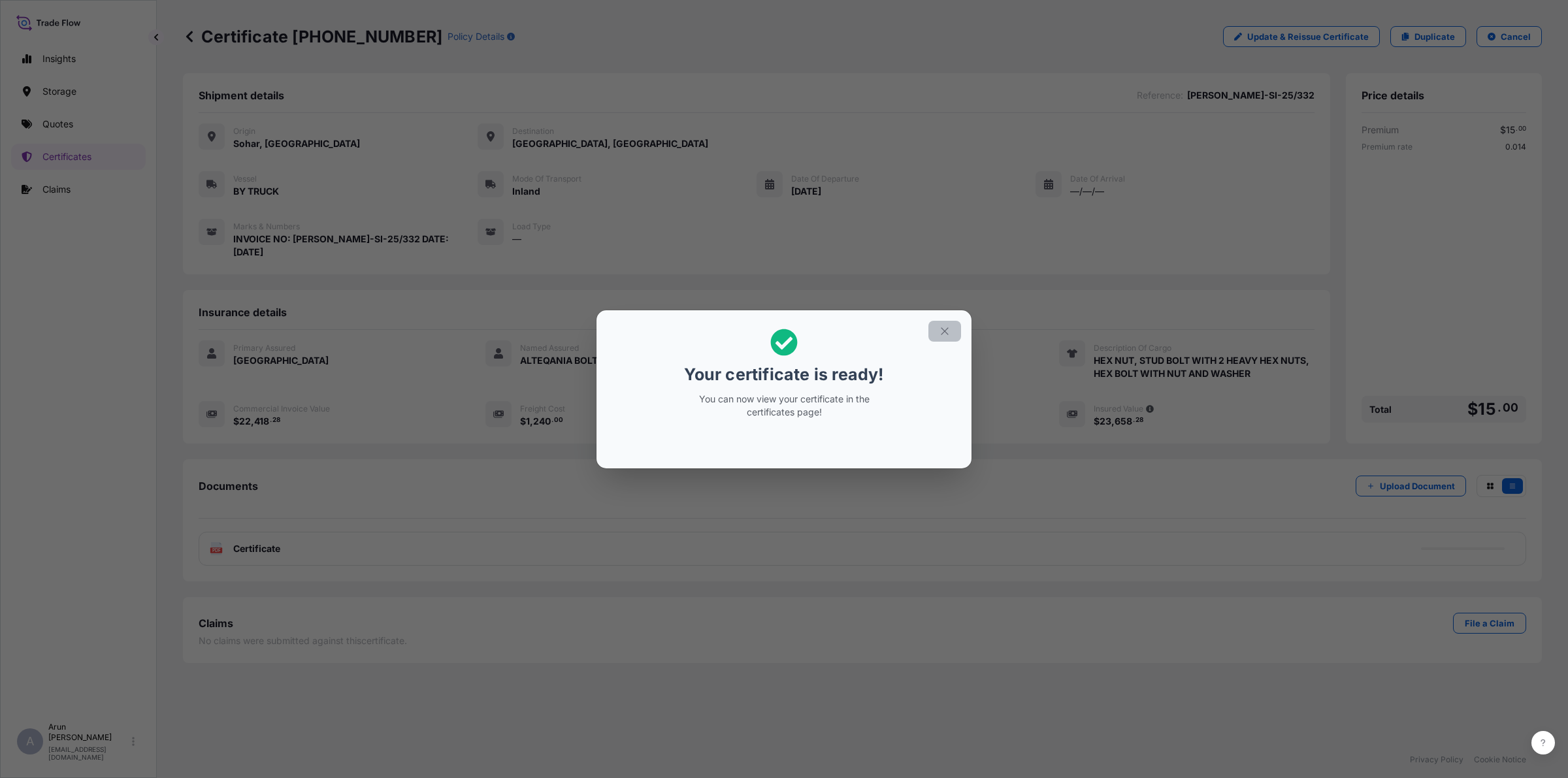
click at [939, 325] on icon "button" at bounding box center [945, 331] width 12 height 12
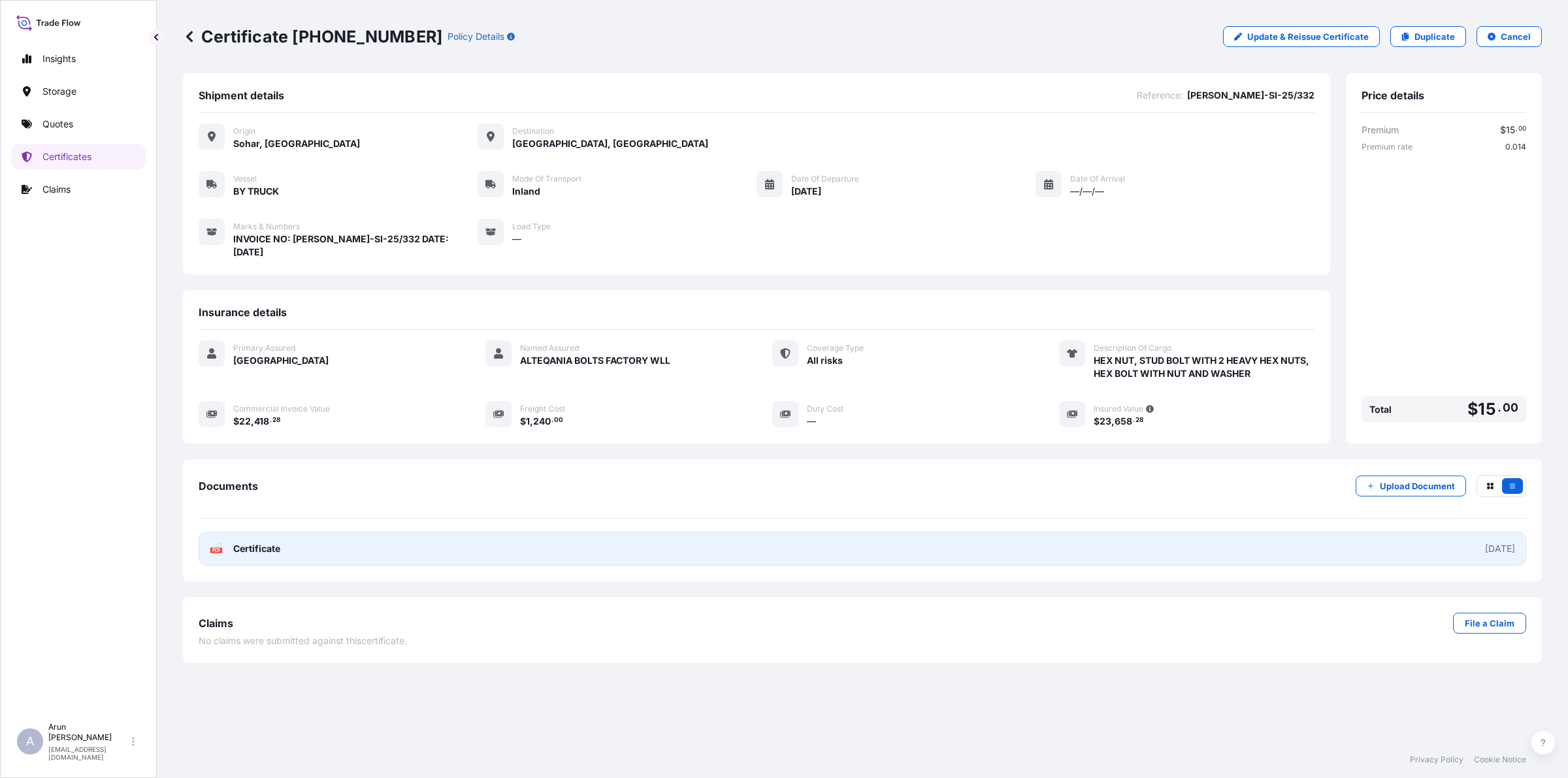
click at [299, 535] on link "PDF Certificate [DATE]" at bounding box center [863, 548] width 1328 height 34
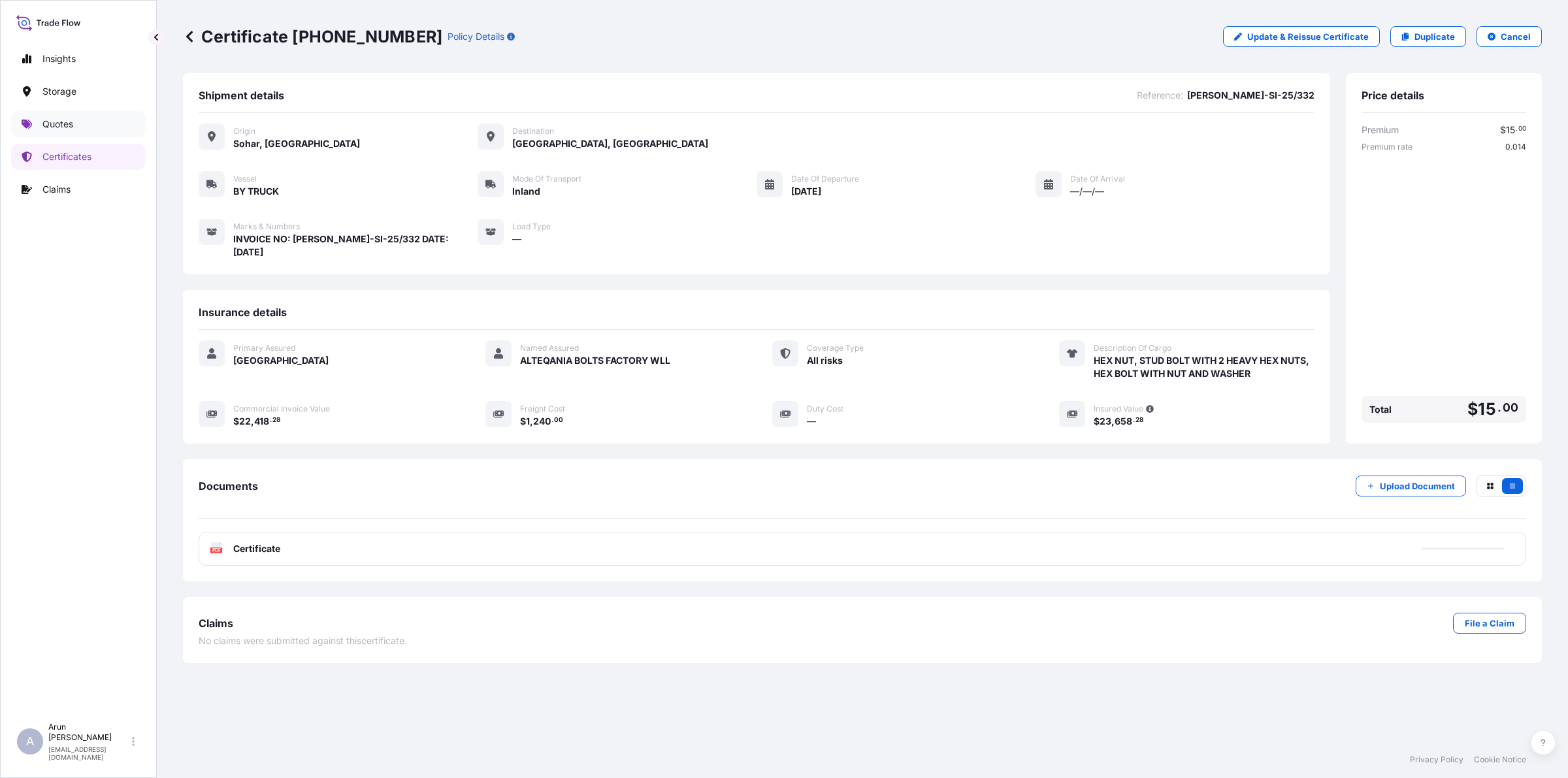
click at [67, 130] on p "Quotes" at bounding box center [58, 125] width 31 height 14
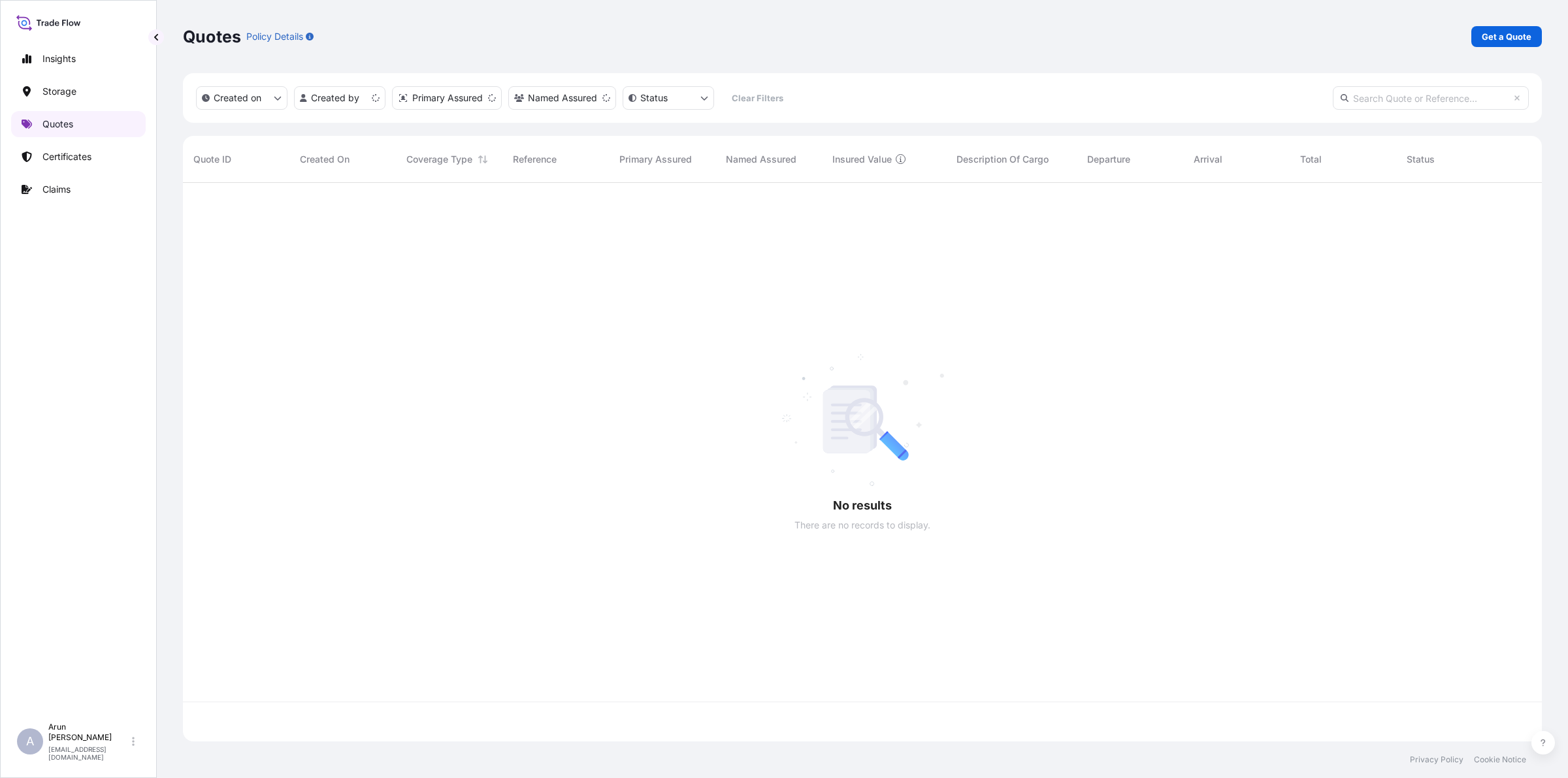
scroll to position [553, 1346]
click at [1516, 43] on link "Get a Quote" at bounding box center [1506, 37] width 70 height 21
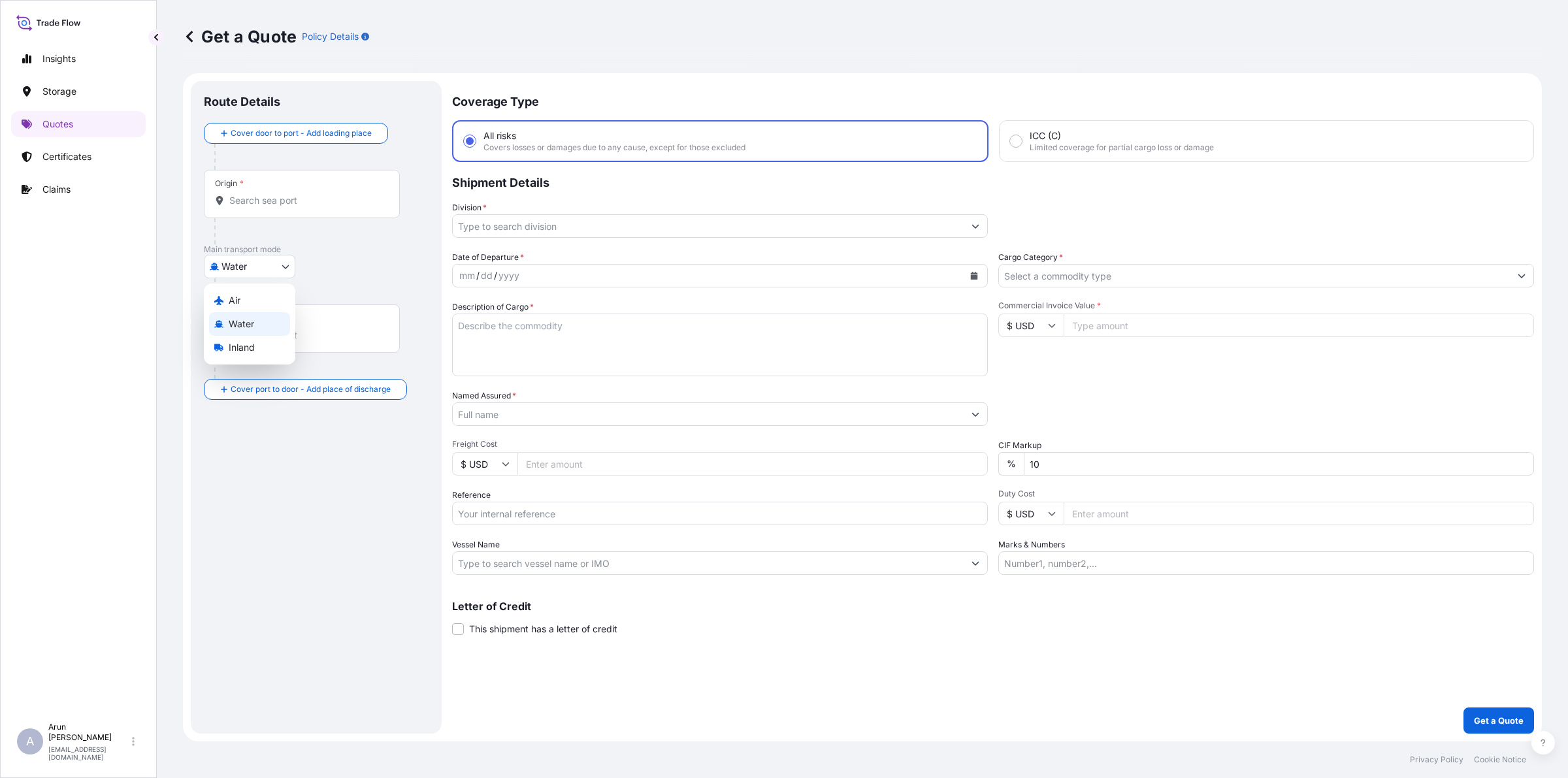
click at [276, 273] on body "Insights Storage Quotes Certificates Claims A [PERSON_NAME] [PERSON_NAME][EMAIL…" at bounding box center [784, 389] width 1568 height 778
click at [234, 299] on span "Air" at bounding box center [234, 301] width 12 height 14
select select "Air"
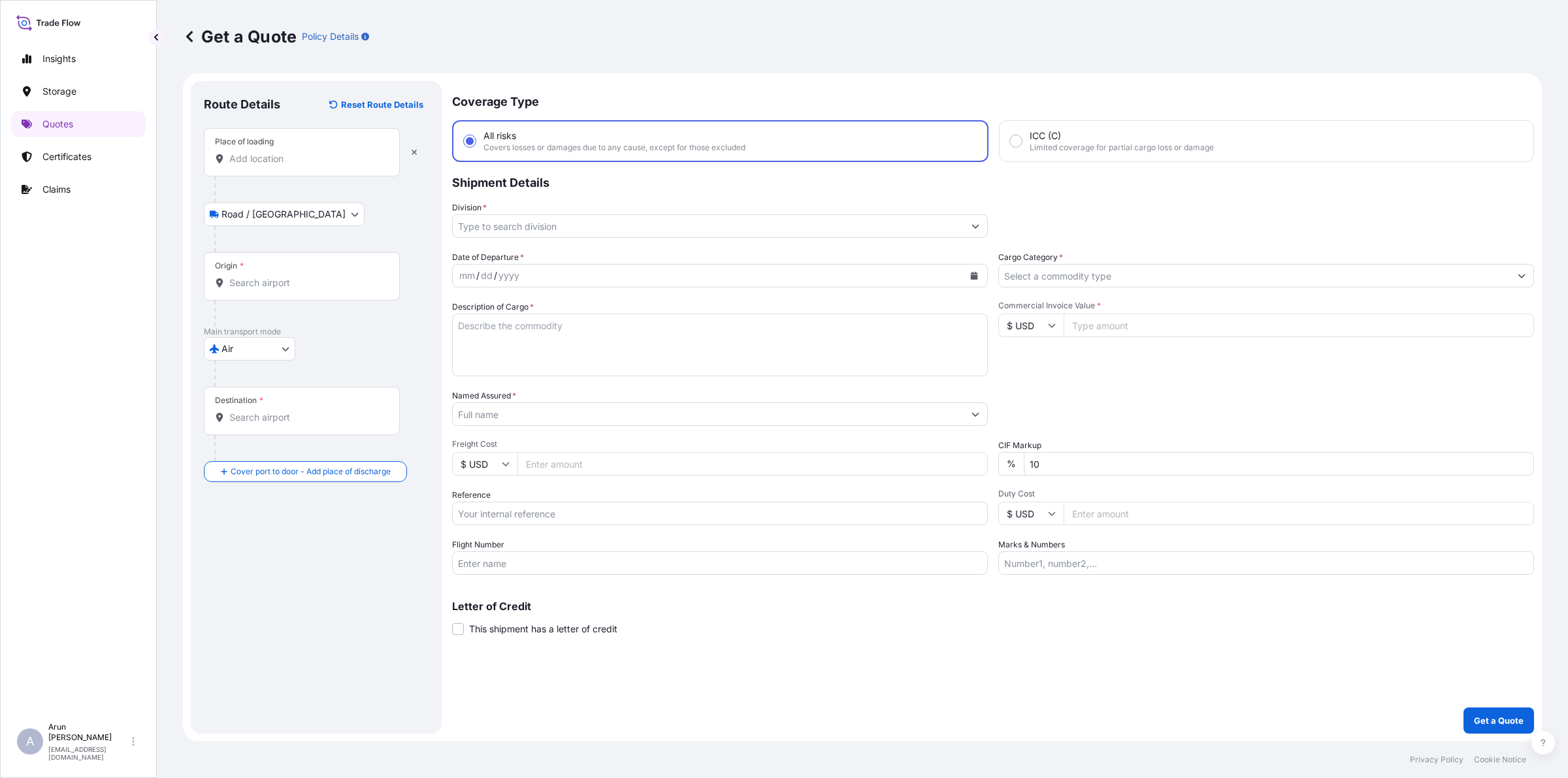
click at [288, 502] on div "Route Details Reset Route Details Place of loading Road / Inland Road / Inland …" at bounding box center [316, 406] width 225 height 626
click at [286, 178] on div at bounding box center [321, 189] width 214 height 26
click at [298, 156] on input "Place of loading" at bounding box center [307, 159] width 154 height 14
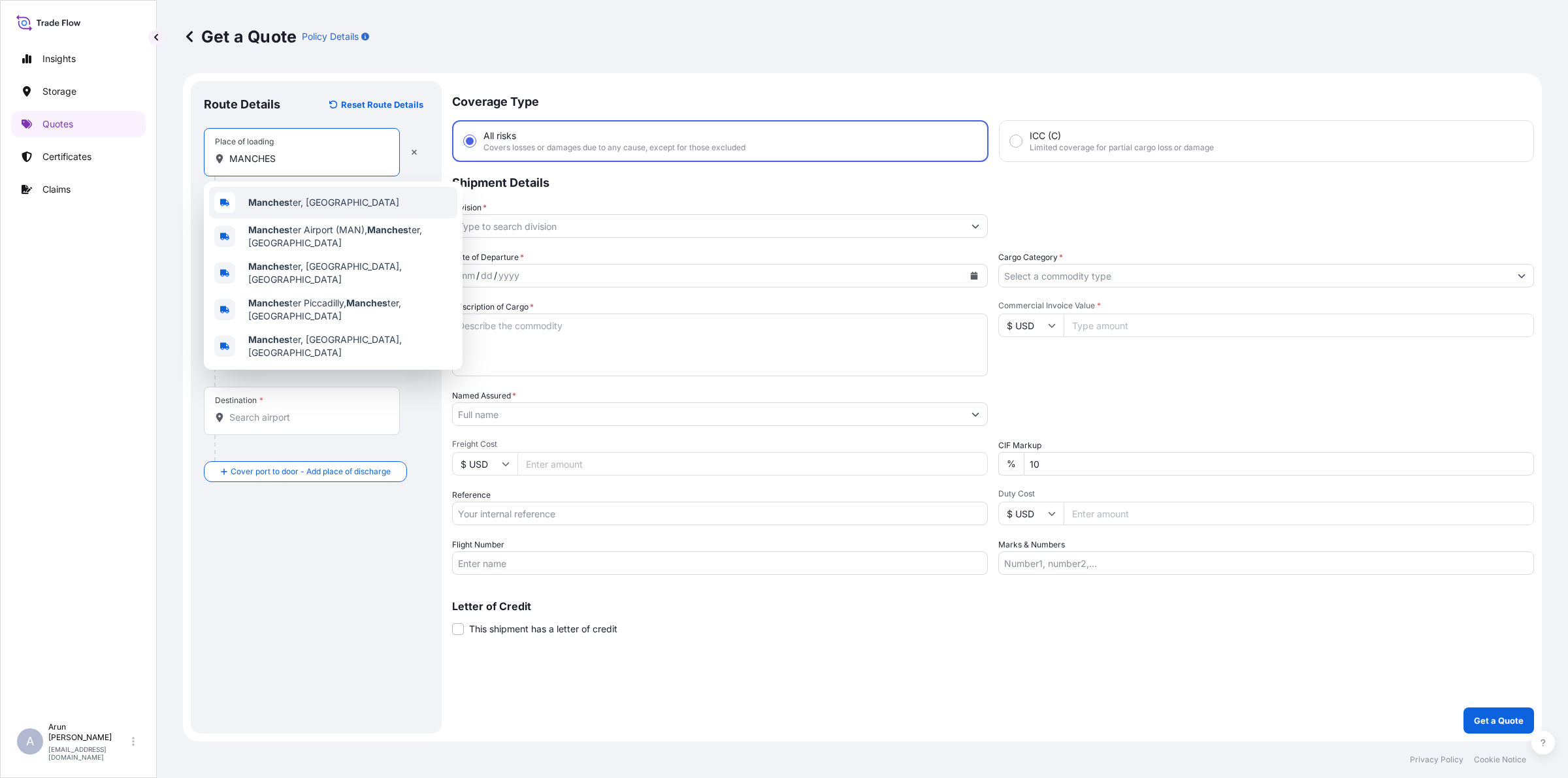
click at [276, 211] on div "Manches ter, [GEOGRAPHIC_DATA]" at bounding box center [333, 203] width 248 height 31
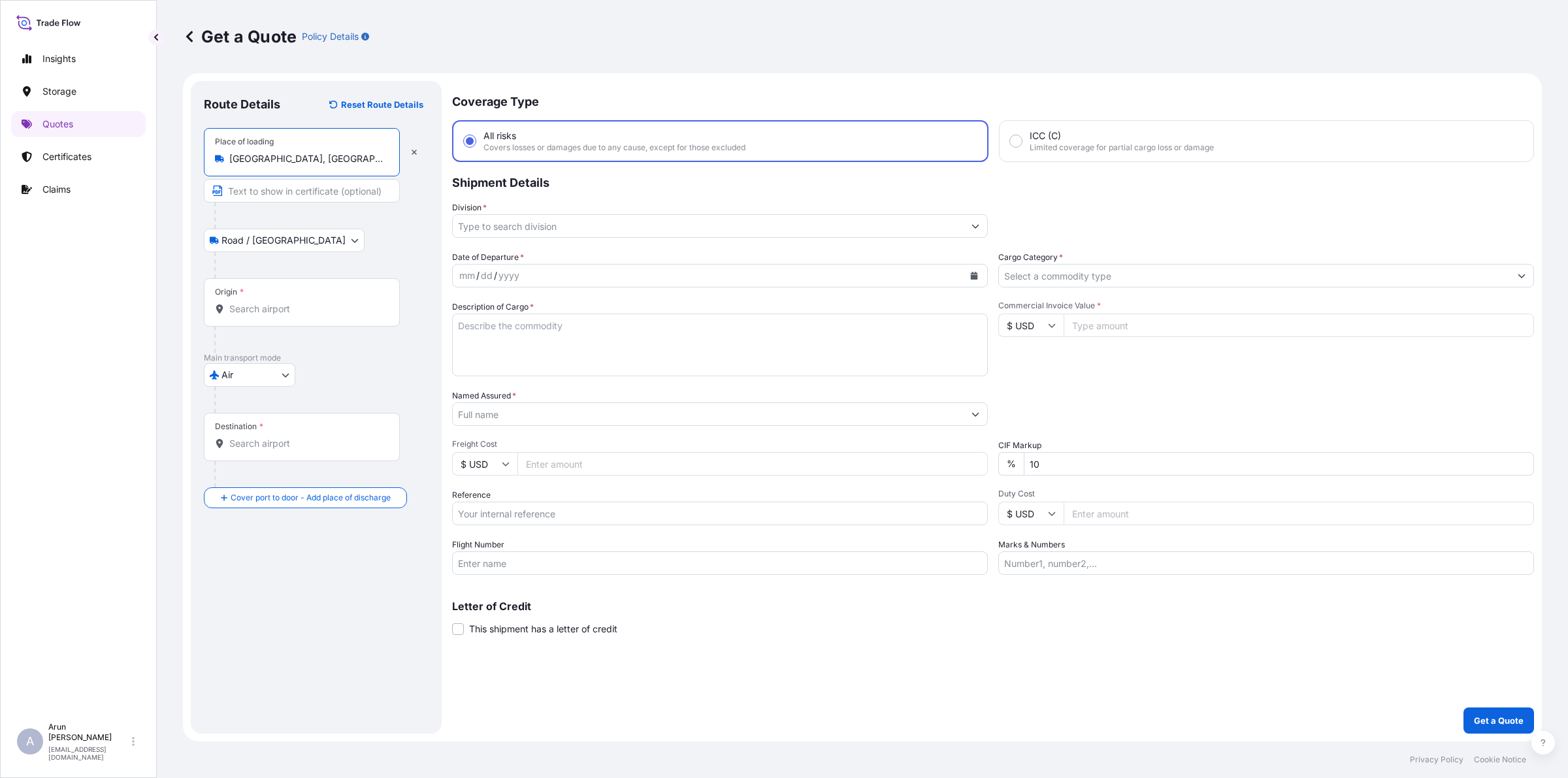
type input "[GEOGRAPHIC_DATA], [GEOGRAPHIC_DATA]"
click at [285, 191] on input "Text to appear on certificate" at bounding box center [301, 191] width 196 height 23
type input "Q"
type input "GRESTEC TILES LTD"
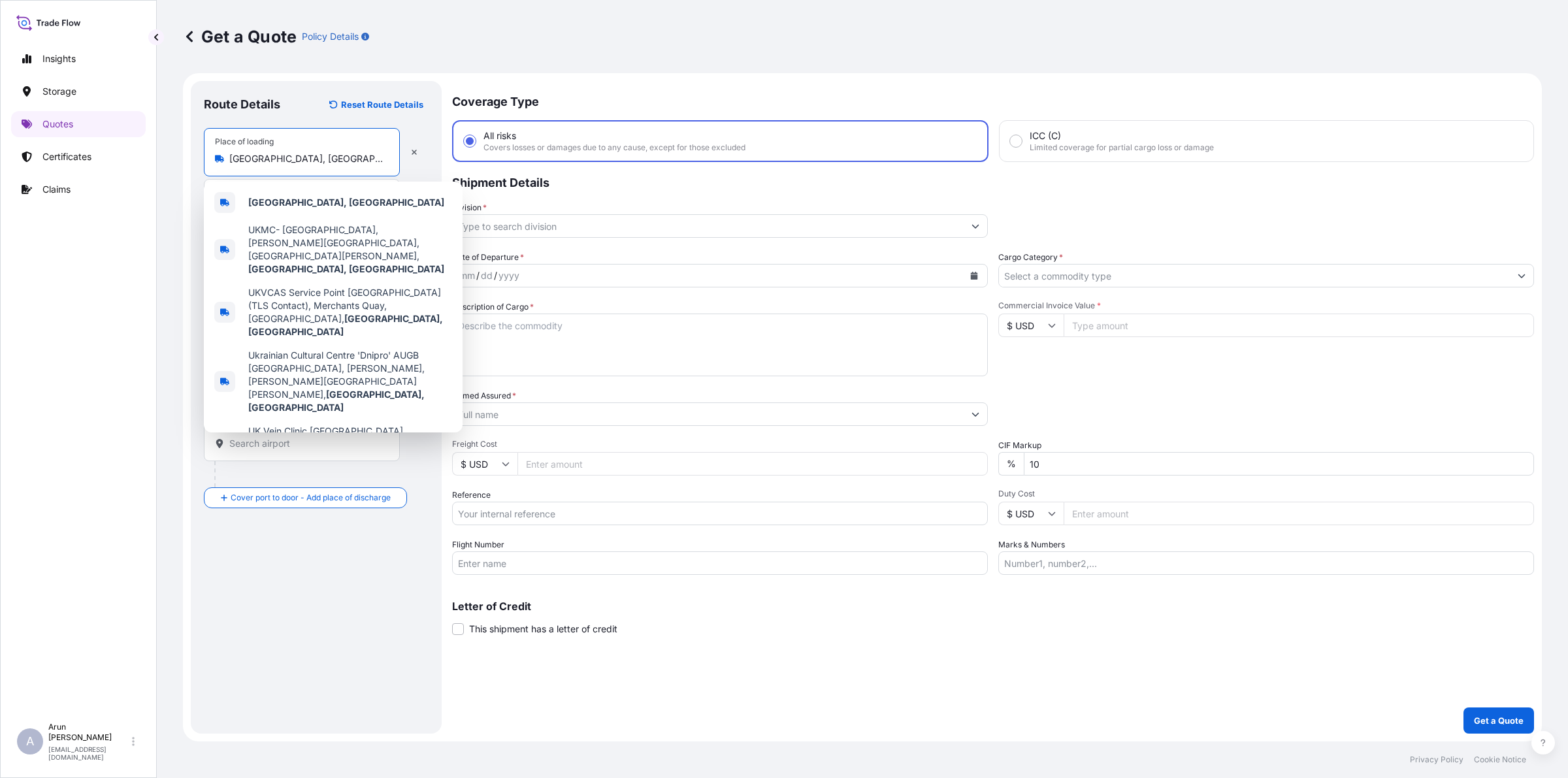
click at [168, 168] on div "Get a Quote Policy Details Route Details Reset Route Details Place of loading […" at bounding box center [862, 371] width 1411 height 741
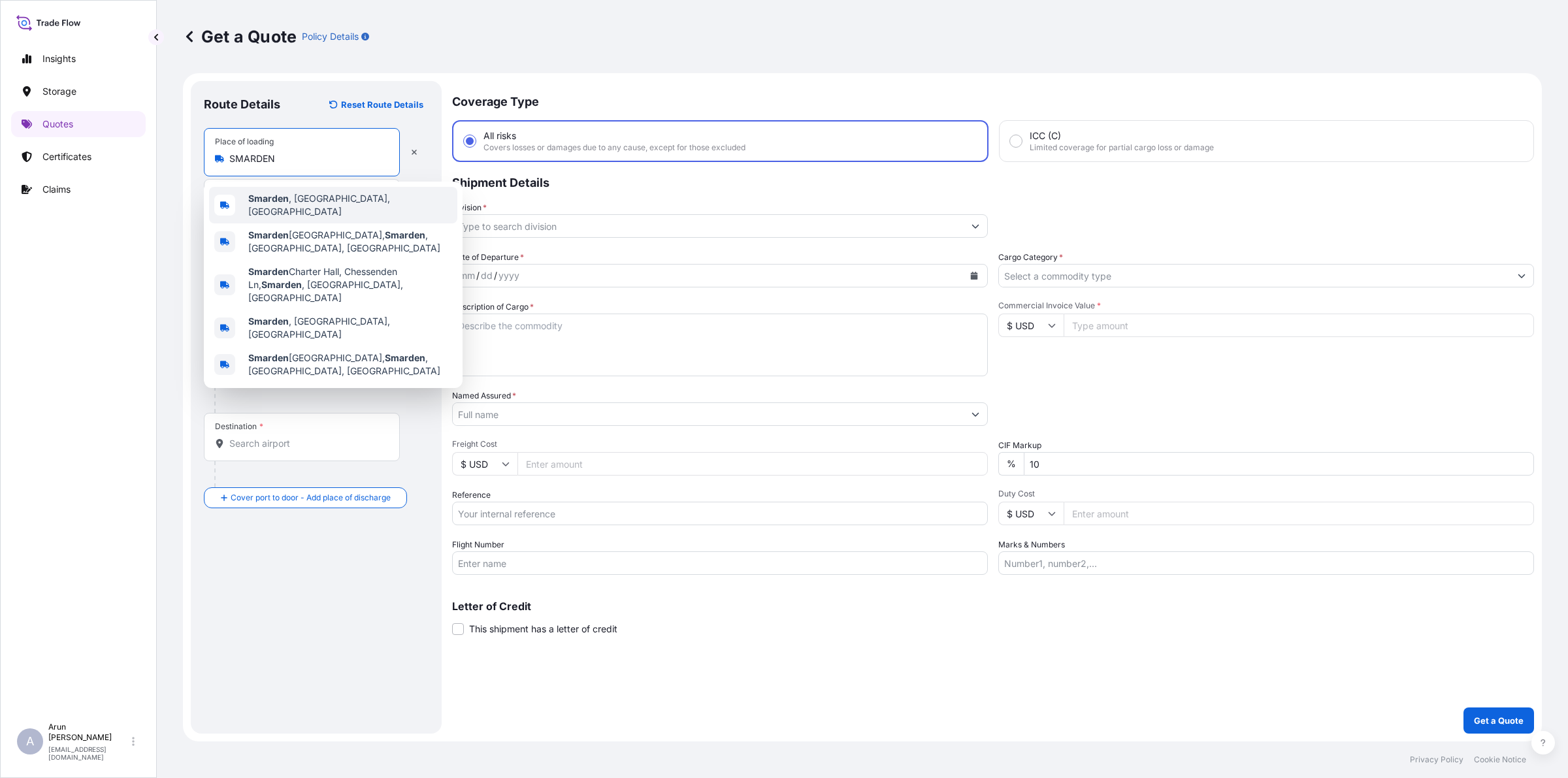
click at [289, 206] on span "Smarden , [GEOGRAPHIC_DATA], [GEOGRAPHIC_DATA]" at bounding box center [349, 205] width 204 height 26
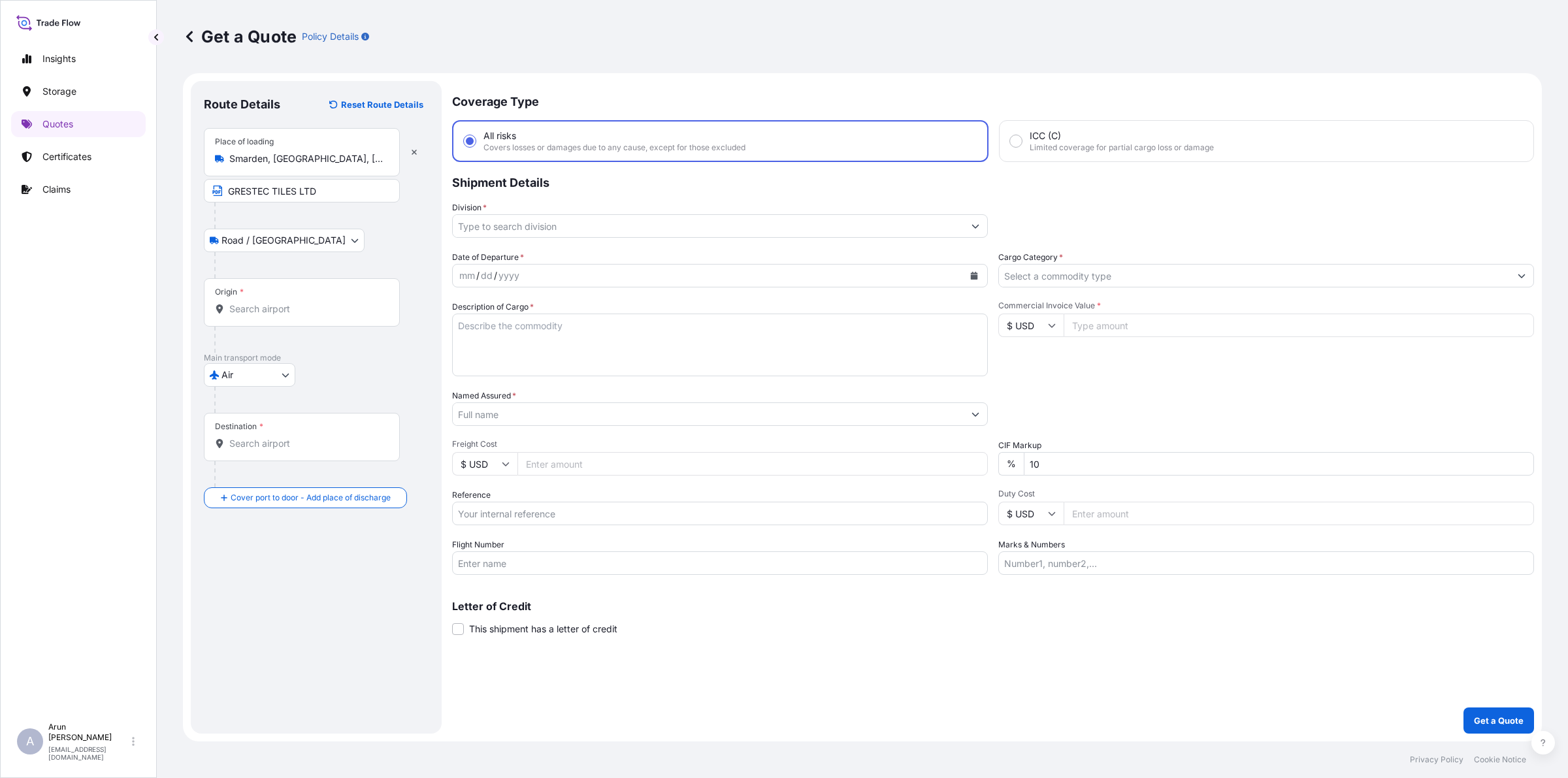
drag, startPoint x: 344, startPoint y: 151, endPoint x: 190, endPoint y: 151, distance: 154.0
click at [191, 168] on div "Route Details Reset Route Details Place of loading [GEOGRAPHIC_DATA], [GEOGRAPH…" at bounding box center [316, 407] width 251 height 653
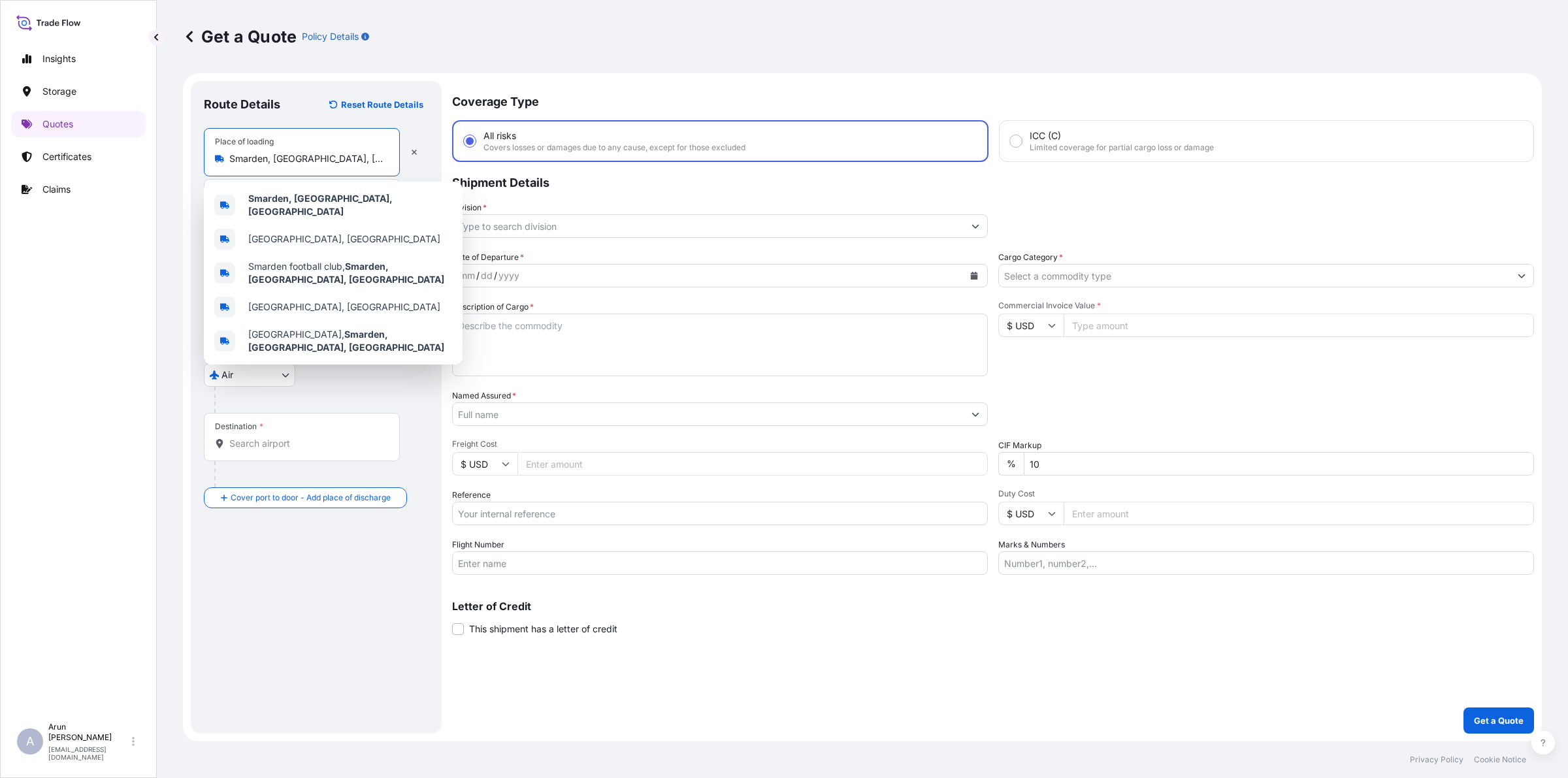
click at [358, 161] on input "Smarden, [GEOGRAPHIC_DATA], [GEOGRAPHIC_DATA]" at bounding box center [307, 159] width 154 height 14
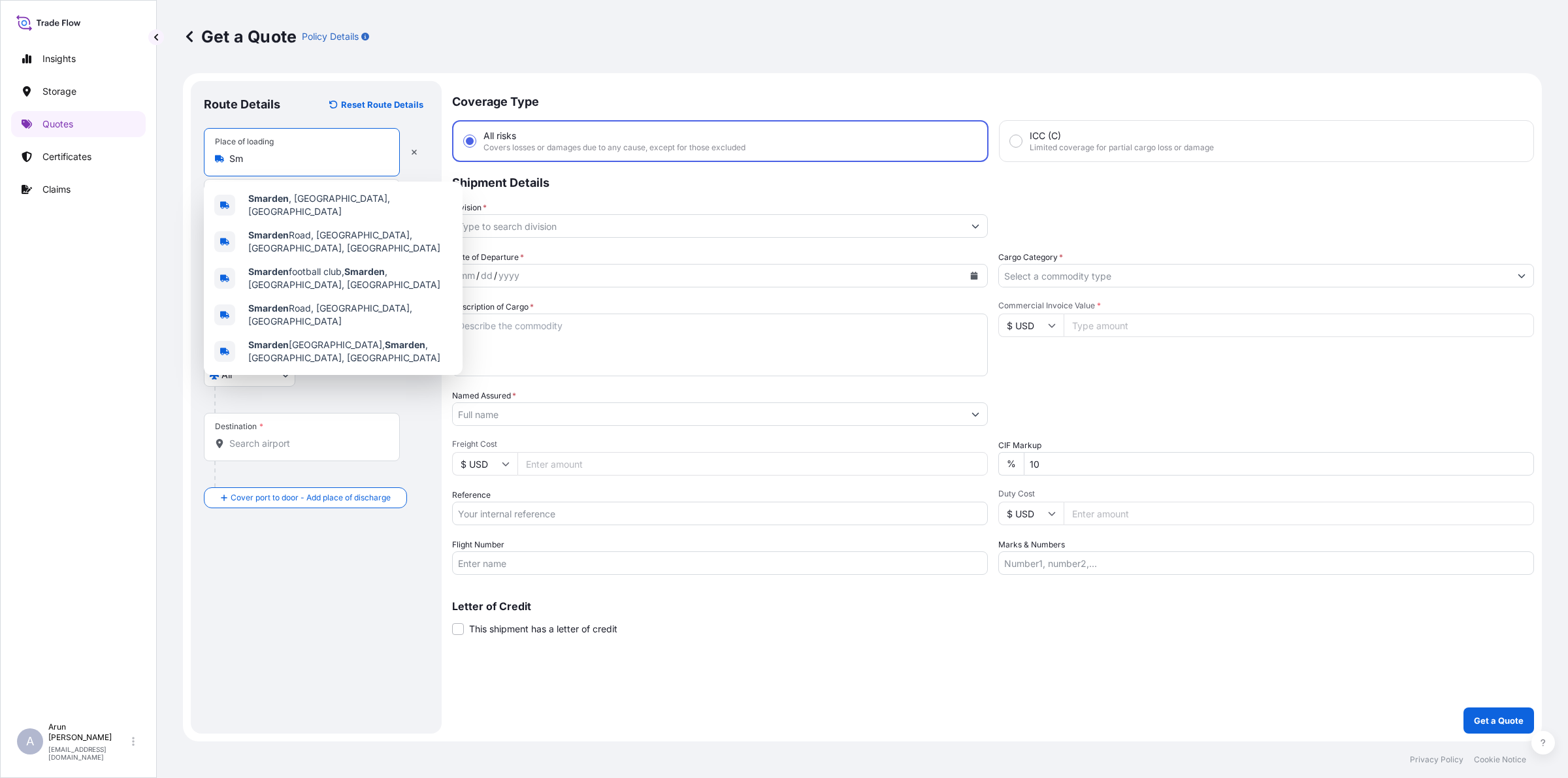
type input "S"
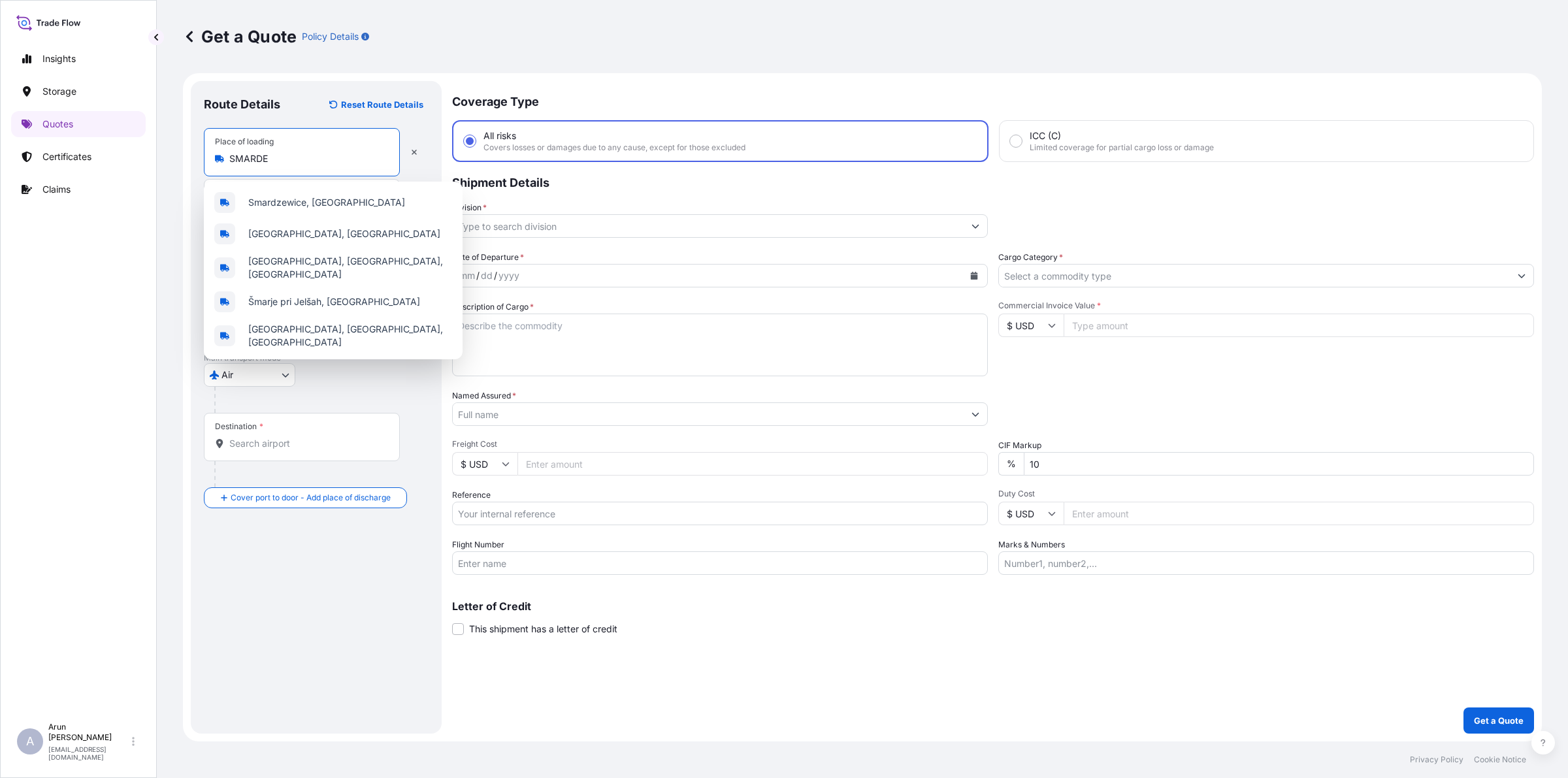
type input "SMARDEN"
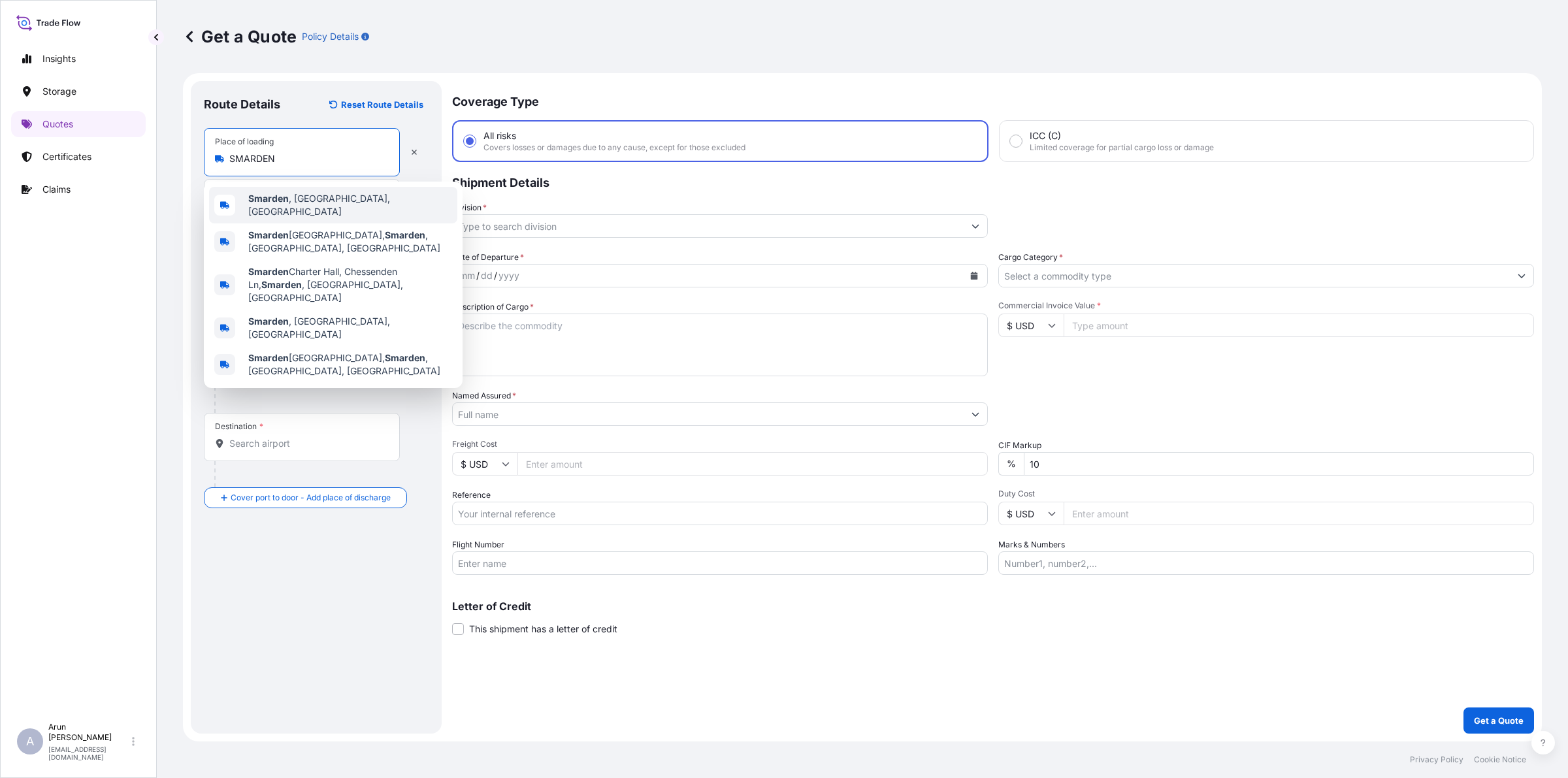
drag, startPoint x: 297, startPoint y: 157, endPoint x: 219, endPoint y: 177, distance: 80.5
click at [219, 177] on div "Place of loading SMARDEN GRESTEC TILES LTD" at bounding box center [316, 165] width 225 height 74
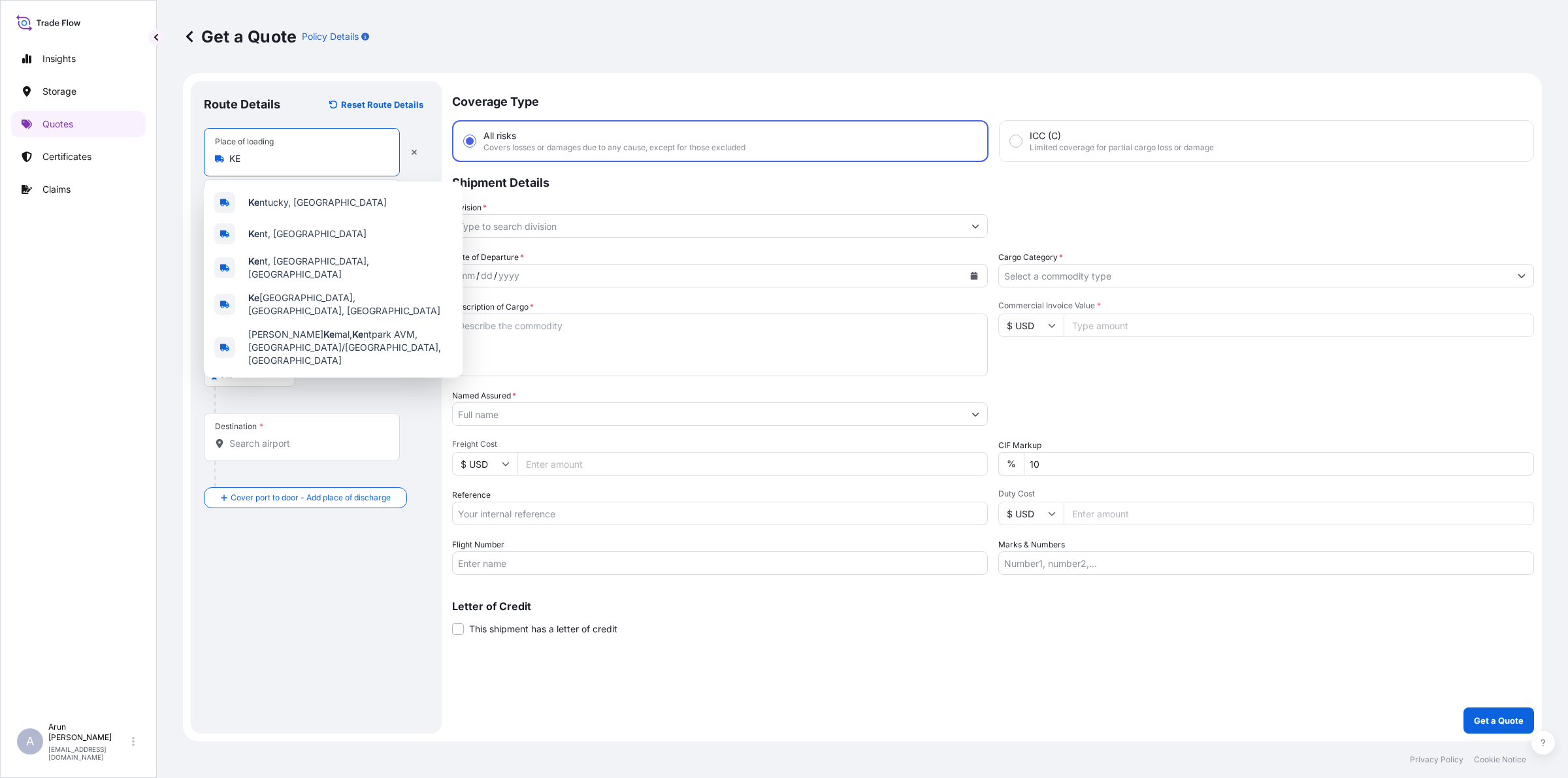
type input "K"
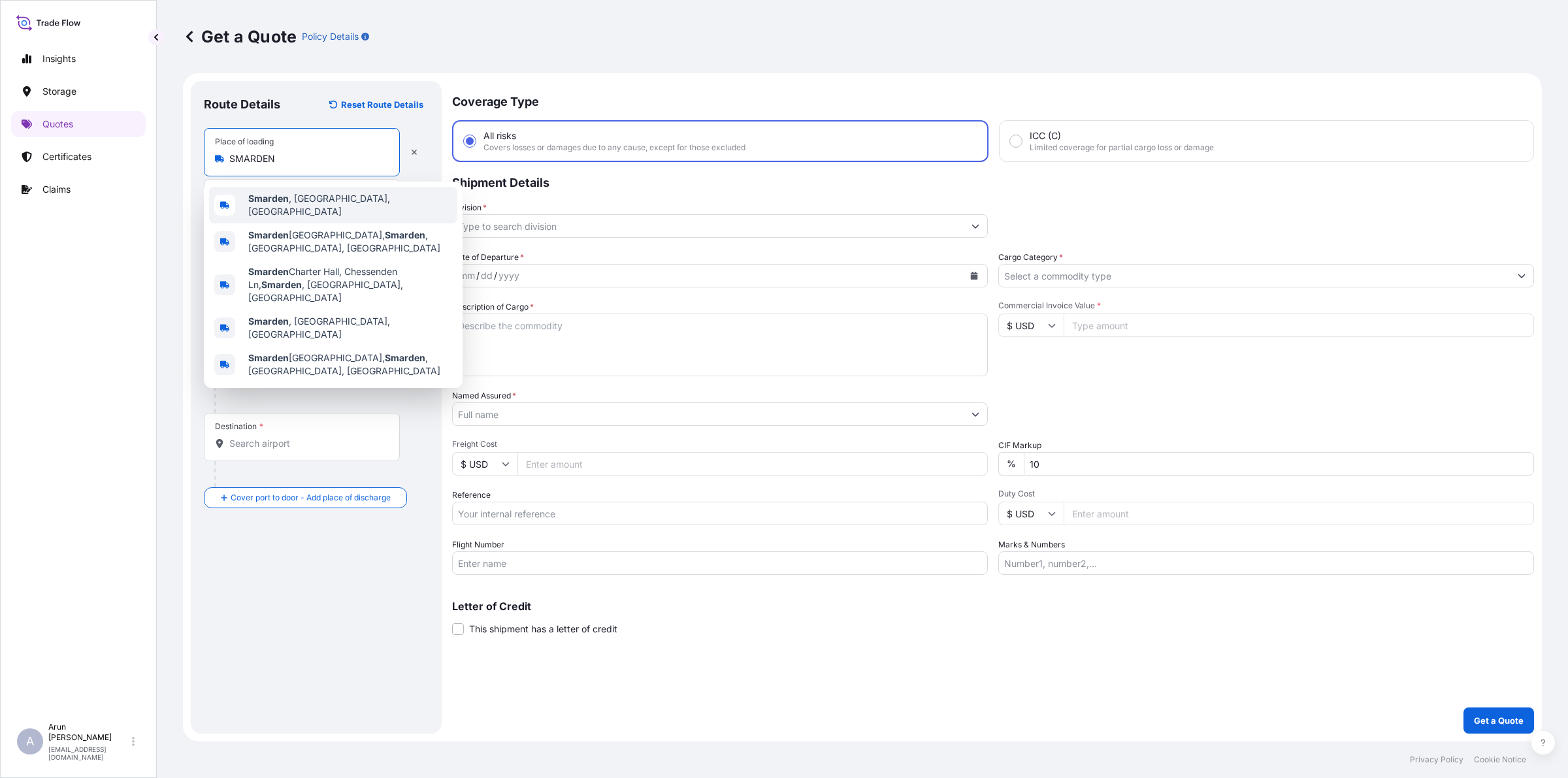
click at [299, 203] on span "Smarden , [GEOGRAPHIC_DATA], [GEOGRAPHIC_DATA]" at bounding box center [349, 205] width 204 height 26
type input "Smarden, [GEOGRAPHIC_DATA], [GEOGRAPHIC_DATA]"
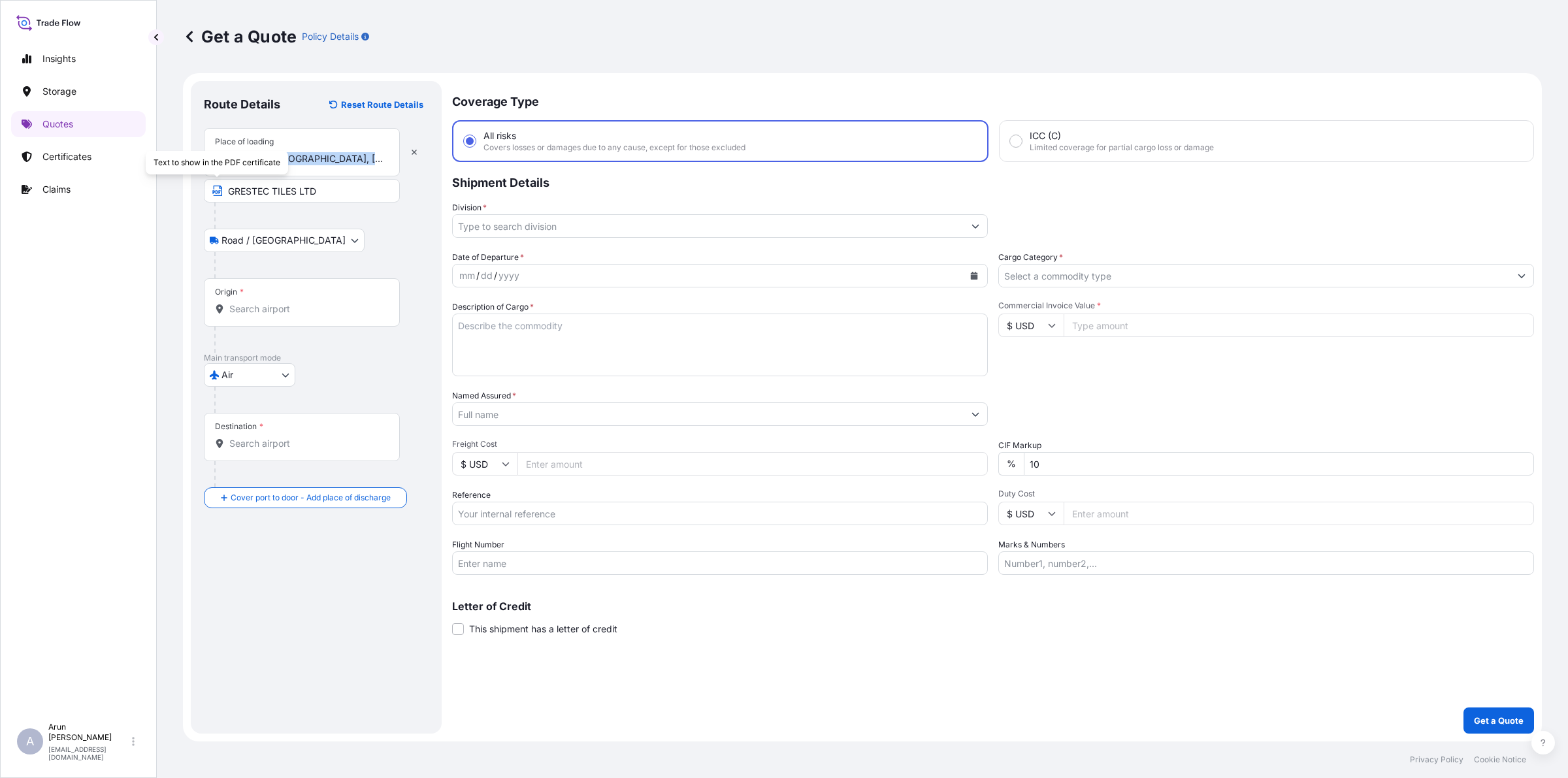
drag, startPoint x: 292, startPoint y: 175, endPoint x: 275, endPoint y: 167, distance: 18.8
click at [217, 180] on body "Insights Storage Quotes Certificates Claims A [PERSON_NAME] [PERSON_NAME][EMAIL…" at bounding box center [784, 389] width 1568 height 778
click at [335, 151] on div "Place of loading [GEOGRAPHIC_DATA], [GEOGRAPHIC_DATA], [GEOGRAPHIC_DATA]" at bounding box center [301, 153] width 196 height 48
click at [335, 153] on input "Smarden, [GEOGRAPHIC_DATA], [GEOGRAPHIC_DATA]" at bounding box center [307, 159] width 154 height 14
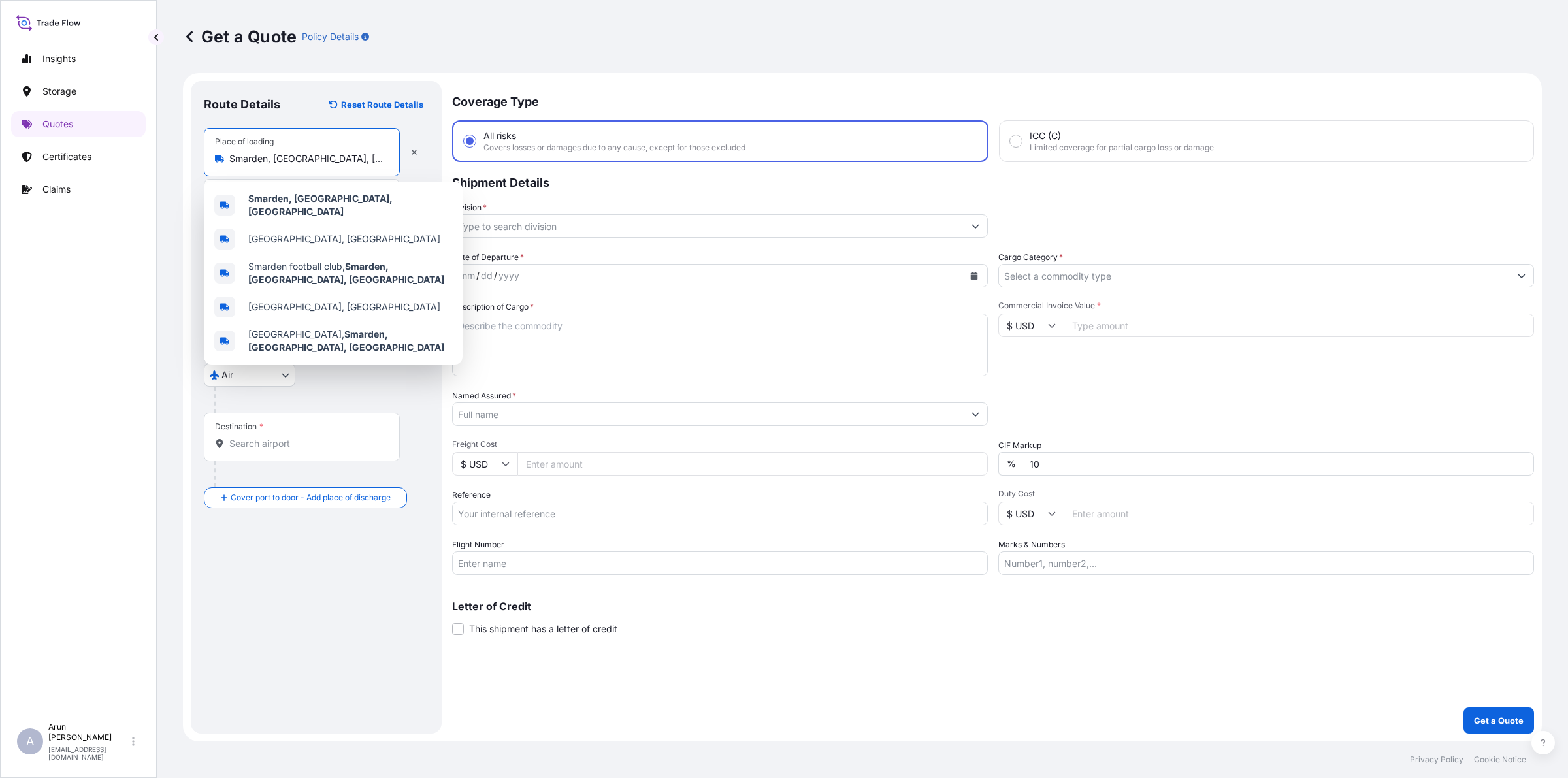
drag, startPoint x: 334, startPoint y: 154, endPoint x: 233, endPoint y: 161, distance: 101.2
click at [233, 161] on input "Smarden, [GEOGRAPHIC_DATA], [GEOGRAPHIC_DATA]" at bounding box center [307, 159] width 154 height 14
click at [263, 198] on b "Smarden, [GEOGRAPHIC_DATA], [GEOGRAPHIC_DATA]" at bounding box center [320, 205] width 145 height 24
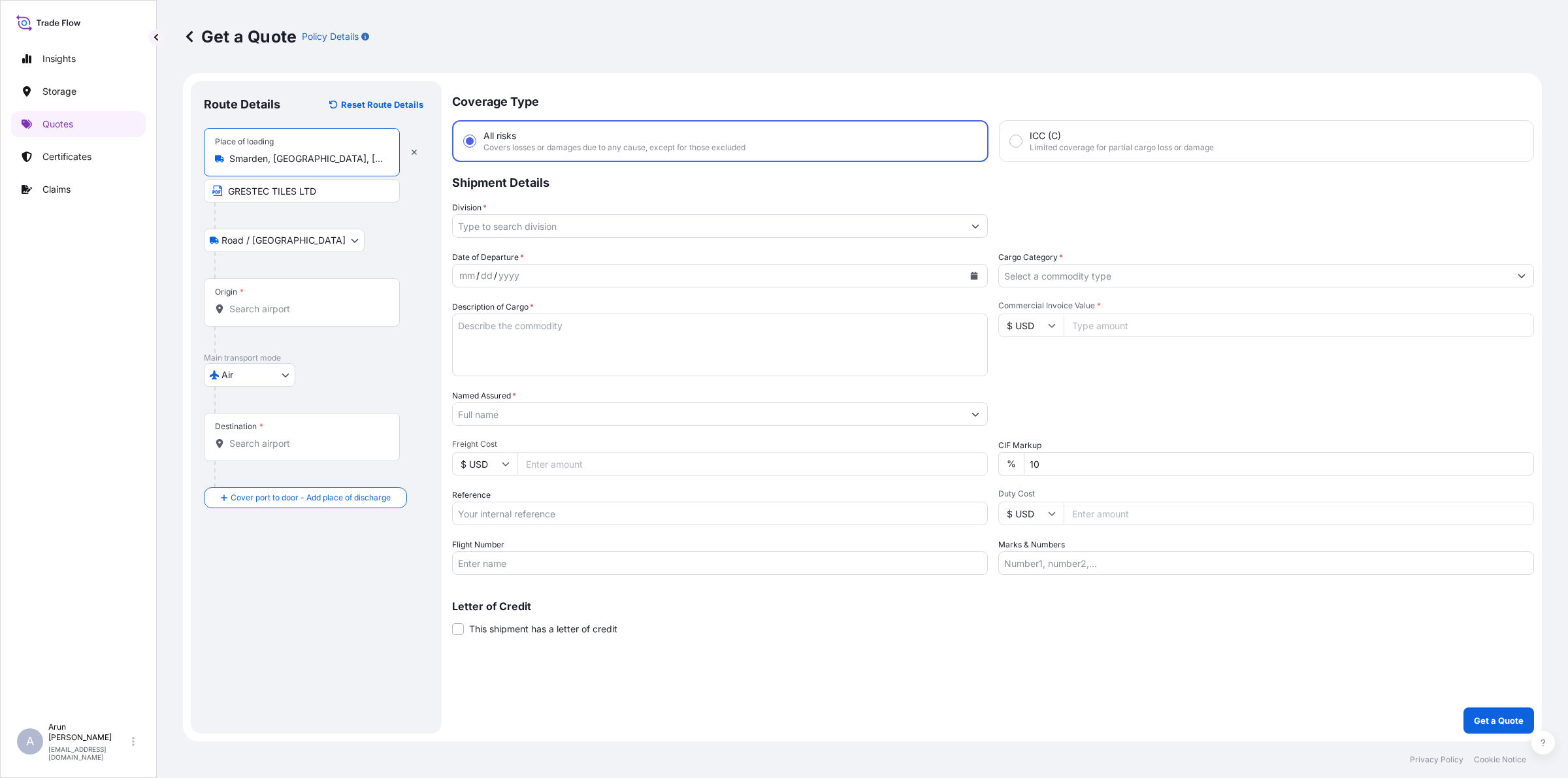
click at [252, 162] on input "Smarden, [GEOGRAPHIC_DATA], [GEOGRAPHIC_DATA]" at bounding box center [307, 159] width 154 height 14
drag, startPoint x: 228, startPoint y: 153, endPoint x: 346, endPoint y: 184, distance: 122.0
click at [346, 184] on div "Place of loading [GEOGRAPHIC_DATA], [GEOGRAPHIC_DATA], [GEOGRAPHIC_DATA] GRESTE…" at bounding box center [316, 165] width 225 height 74
copy div
click at [335, 194] on input "GRESTEC TILES LTD" at bounding box center [301, 191] width 196 height 23
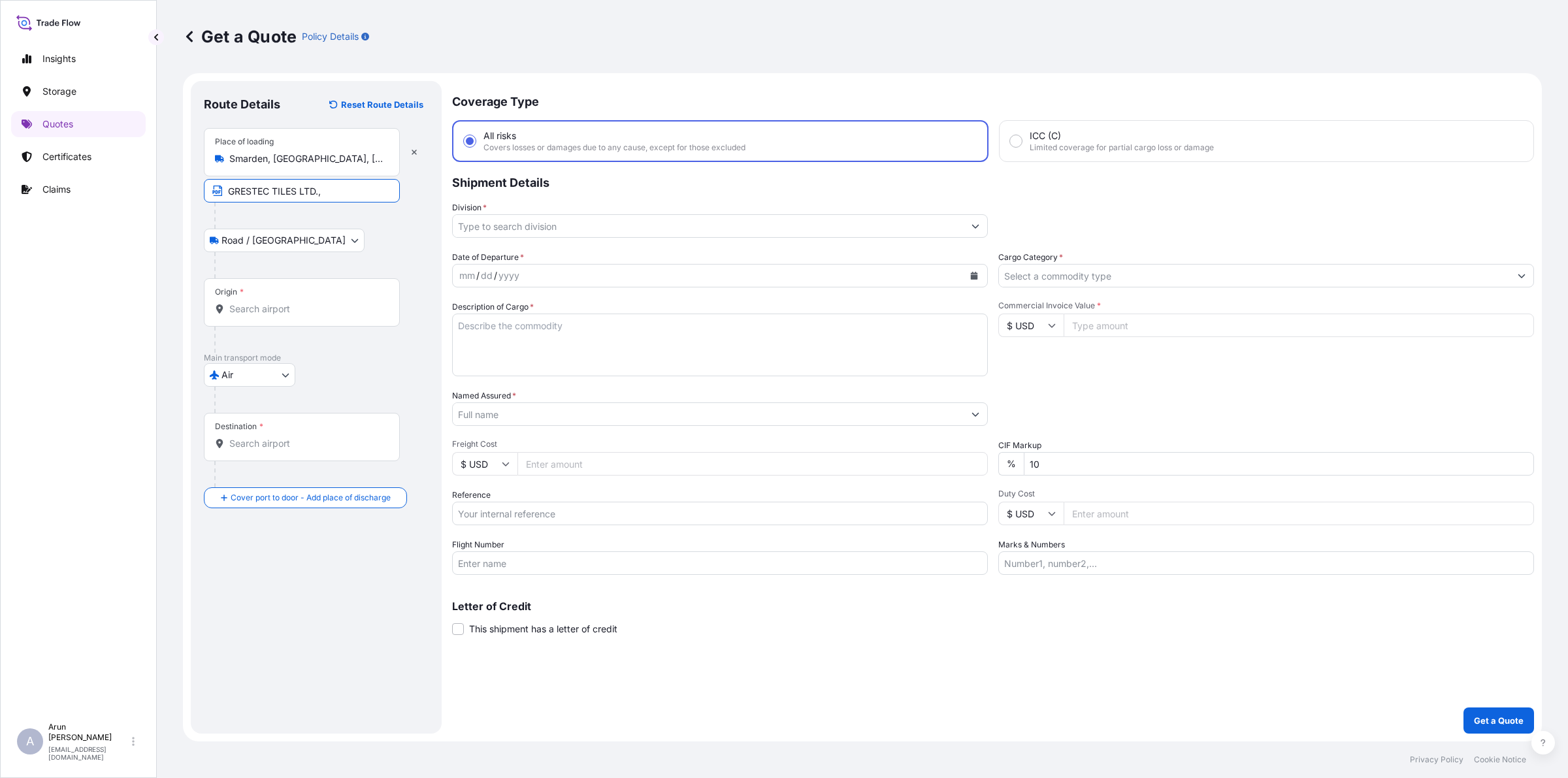
paste input "Smarden, [GEOGRAPHIC_DATA], [GEOGRAPHIC_DATA]"
type input "GRESTEC TILES LTD., [GEOGRAPHIC_DATA], [GEOGRAPHIC_DATA], [GEOGRAPHIC_DATA]"
click at [331, 308] on input "Origin *" at bounding box center [307, 309] width 154 height 14
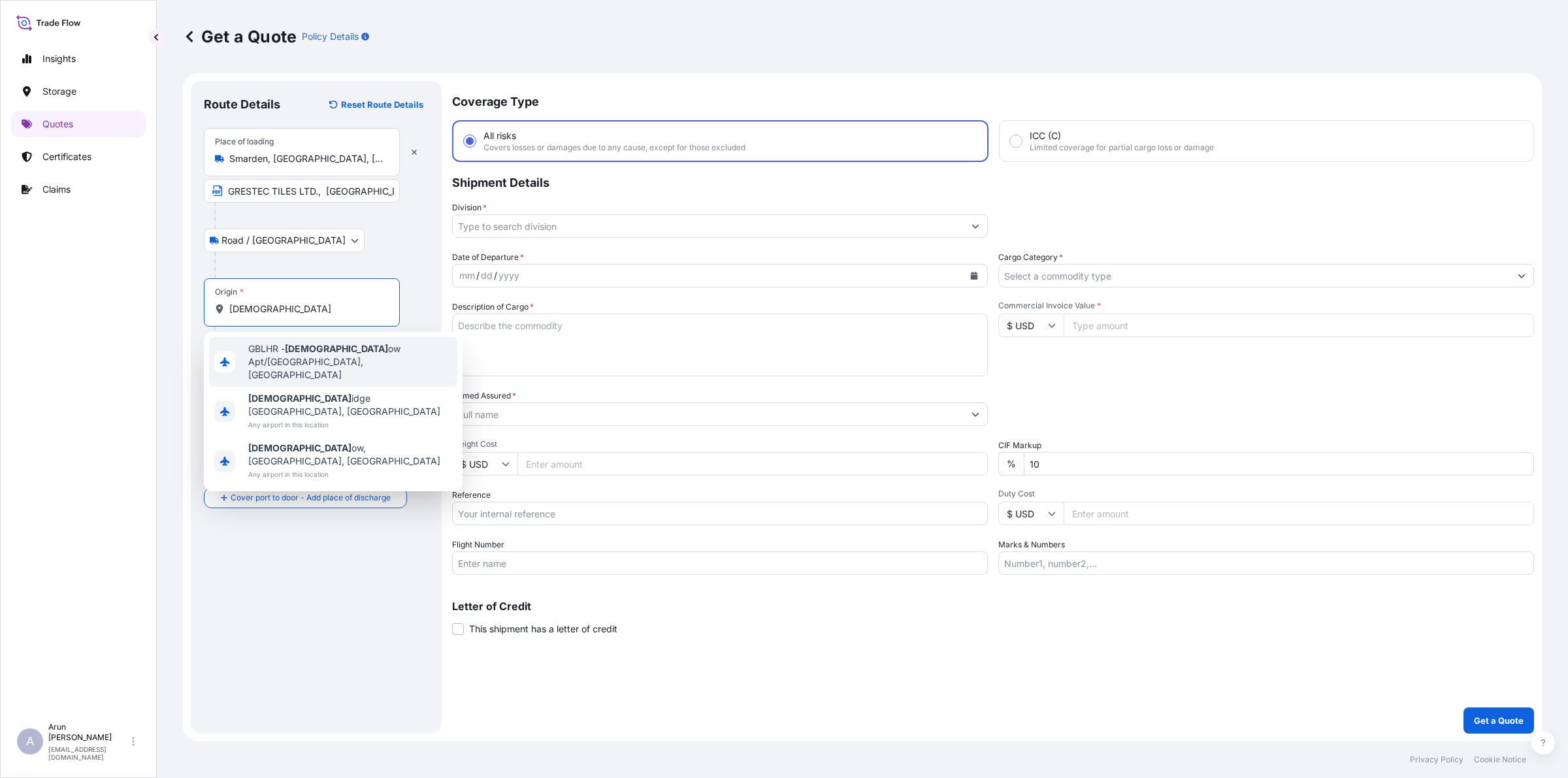
click at [330, 360] on span "GBLHR - Heathr ow Apt/[GEOGRAPHIC_DATA], [GEOGRAPHIC_DATA]" at bounding box center [349, 362] width 204 height 40
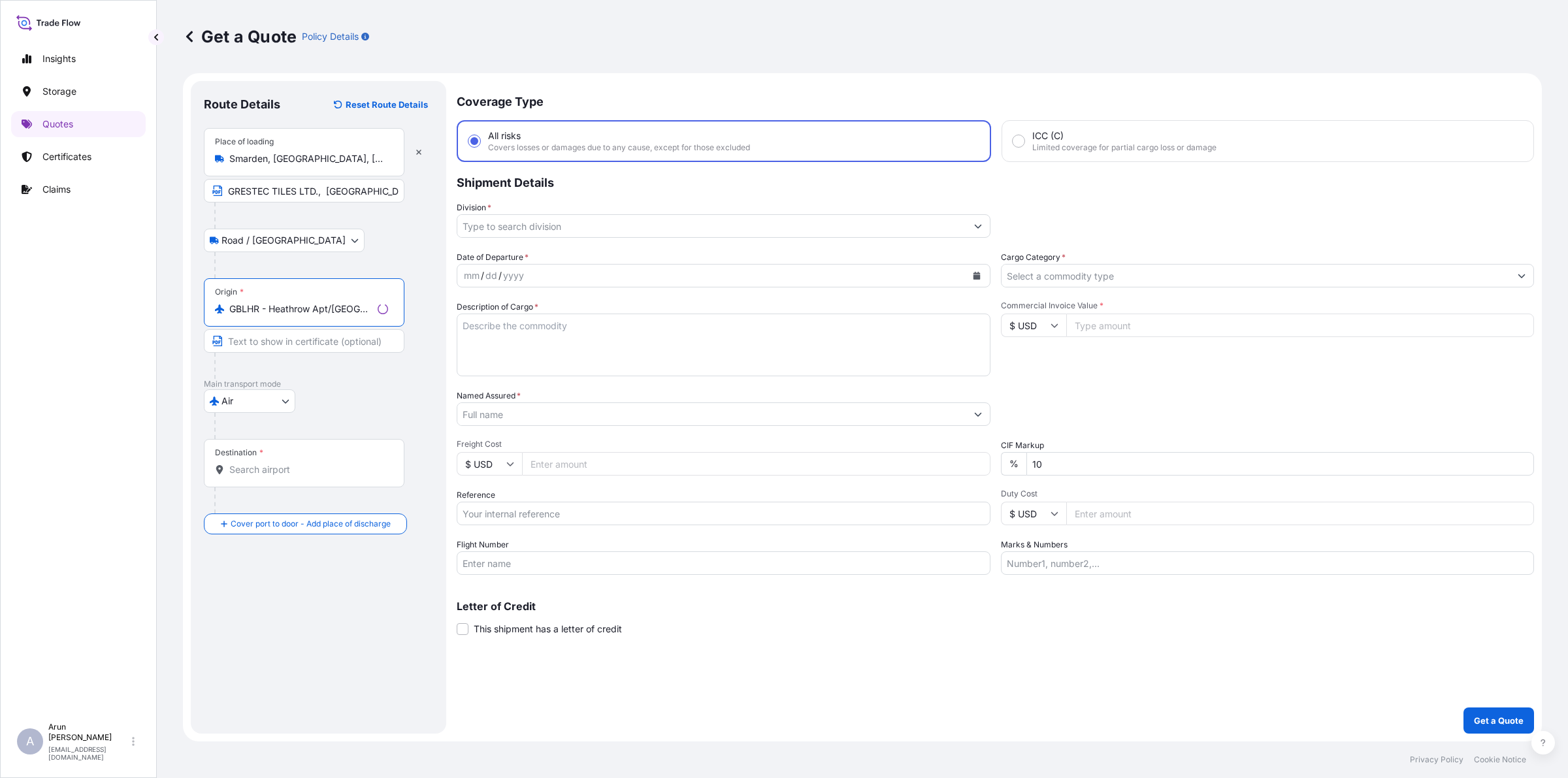
type input "GBLHR - Heathrow Apt/[GEOGRAPHIC_DATA], [GEOGRAPHIC_DATA]"
click at [327, 479] on div "Destination *" at bounding box center [301, 463] width 196 height 48
click at [327, 477] on input "Destination *" at bounding box center [307, 470] width 154 height 14
type input "QADOH - [GEOGRAPHIC_DATA], [GEOGRAPHIC_DATA]"
click at [279, 608] on div "Place of Discharge" at bounding box center [250, 602] width 69 height 11
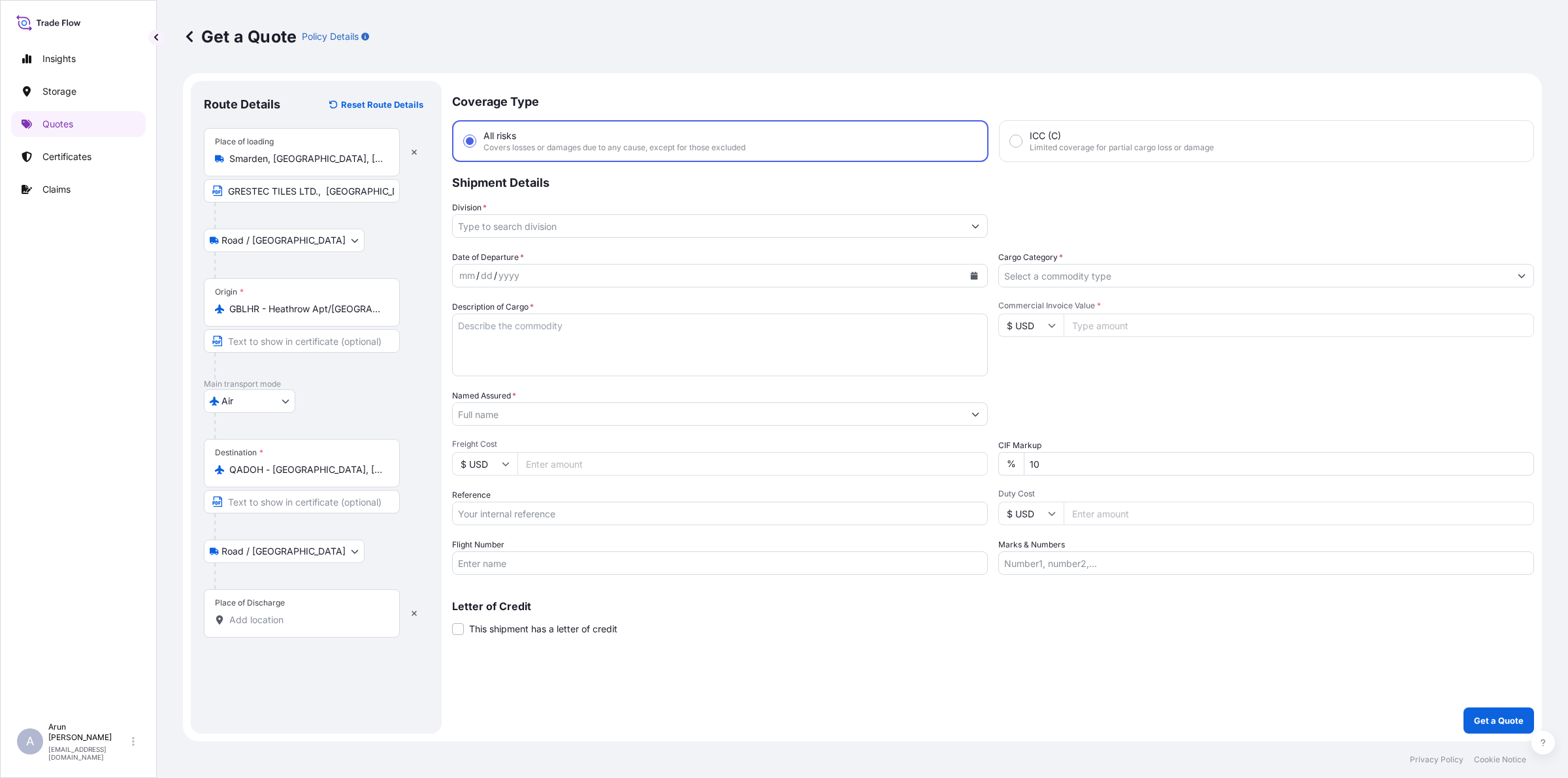
click at [279, 614] on input "Place of Discharge" at bounding box center [307, 621] width 154 height 14
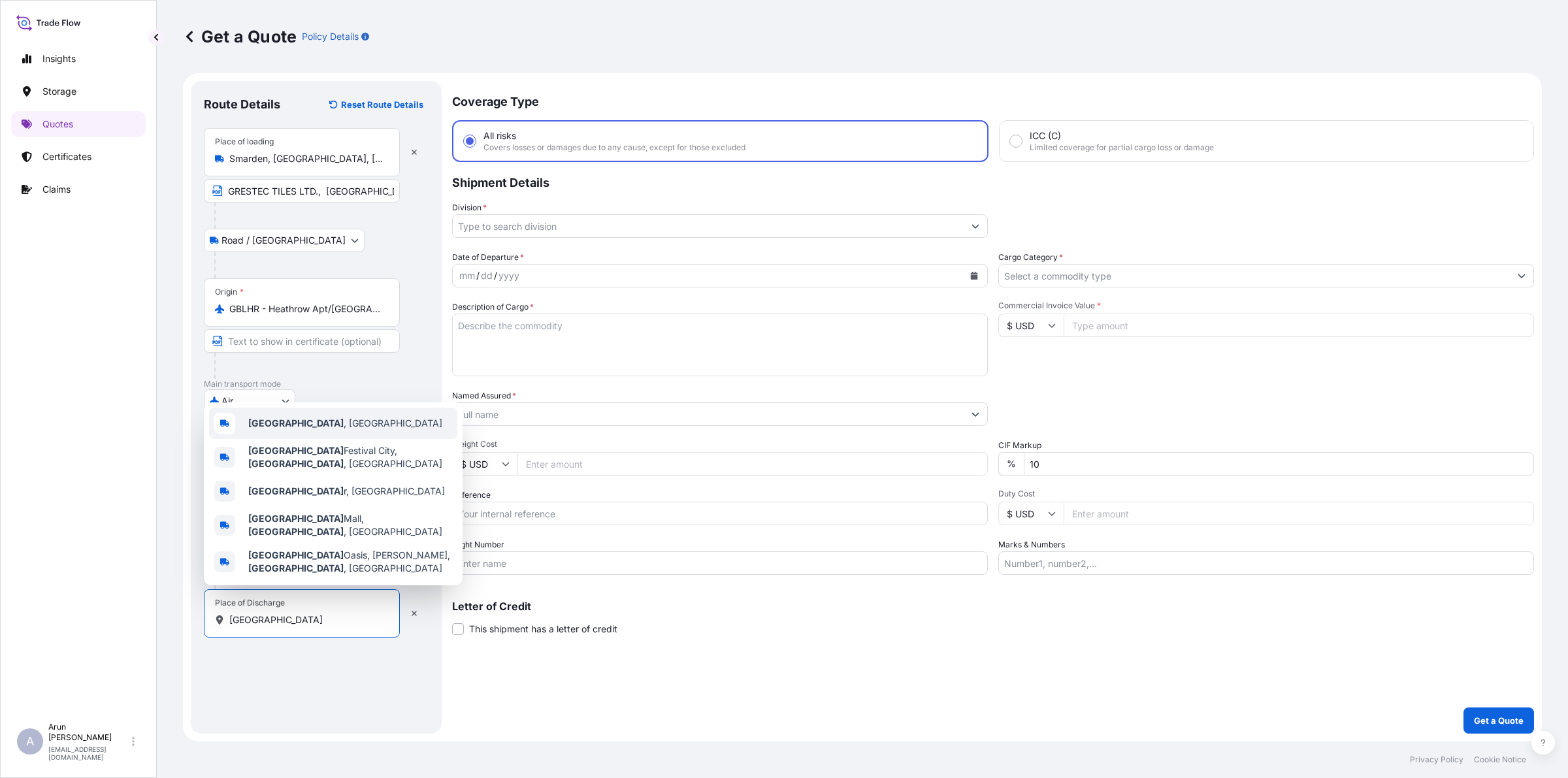
click at [289, 430] on span "[GEOGRAPHIC_DATA] , [GEOGRAPHIC_DATA]" at bounding box center [344, 424] width 194 height 14
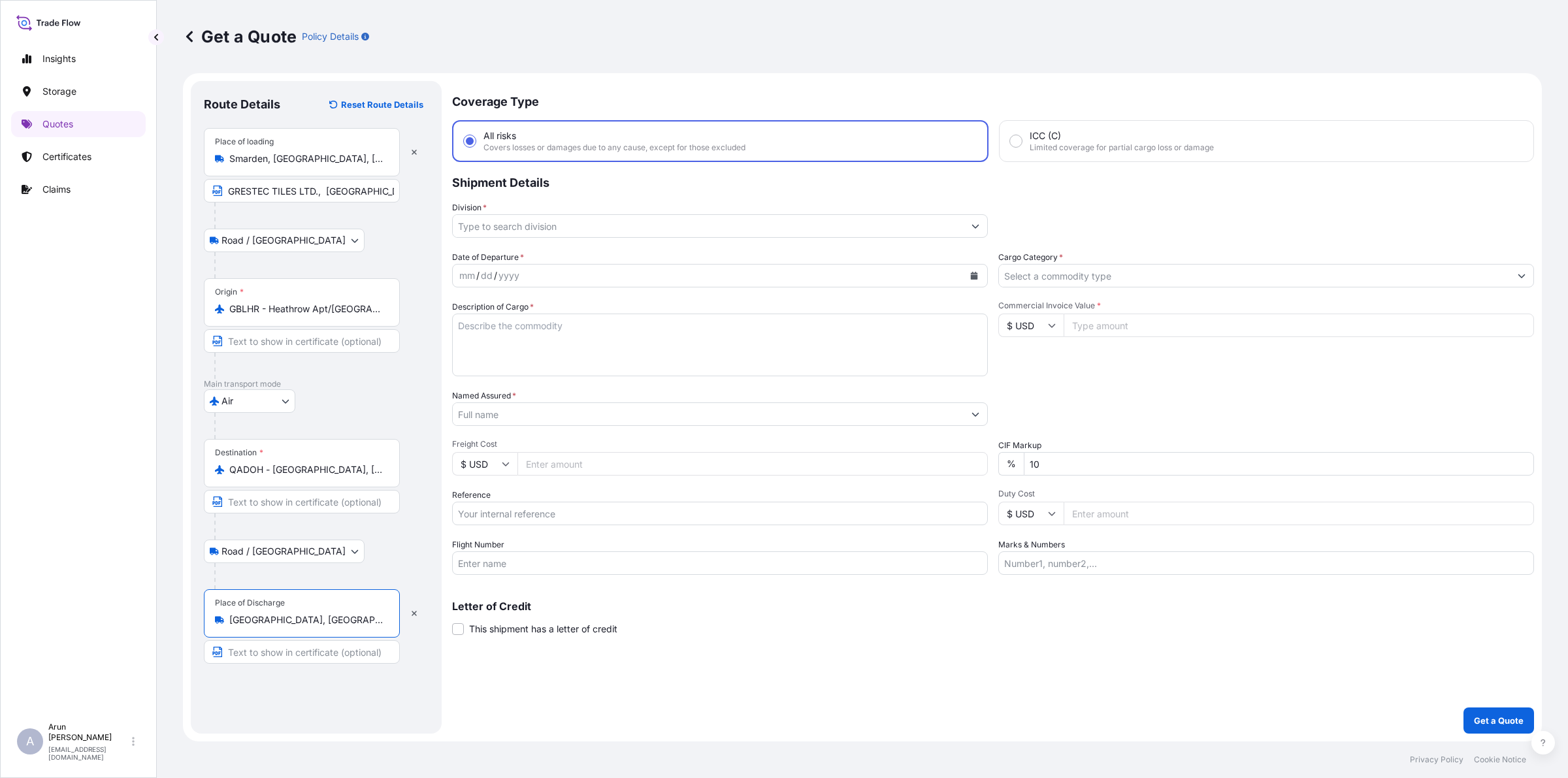
type input "[GEOGRAPHIC_DATA], [GEOGRAPHIC_DATA]"
click at [318, 647] on input "Text to appear on certificate" at bounding box center [301, 652] width 196 height 23
drag, startPoint x: 285, startPoint y: 627, endPoint x: 209, endPoint y: 629, distance: 76.0
click at [209, 629] on div "Place of Discharge [GEOGRAPHIC_DATA], [GEOGRAPHIC_DATA]" at bounding box center [301, 614] width 196 height 48
click at [230, 626] on input "[GEOGRAPHIC_DATA], [GEOGRAPHIC_DATA]" at bounding box center [307, 621] width 154 height 14
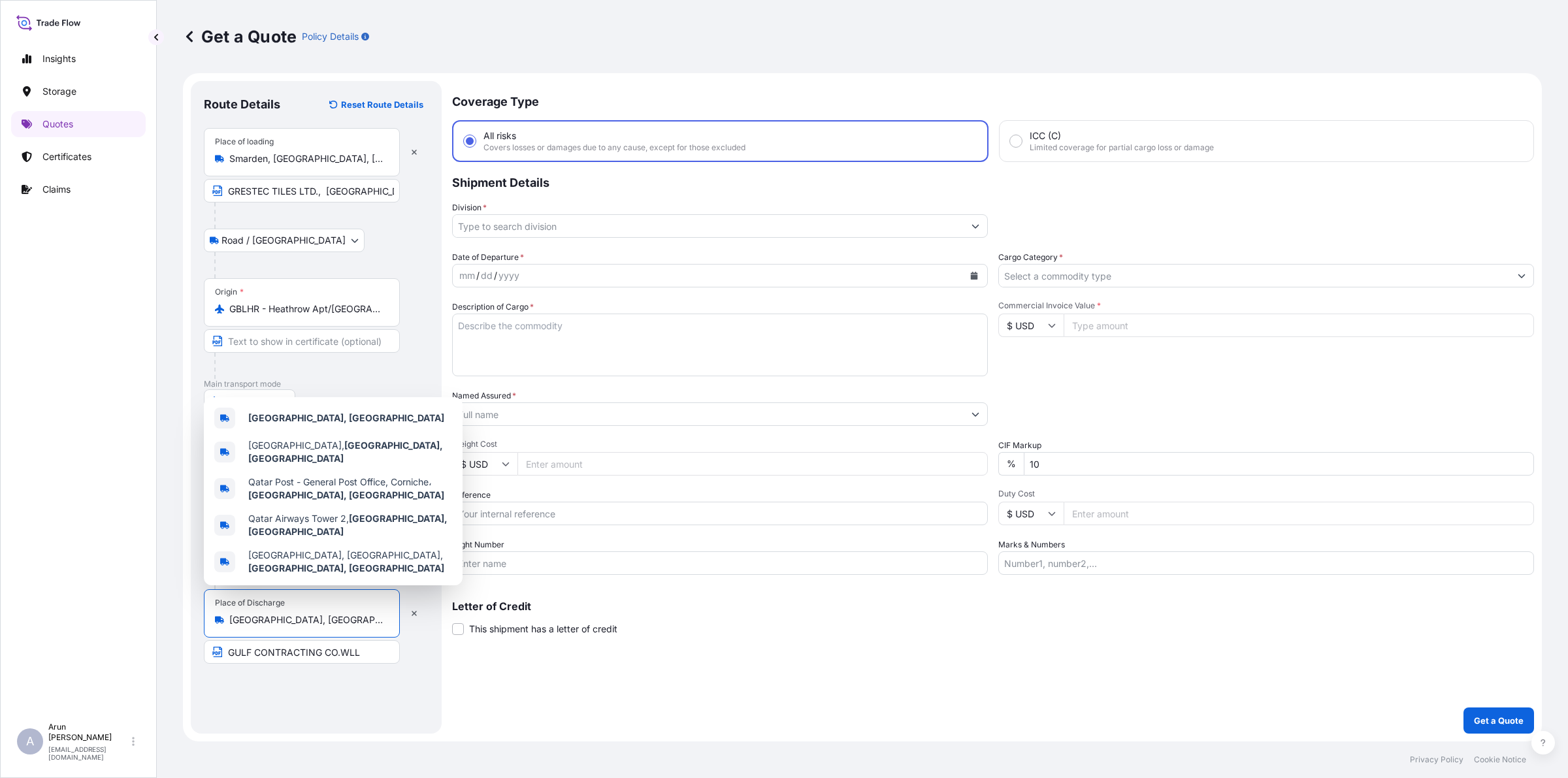
drag, startPoint x: 285, startPoint y: 625, endPoint x: 234, endPoint y: 629, distance: 51.2
click at [234, 629] on div "Place of Discharge [GEOGRAPHIC_DATA], [GEOGRAPHIC_DATA]" at bounding box center [301, 614] width 196 height 48
click at [285, 618] on input "[GEOGRAPHIC_DATA], [GEOGRAPHIC_DATA]" at bounding box center [307, 621] width 154 height 14
drag, startPoint x: 268, startPoint y: 622, endPoint x: 233, endPoint y: 620, distance: 35.1
click at [233, 620] on input "[GEOGRAPHIC_DATA], [GEOGRAPHIC_DATA]" at bounding box center [307, 621] width 154 height 14
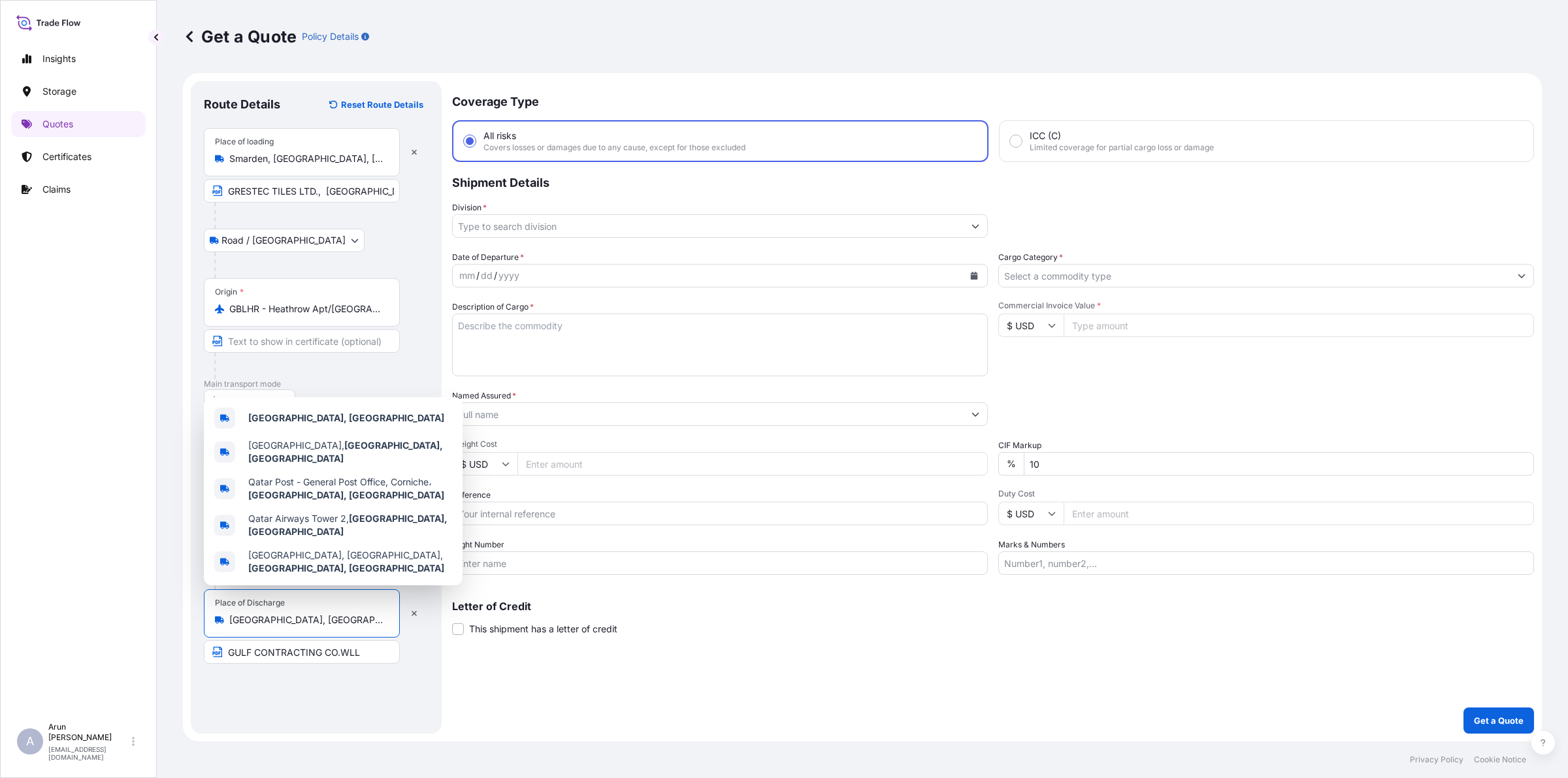
click at [264, 616] on input "[GEOGRAPHIC_DATA], [GEOGRAPHIC_DATA]" at bounding box center [307, 621] width 154 height 14
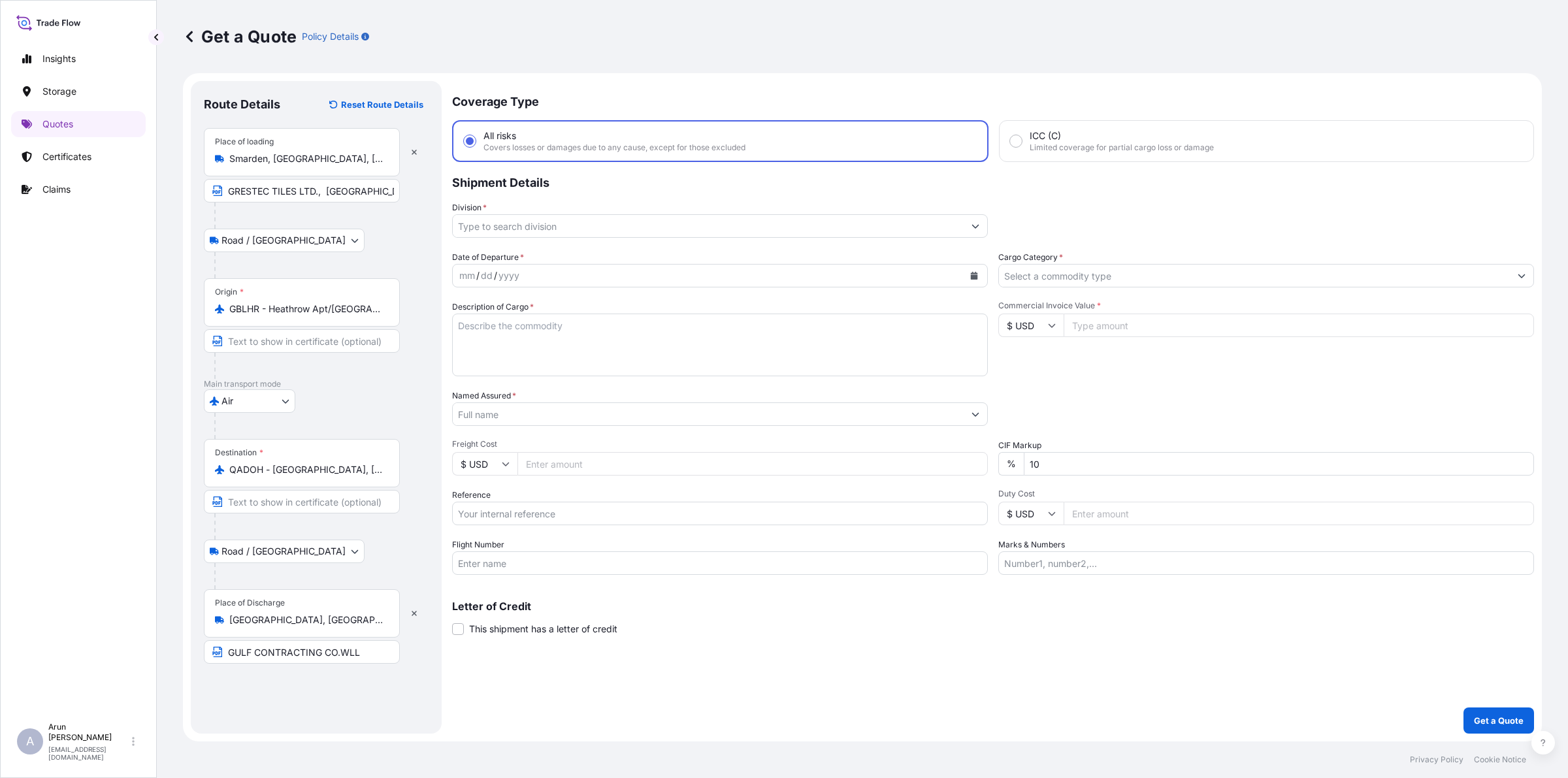
drag, startPoint x: 228, startPoint y: 622, endPoint x: 290, endPoint y: 630, distance: 62.5
click at [290, 630] on div "Place of Discharge [GEOGRAPHIC_DATA], [GEOGRAPHIC_DATA]" at bounding box center [301, 614] width 196 height 48
click at [290, 626] on input "[GEOGRAPHIC_DATA], [GEOGRAPHIC_DATA]" at bounding box center [307, 621] width 154 height 14
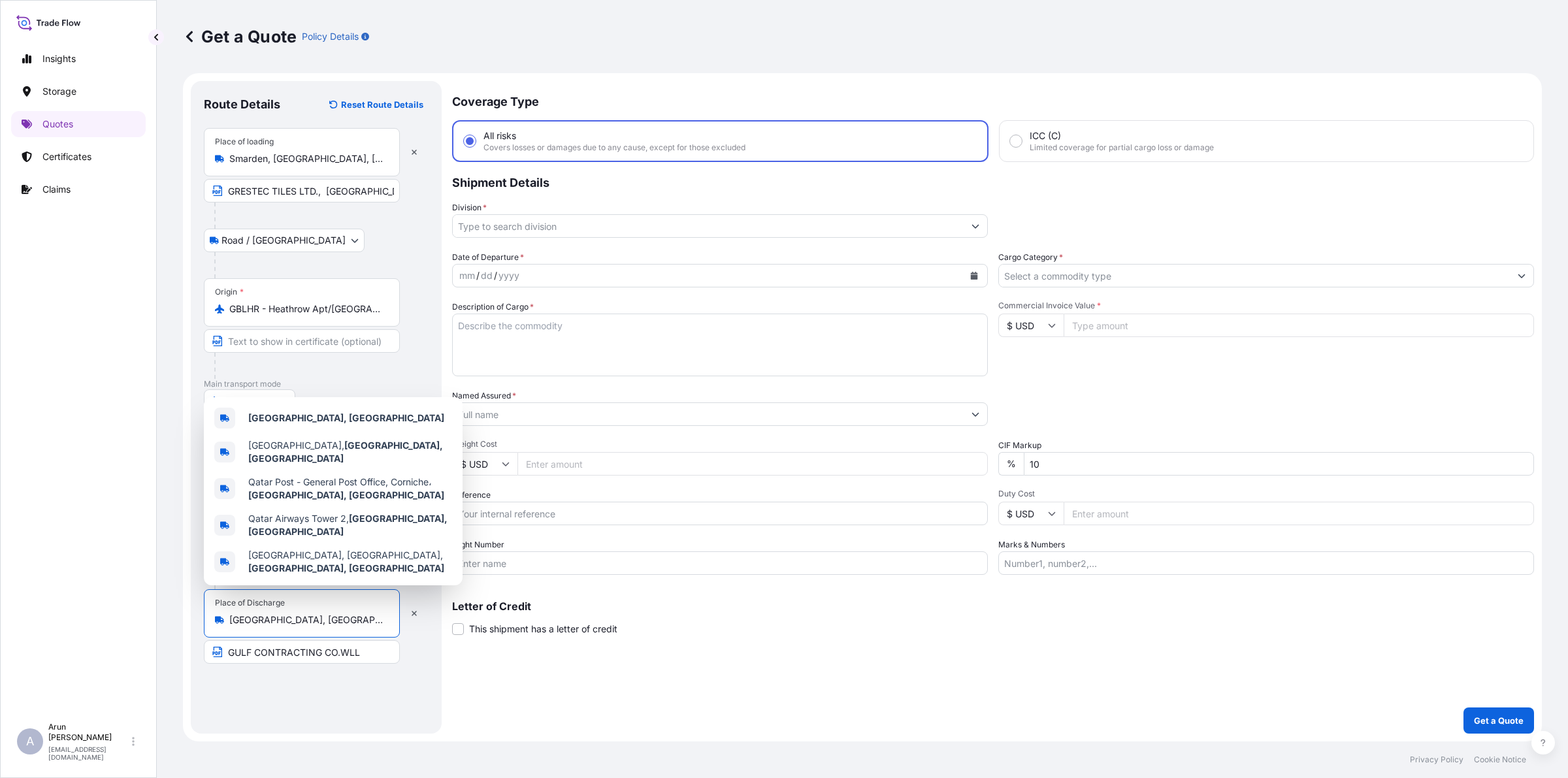
drag, startPoint x: 280, startPoint y: 623, endPoint x: 230, endPoint y: 623, distance: 50.0
click at [230, 623] on input "[GEOGRAPHIC_DATA], [GEOGRAPHIC_DATA]" at bounding box center [307, 621] width 154 height 14
click at [372, 655] on input "GULF CONTRACTING CO.WLL" at bounding box center [301, 652] width 196 height 23
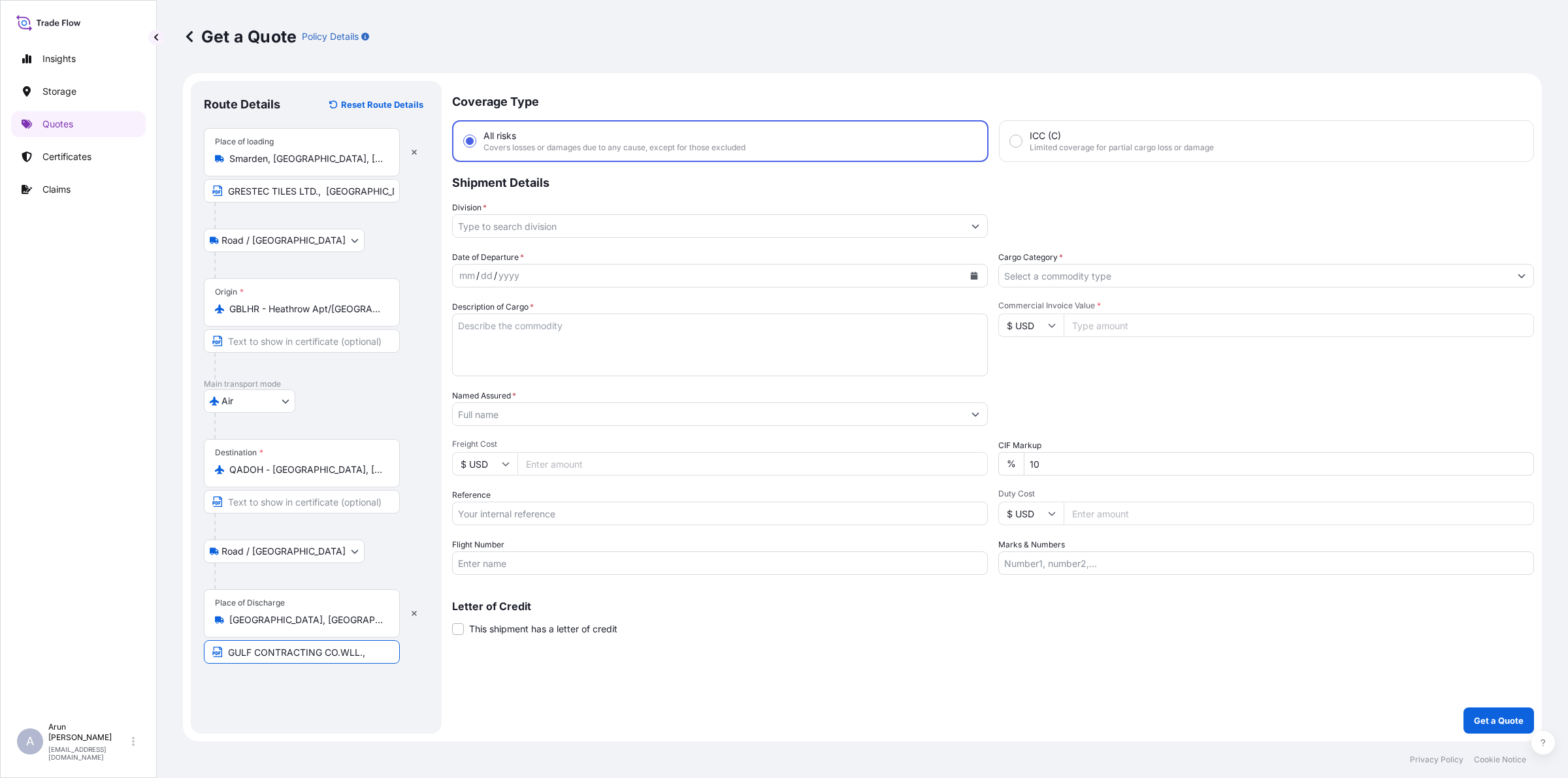
paste input "[GEOGRAPHIC_DATA], [GEOGRAPHIC_DATA]"
type input "GULF CONTRACTING CO.WLL., [GEOGRAPHIC_DATA], [GEOGRAPHIC_DATA]"
click at [307, 640] on div "Place of Discharge [GEOGRAPHIC_DATA], [GEOGRAPHIC_DATA] GULF CONTRACTING CO.WLL…" at bounding box center [316, 626] width 225 height 74
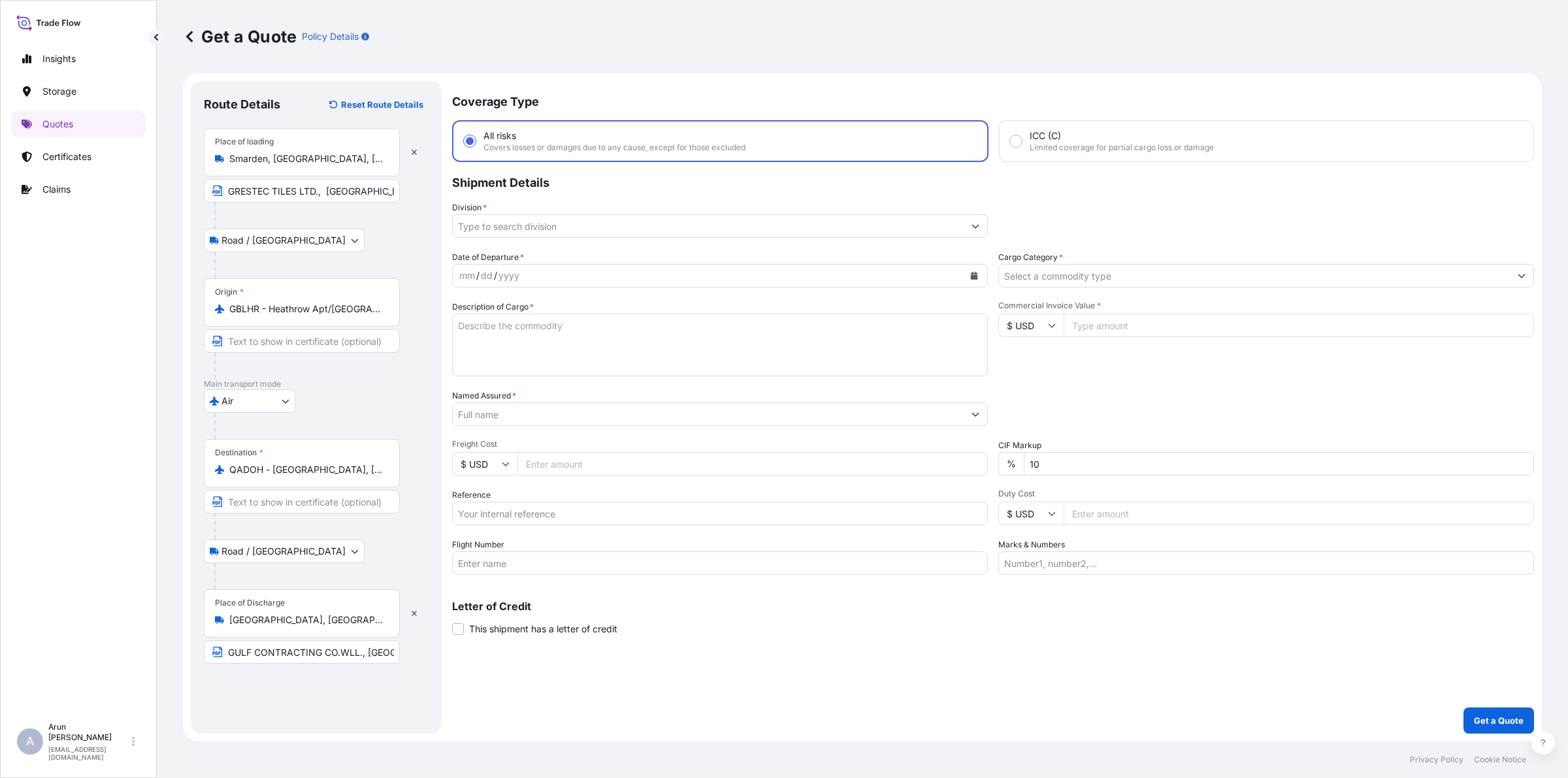
click at [546, 236] on div "Coverage Type All risks Covers losses or damages due to any cause, except for t…" at bounding box center [992, 407] width 1082 height 653
click at [546, 224] on input "Division *" at bounding box center [707, 226] width 510 height 23
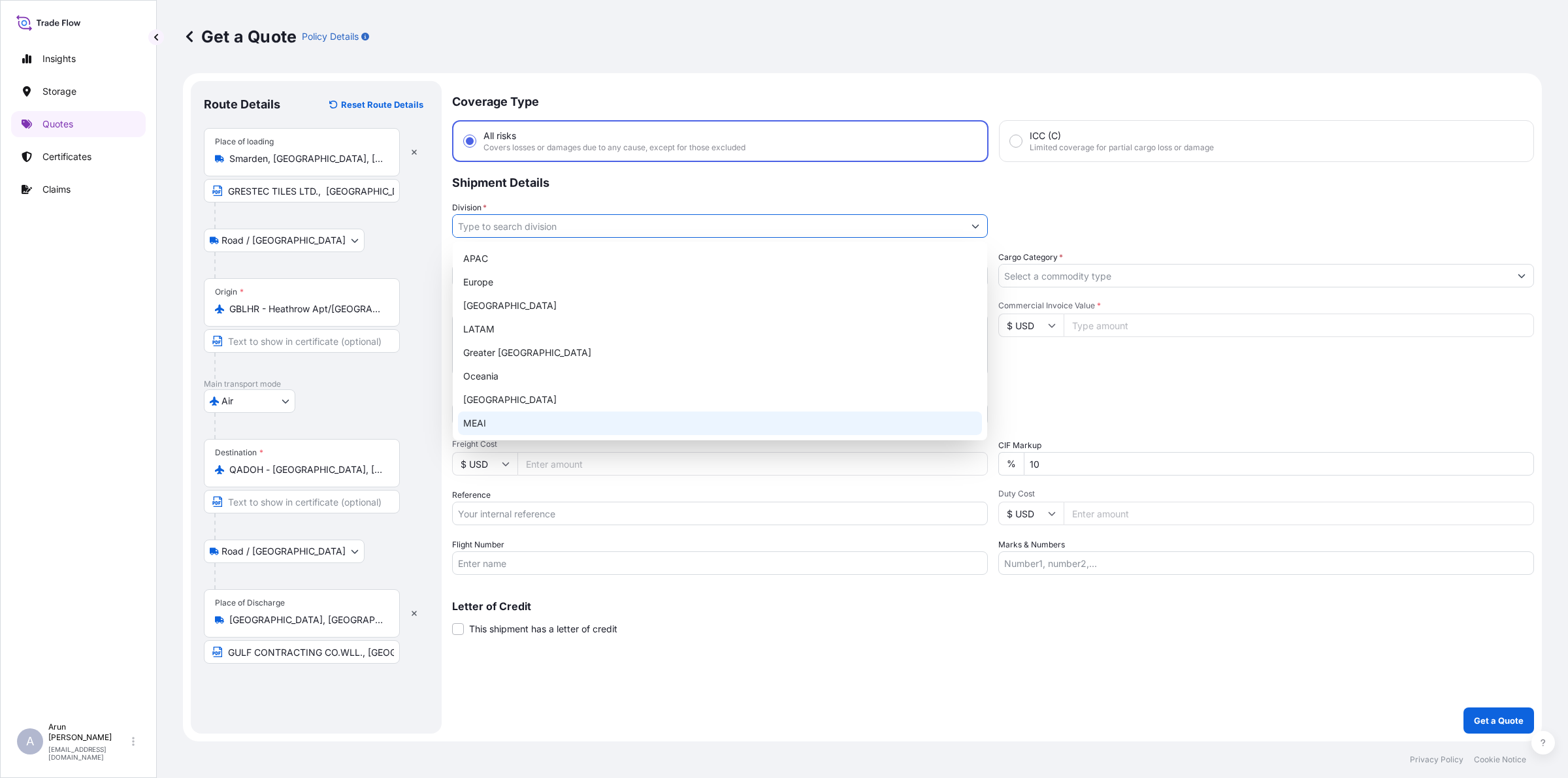
click at [488, 426] on div "MEAI" at bounding box center [720, 424] width 524 height 23
type input "MEAI"
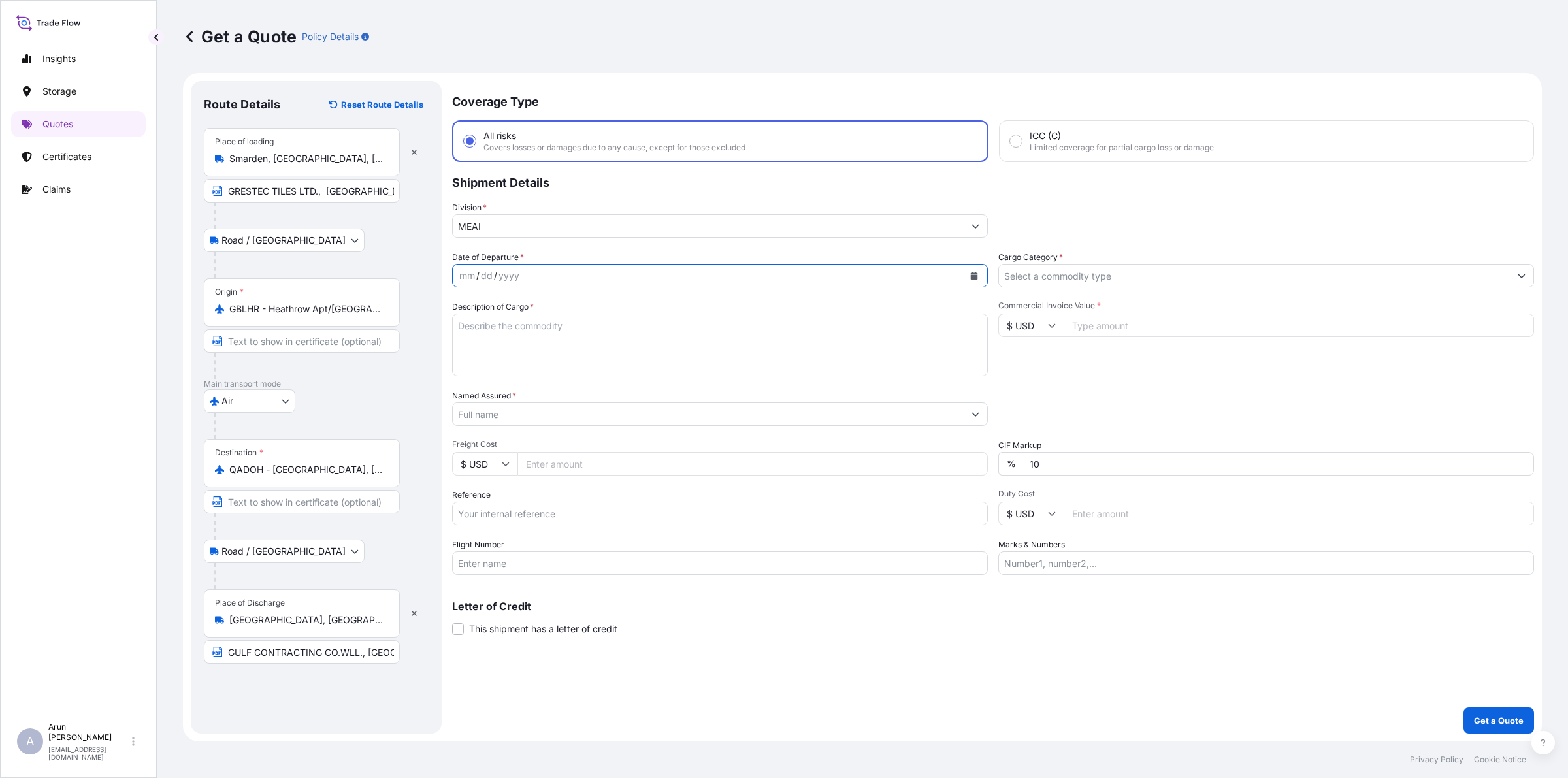
click at [974, 275] on icon "Calendar" at bounding box center [974, 276] width 7 height 8
click at [479, 383] on div "5" at bounding box center [475, 385] width 23 height 23
click at [533, 344] on textarea "Description of Cargo *" at bounding box center [719, 345] width 536 height 63
type textarea "[PERSON_NAME] TILES"
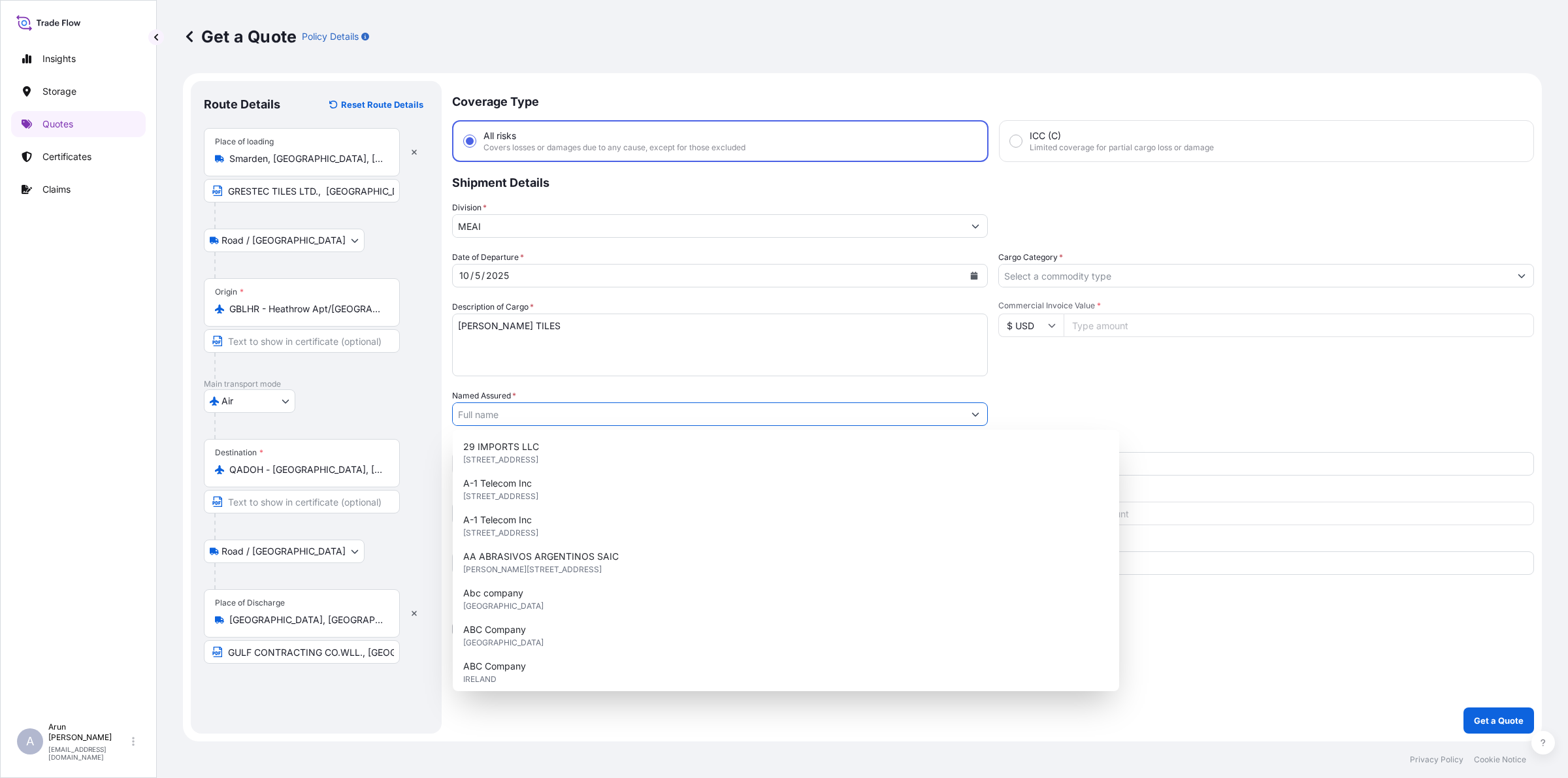
click at [549, 416] on input "Named Assured *" at bounding box center [707, 414] width 510 height 23
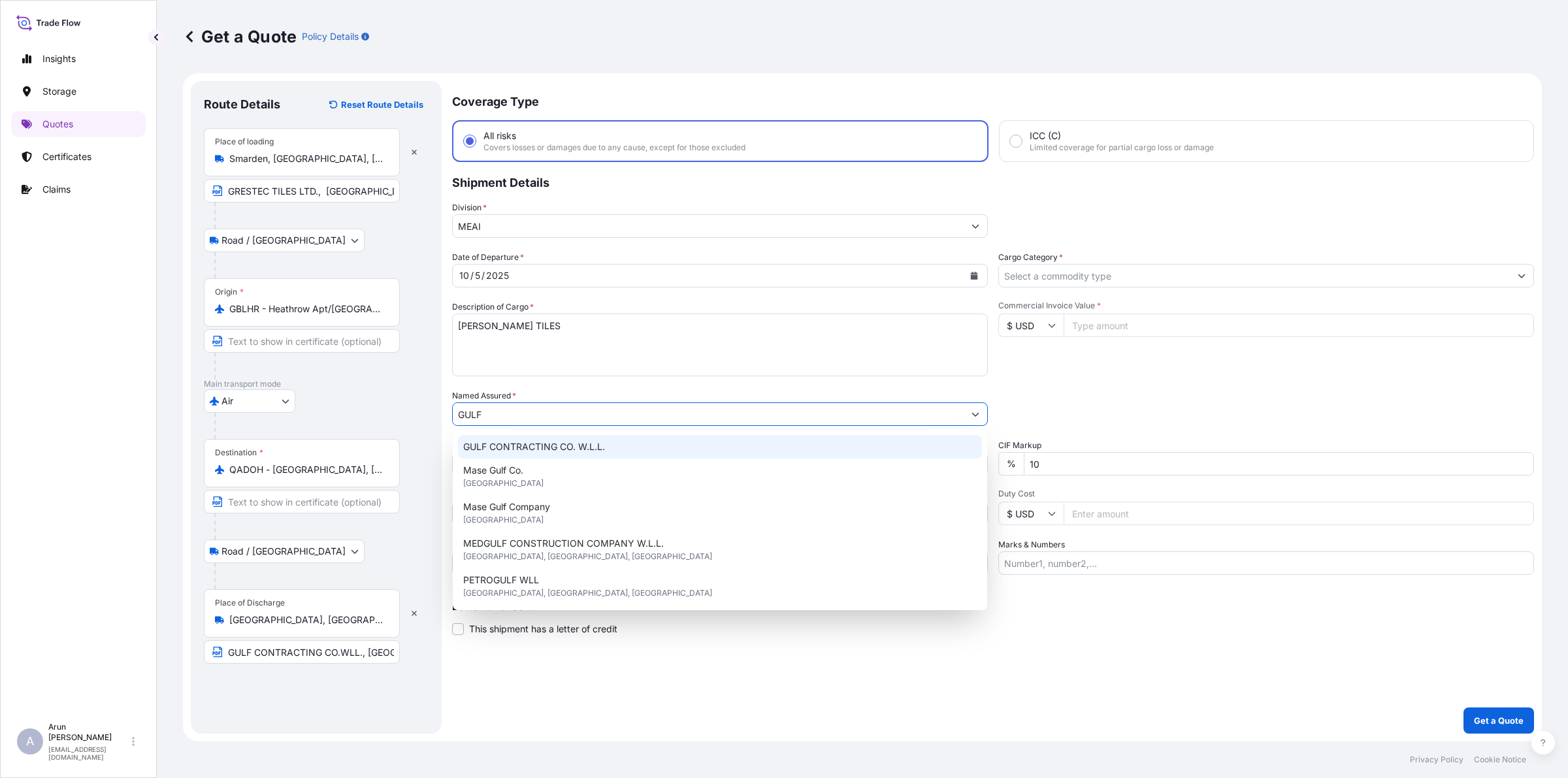
click at [570, 458] on div "GULF CONTRACTING CO. W.L.L." at bounding box center [720, 447] width 524 height 23
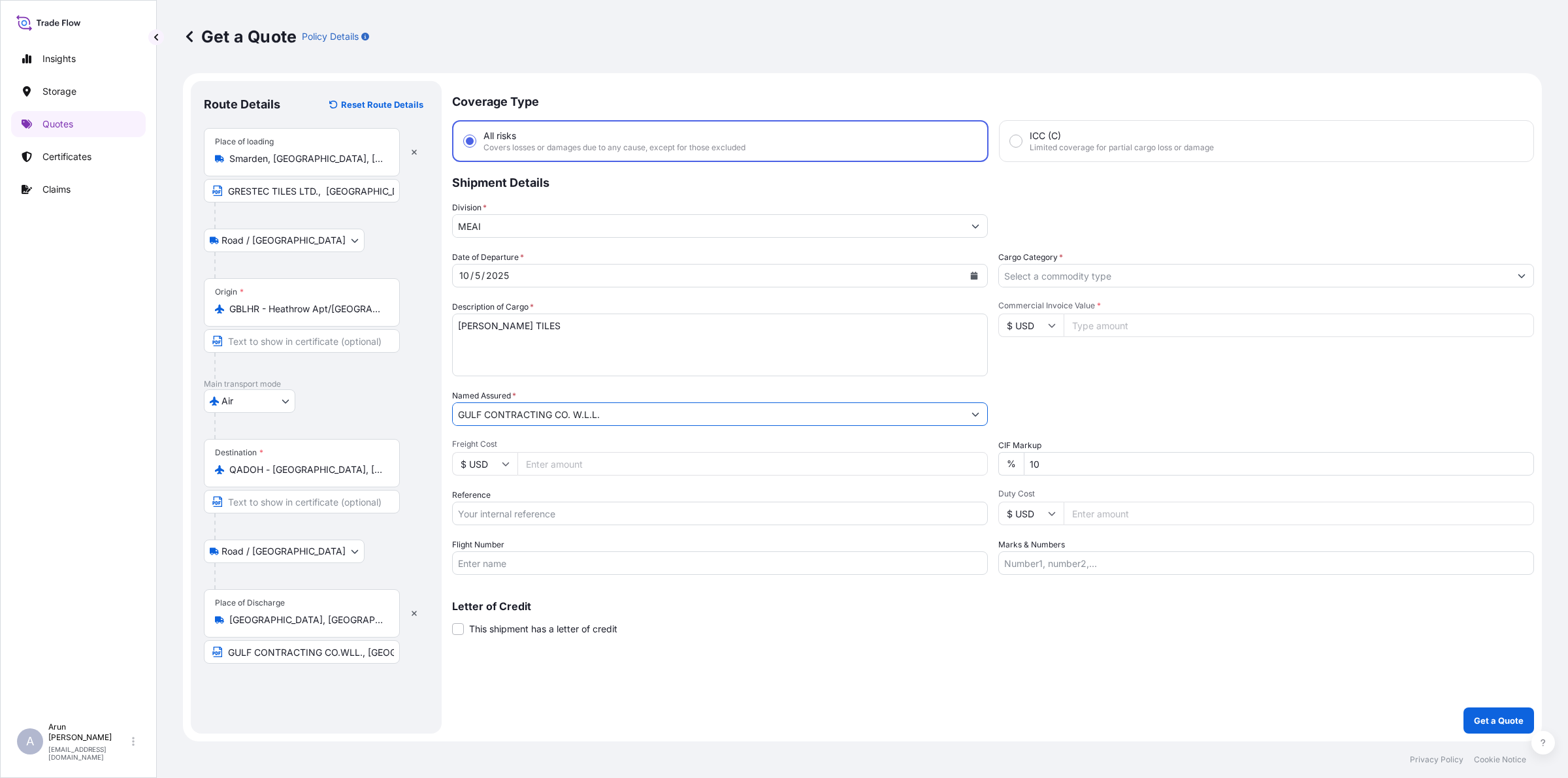
type input "GULF CONTRACTING CO. W.L.L."
click at [547, 464] on input "Freight Cost" at bounding box center [752, 463] width 470 height 23
type input "1385"
click at [499, 466] on input "$ USD" at bounding box center [484, 463] width 66 height 23
click at [481, 527] on div "£ GBP" at bounding box center [484, 526] width 55 height 25
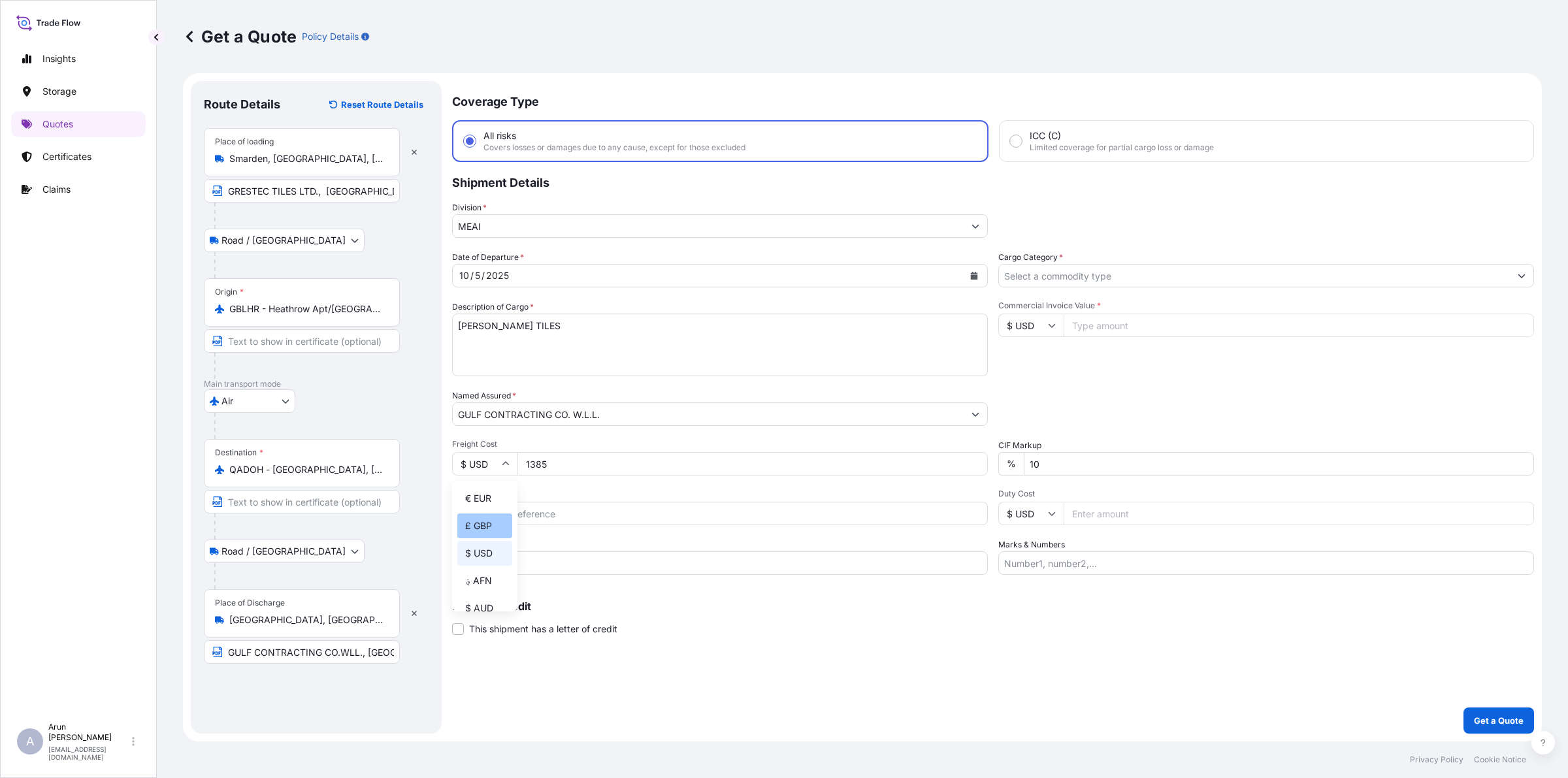
type input "£ GBP"
click at [494, 514] on input "Reference" at bounding box center [719, 514] width 536 height 23
drag, startPoint x: 503, startPoint y: 513, endPoint x: 592, endPoint y: 508, distance: 89.1
click at [592, 508] on input "AWB: 125-17563545" at bounding box center [719, 514] width 536 height 23
type input "AWB: 125-21558530"
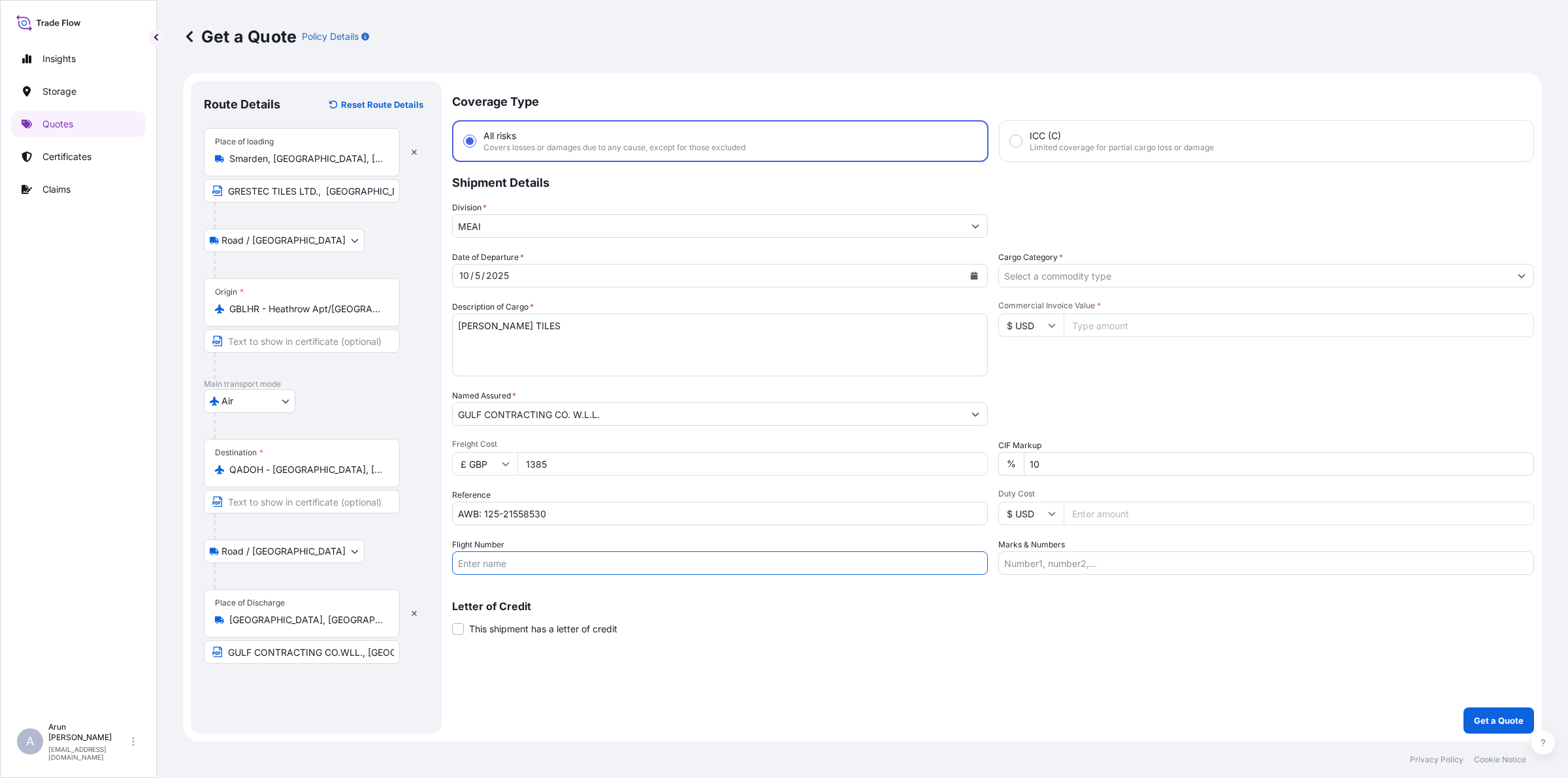
click at [521, 560] on input "Flight Number" at bounding box center [719, 563] width 536 height 23
type input "BY AIR"
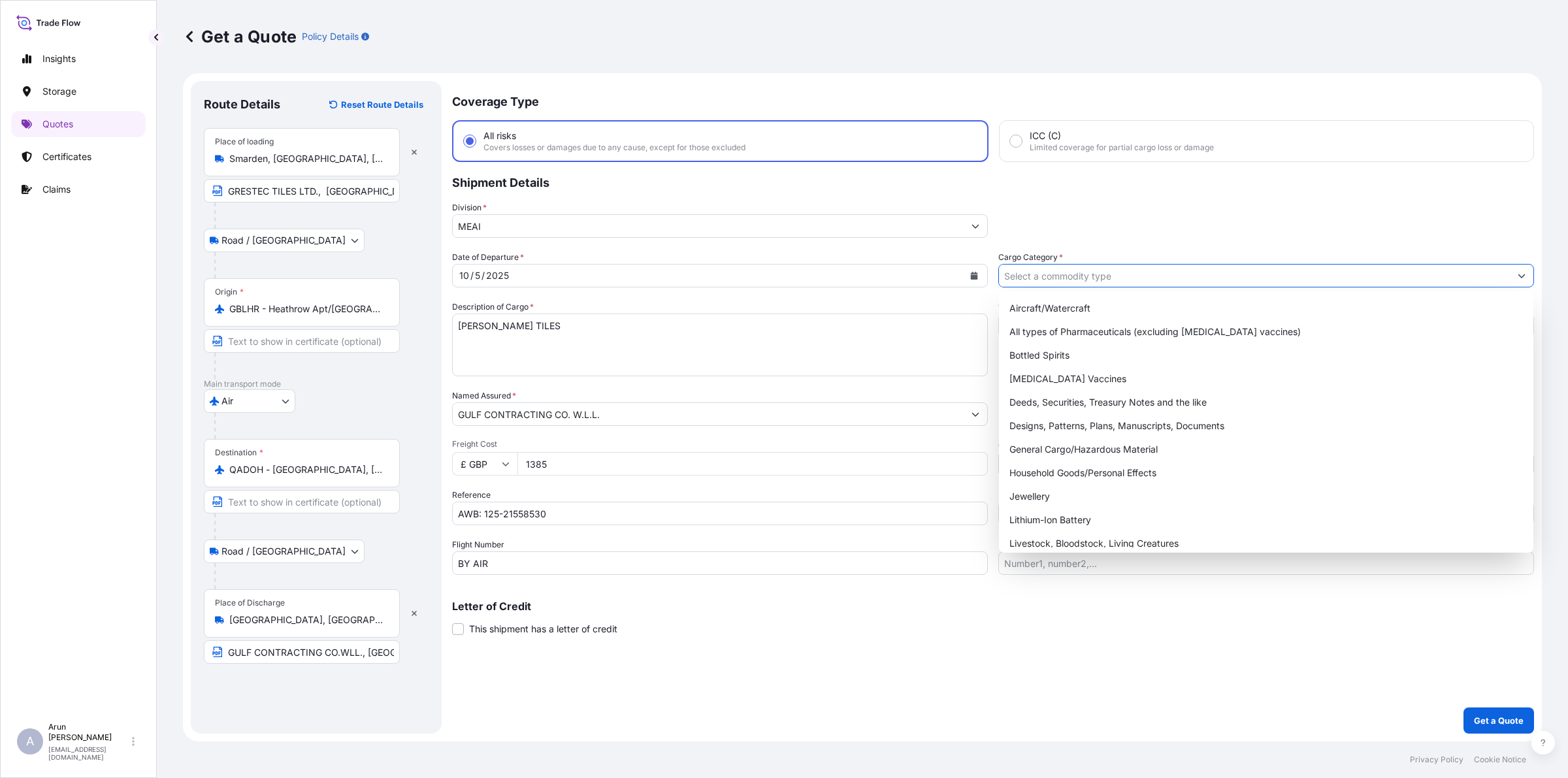
click at [1049, 273] on input "Cargo Category *" at bounding box center [1253, 276] width 510 height 23
click at [1055, 446] on div "General Cargo/Hazardous Material" at bounding box center [1266, 450] width 524 height 23
type input "General Cargo/Hazardous Material"
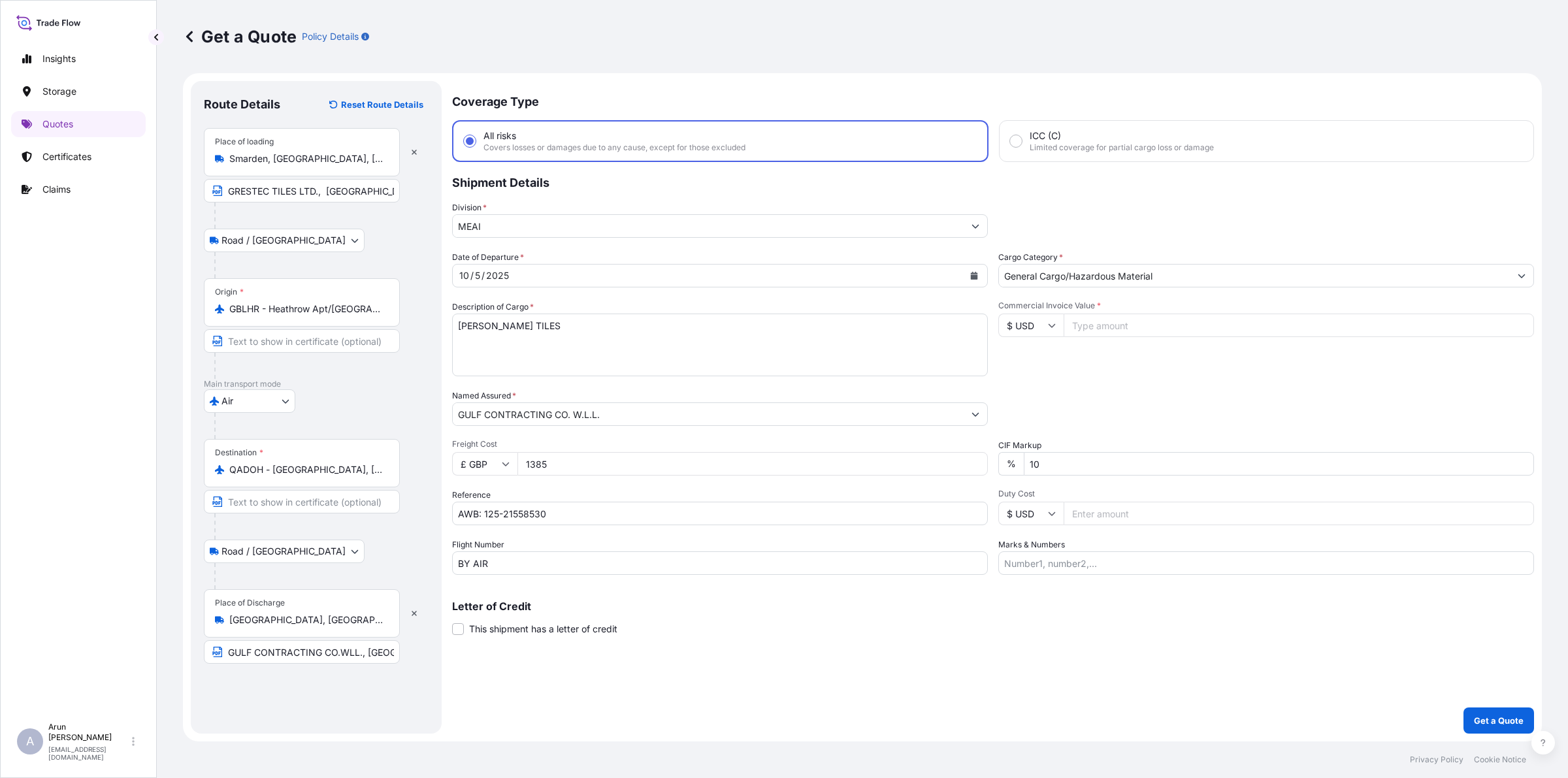
click at [1124, 323] on input "Commercial Invoice Value *" at bounding box center [1298, 325] width 470 height 23
type input "8439.10"
click at [1040, 456] on input "10" at bounding box center [1279, 463] width 510 height 23
type input "1"
type input "0"
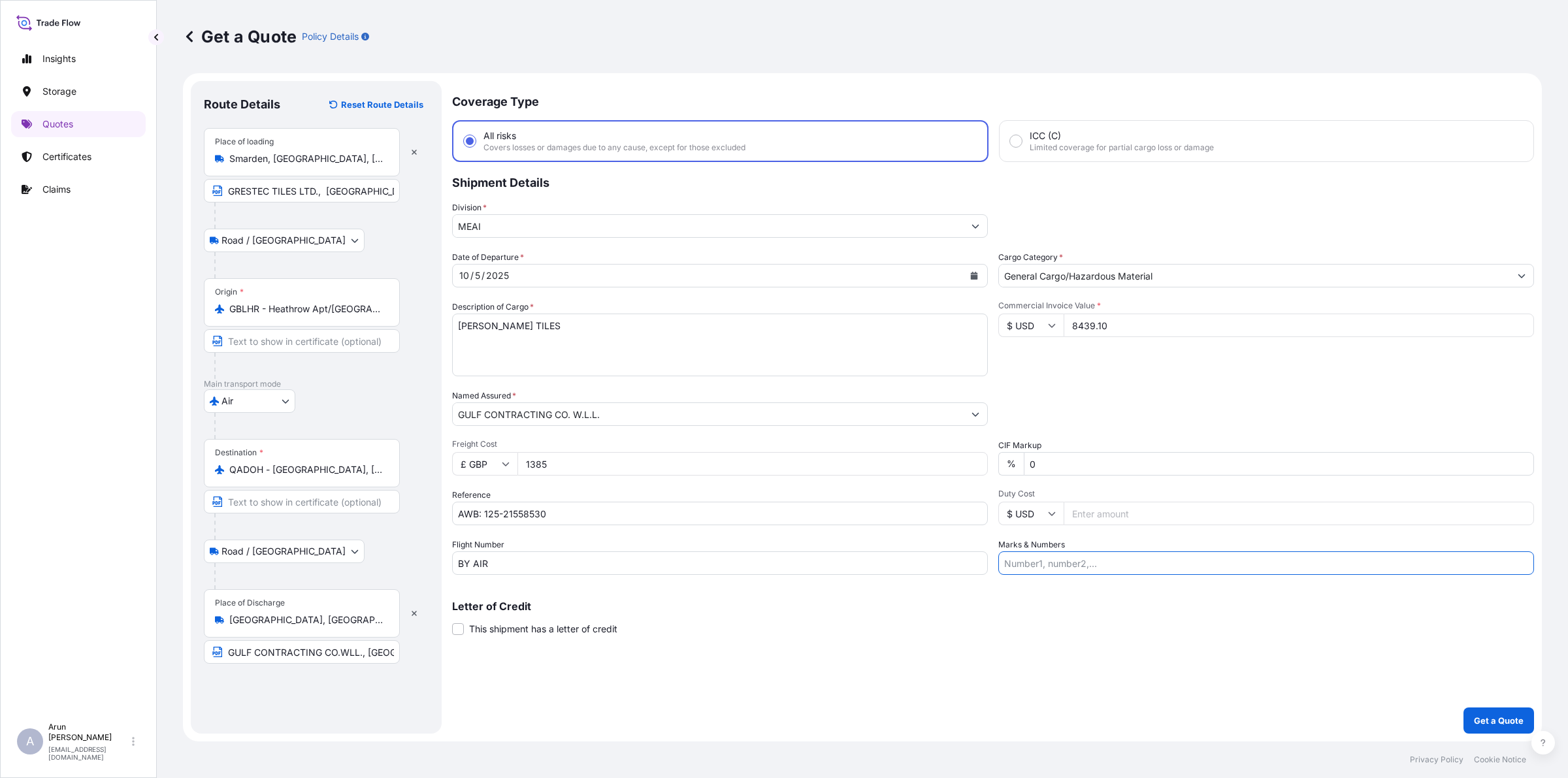
click at [1118, 557] on input "Marks & Numbers" at bounding box center [1265, 563] width 536 height 23
drag, startPoint x: 1060, startPoint y: 560, endPoint x: 1117, endPoint y: 571, distance: 58.1
click at [1117, 571] on input "INVOICE NO: CPI2025003 DATE: [DATE]" at bounding box center [1265, 563] width 536 height 23
click at [1057, 562] on input "INVOICE NO:SINV111947&SINV111875 DATE: [DATE]" at bounding box center [1265, 563] width 536 height 23
click at [1112, 569] on input "INVOICE NO: SINV111947&SINV111875 DATE: [DATE]" at bounding box center [1265, 563] width 536 height 23
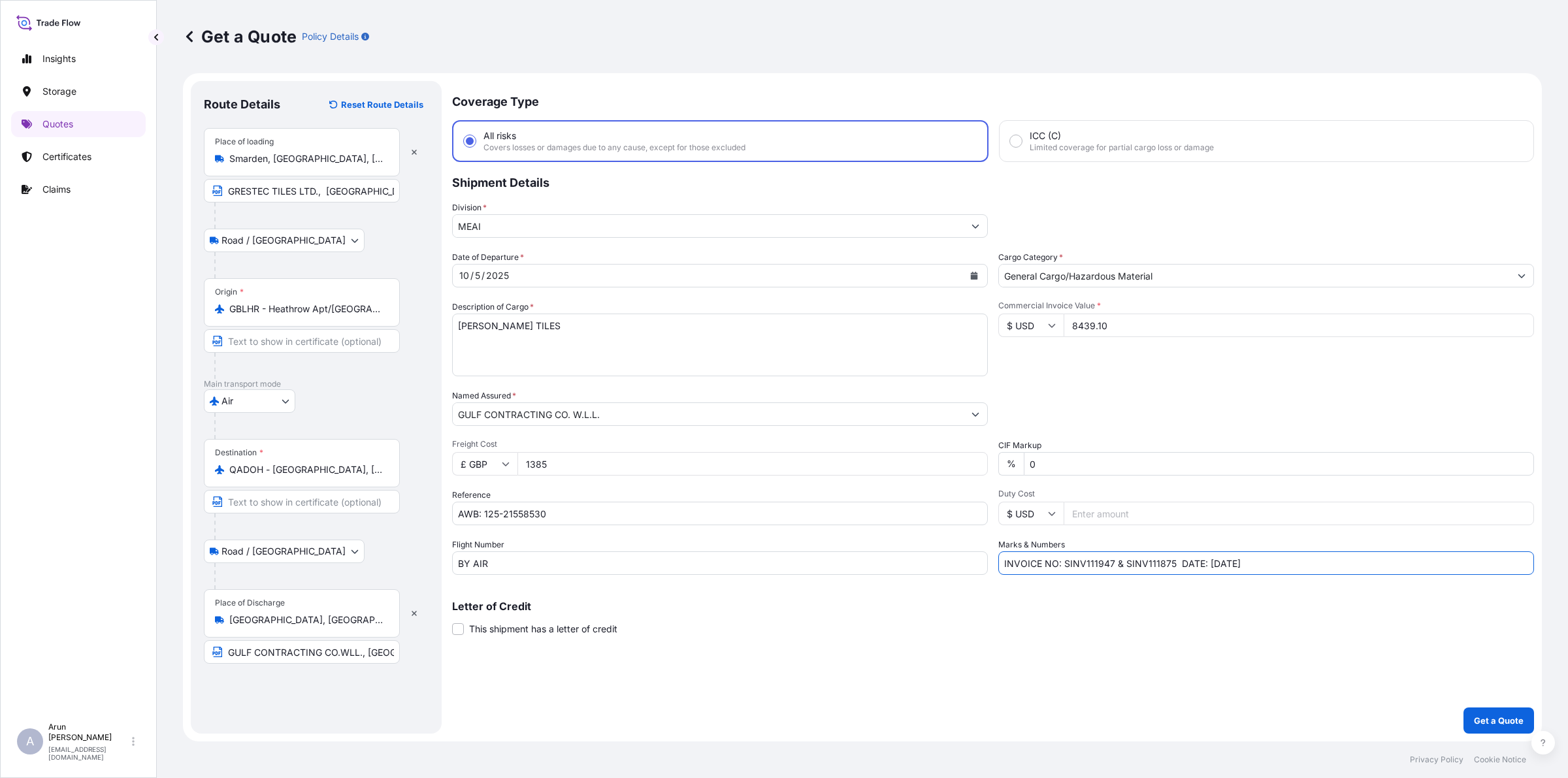
click at [1213, 562] on input "INVOICE NO: SINV111947 & SINV111875 DATE: [DATE]" at bounding box center [1265, 563] width 536 height 23
type input "INVOICE NO: SINV111947 & SINV111875 DATE: [DATE]"
click at [1488, 713] on button "Get a Quote" at bounding box center [1499, 720] width 70 height 26
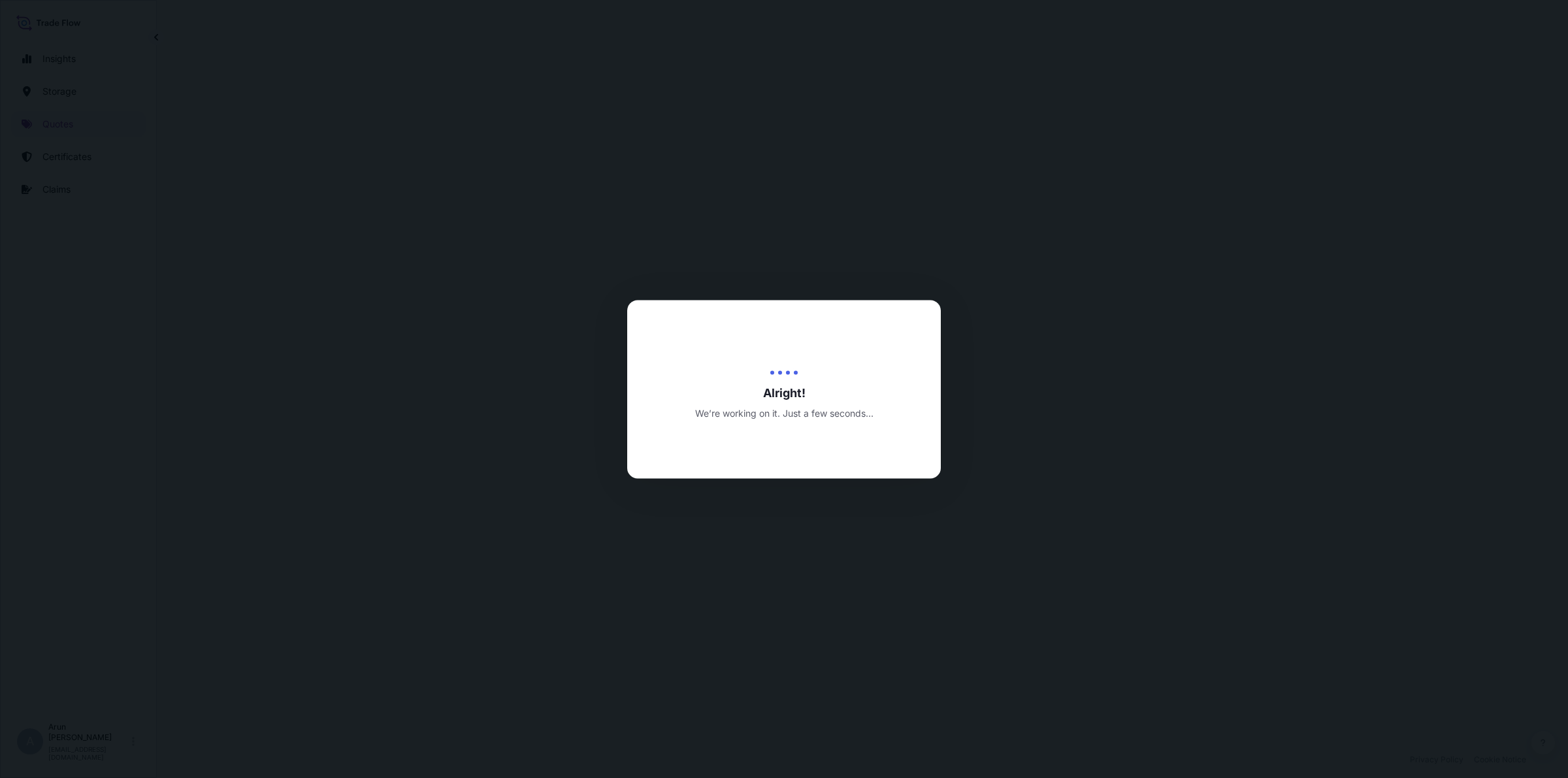
select select "Road / [GEOGRAPHIC_DATA]"
select select "Air"
select select "Road / [GEOGRAPHIC_DATA]"
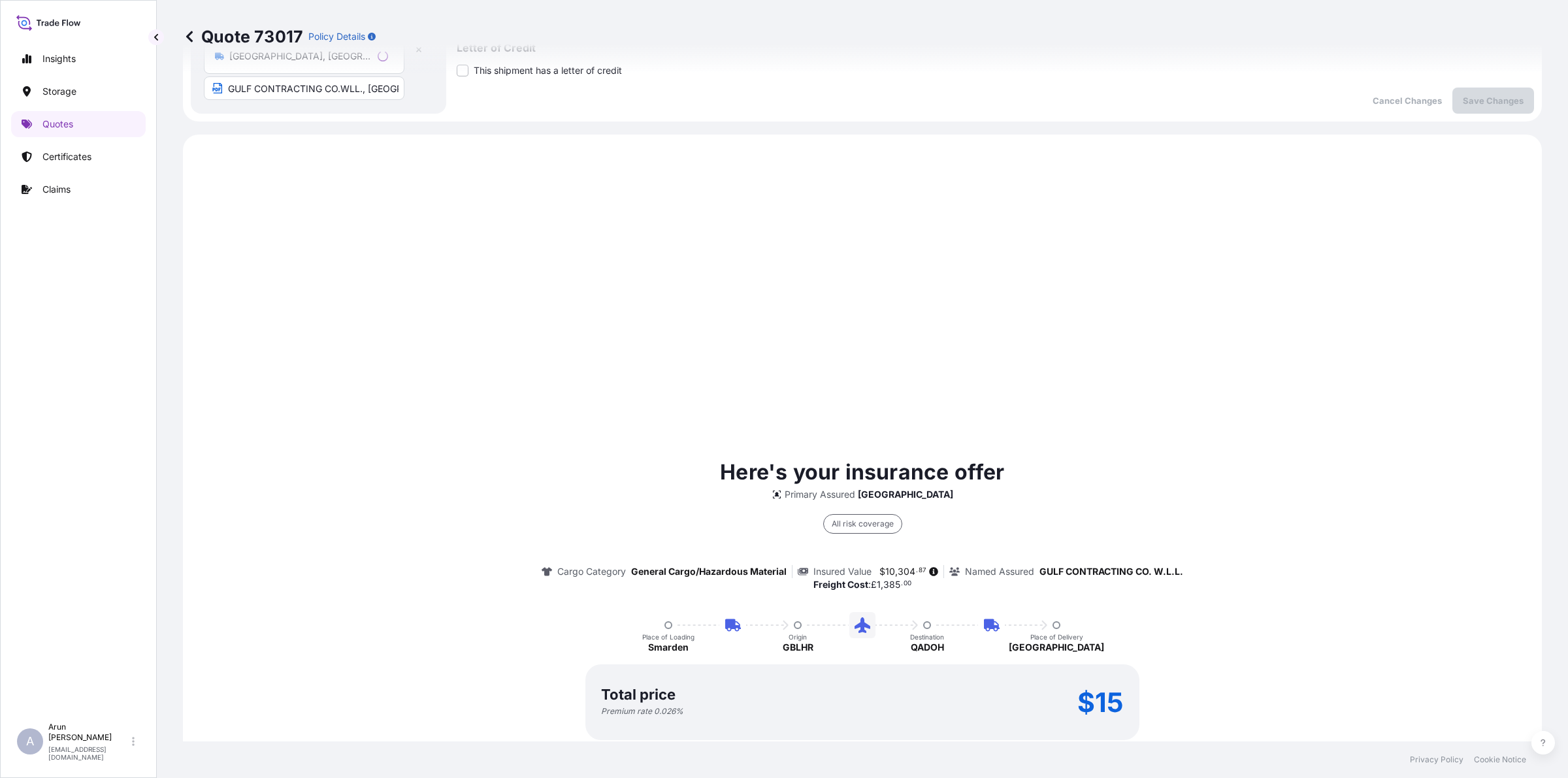
scroll to position [628, 0]
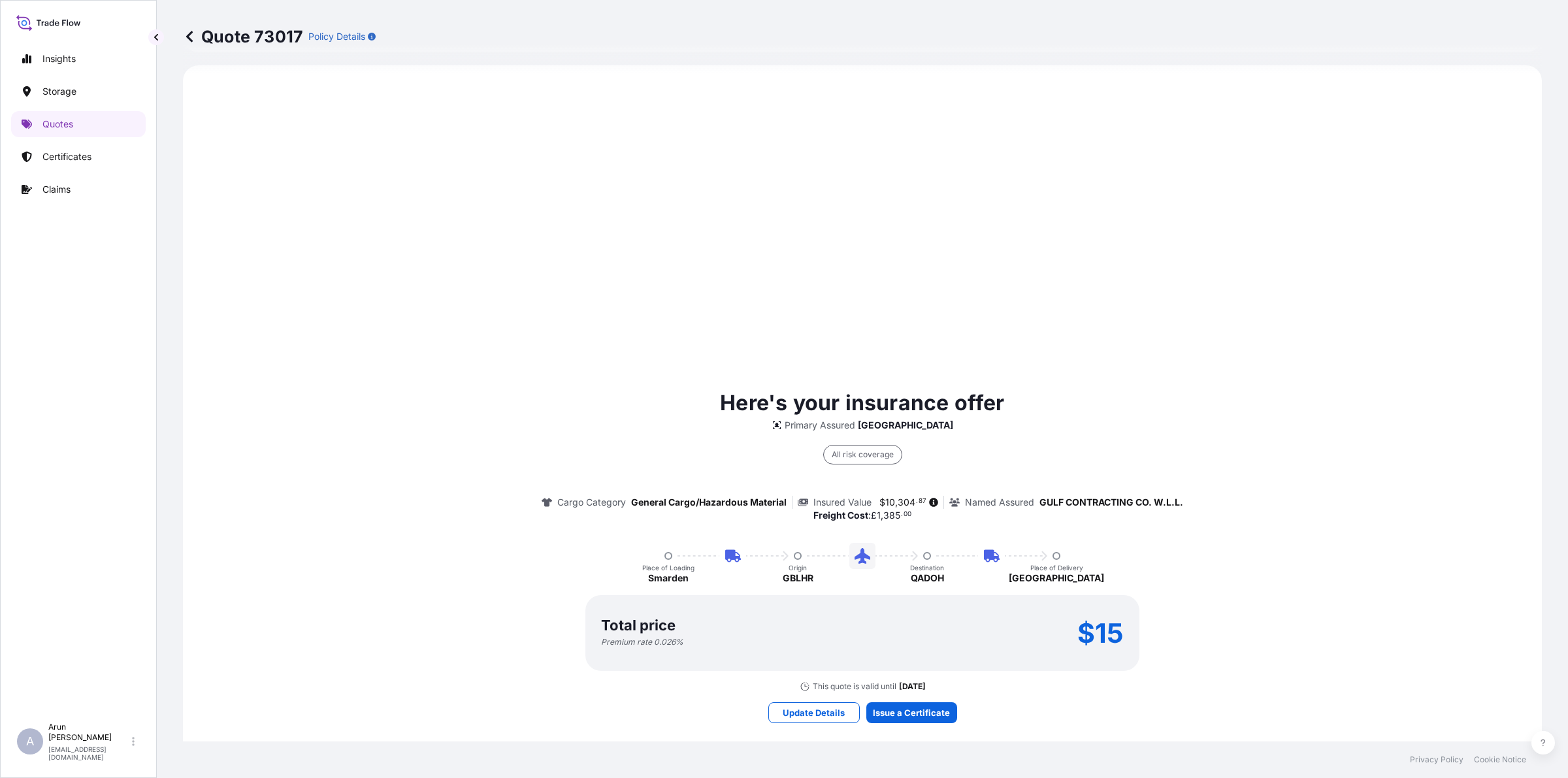
click at [944, 697] on div "Here's your insurance offer Primary Assured Qatar All risk coverage Cargo Categ…" at bounding box center [863, 555] width 1322 height 943
click at [938, 726] on div "Here's your insurance offer Primary Assured Qatar All risk coverage Cargo Categ…" at bounding box center [863, 555] width 1322 height 943
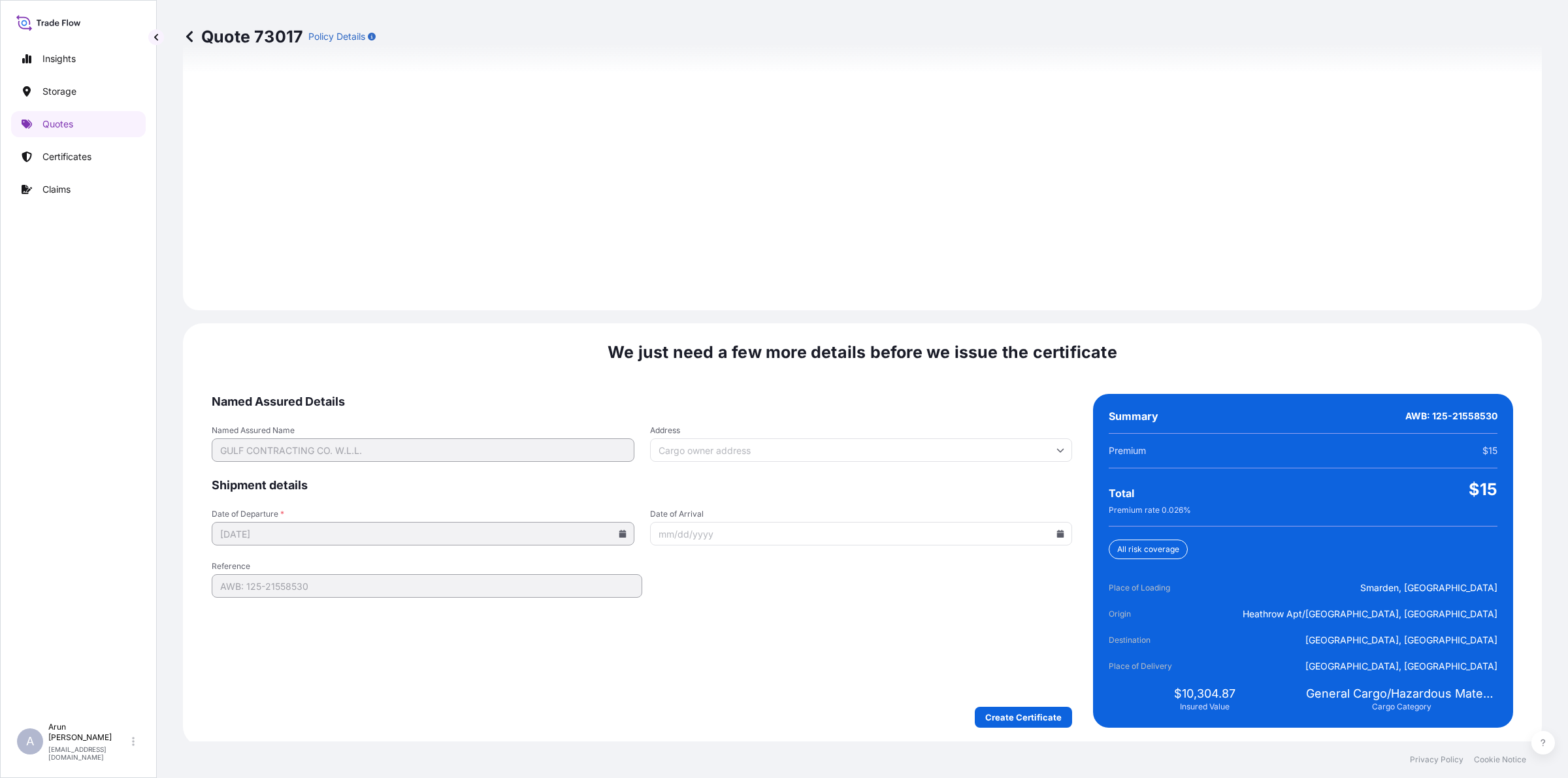
scroll to position [1806, 0]
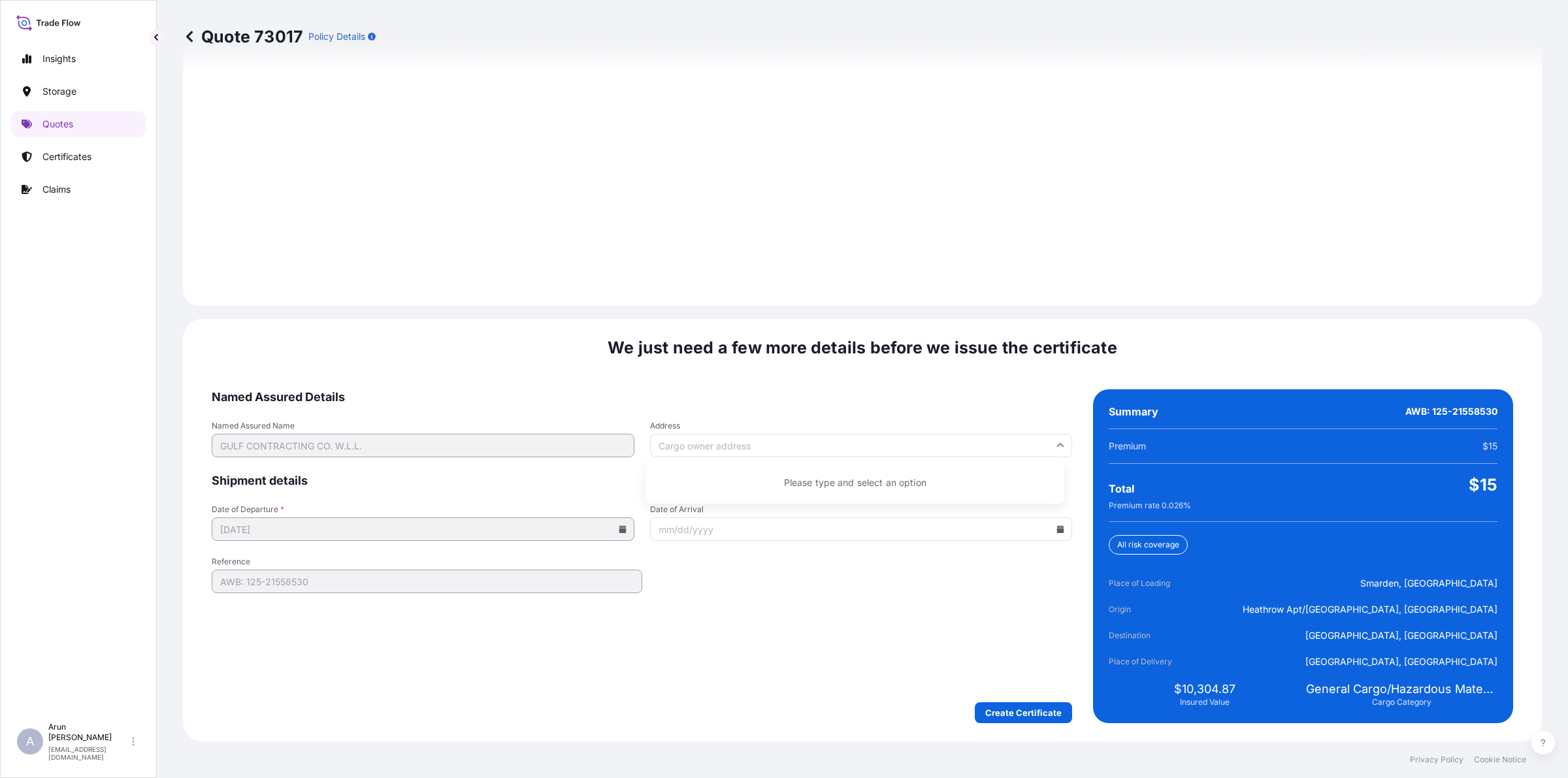
click at [867, 444] on input "Address" at bounding box center [862, 446] width 423 height 23
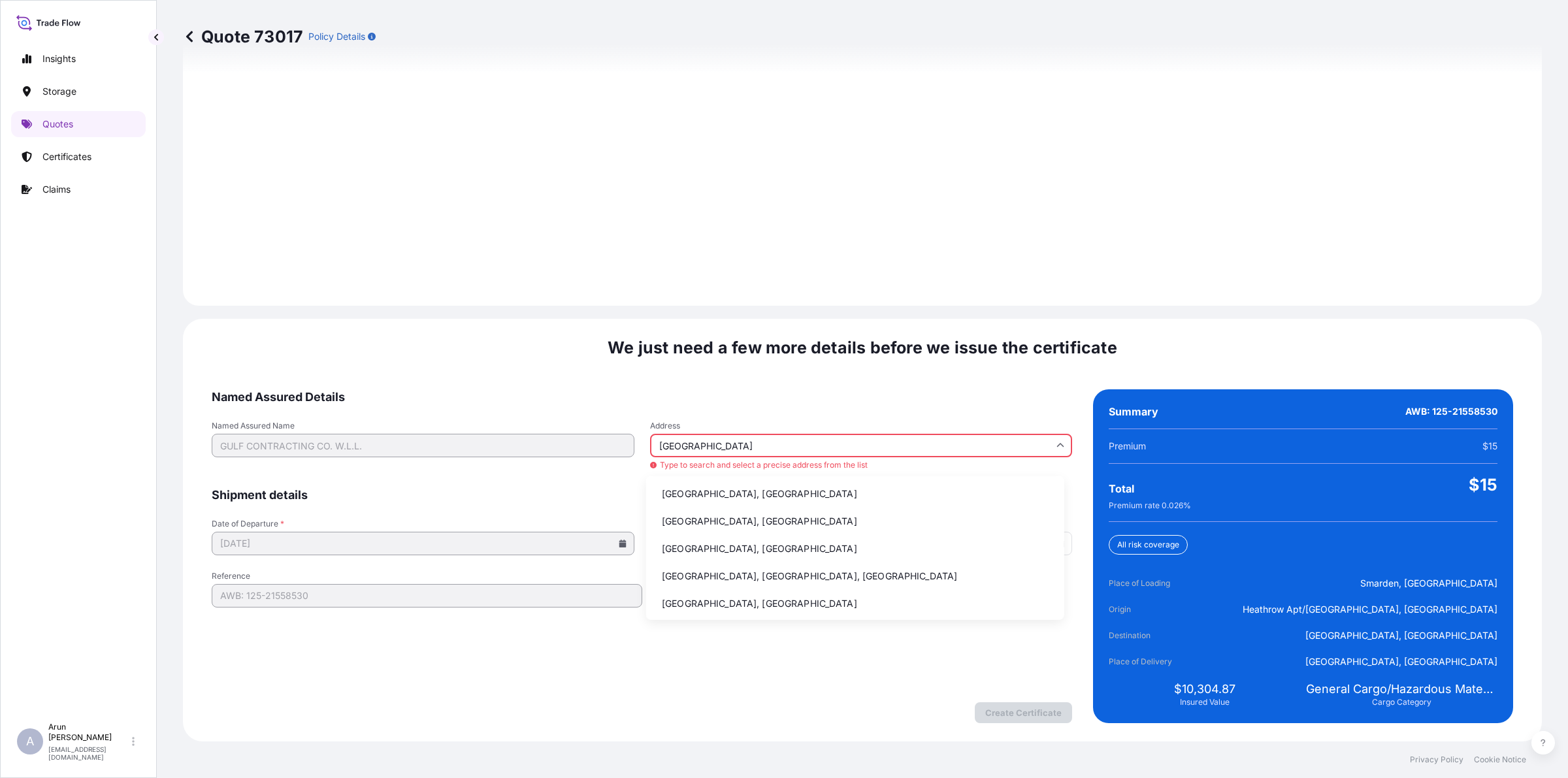
click at [716, 485] on li "[GEOGRAPHIC_DATA], [GEOGRAPHIC_DATA]" at bounding box center [855, 494] width 407 height 25
type input "[GEOGRAPHIC_DATA], [GEOGRAPHIC_DATA]"
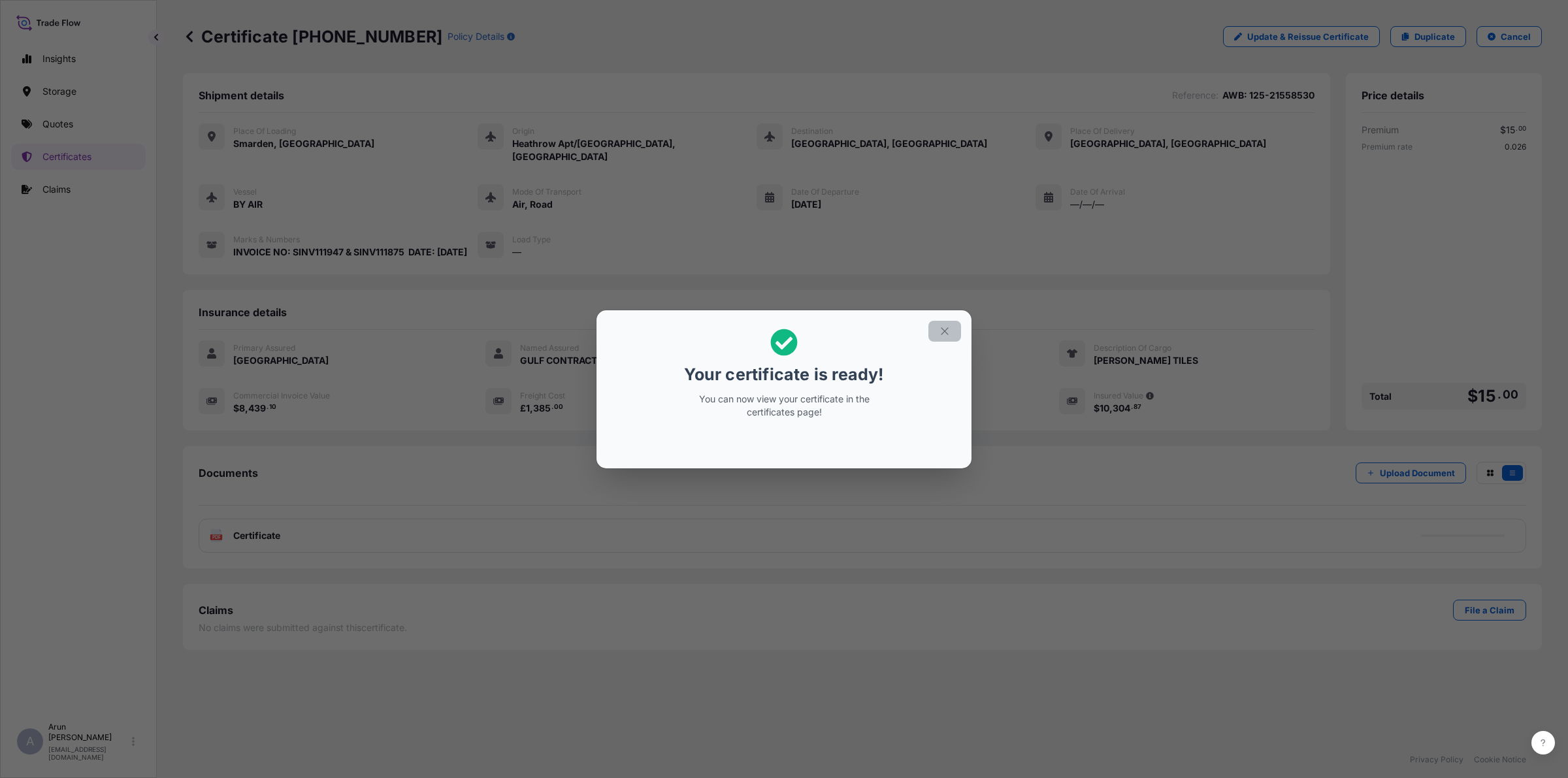
click at [942, 337] on icon "button" at bounding box center [945, 331] width 12 height 12
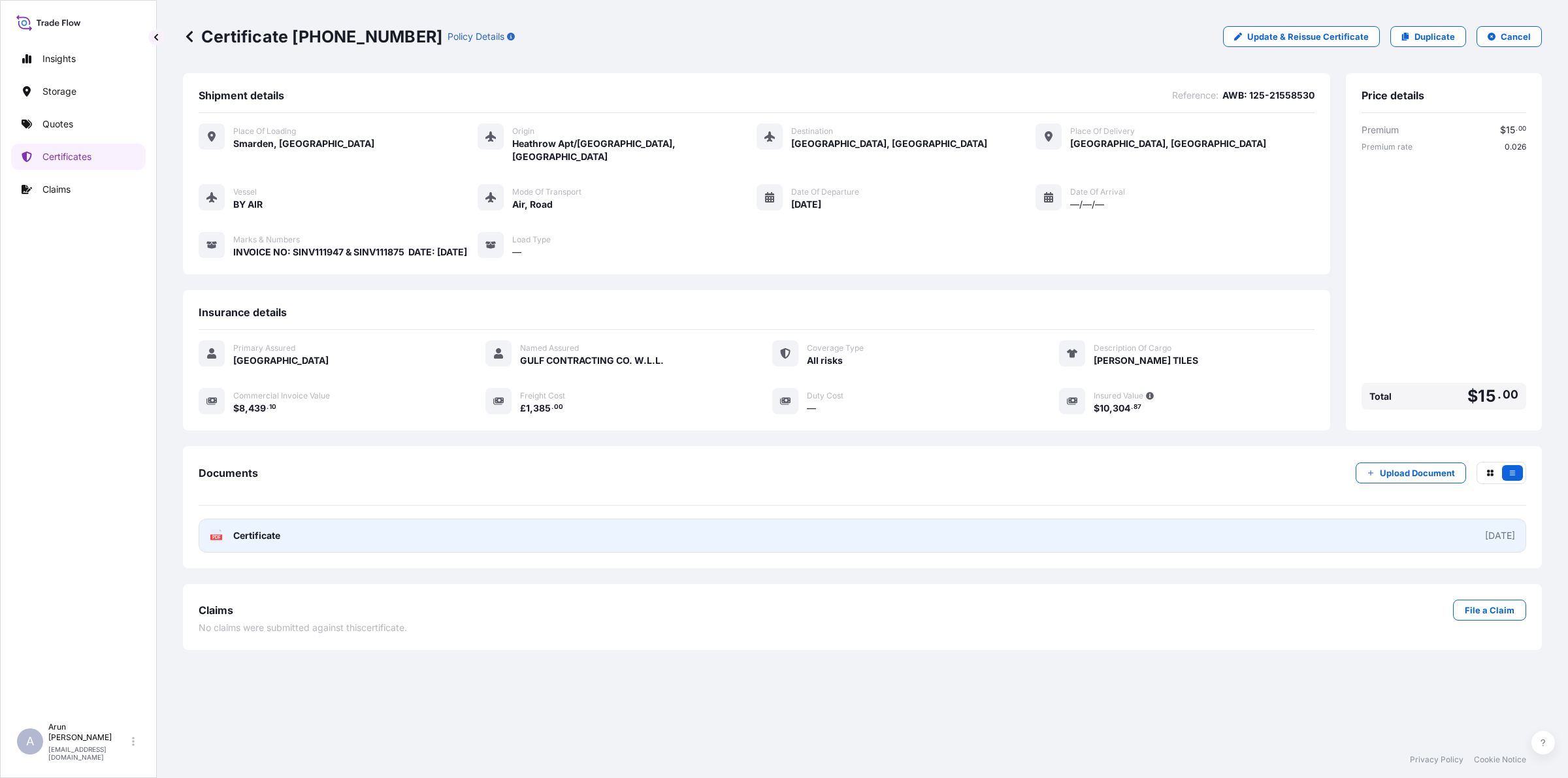
click at [519, 521] on link "PDF Certificate [DATE]" at bounding box center [863, 536] width 1328 height 34
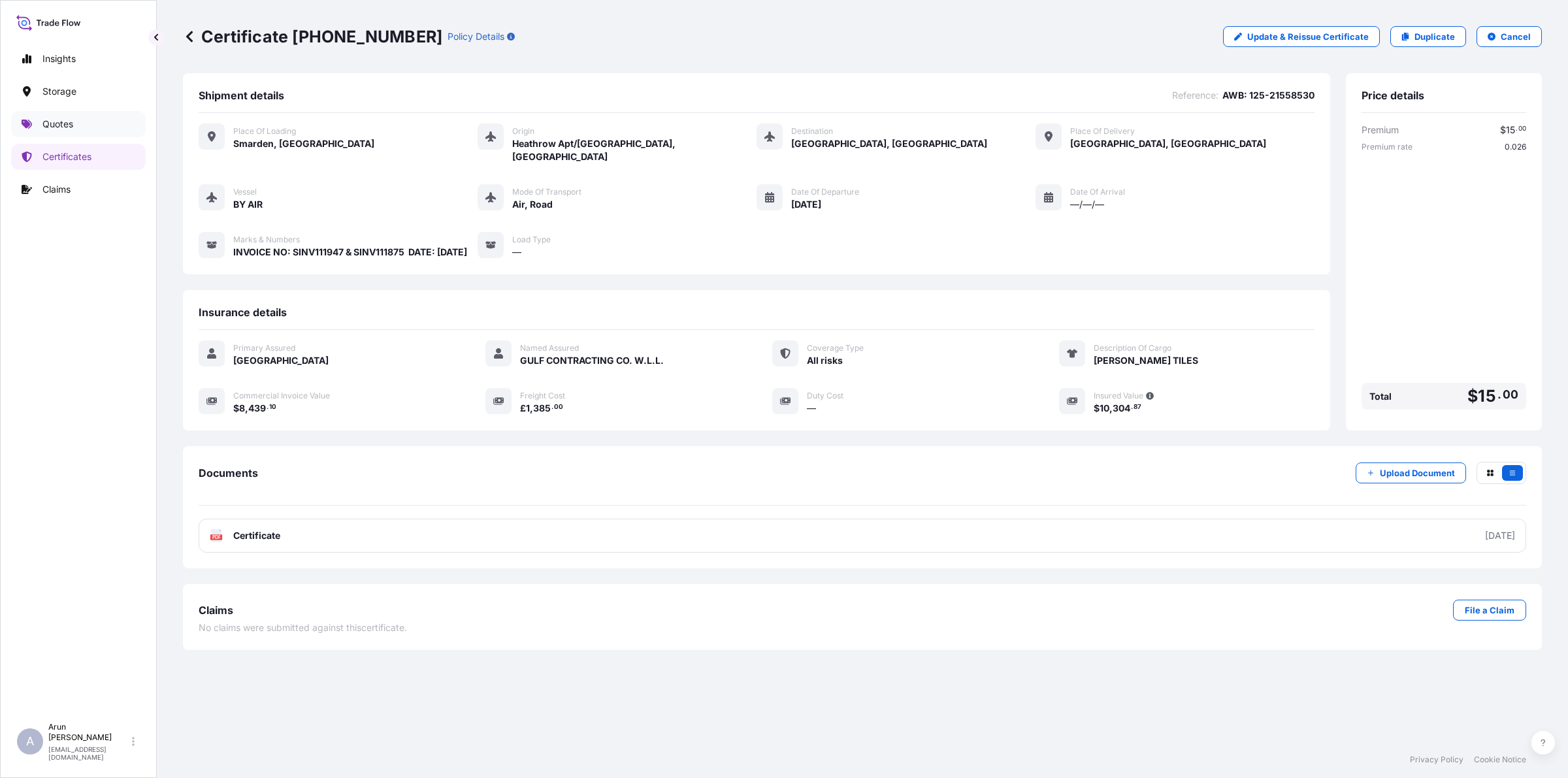
click at [60, 130] on p "Quotes" at bounding box center [58, 125] width 31 height 14
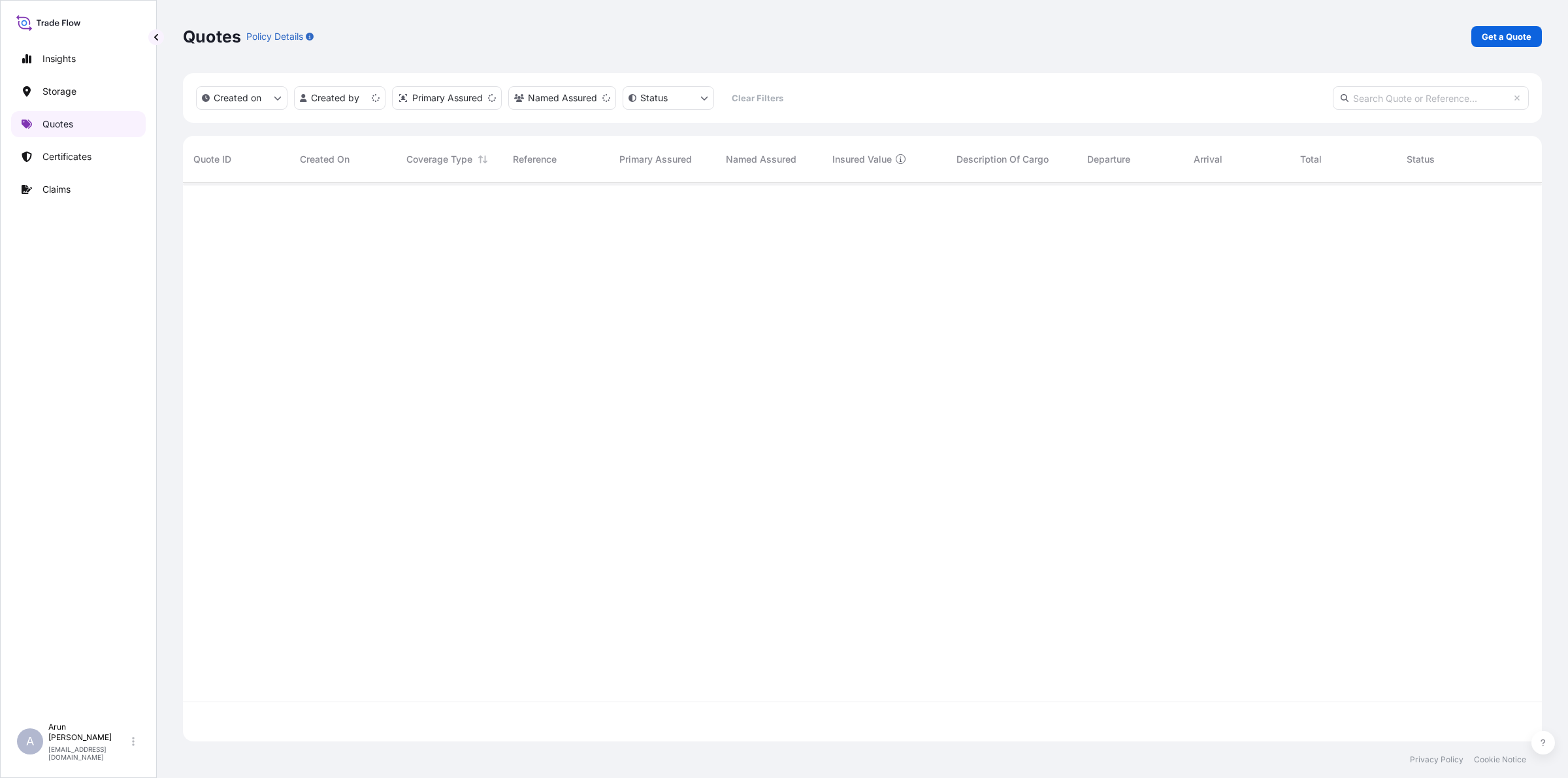
scroll to position [553, 1346]
click at [69, 146] on link "Certificates" at bounding box center [78, 156] width 134 height 26
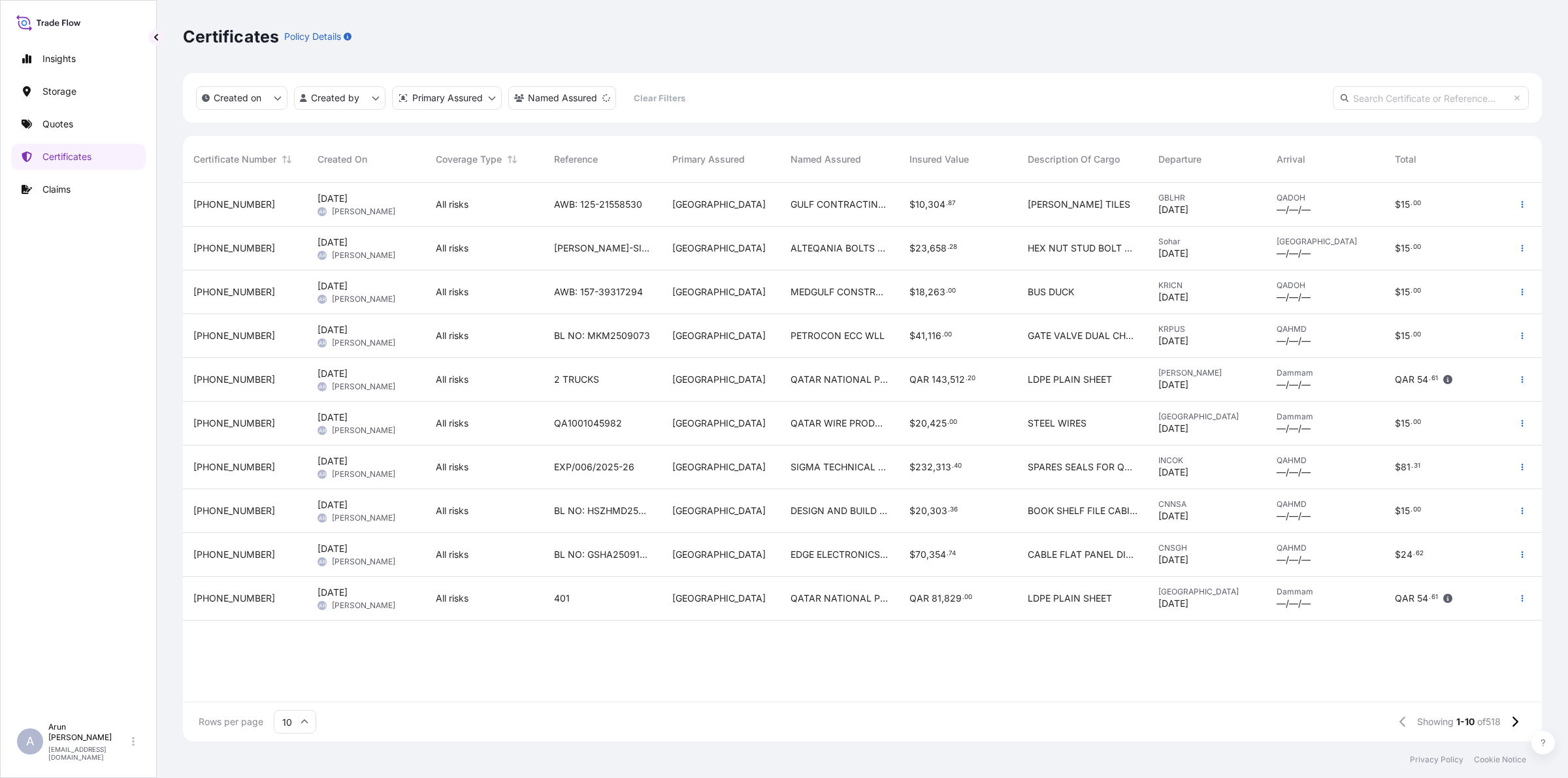
click at [408, 214] on div "[DATE] AR [PERSON_NAME]" at bounding box center [366, 205] width 97 height 25
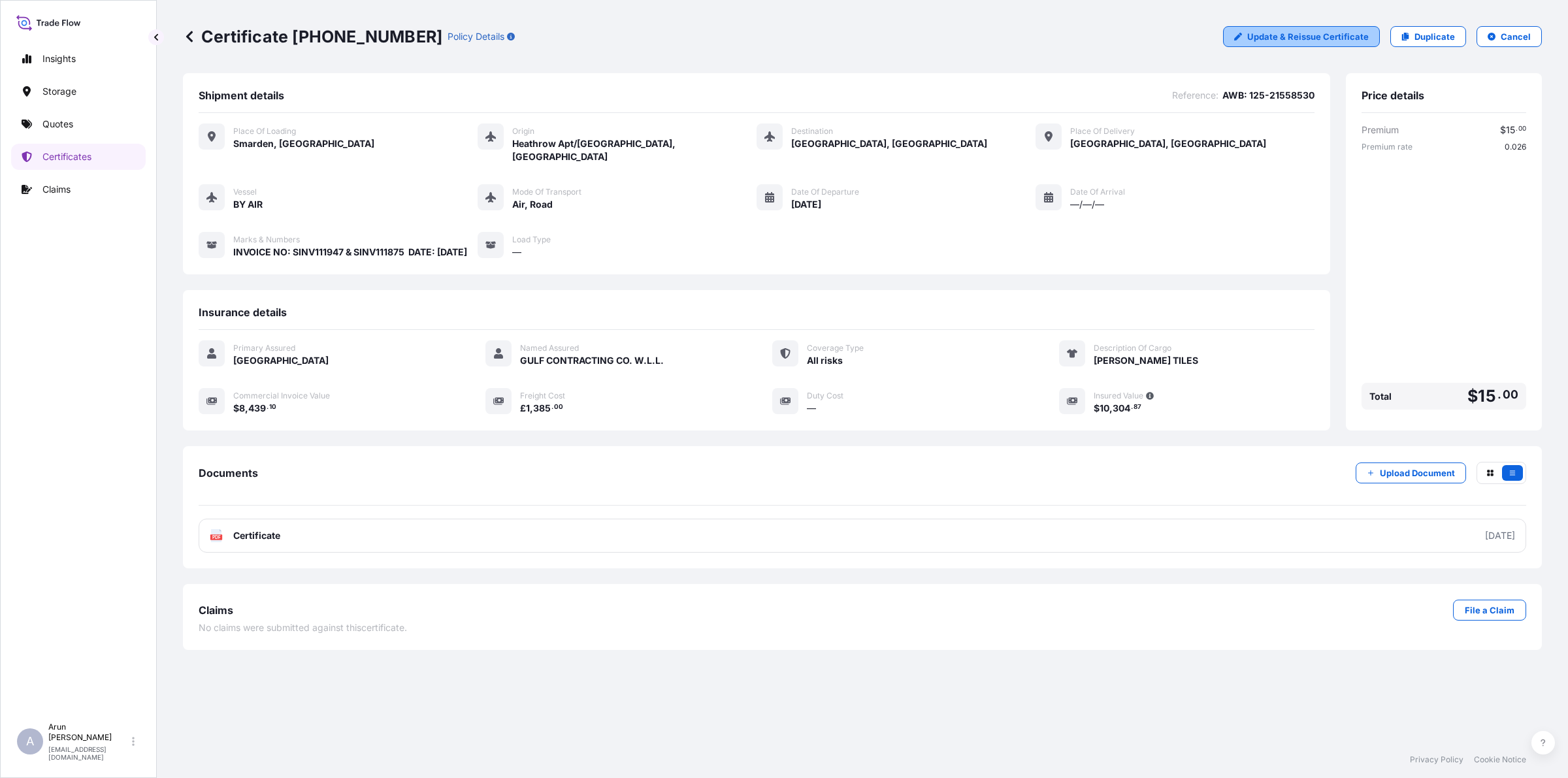
click at [1289, 38] on p "Update & Reissue Certificate" at bounding box center [1307, 37] width 122 height 14
select select "Road / [GEOGRAPHIC_DATA]"
select select "Air"
select select "Road / [GEOGRAPHIC_DATA]"
select select "31613"
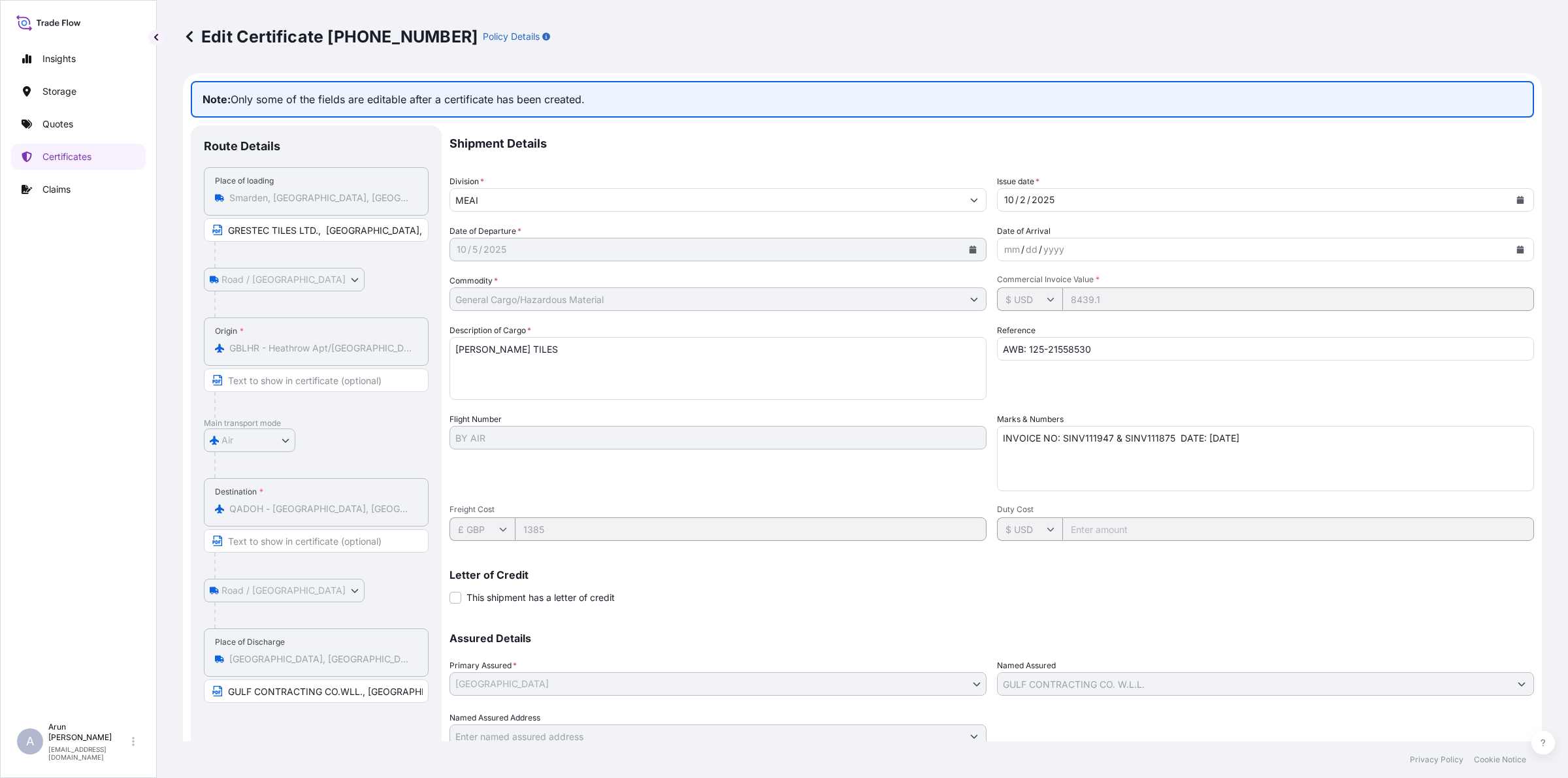
scroll to position [49, 0]
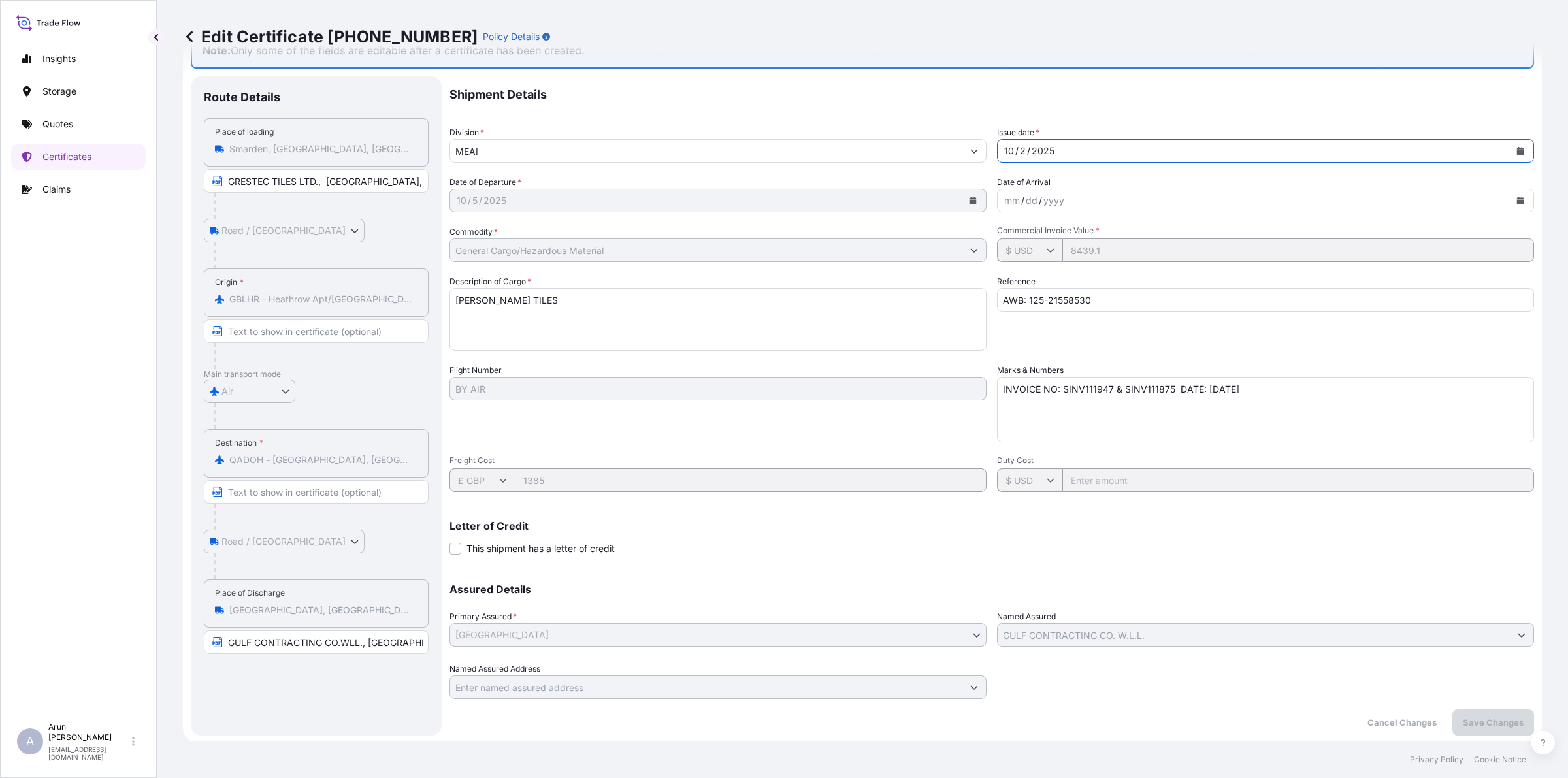
click at [1121, 151] on div "[DATE]" at bounding box center [1253, 151] width 512 height 23
click at [573, 151] on input "MEAI" at bounding box center [705, 151] width 512 height 23
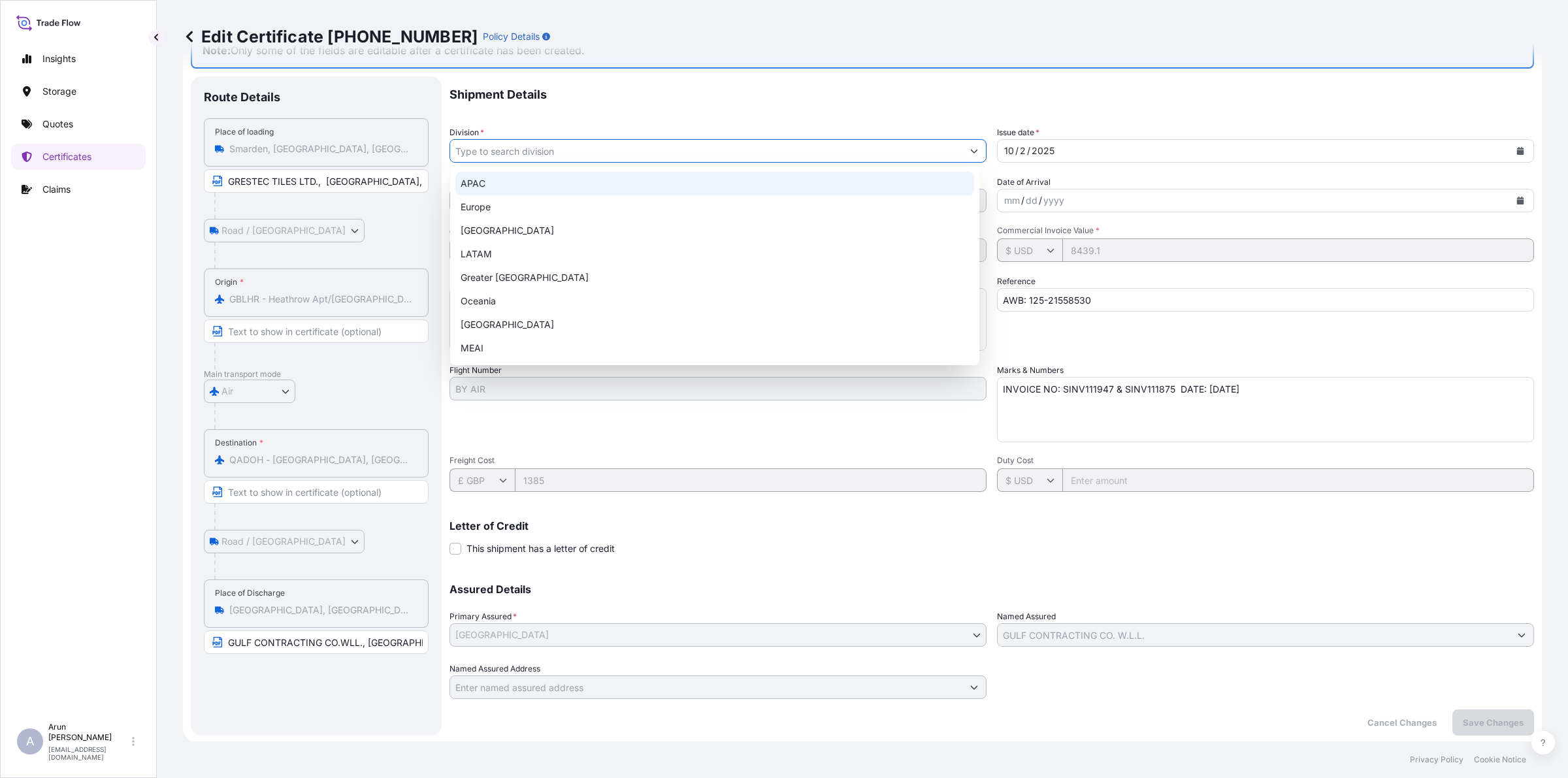
click at [1307, 329] on div "Reference AWB: 125-21558530" at bounding box center [1265, 313] width 537 height 76
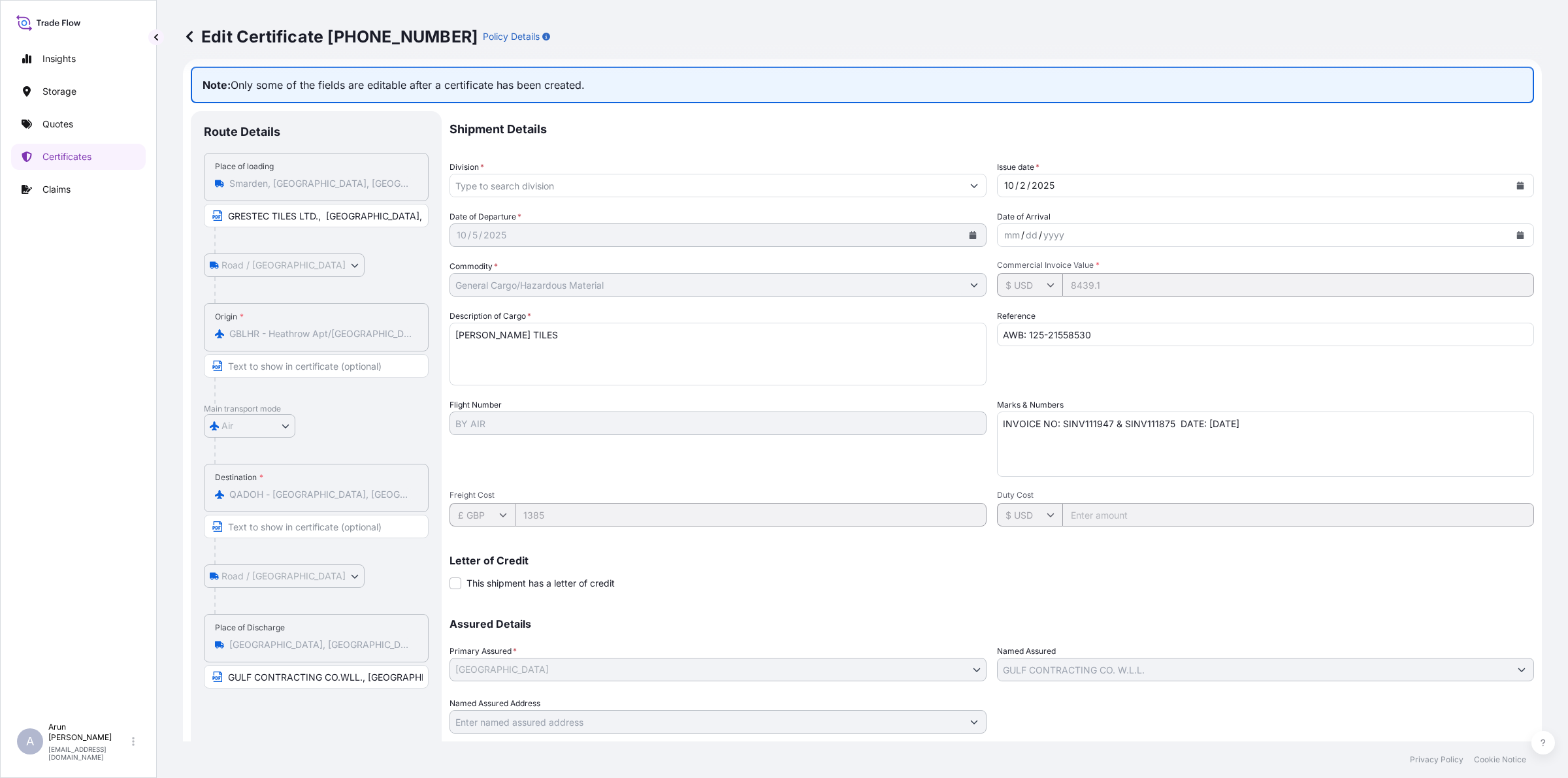
scroll to position [0, 0]
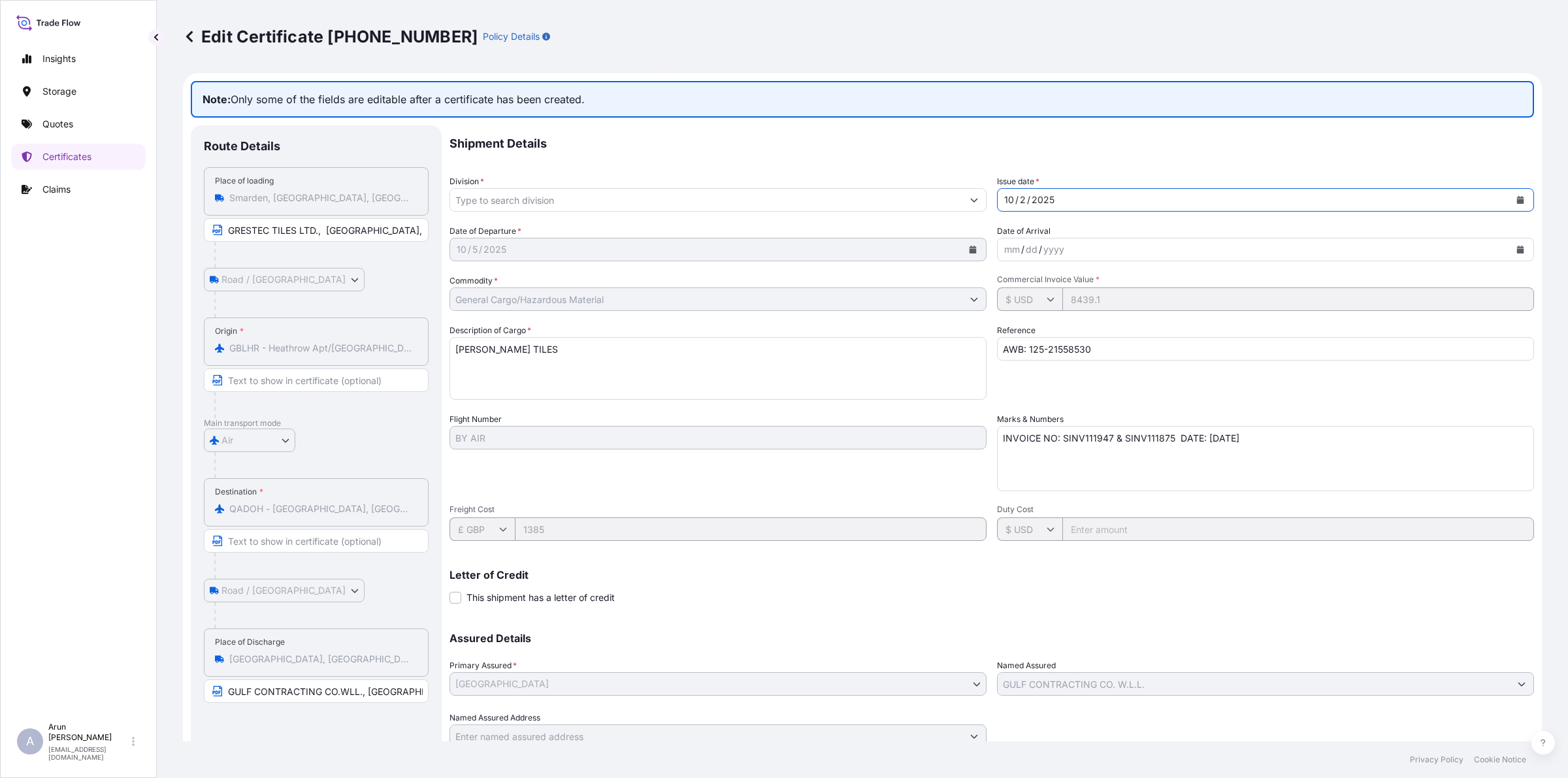
click at [1073, 204] on div "[DATE]" at bounding box center [1253, 200] width 512 height 23
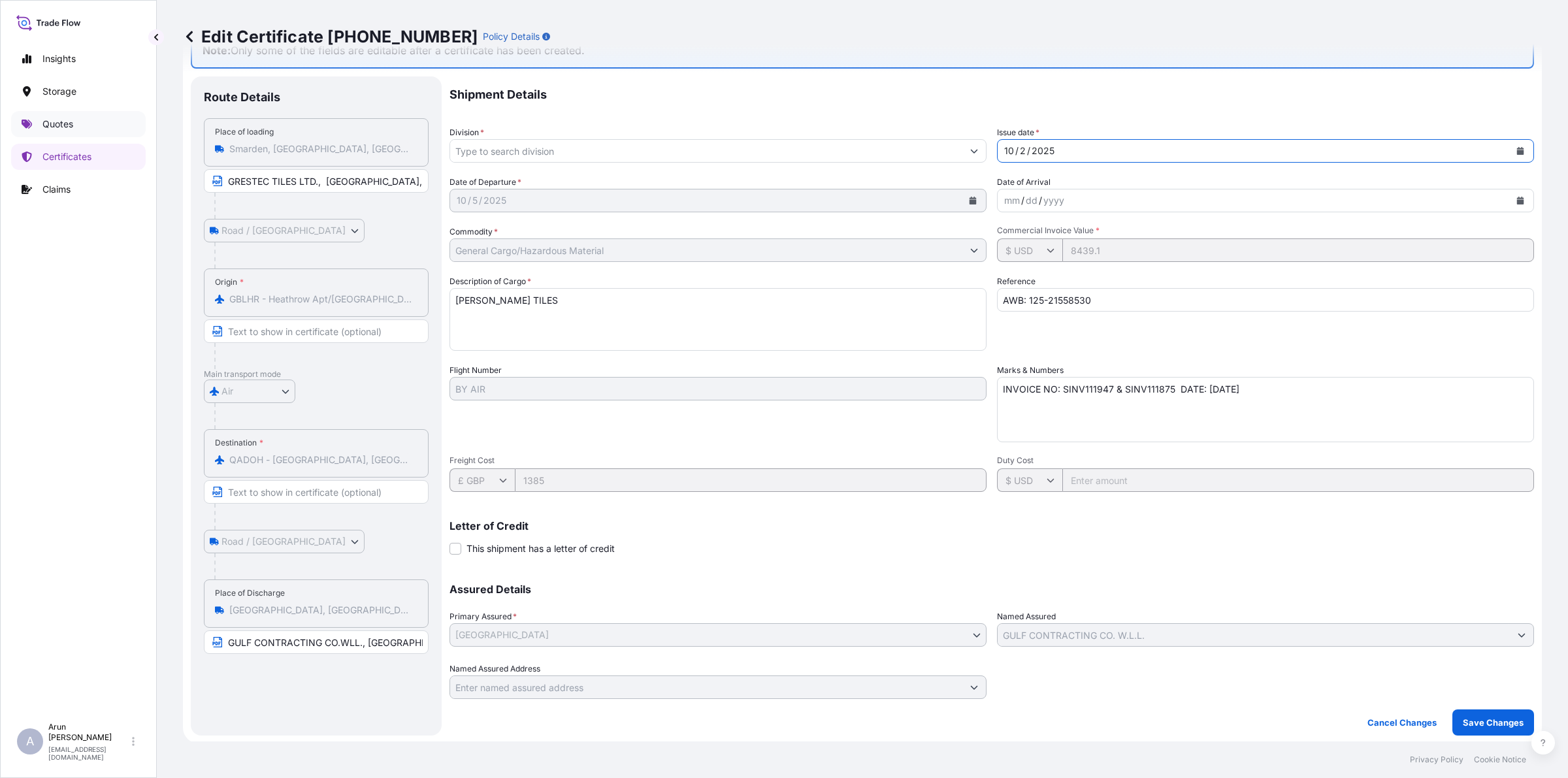
click at [77, 125] on link "Quotes" at bounding box center [78, 124] width 134 height 26
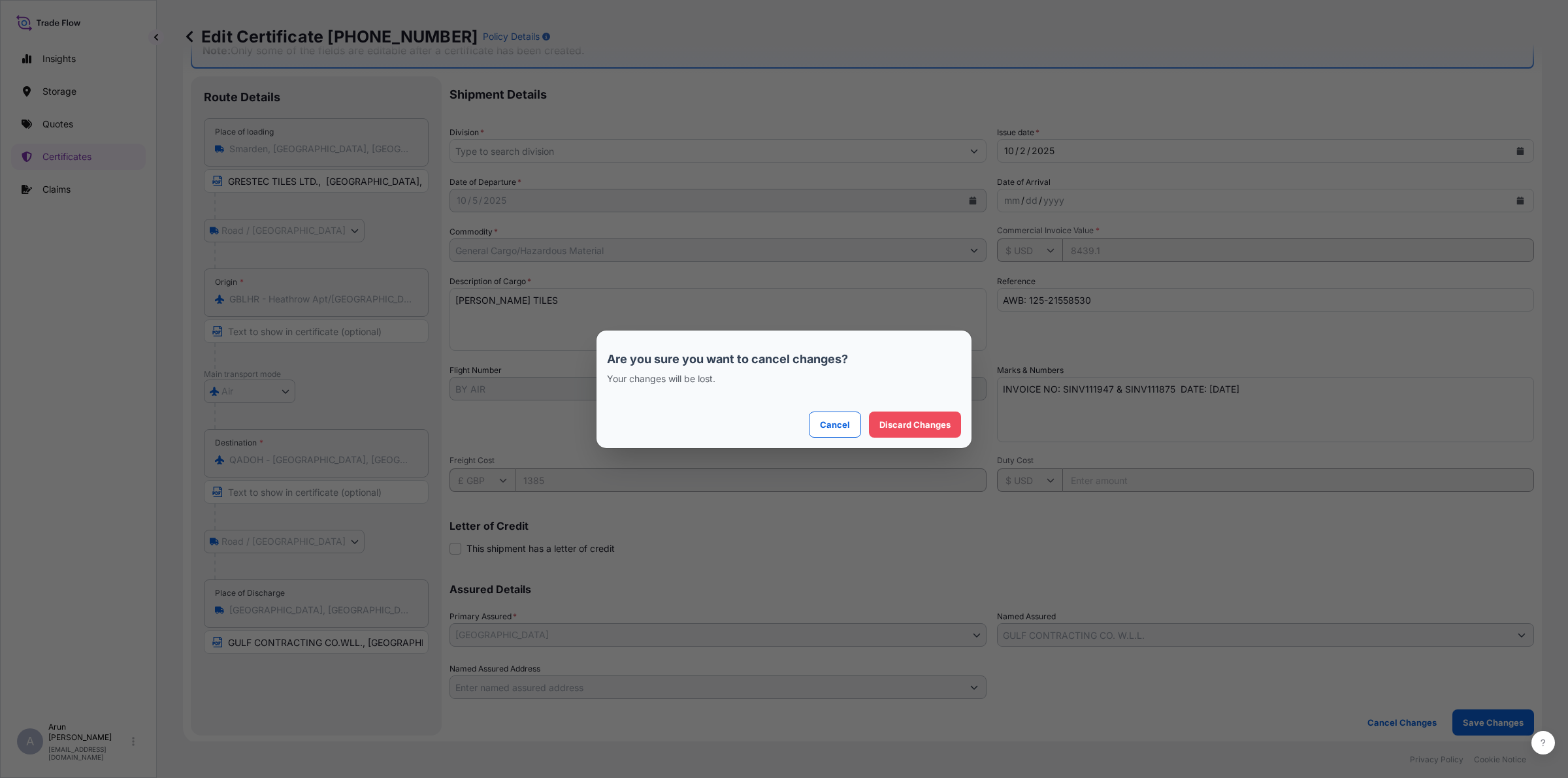
click at [859, 573] on div "Are you sure you want to cancel changes? Your changes will be lost. Cancel Disc…" at bounding box center [784, 389] width 1568 height 778
click at [834, 428] on p "Cancel" at bounding box center [835, 425] width 30 height 14
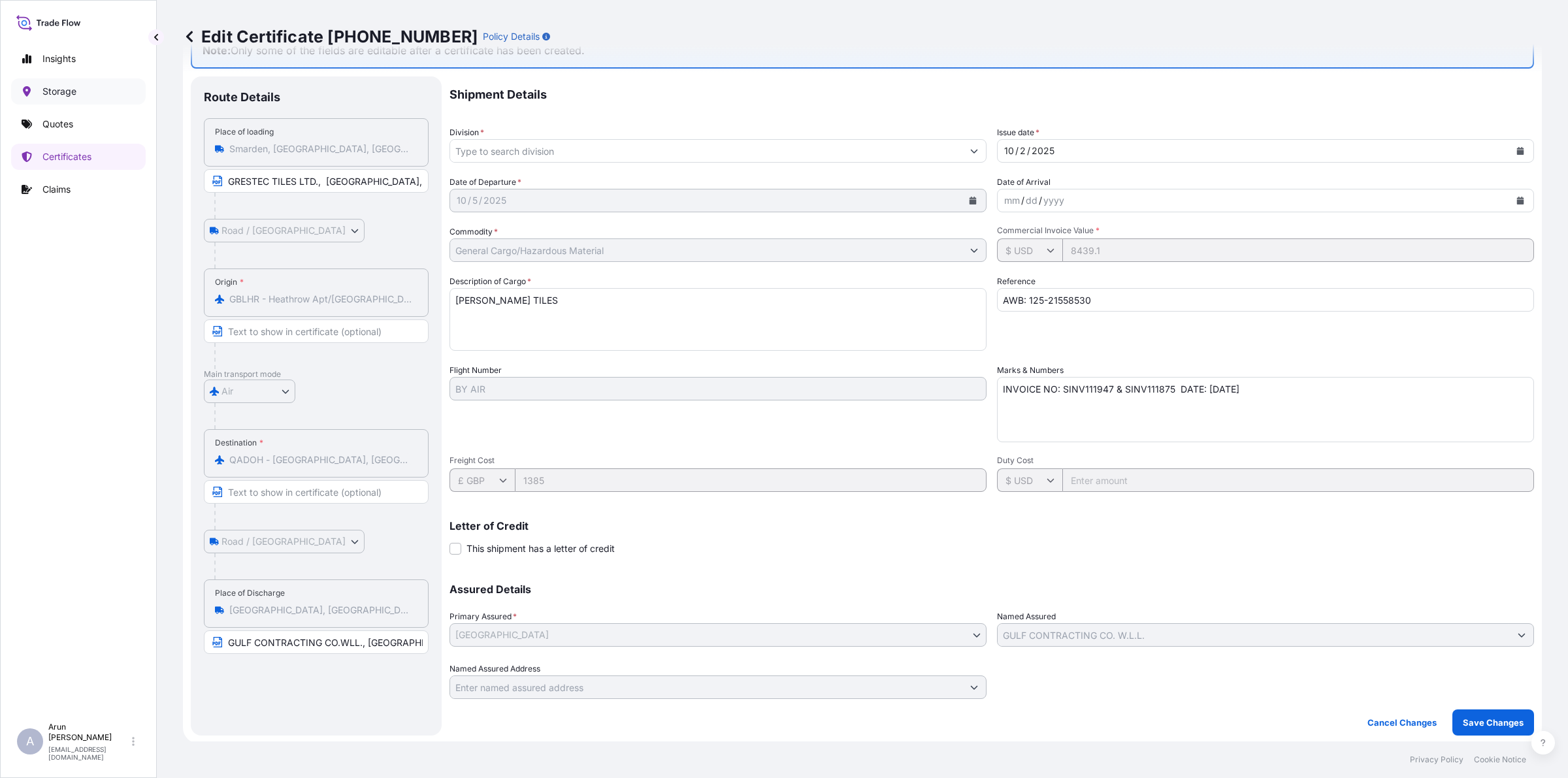
click at [69, 90] on p "Storage" at bounding box center [59, 92] width 34 height 14
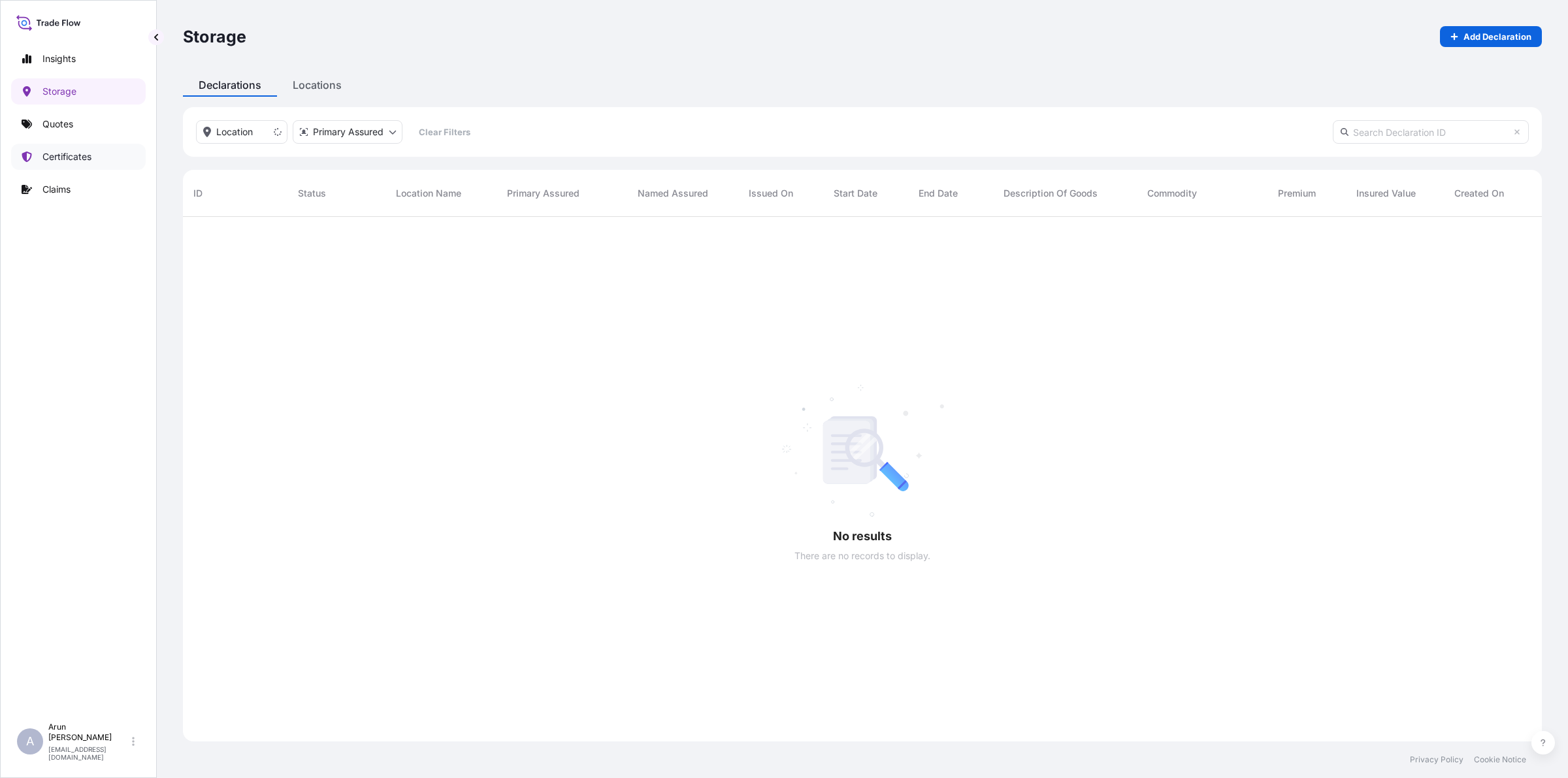
scroll to position [560, 1346]
click at [68, 161] on p "Certificates" at bounding box center [67, 157] width 49 height 14
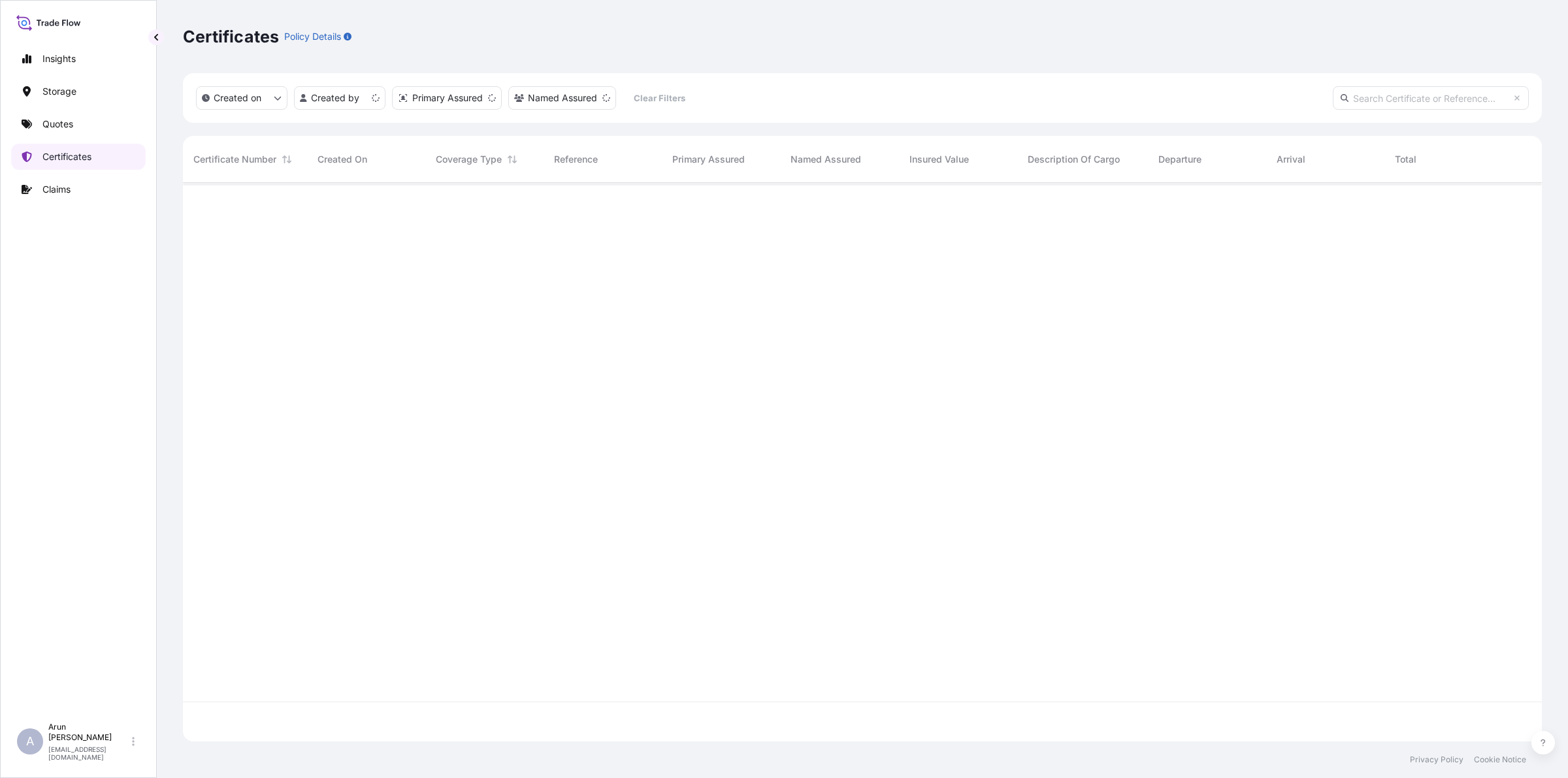
scroll to position [553, 1346]
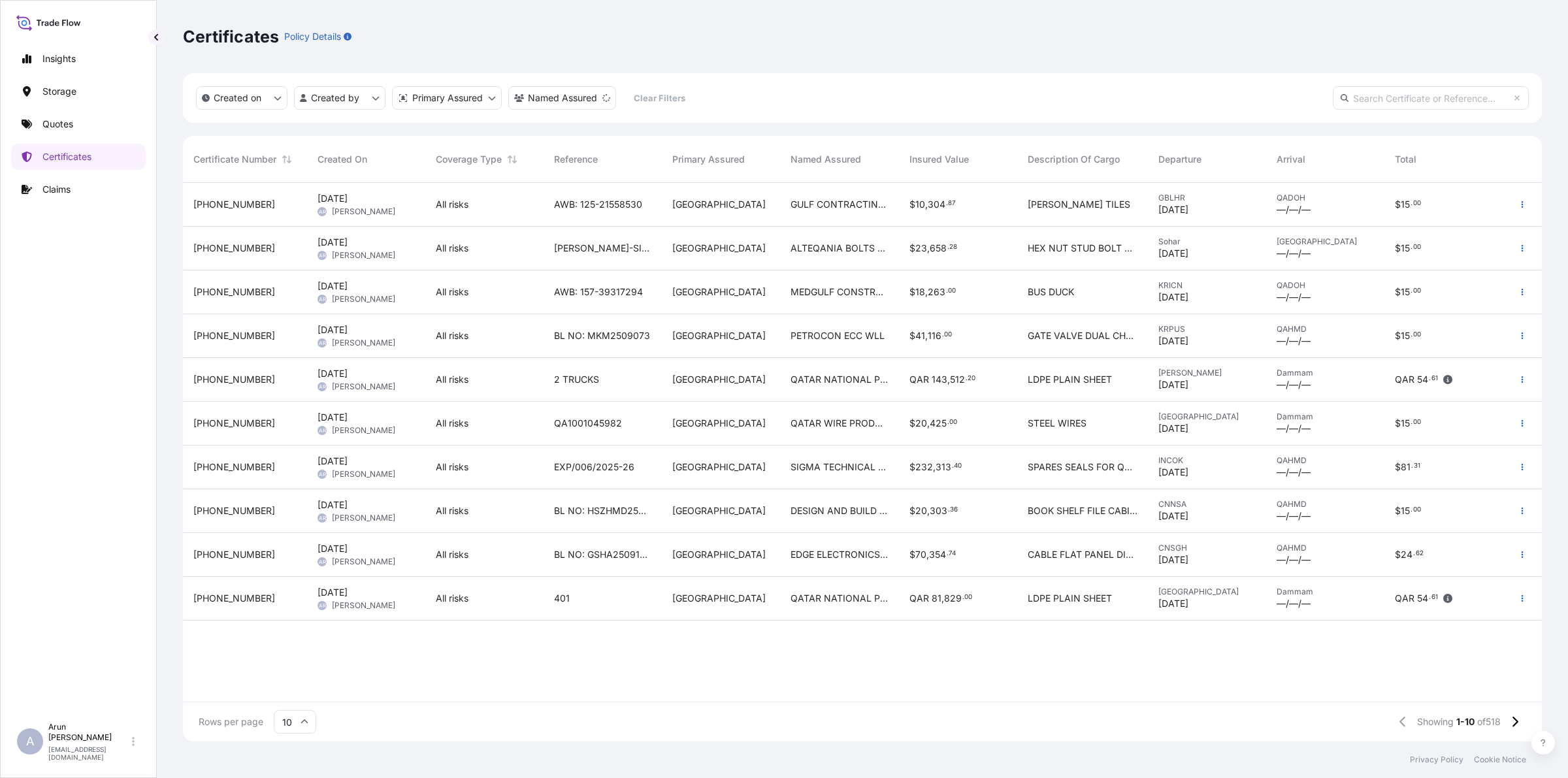
click at [837, 221] on div "GULF CONTRACTING CO. W.L.L." at bounding box center [839, 205] width 119 height 43
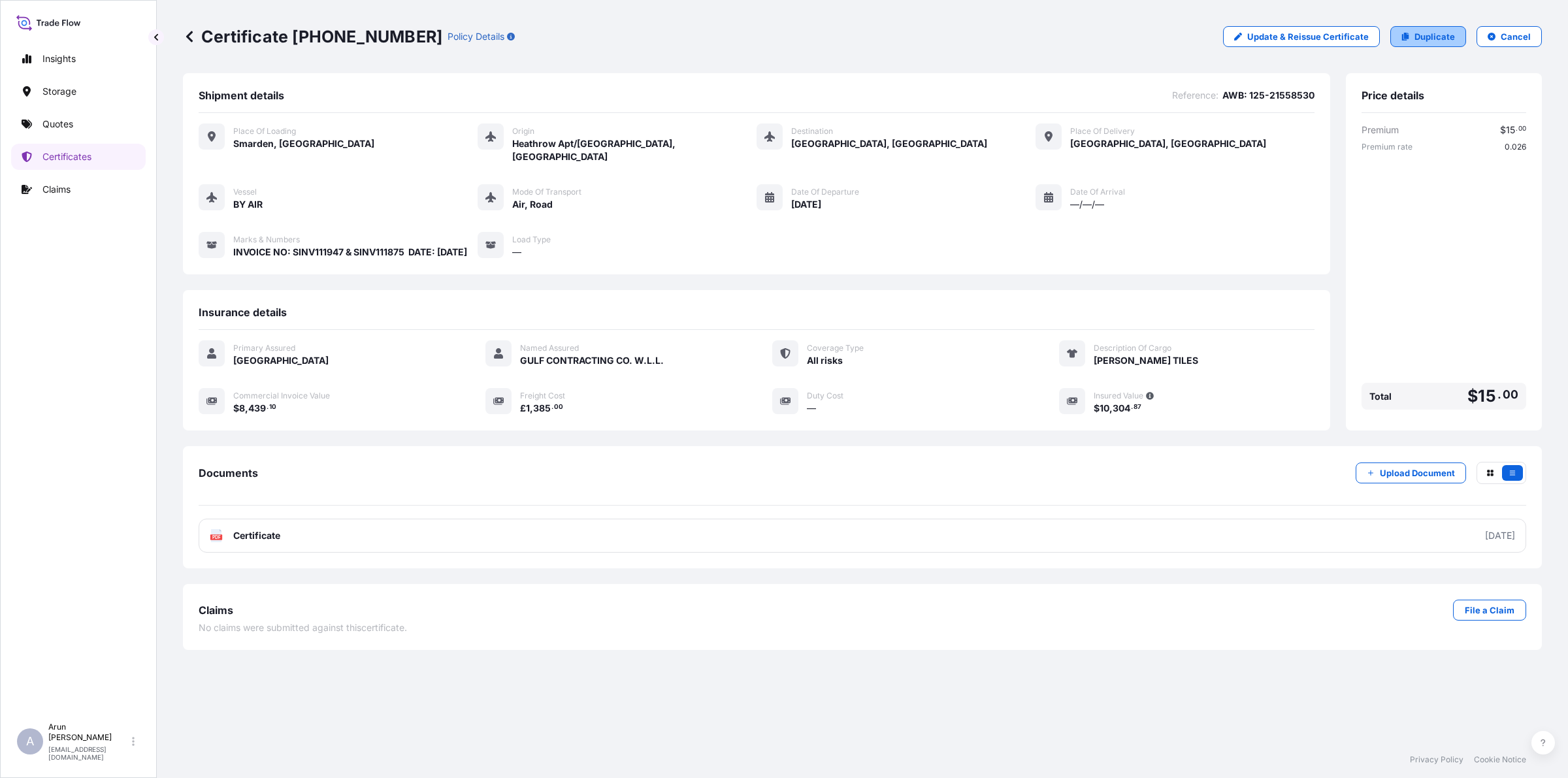
click at [1410, 42] on link "Duplicate" at bounding box center [1428, 37] width 76 height 21
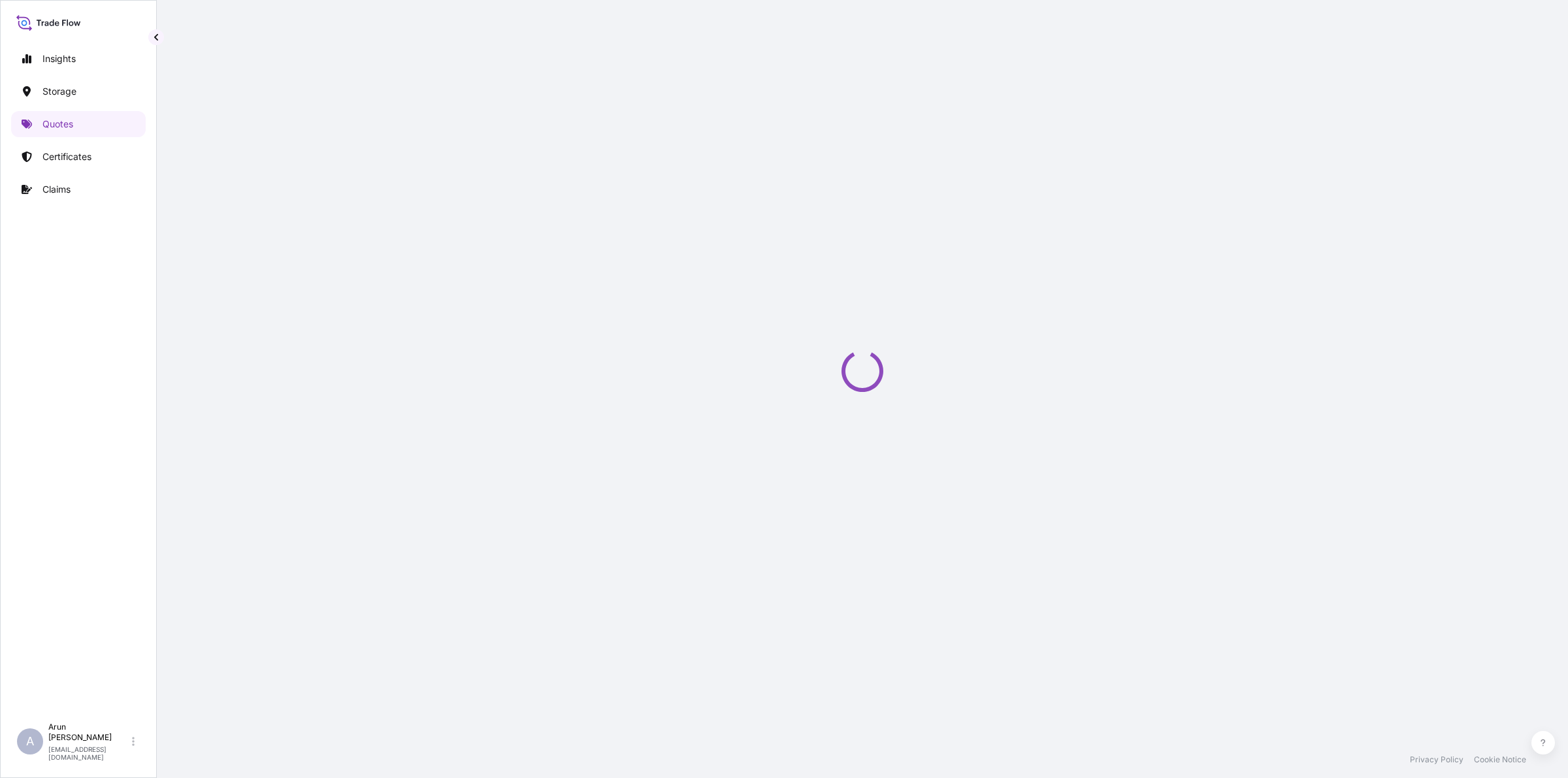
select select "Road / [GEOGRAPHIC_DATA]"
select select "Air"
select select "Road / [GEOGRAPHIC_DATA]"
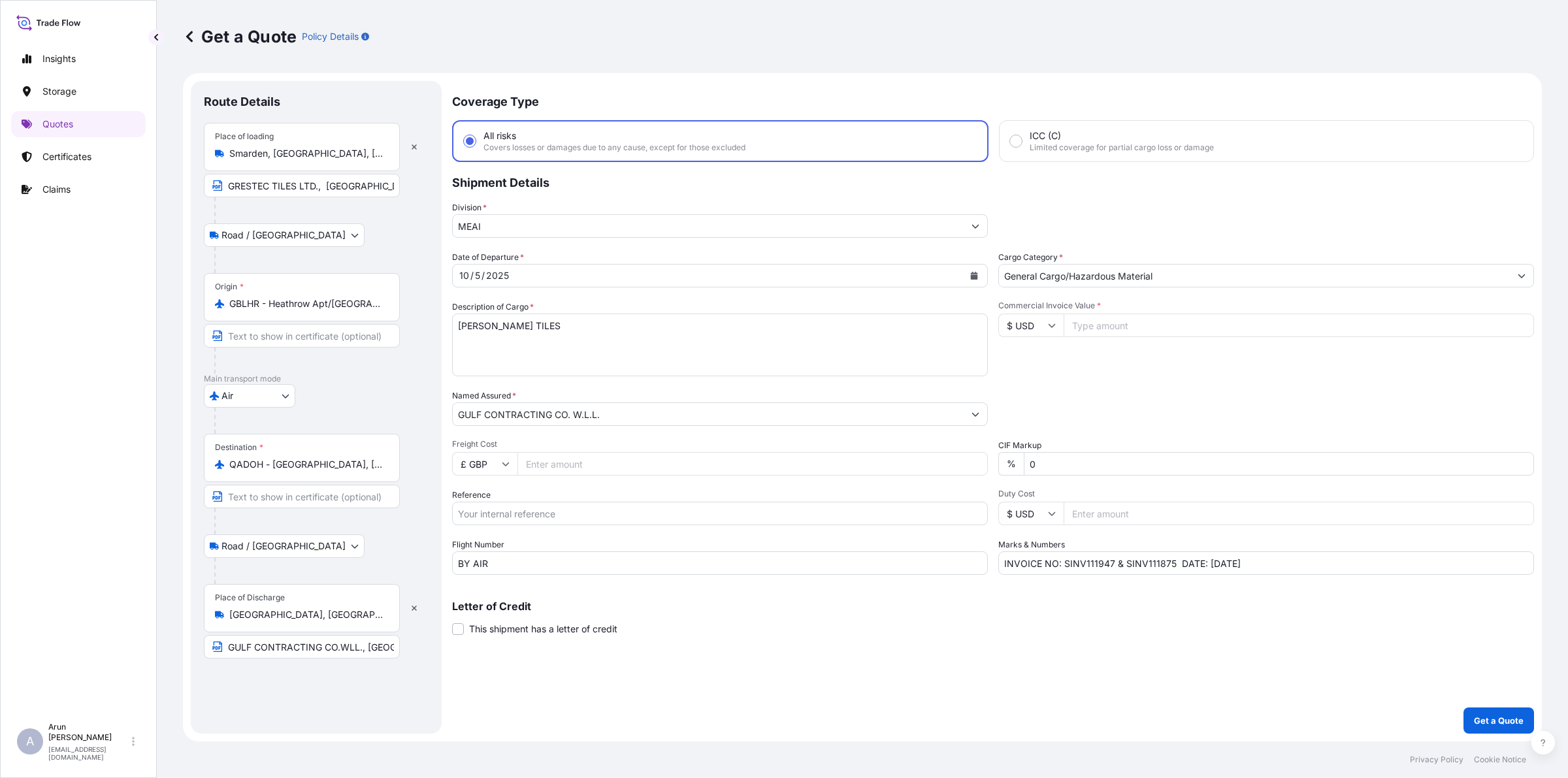
click at [1056, 318] on input "$ USD" at bounding box center [1031, 325] width 66 height 23
click at [1034, 389] on div "£ GBP" at bounding box center [1031, 388] width 55 height 25
type input "£ GBP"
click at [544, 462] on input "Freight Cost" at bounding box center [752, 463] width 470 height 23
type input "1385"
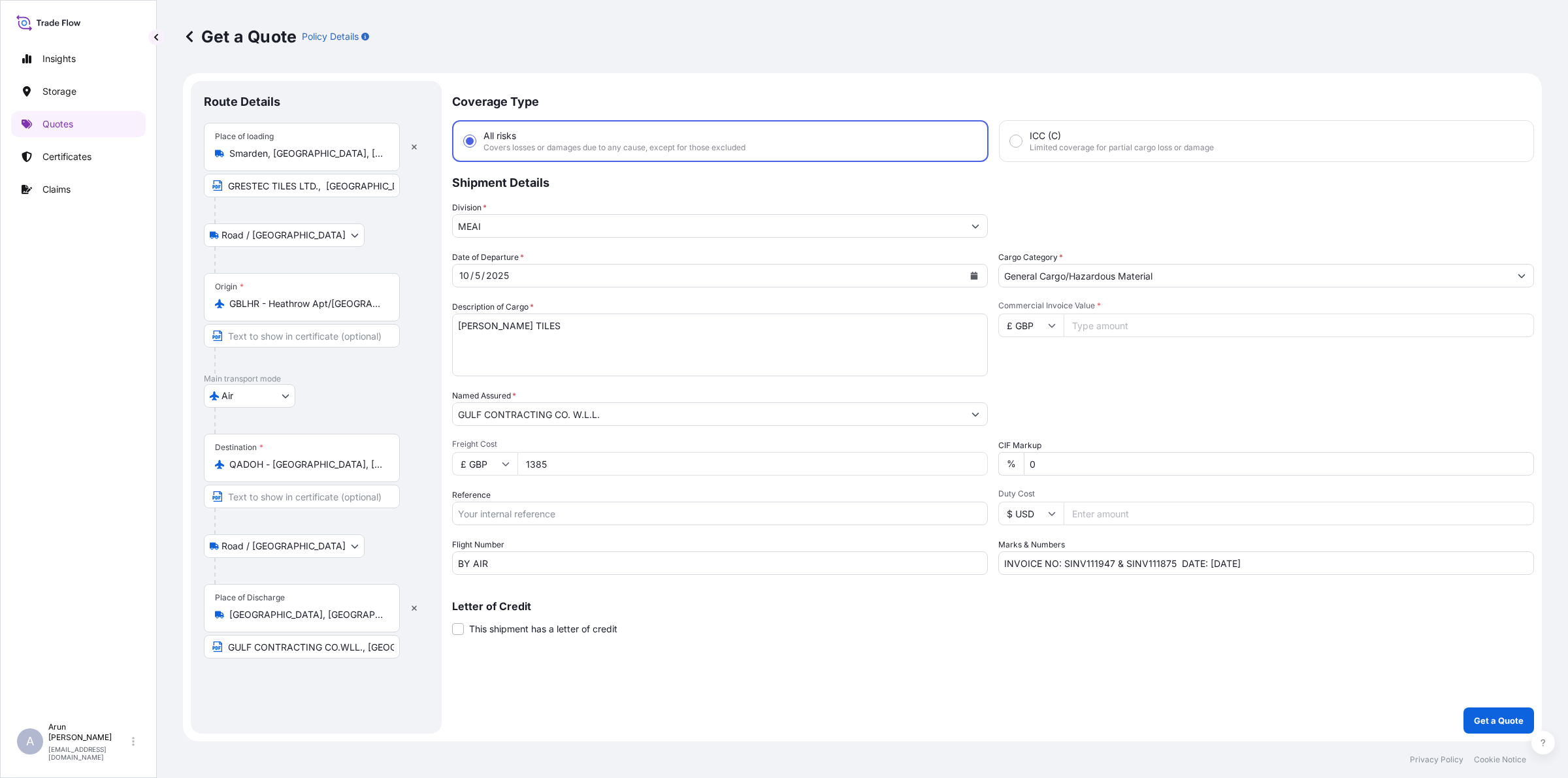
click at [1158, 327] on input "Commercial Invoice Value *" at bounding box center [1298, 325] width 470 height 23
type input "8439.10"
click at [511, 514] on input "Reference" at bounding box center [719, 514] width 536 height 23
drag, startPoint x: 1063, startPoint y: 561, endPoint x: 1168, endPoint y: 566, distance: 105.1
click at [1168, 566] on input "INVOICE NO: SINV111947 & SINV111875 DATE: [DATE]" at bounding box center [1265, 563] width 536 height 23
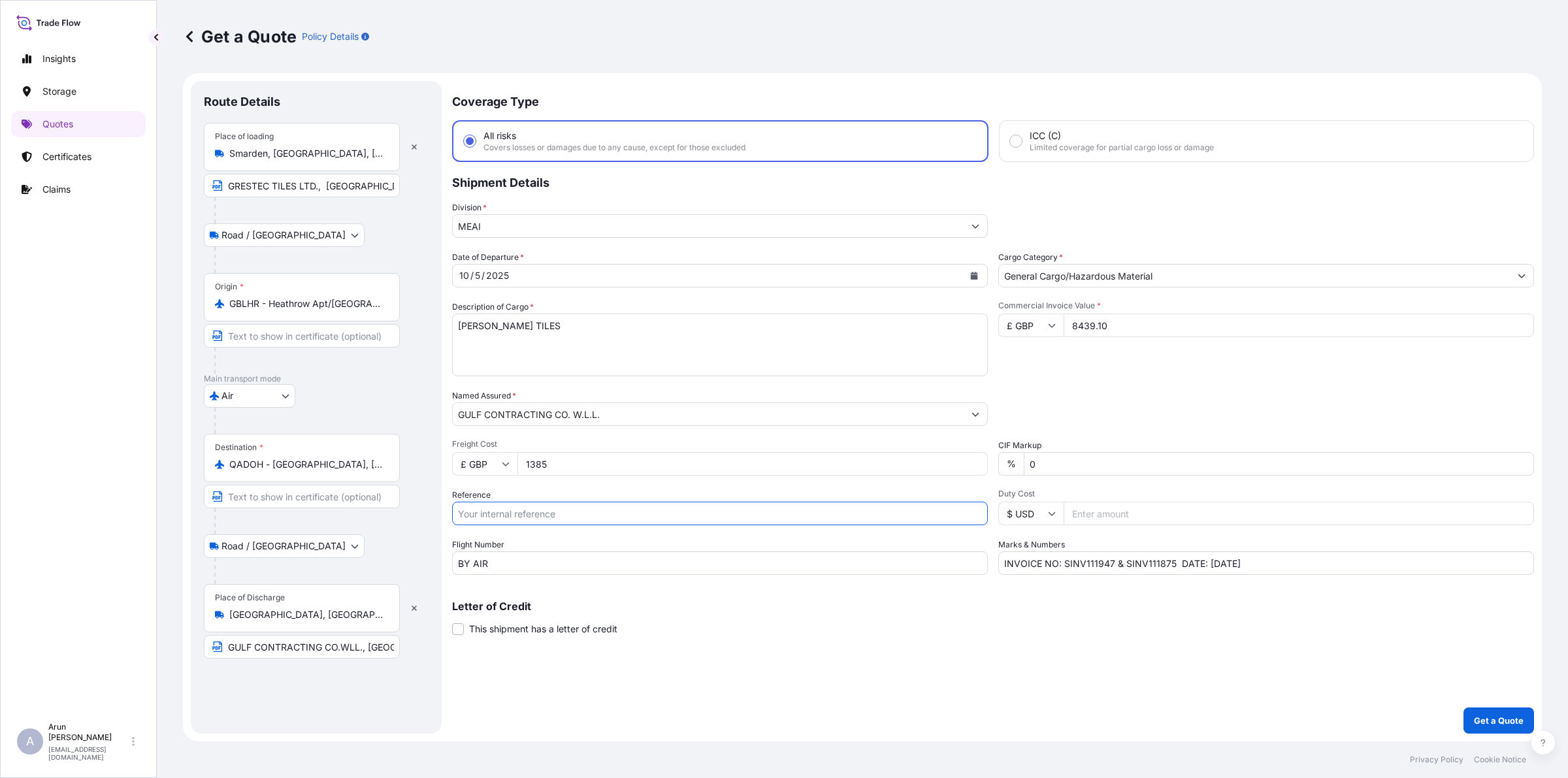
click at [665, 511] on input "Reference" at bounding box center [719, 514] width 536 height 23
paste input "SINV111947 & SINV11187"
type input "SINV111947 & SINV11187"
click at [1483, 727] on p "Get a Quote" at bounding box center [1498, 721] width 49 height 14
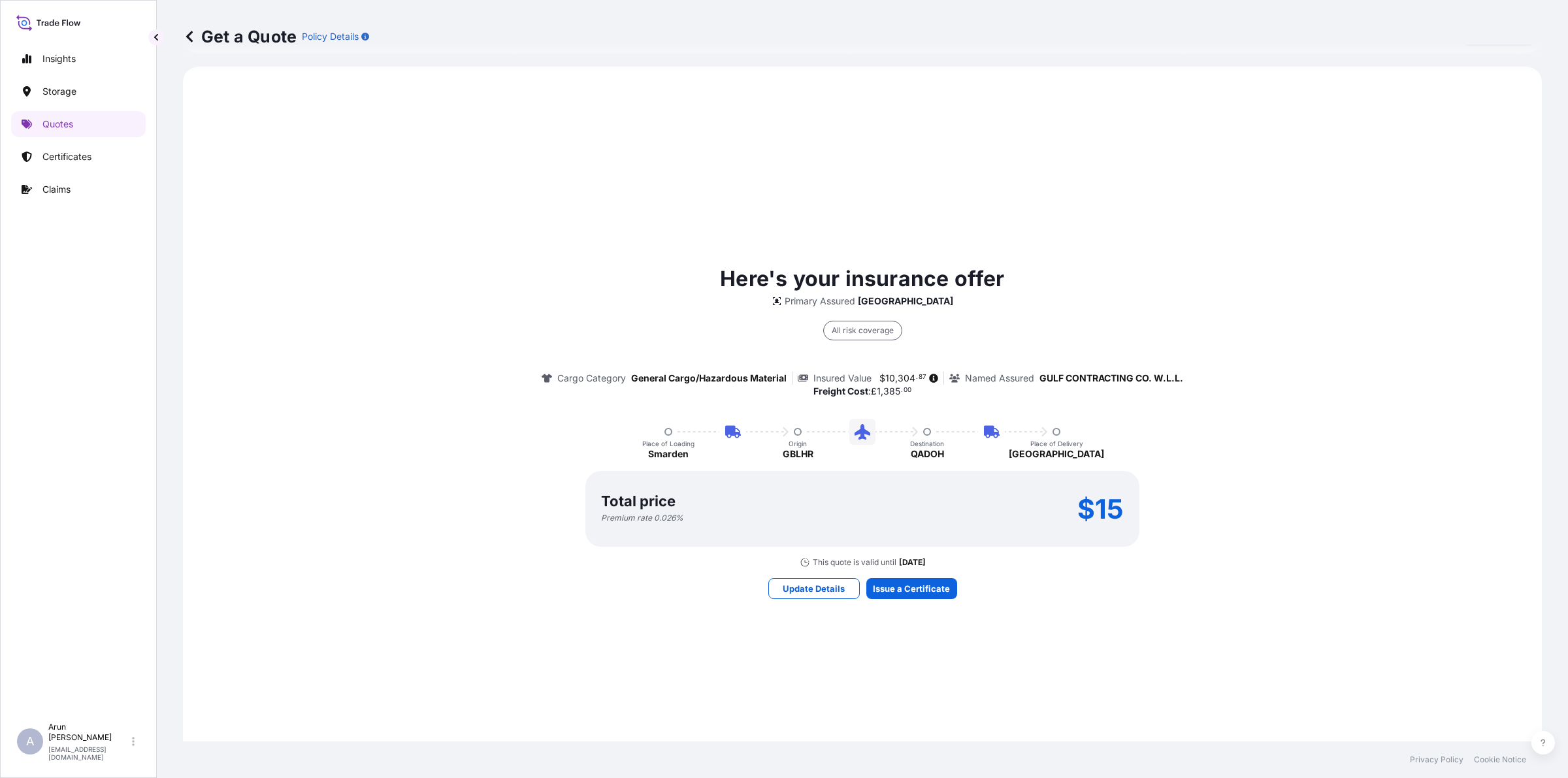
scroll to position [763, 0]
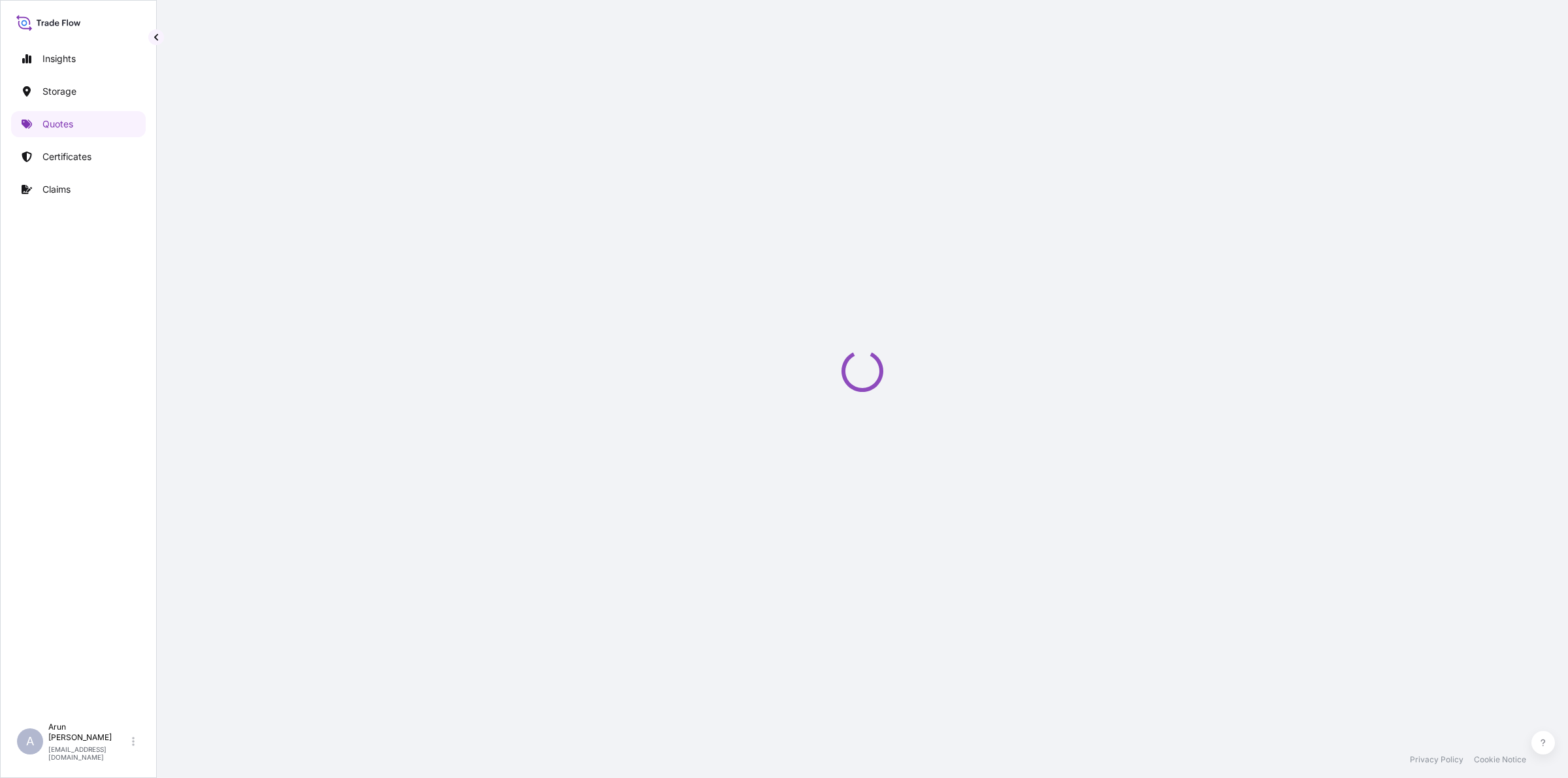
select select "Road / [GEOGRAPHIC_DATA]"
select select "Air"
select select "Road / [GEOGRAPHIC_DATA]"
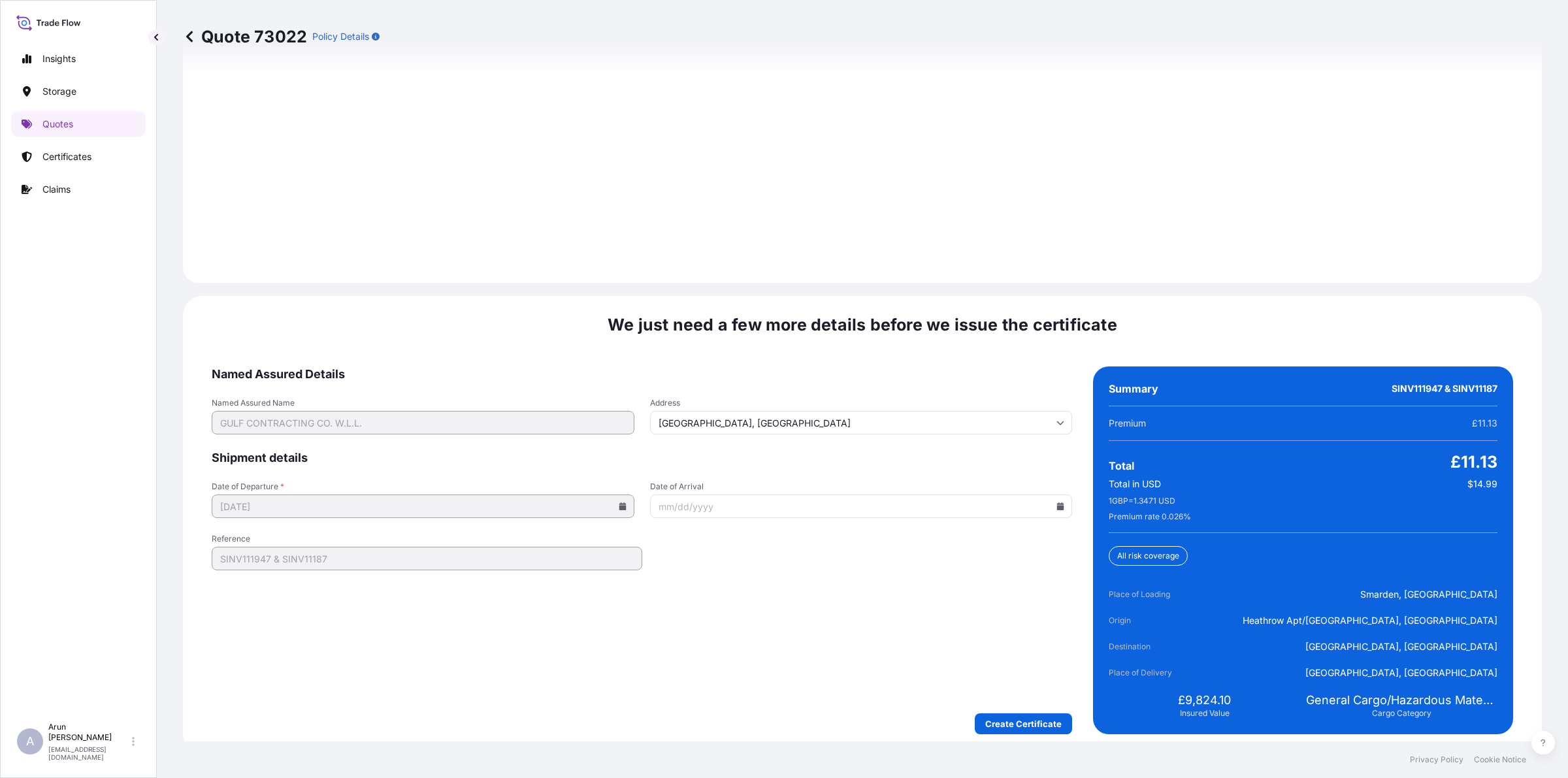
scroll to position [1874, 0]
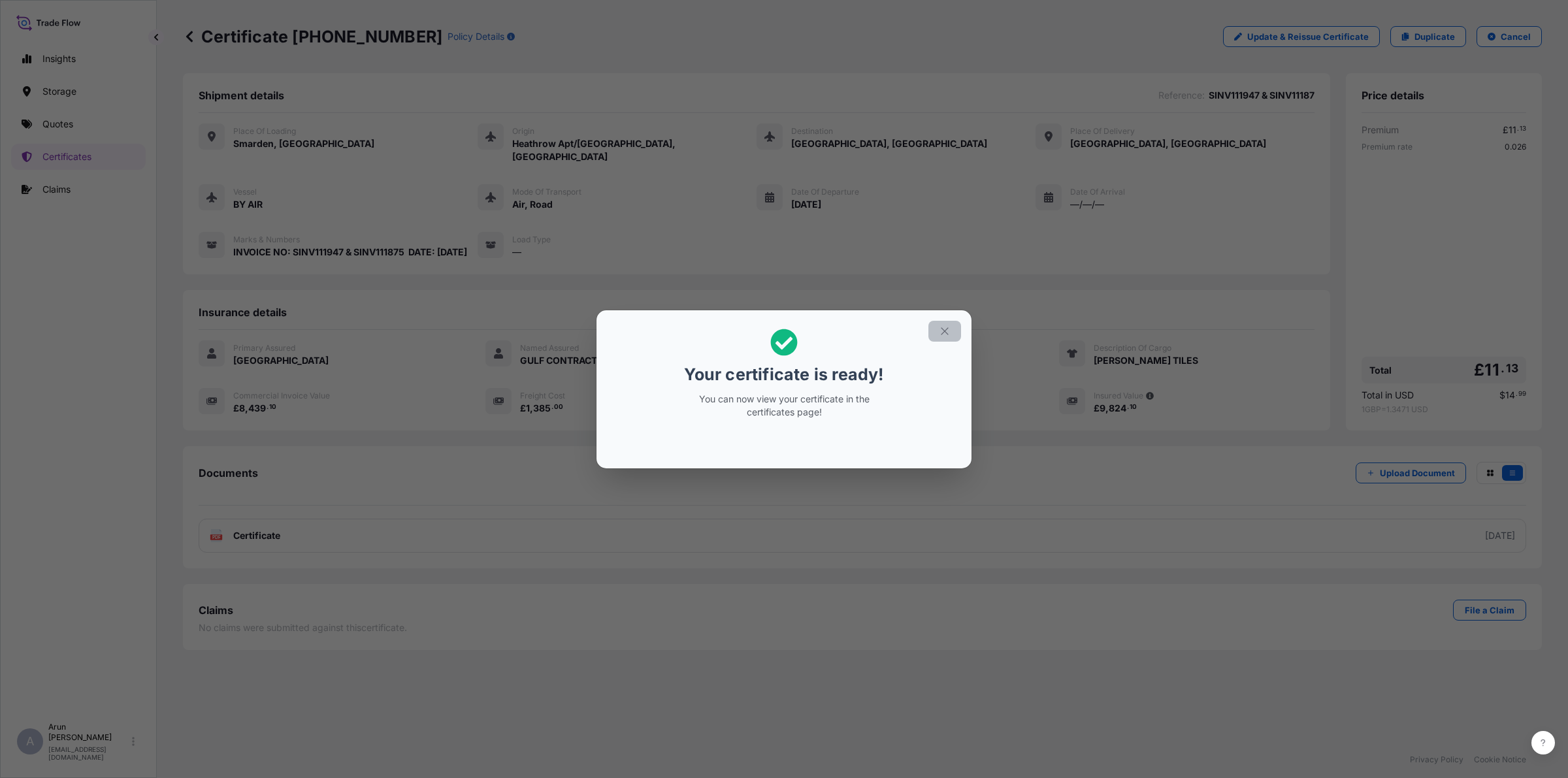
click at [960, 333] on button "button" at bounding box center [945, 331] width 33 height 21
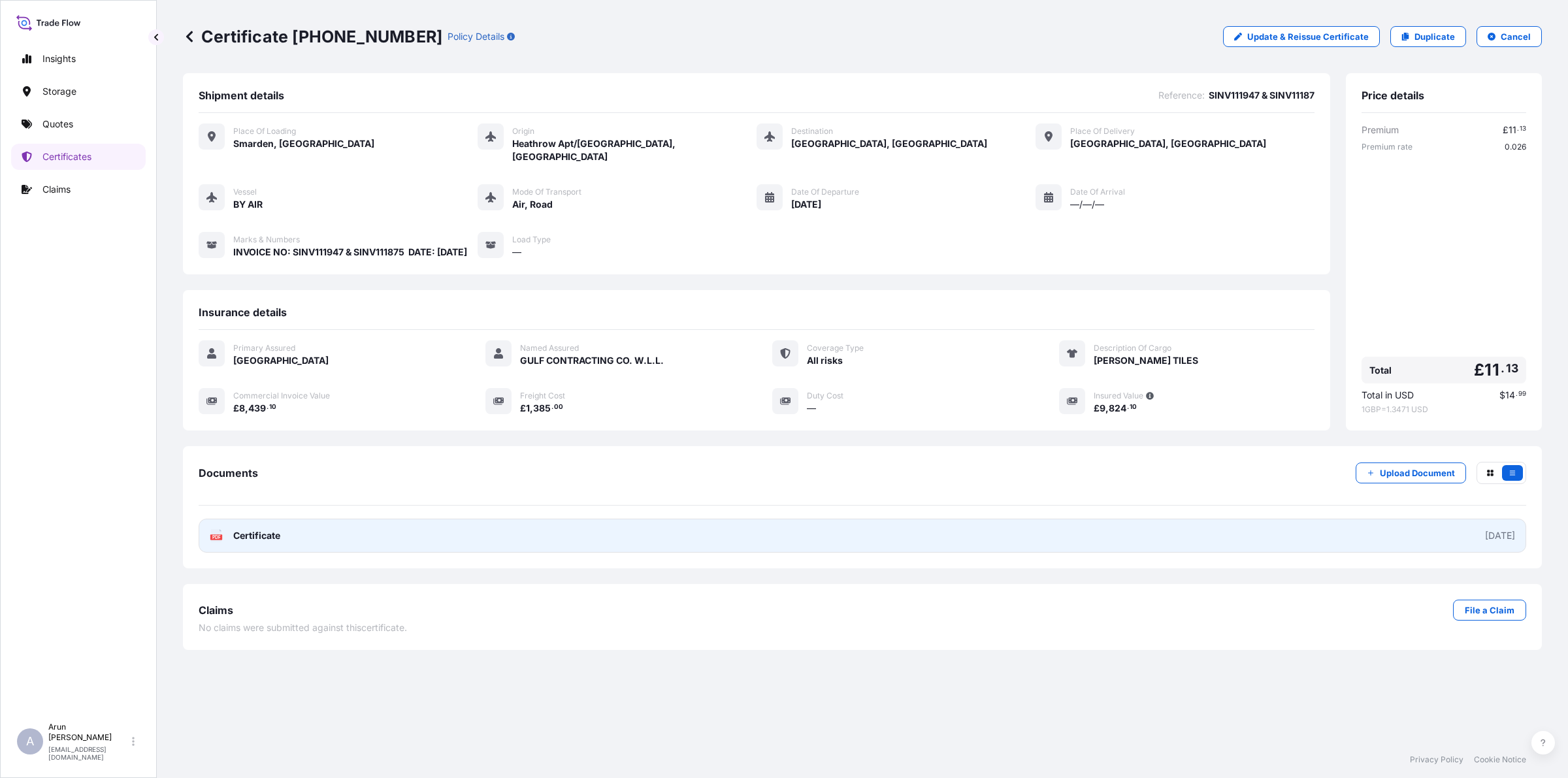
click at [327, 537] on link "PDF Certificate [DATE]" at bounding box center [863, 536] width 1328 height 34
